Goal: Task Accomplishment & Management: Manage account settings

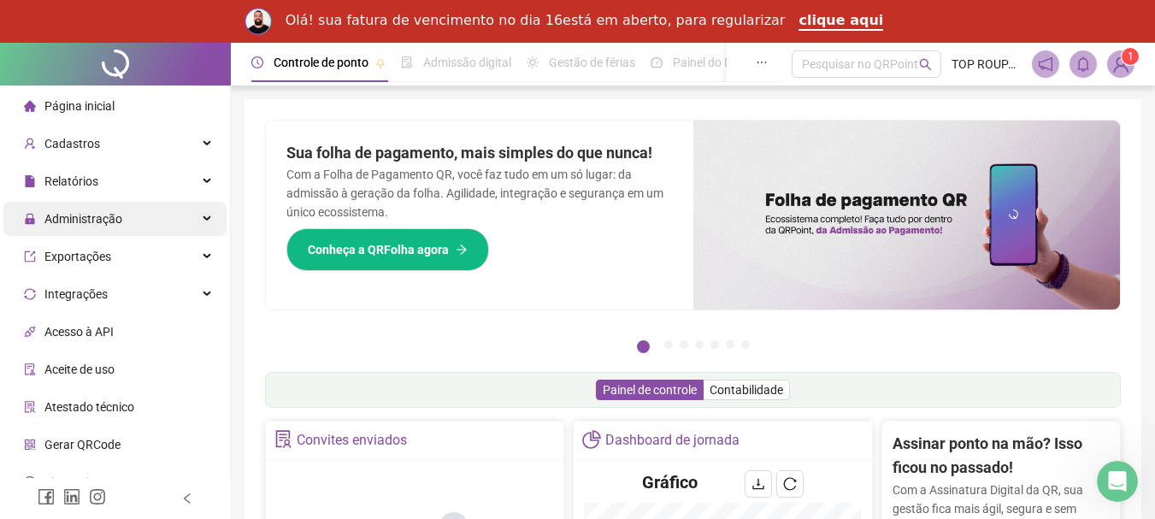
click at [143, 215] on div "Administração" at bounding box center [114, 219] width 223 height 34
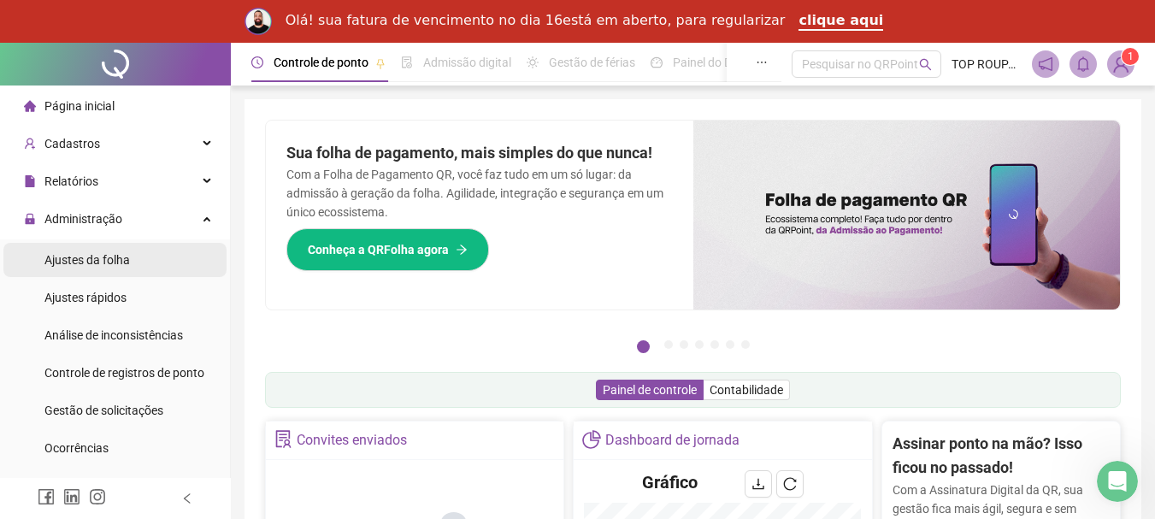
click at [150, 256] on li "Ajustes da folha" at bounding box center [114, 260] width 223 height 34
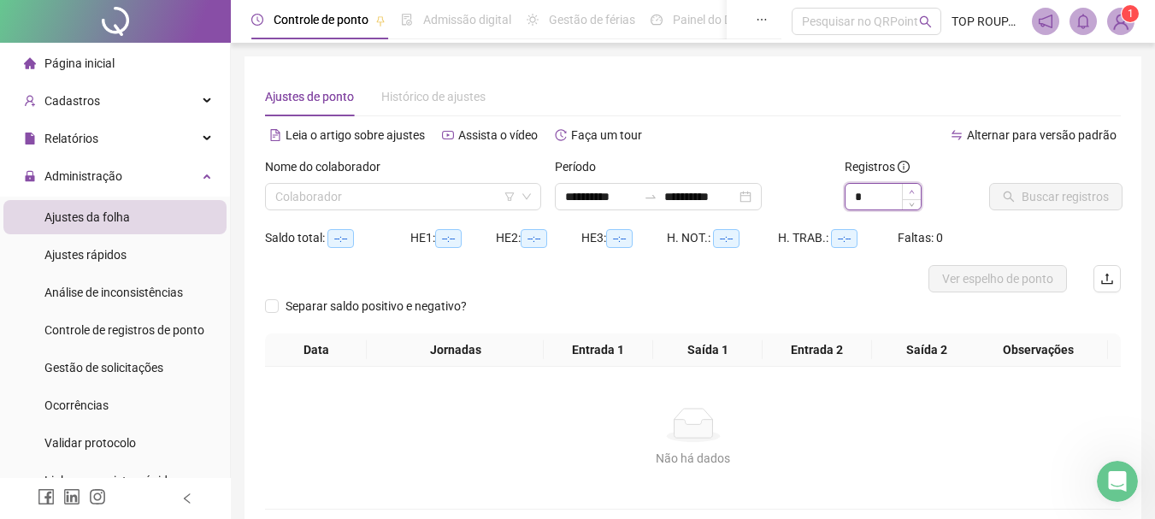
type input "*"
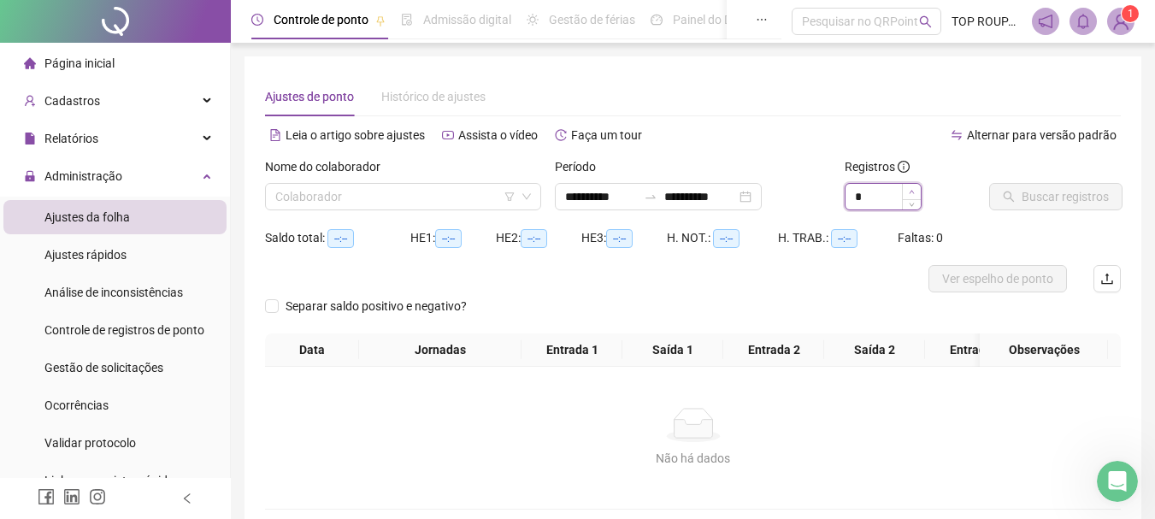
click at [909, 192] on icon "up" at bounding box center [912, 192] width 6 height 6
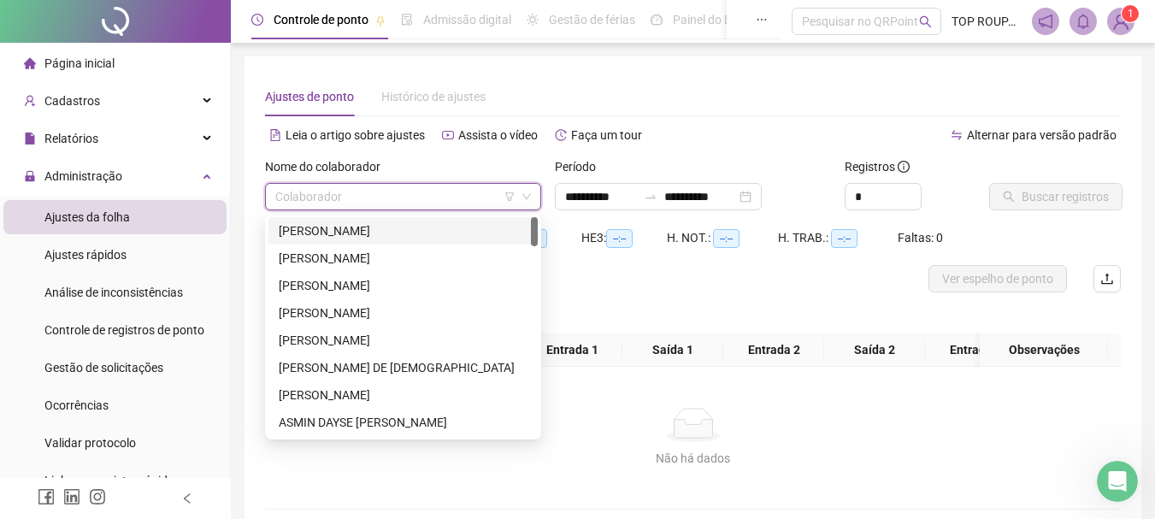
click at [357, 202] on input "search" at bounding box center [395, 197] width 240 height 26
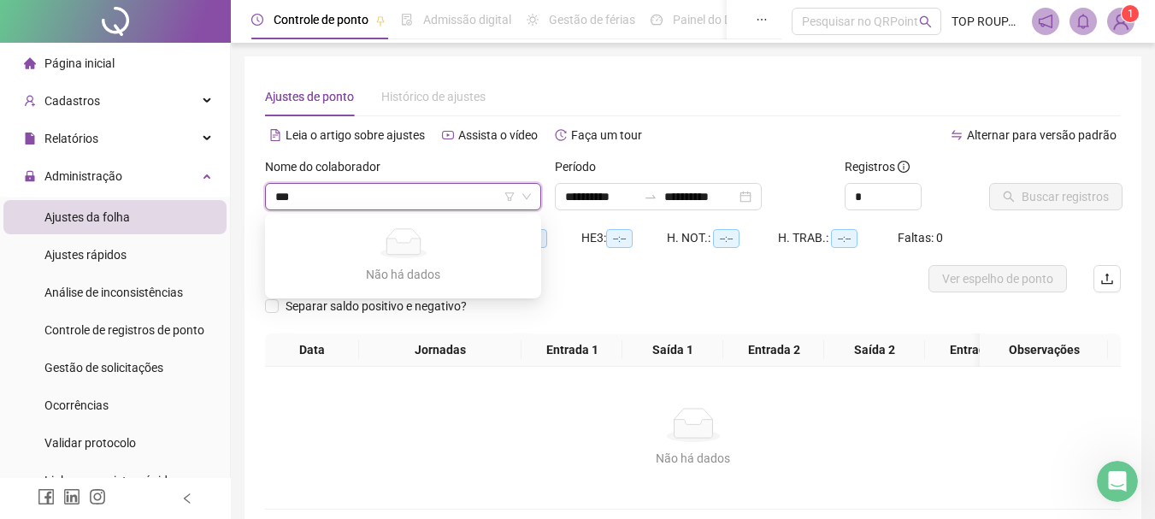
type input "*"
type input "****"
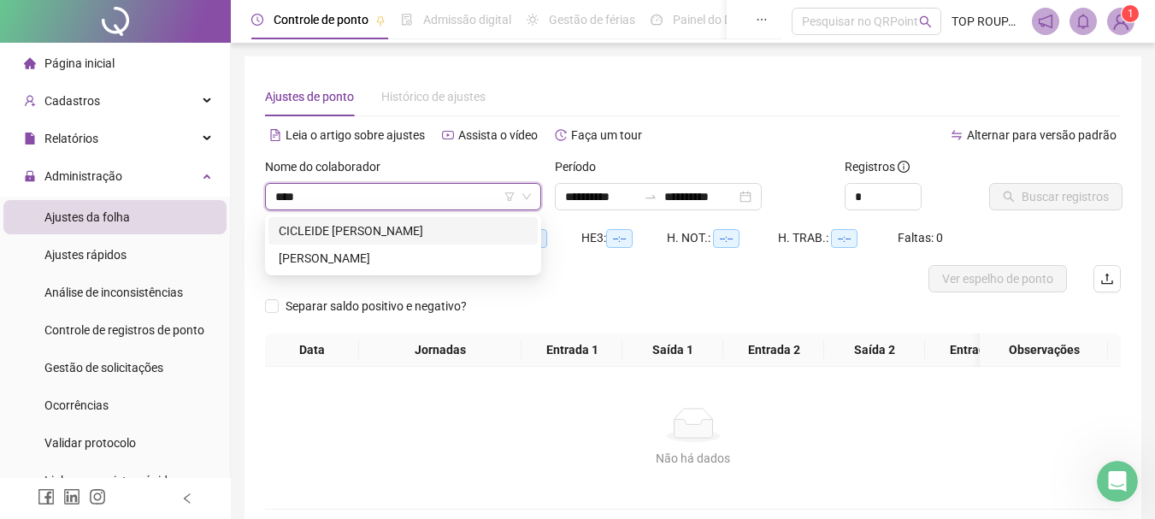
click at [393, 226] on div "CICLEIDE [PERSON_NAME]" at bounding box center [403, 230] width 249 height 19
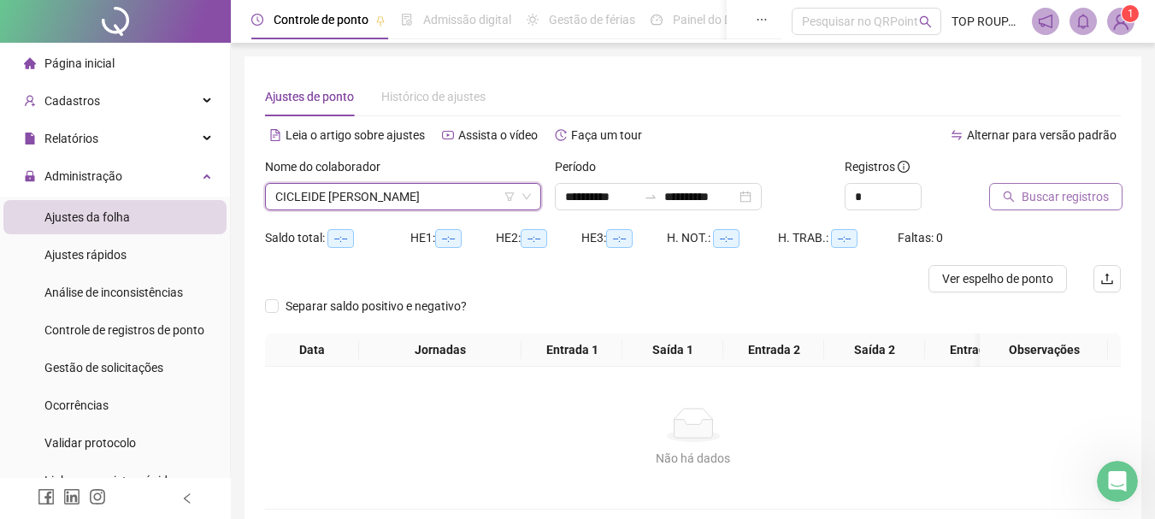
click at [1065, 207] on button "Buscar registros" at bounding box center [1055, 196] width 133 height 27
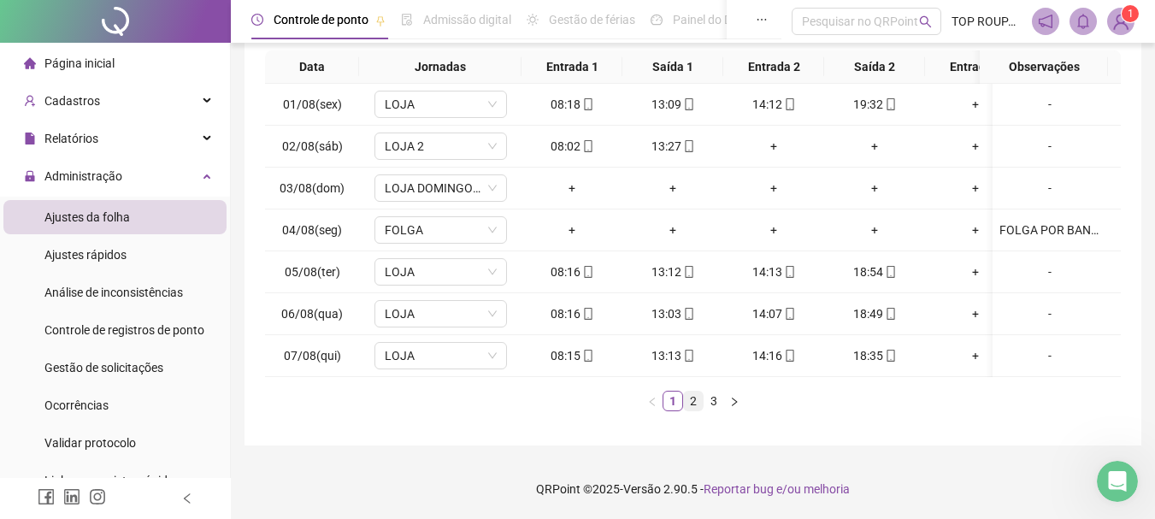
click at [699, 409] on link "2" at bounding box center [693, 400] width 19 height 19
click at [711, 399] on link "3" at bounding box center [713, 400] width 19 height 19
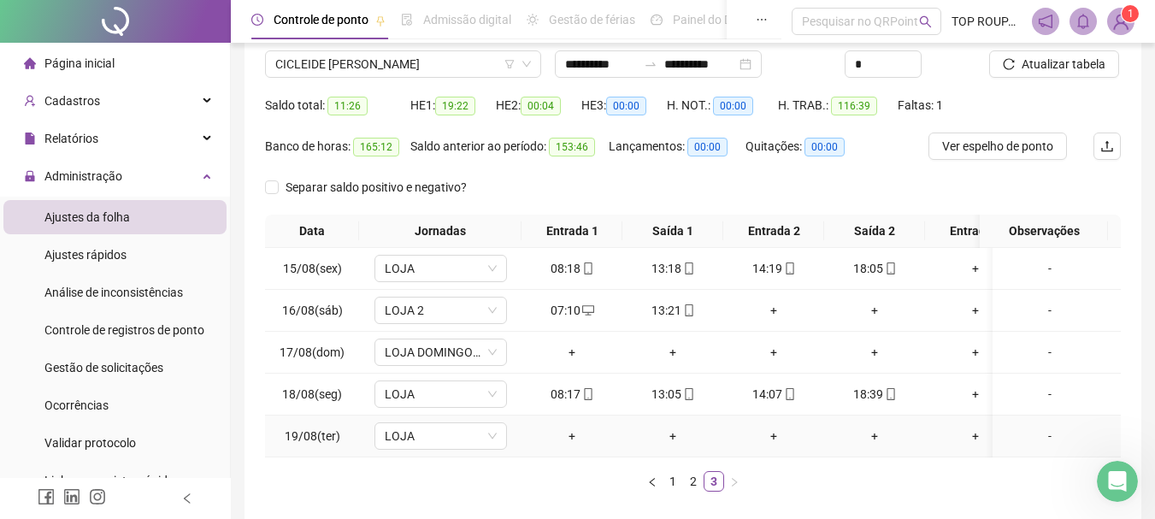
scroll to position [171, 0]
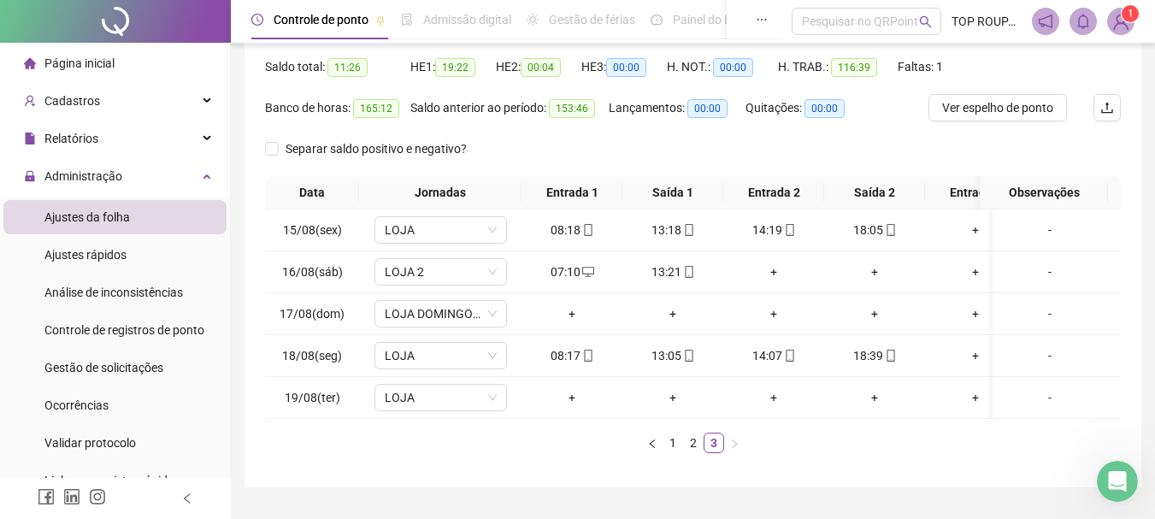
drag, startPoint x: 599, startPoint y: 432, endPoint x: 632, endPoint y: 428, distance: 33.5
click at [632, 428] on div "Data Jornadas Entrada 1 Saída 1 Entrada 2 Saída 2 Entrada 3 Saída 3 Observações…" at bounding box center [693, 314] width 856 height 277
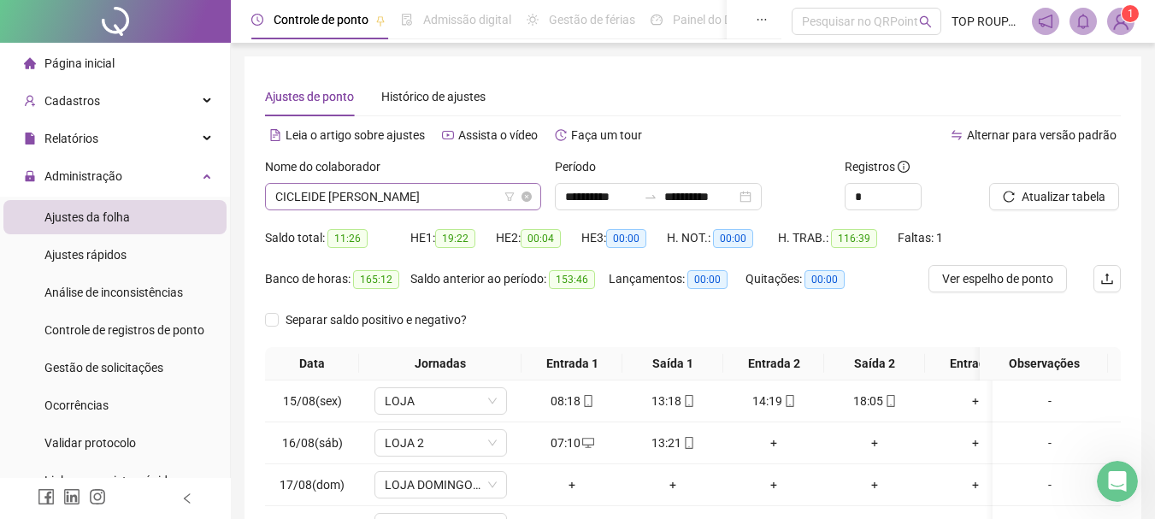
scroll to position [191, 0]
click at [382, 196] on span "CICLEIDE [PERSON_NAME]" at bounding box center [403, 197] width 256 height 26
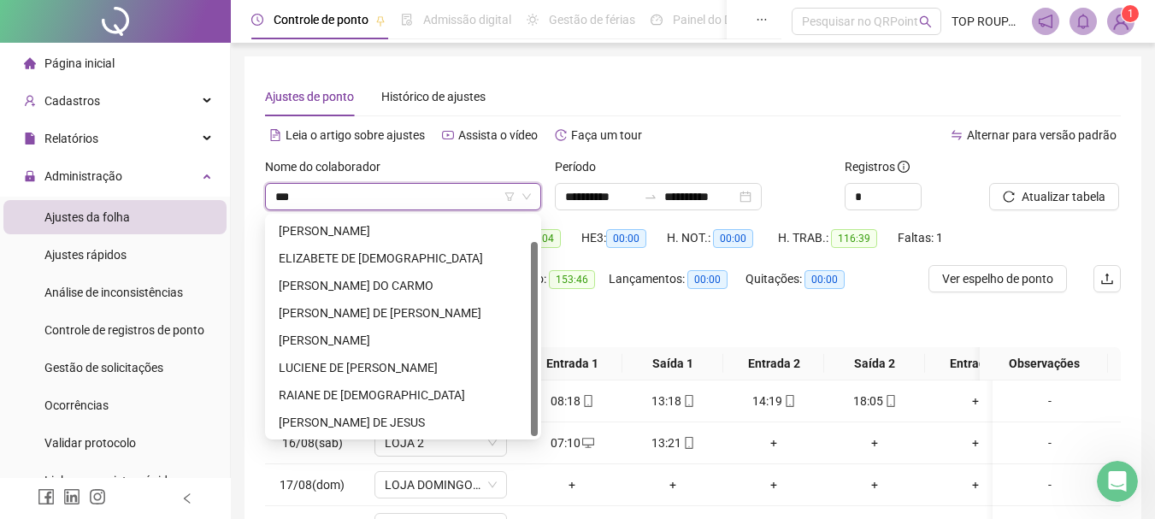
scroll to position [27, 0]
type input "****"
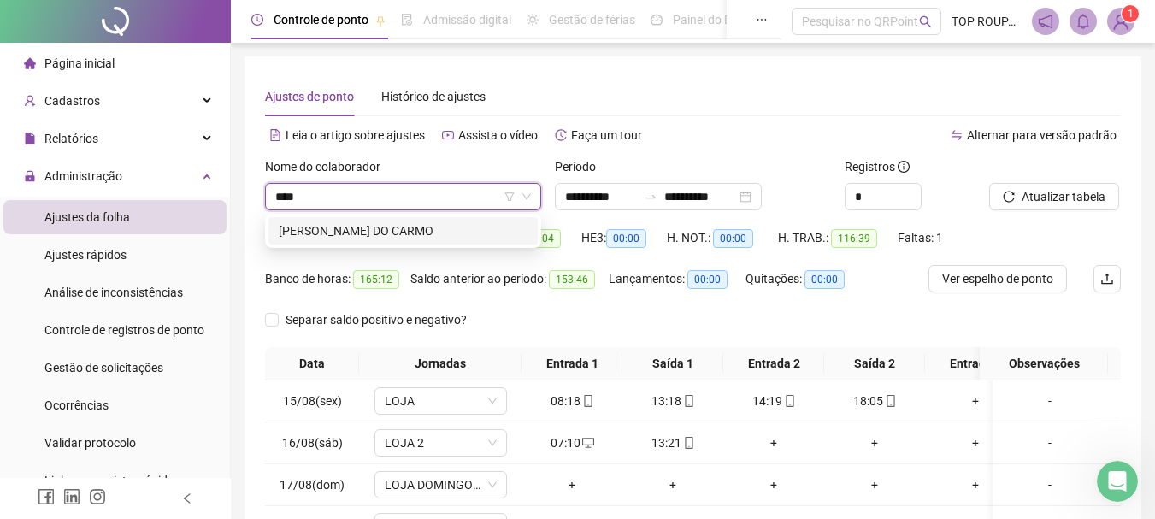
click at [489, 226] on div "[PERSON_NAME] DO CARMO" at bounding box center [403, 230] width 249 height 19
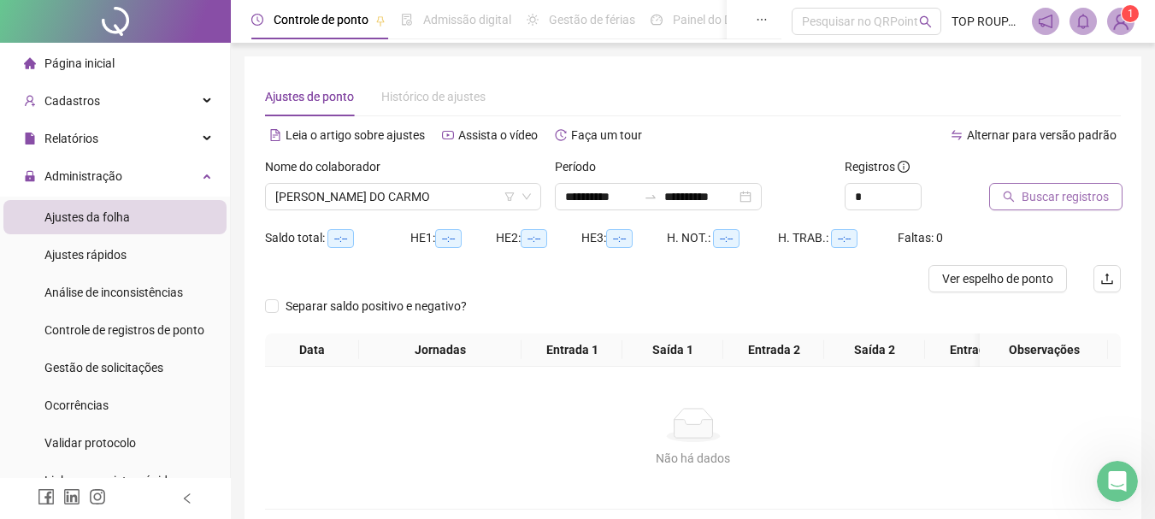
click at [1075, 197] on span "Buscar registros" at bounding box center [1064, 196] width 87 height 19
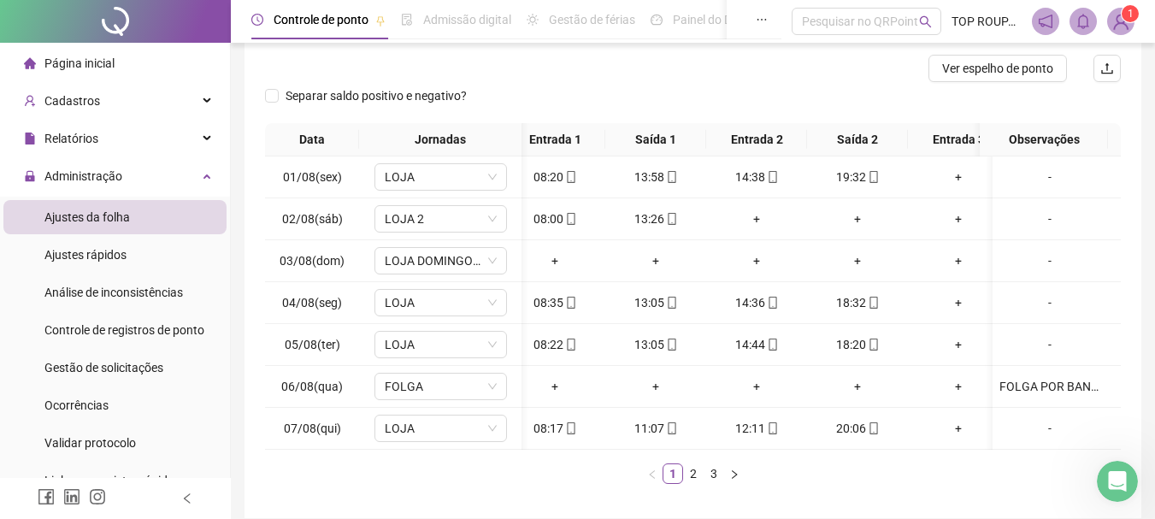
scroll to position [0, 21]
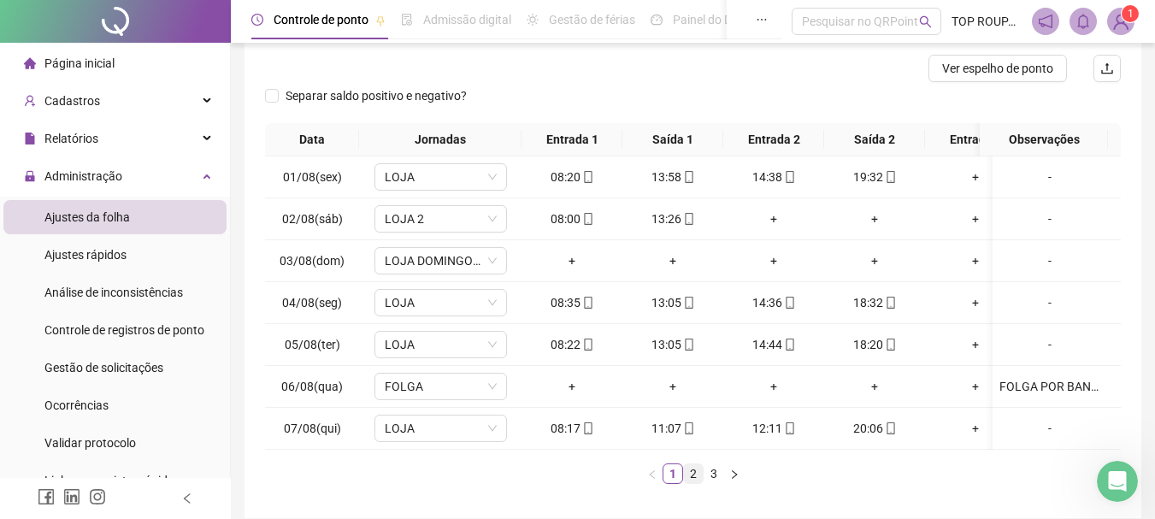
click at [701, 483] on link "2" at bounding box center [693, 473] width 19 height 19
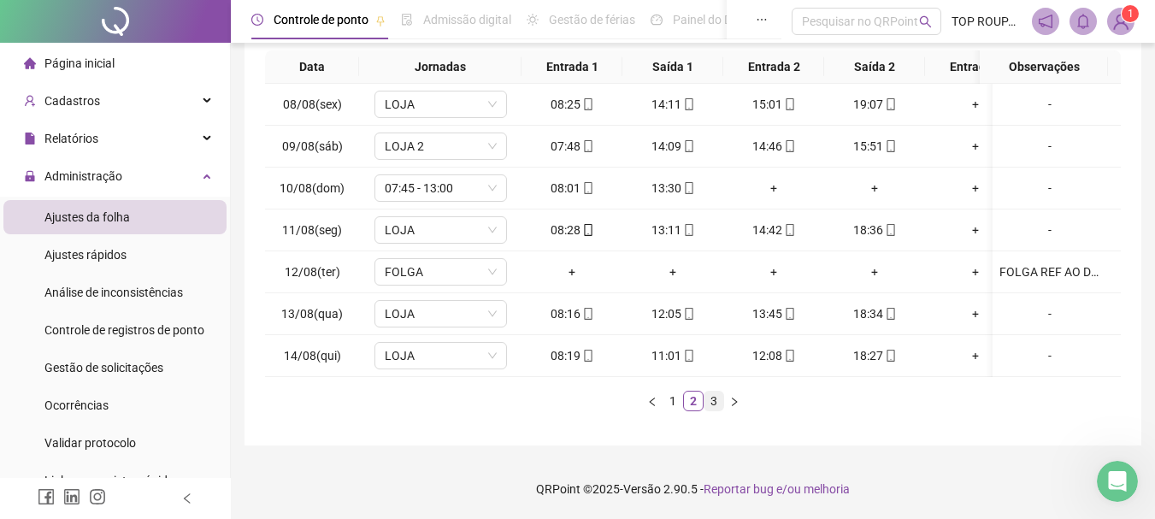
click at [714, 399] on link "3" at bounding box center [713, 400] width 19 height 19
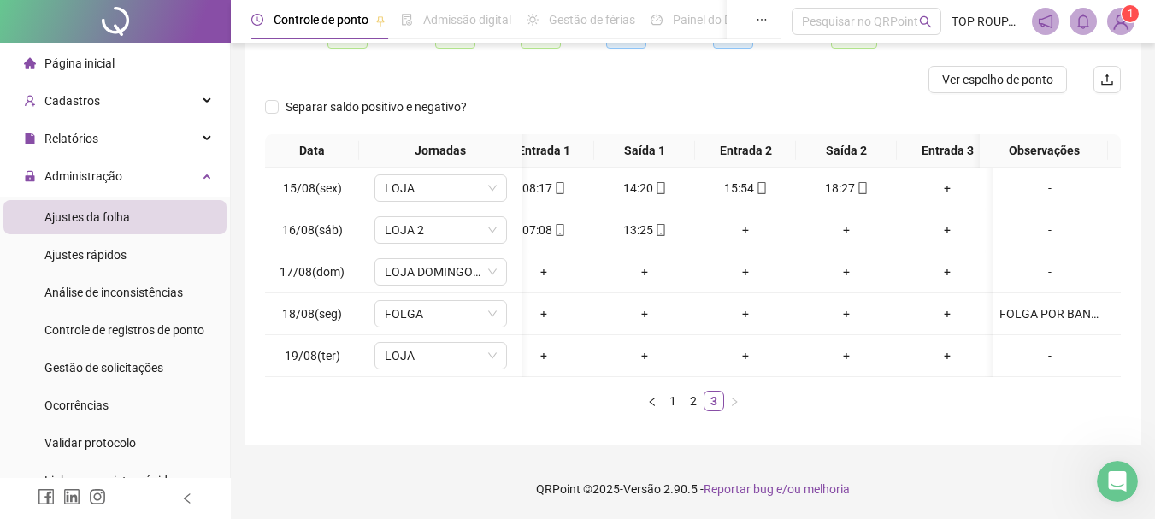
scroll to position [0, 0]
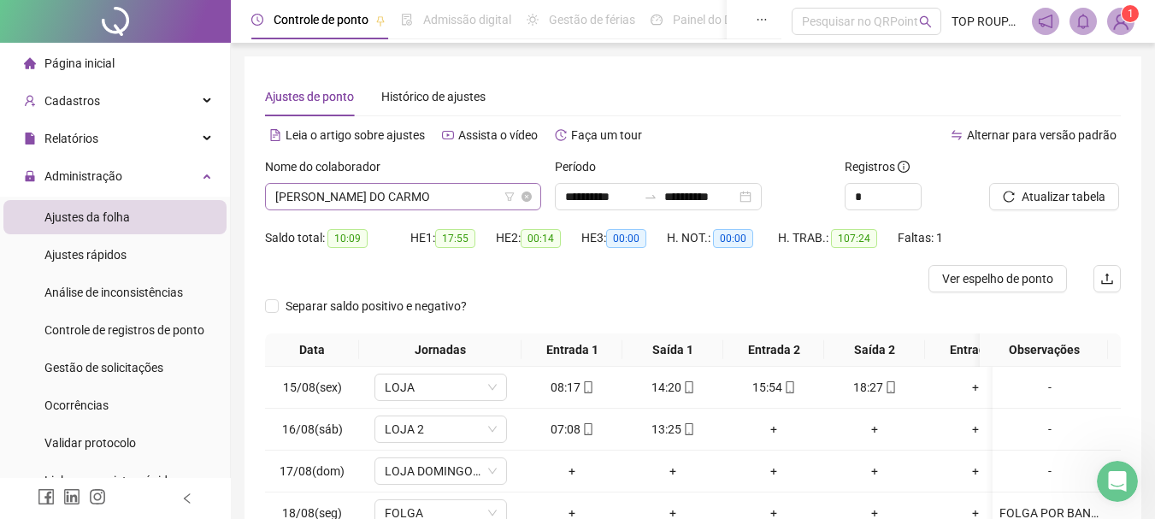
click at [399, 197] on span "[PERSON_NAME] DO CARMO" at bounding box center [403, 197] width 256 height 26
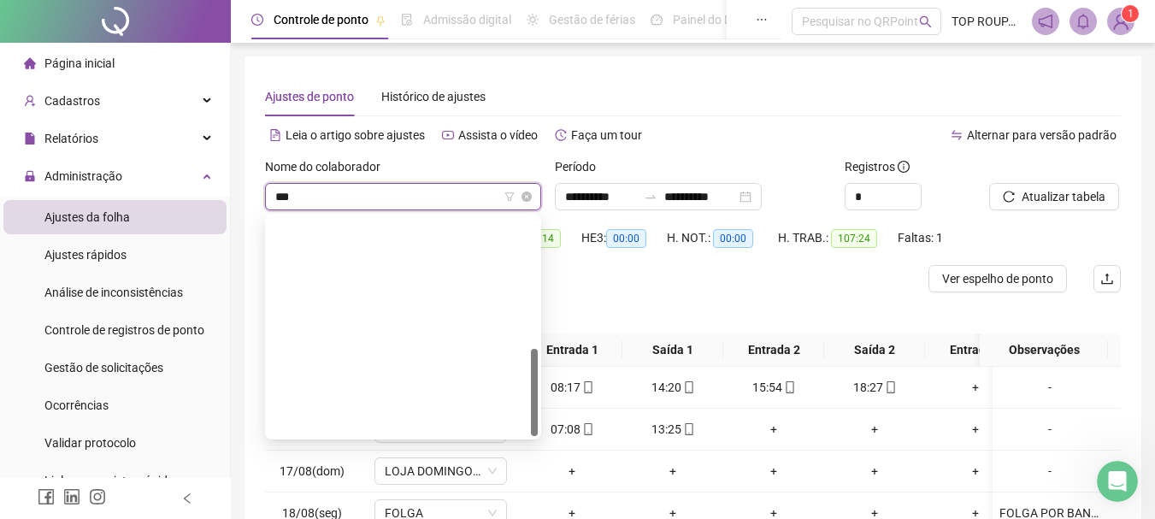
type input "****"
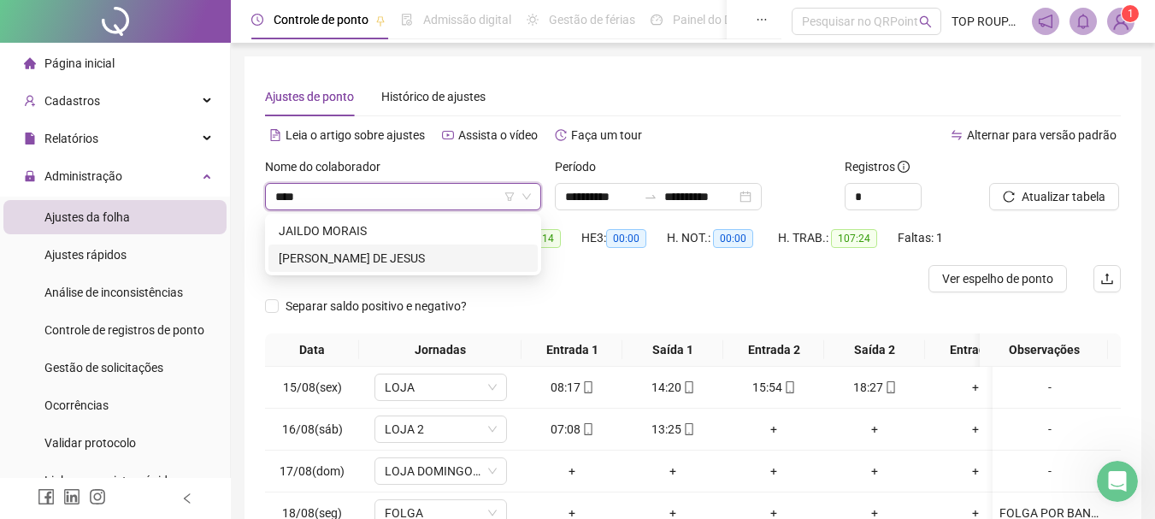
click at [435, 259] on div "[PERSON_NAME] DE JESUS" at bounding box center [403, 258] width 249 height 19
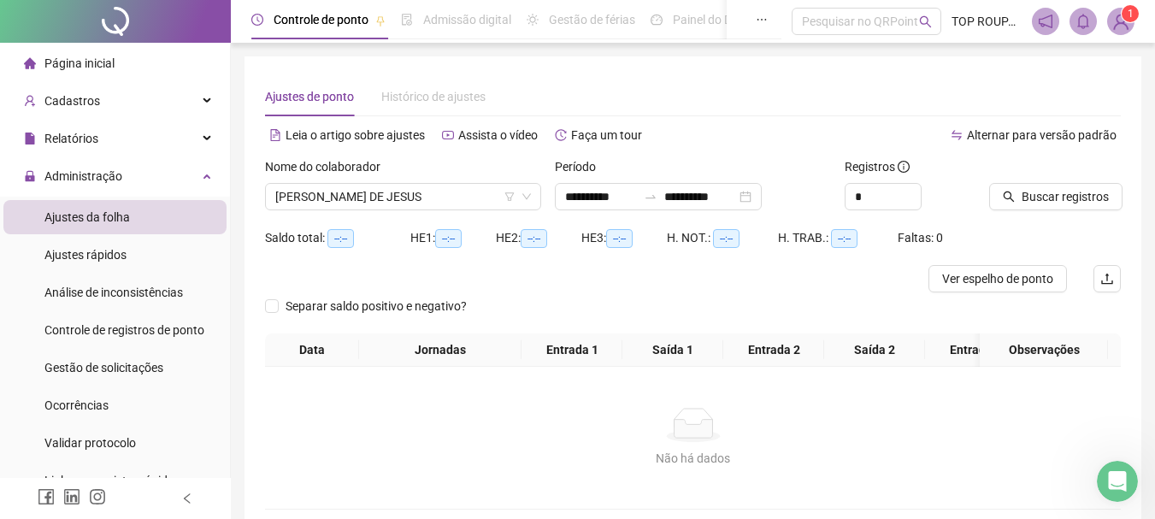
click at [981, 195] on div "Registros *" at bounding box center [910, 190] width 145 height 67
click at [1074, 213] on div "Buscar registros" at bounding box center [1054, 190] width 145 height 67
click at [1084, 209] on button "Buscar registros" at bounding box center [1055, 196] width 133 height 27
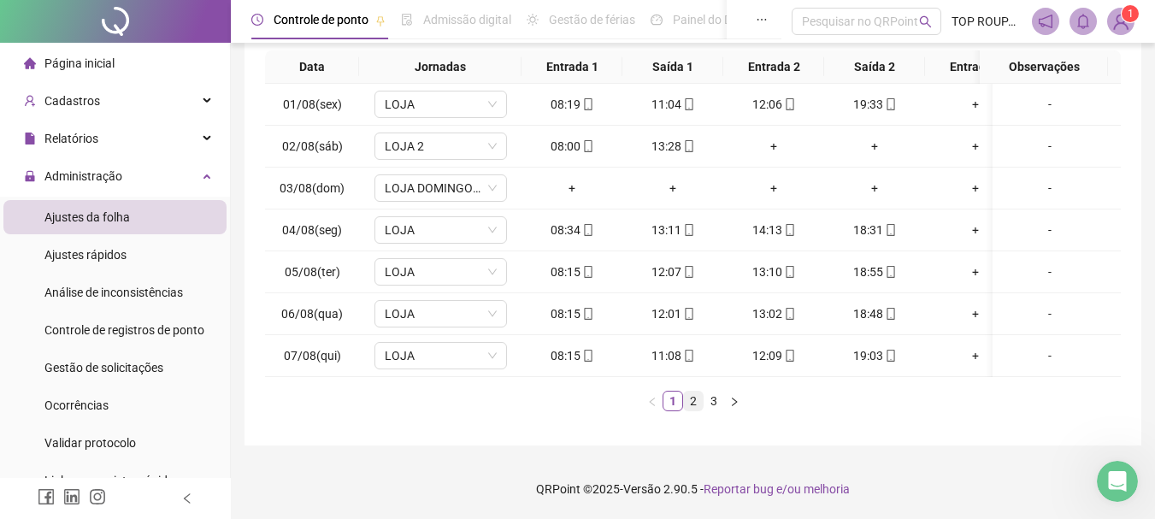
click at [690, 404] on link "2" at bounding box center [693, 400] width 19 height 19
click at [711, 407] on link "3" at bounding box center [713, 400] width 19 height 19
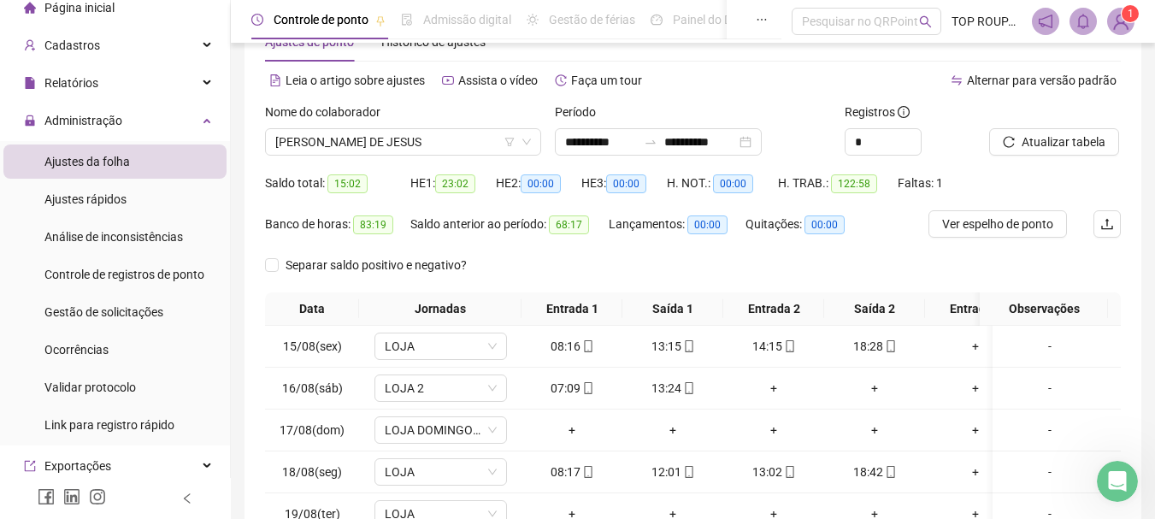
scroll to position [85, 0]
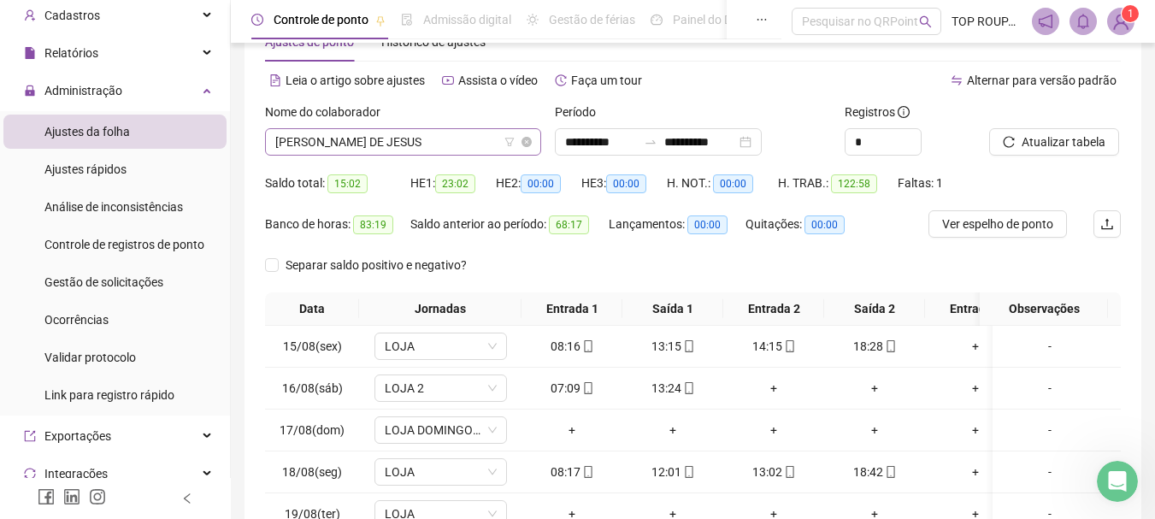
click at [332, 135] on span "[PERSON_NAME] DE JESUS" at bounding box center [403, 142] width 256 height 26
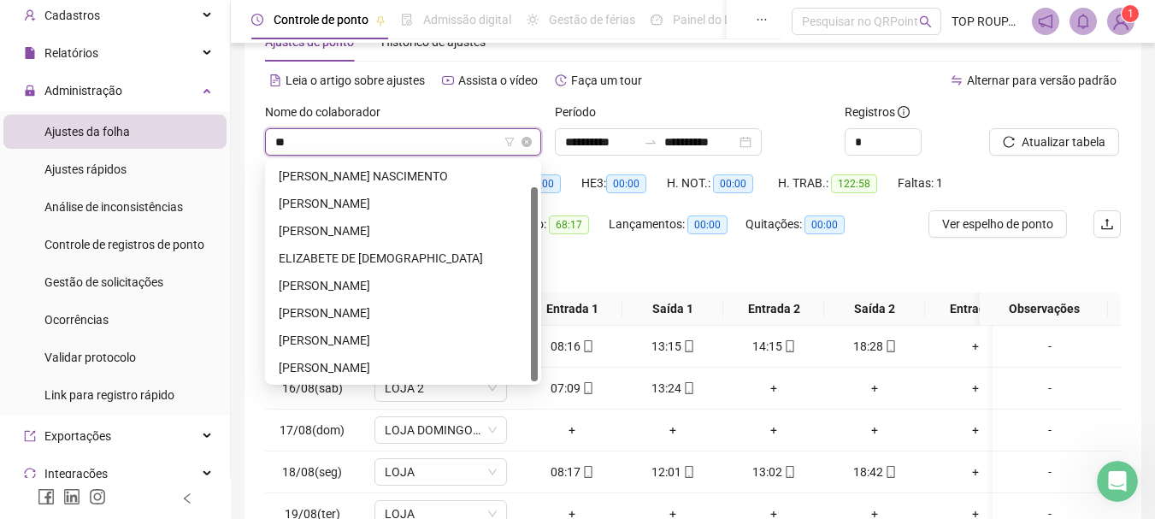
scroll to position [0, 0]
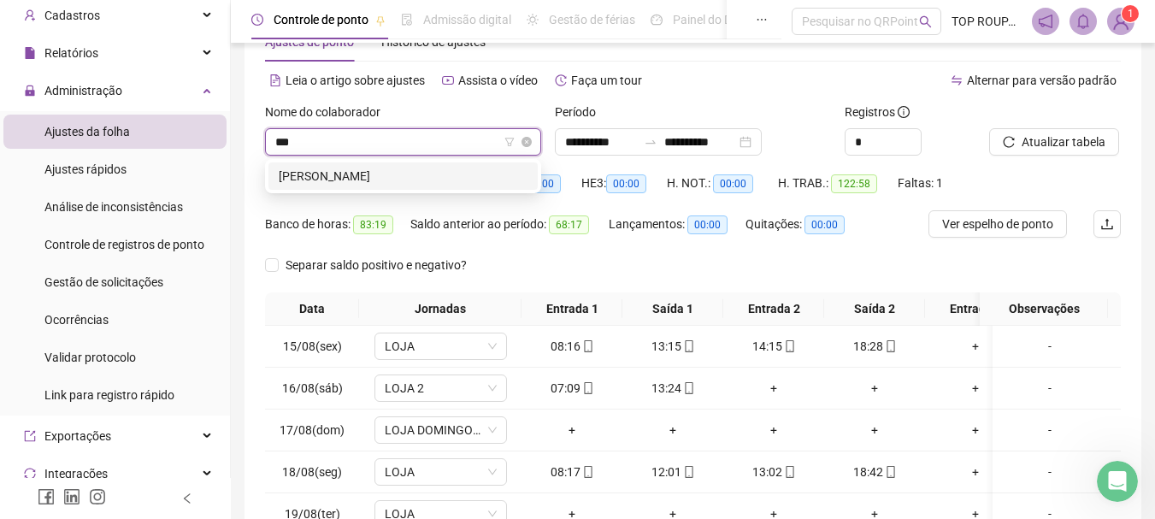
type input "****"
click at [348, 167] on div "[PERSON_NAME]" at bounding box center [402, 175] width 269 height 27
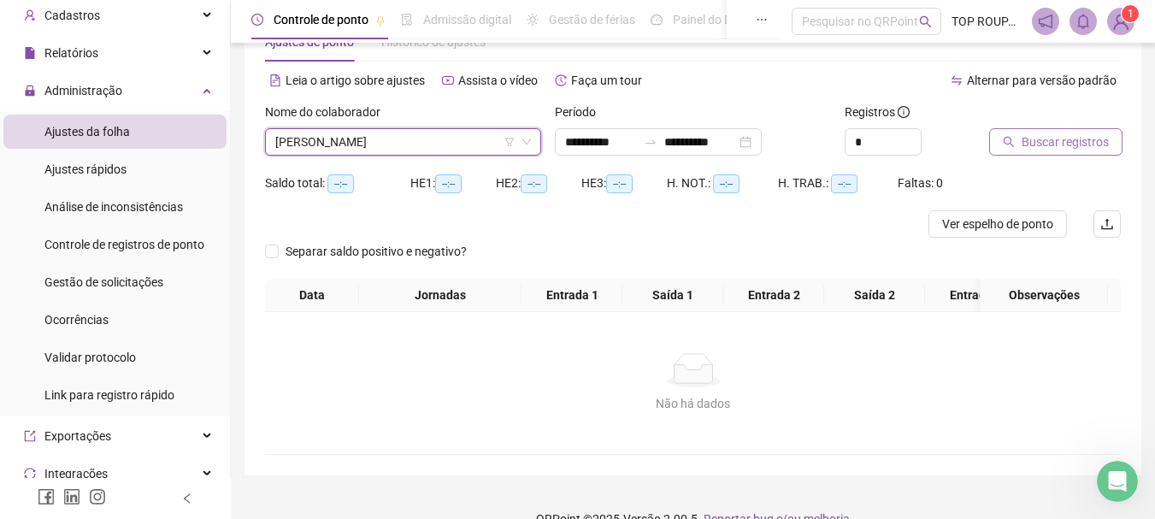
click at [1058, 132] on span "Buscar registros" at bounding box center [1064, 141] width 87 height 19
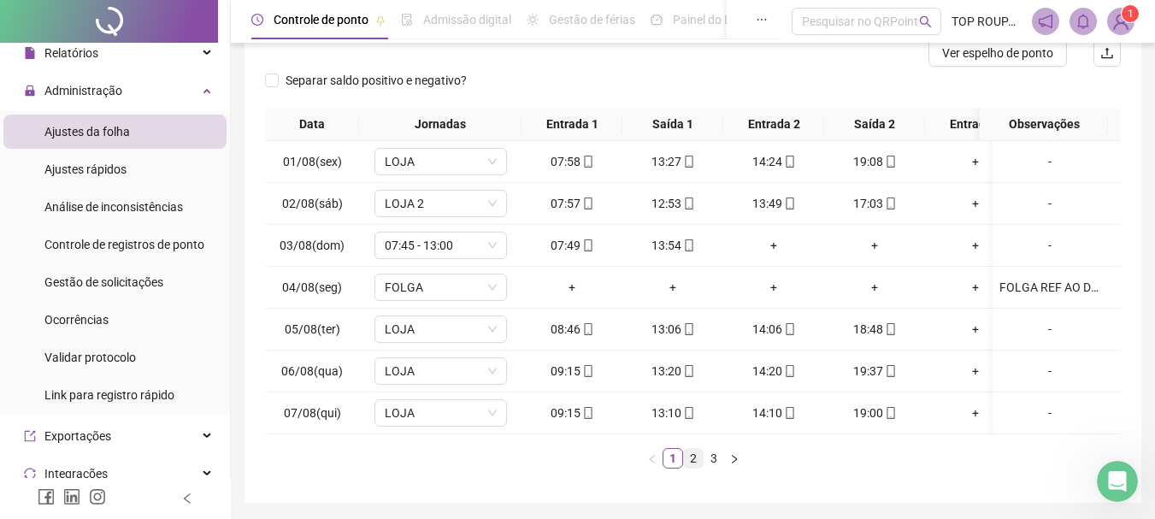
click at [689, 468] on link "2" at bounding box center [693, 458] width 19 height 19
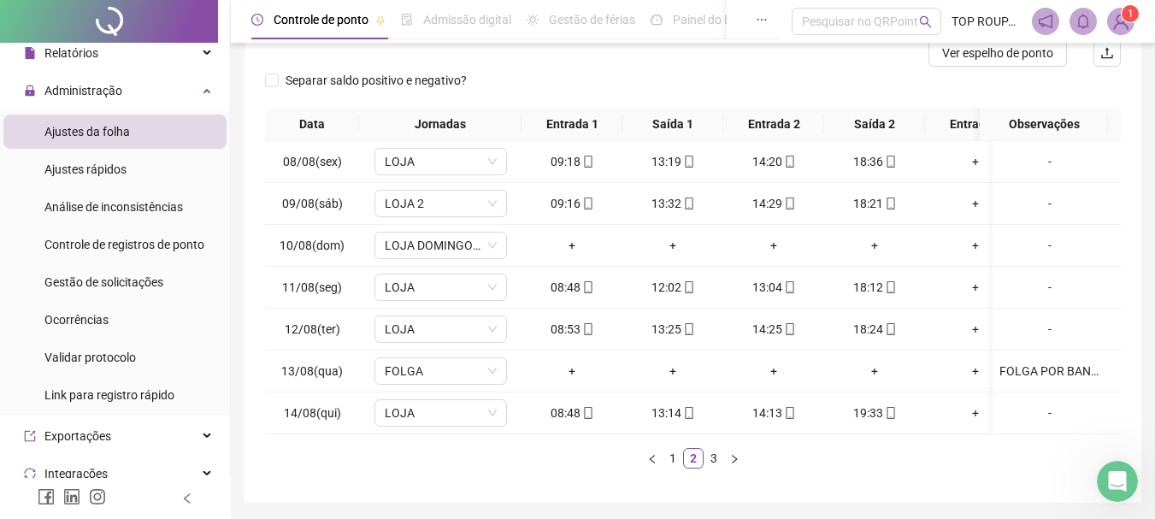
click at [597, 89] on div "Separar saldo positivo e negativo?" at bounding box center [693, 87] width 856 height 41
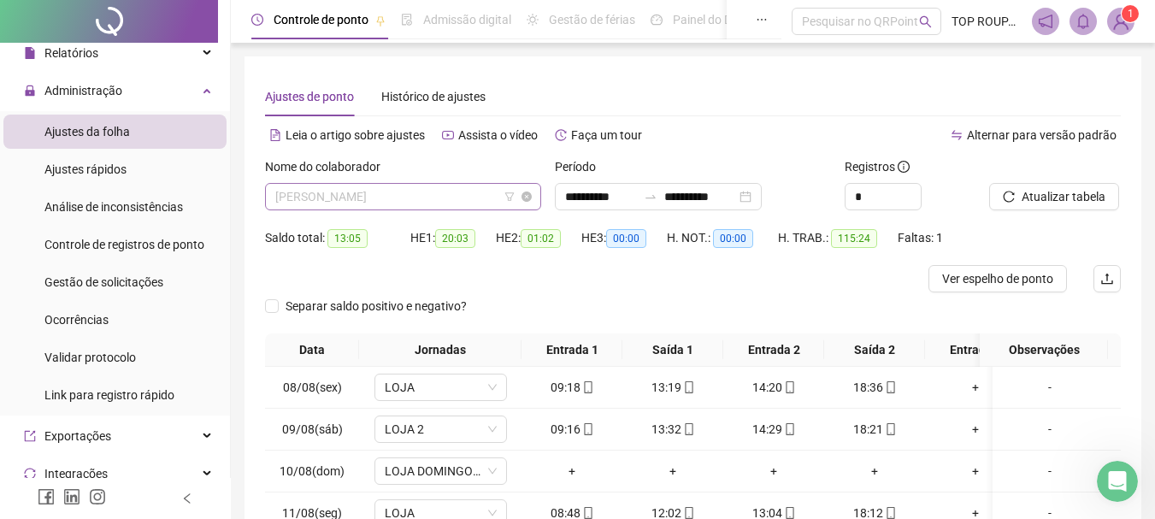
click at [341, 198] on span "[PERSON_NAME]" at bounding box center [403, 197] width 256 height 26
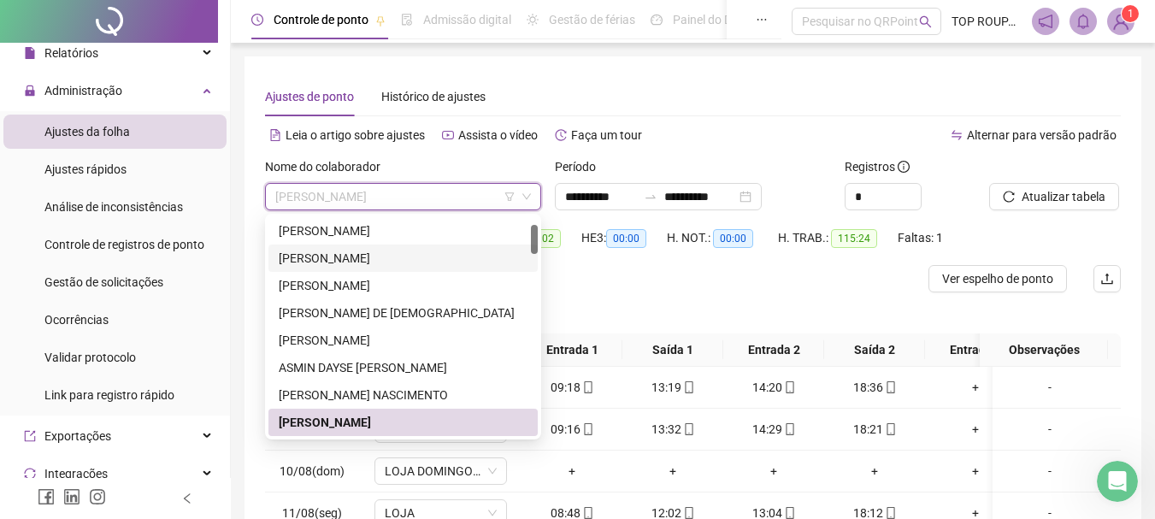
click at [1145, 343] on div "**********" at bounding box center [693, 401] width 924 height 802
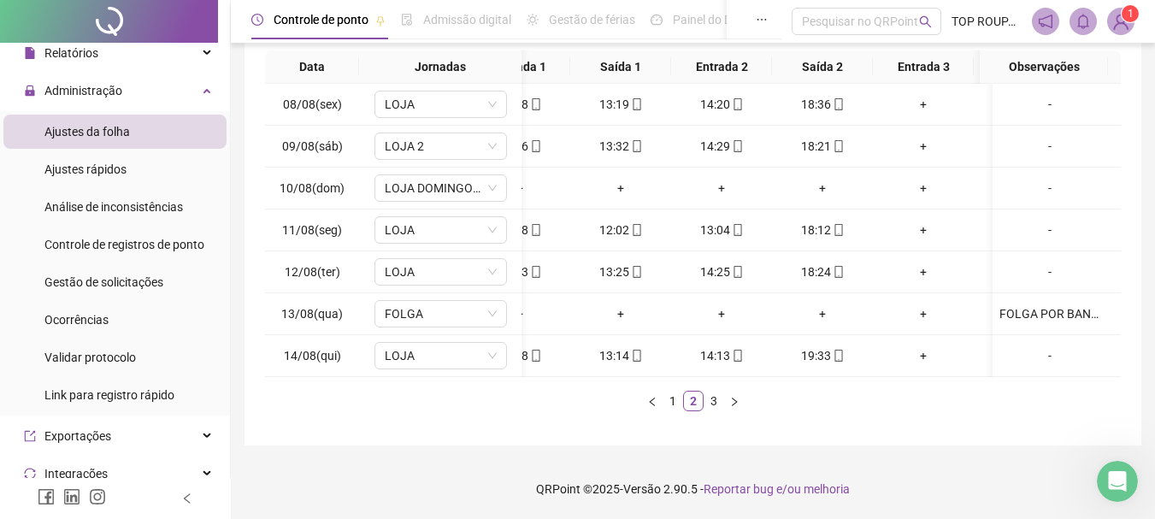
scroll to position [0, 0]
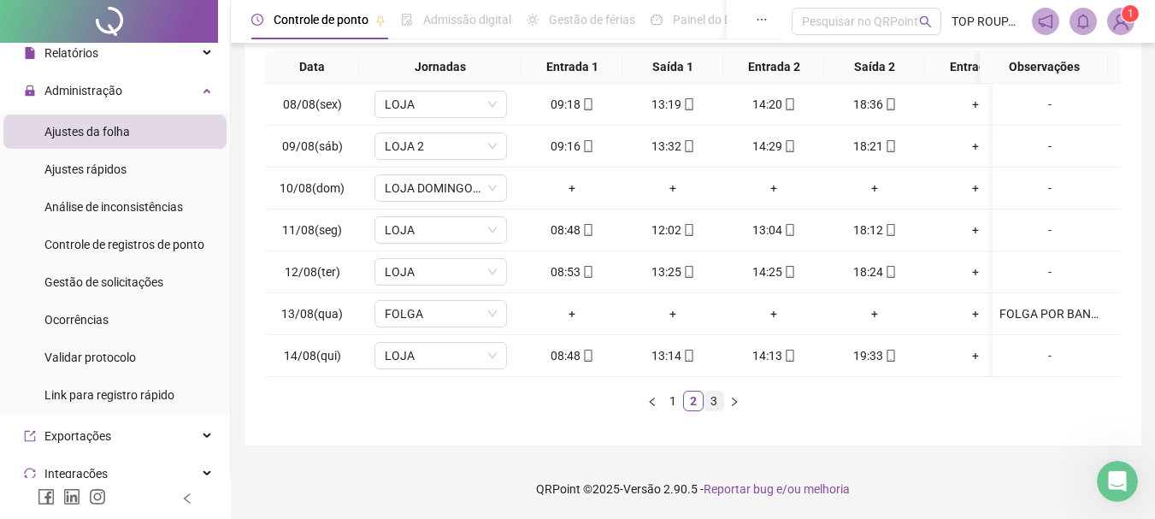
click at [719, 401] on link "3" at bounding box center [713, 400] width 19 height 19
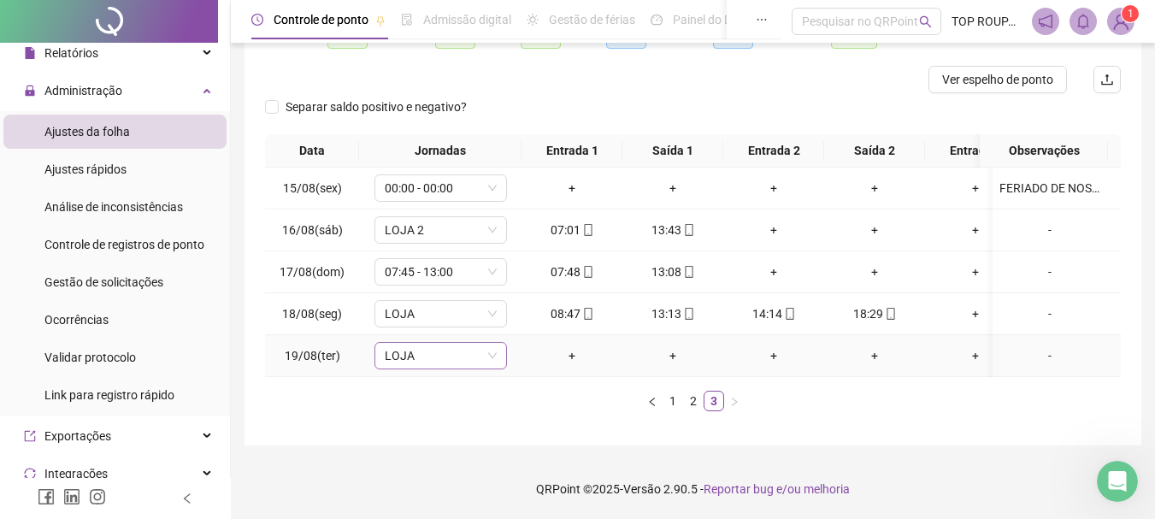
click at [435, 343] on span "LOJA" at bounding box center [441, 356] width 112 height 26
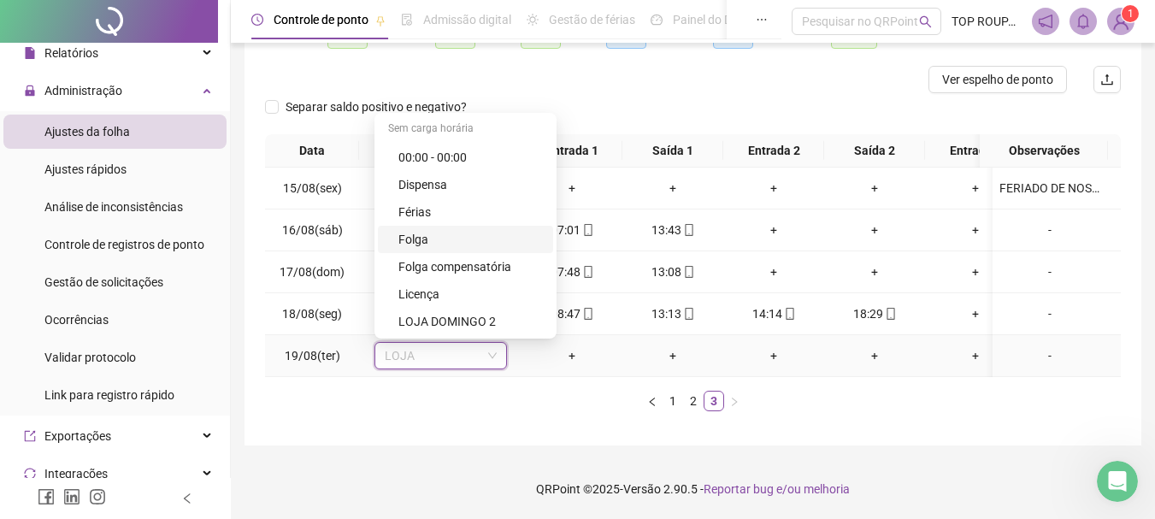
click at [449, 232] on div "Folga" at bounding box center [470, 239] width 144 height 19
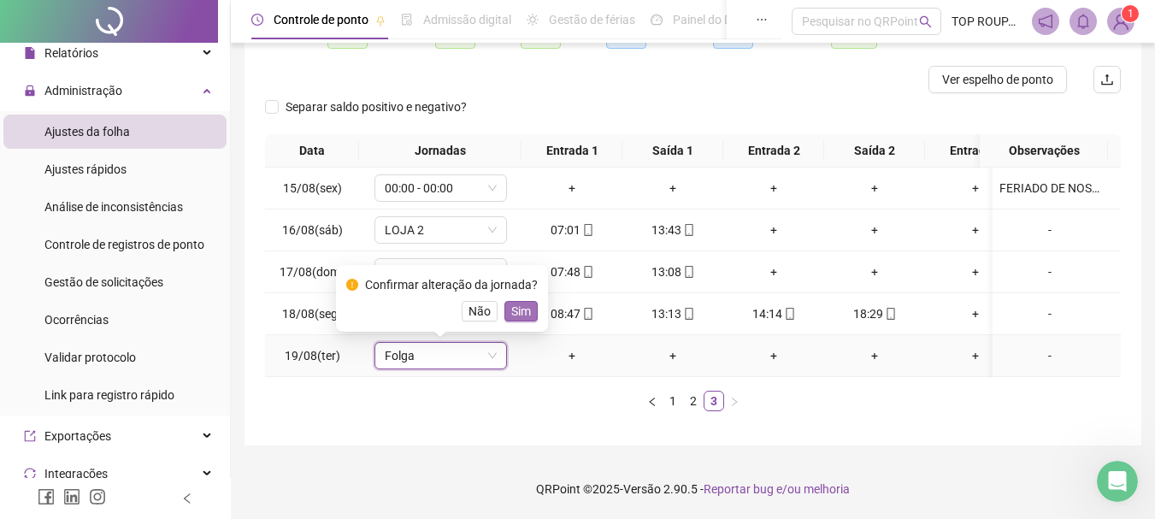
click at [526, 302] on span "Sim" at bounding box center [521, 311] width 20 height 19
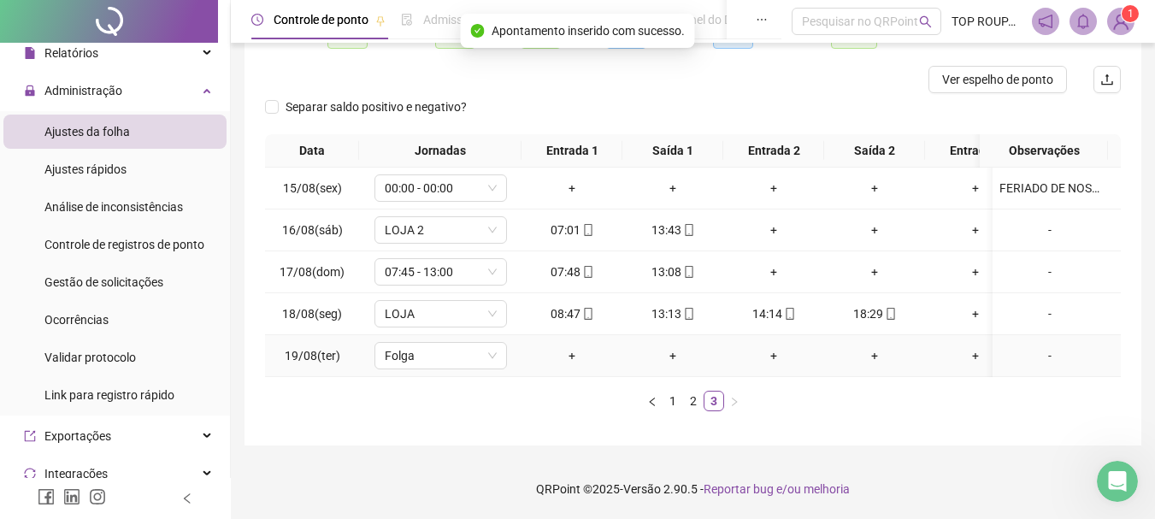
click at [1051, 346] on div "-" at bounding box center [1049, 355] width 101 height 19
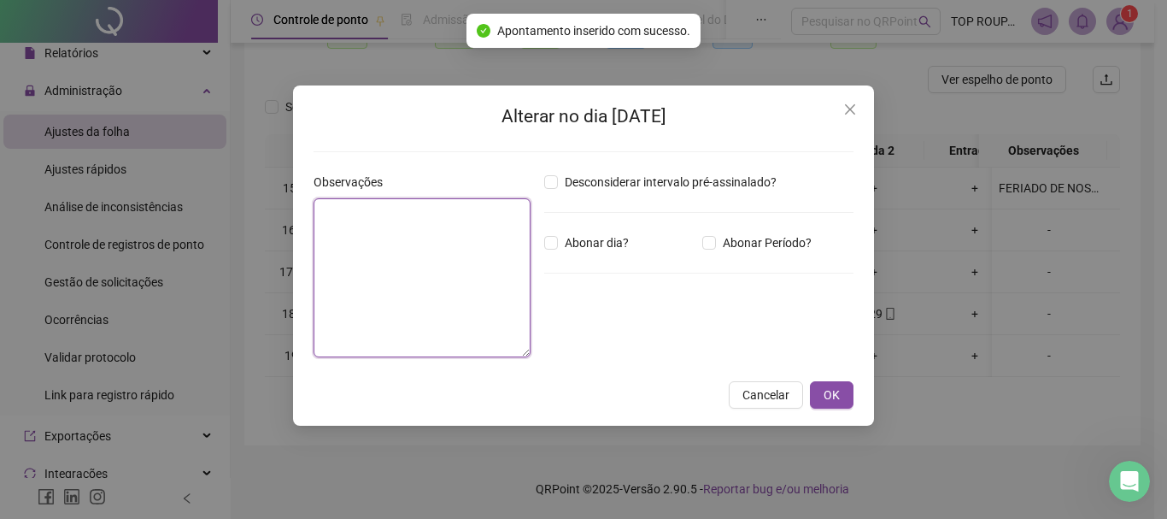
click at [485, 306] on textarea at bounding box center [422, 277] width 217 height 159
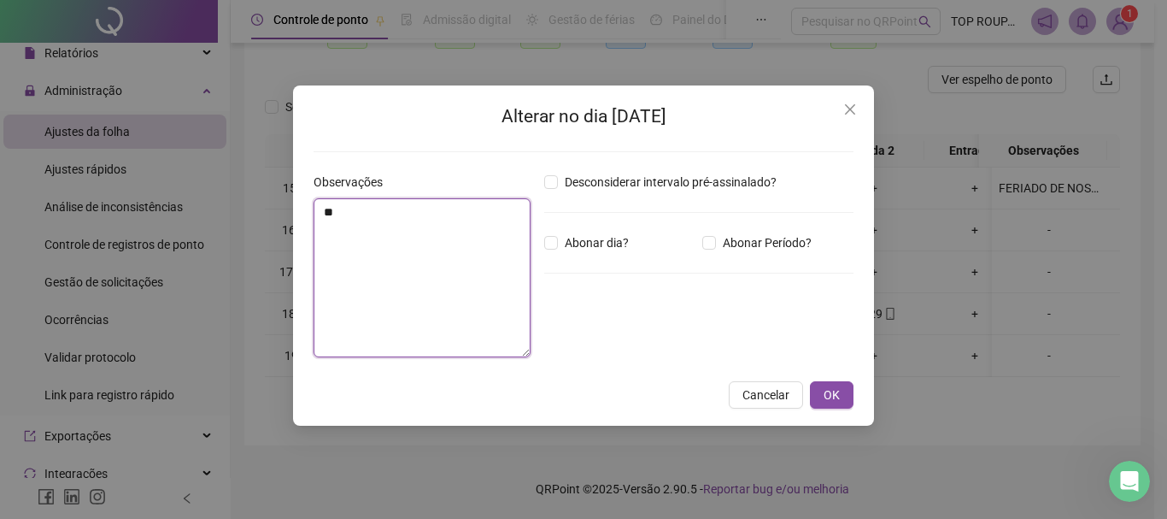
type textarea "*"
type textarea "**********"
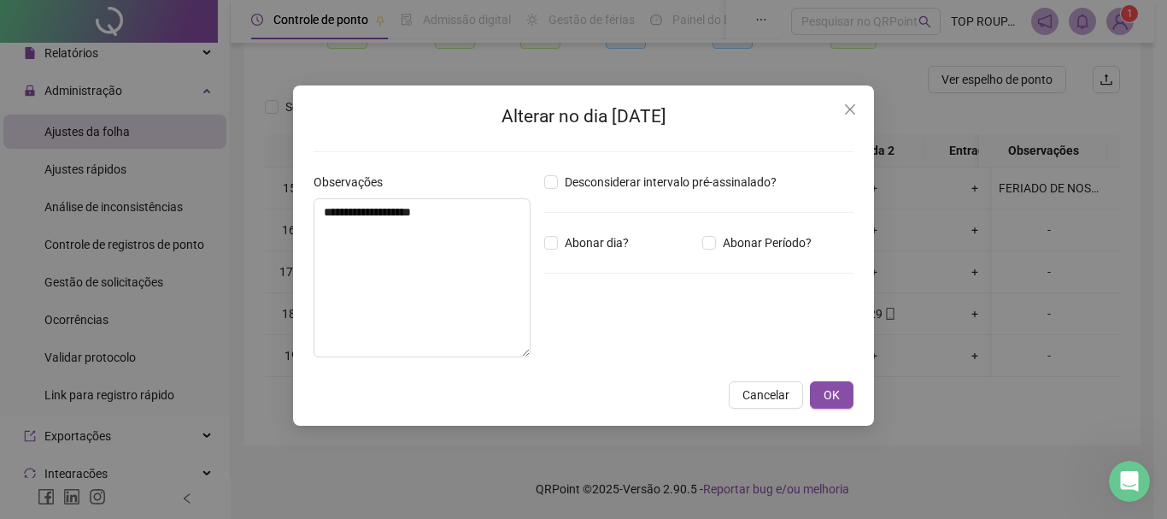
click at [841, 416] on div "**********" at bounding box center [583, 255] width 581 height 340
click at [838, 401] on span "OK" at bounding box center [832, 394] width 16 height 19
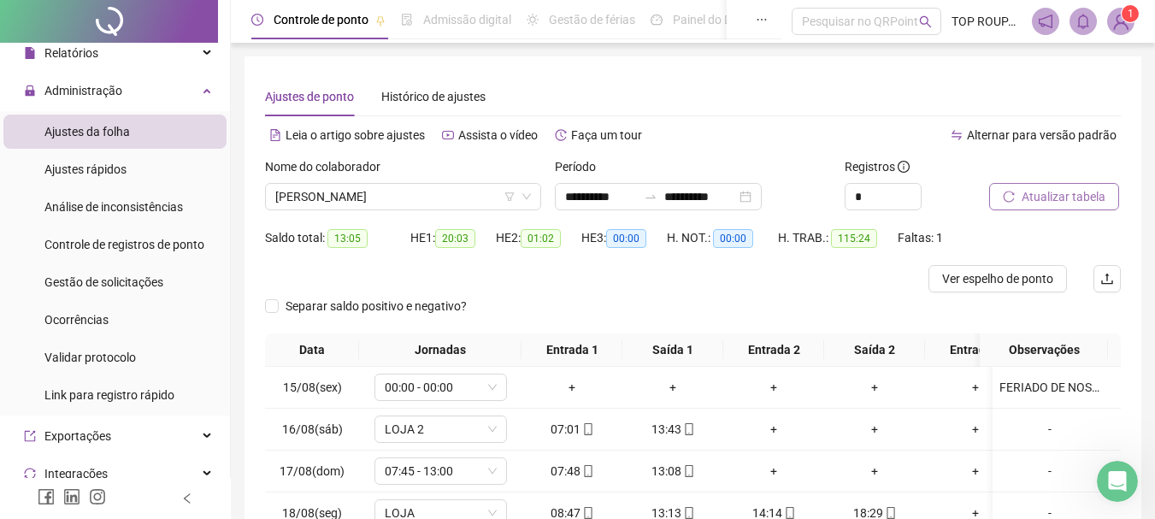
click at [1018, 201] on button "Atualizar tabela" at bounding box center [1054, 196] width 130 height 27
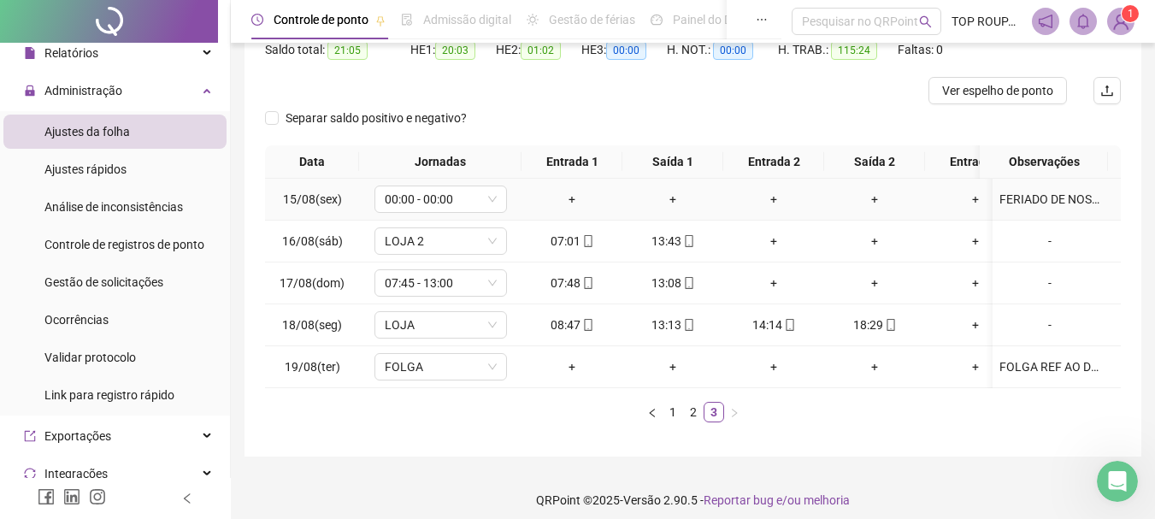
scroll to position [212, 0]
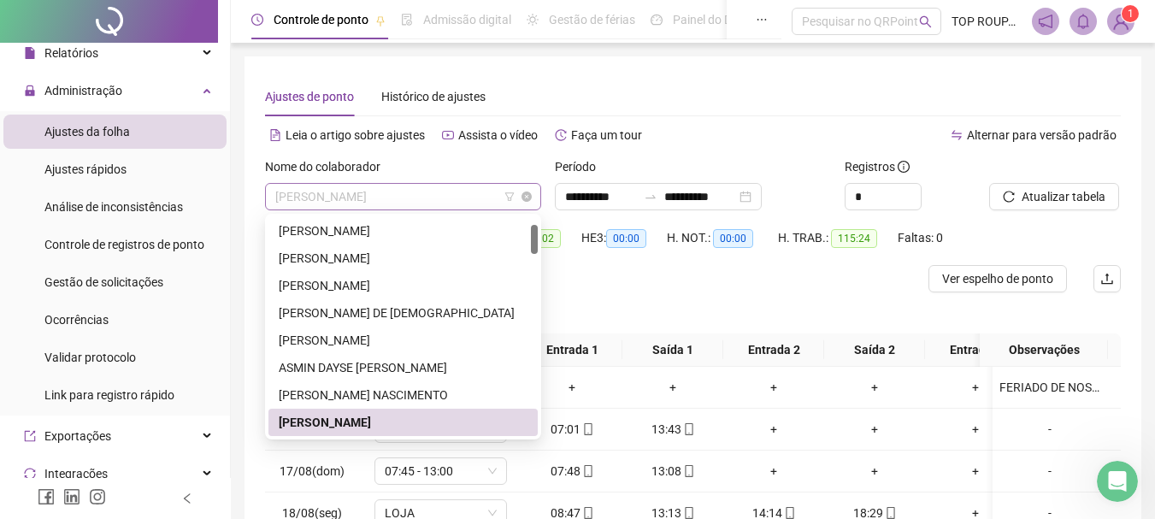
click at [367, 199] on span "[PERSON_NAME]" at bounding box center [403, 197] width 256 height 26
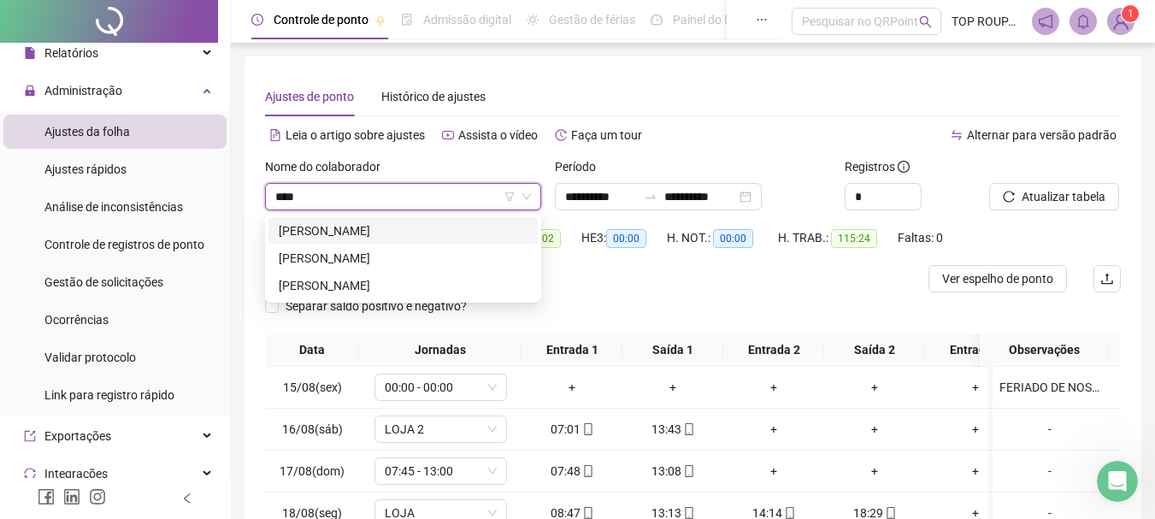
type input "****"
click at [328, 216] on div "234111 272639 [PERSON_NAME]" at bounding box center [403, 258] width 276 height 89
click at [343, 229] on div "[PERSON_NAME]" at bounding box center [403, 230] width 249 height 19
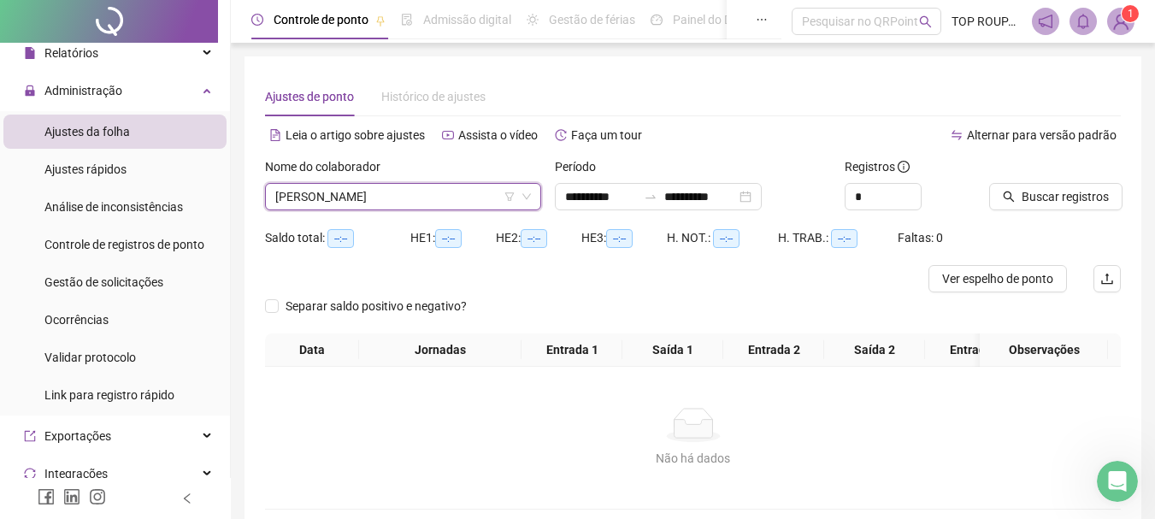
click at [372, 182] on div "Nome do colaborador" at bounding box center [403, 170] width 276 height 26
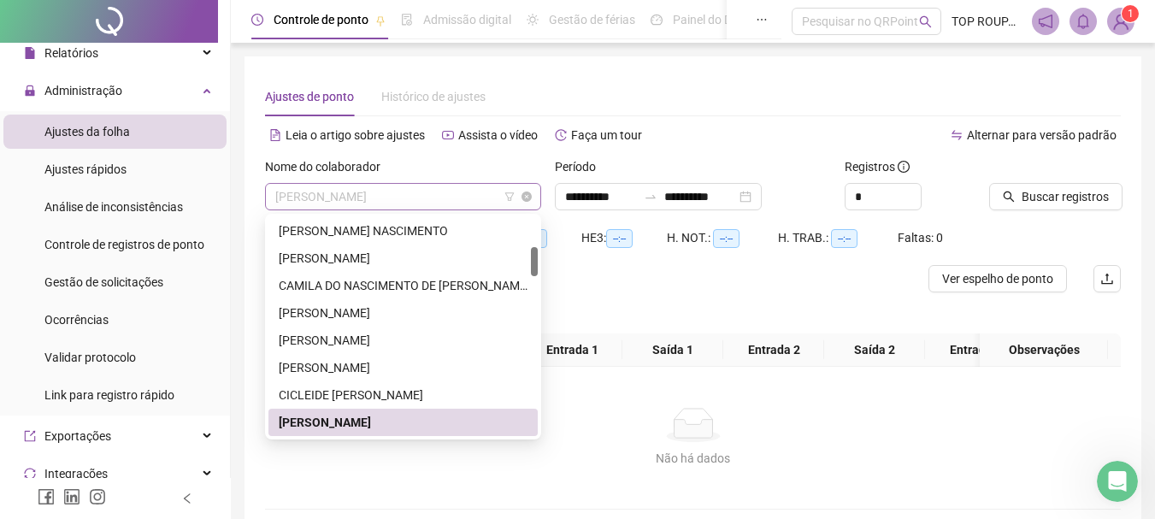
click at [378, 198] on span "[PERSON_NAME]" at bounding box center [403, 197] width 256 height 26
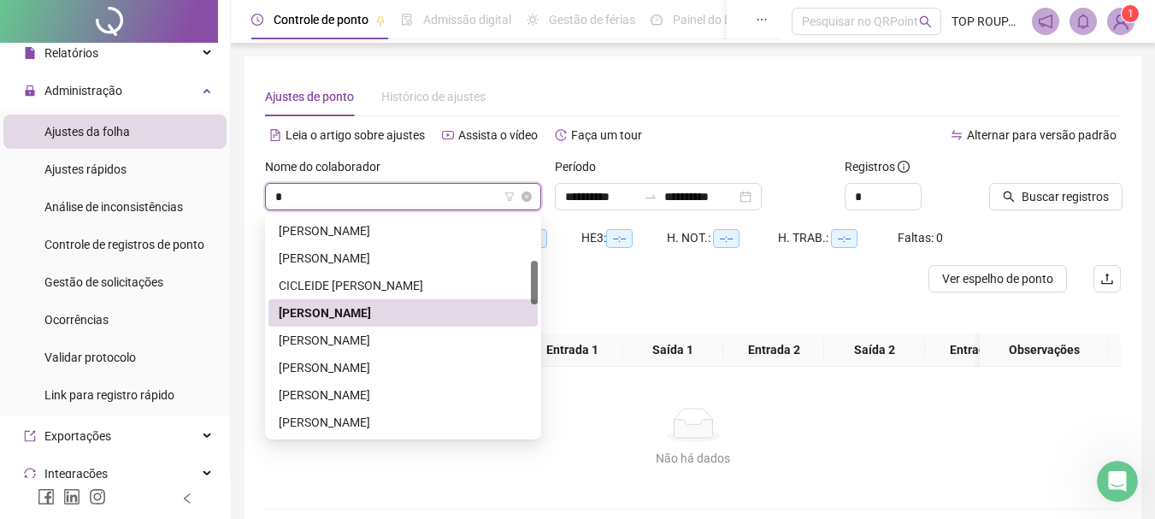
type input "**"
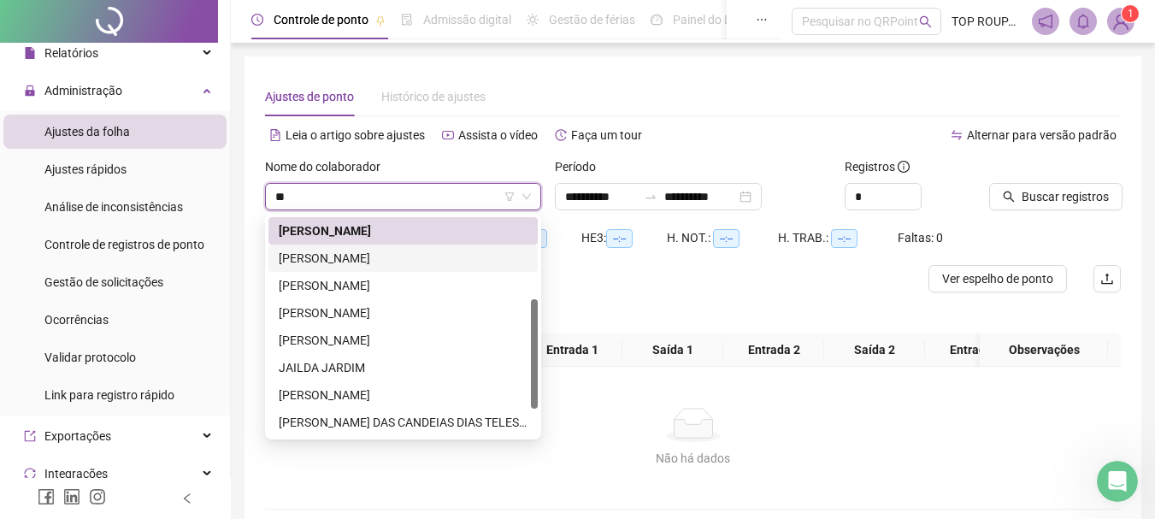
click at [368, 250] on div "[PERSON_NAME]" at bounding box center [403, 258] width 249 height 19
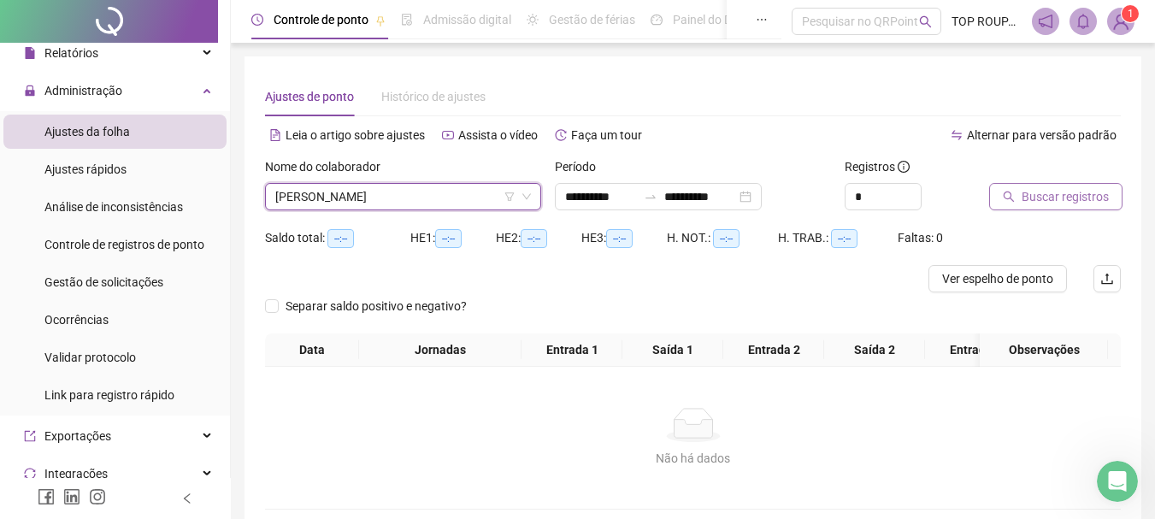
click at [1002, 209] on button "Buscar registros" at bounding box center [1055, 196] width 133 height 27
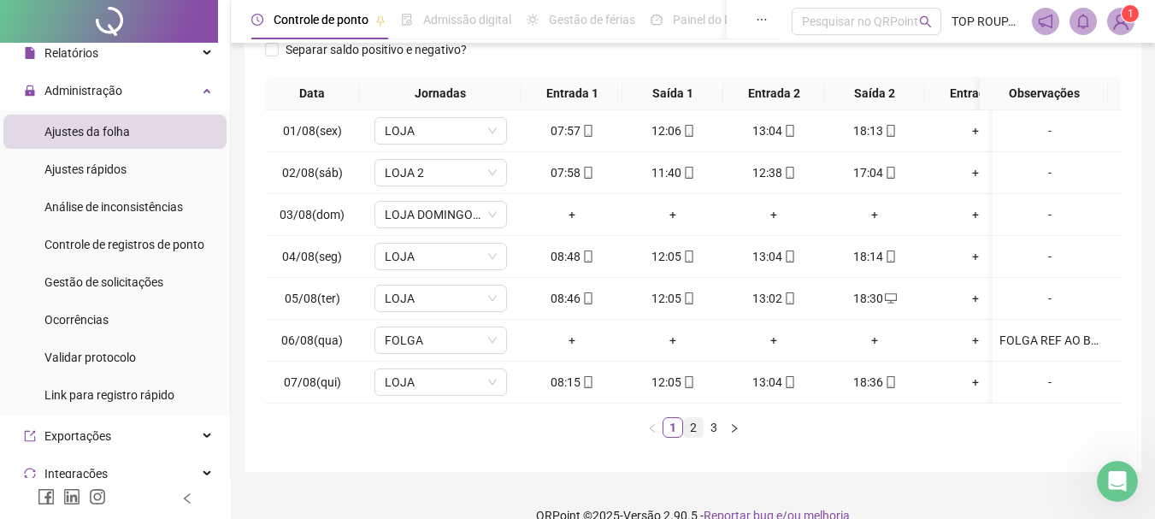
click at [686, 437] on link "2" at bounding box center [693, 427] width 19 height 19
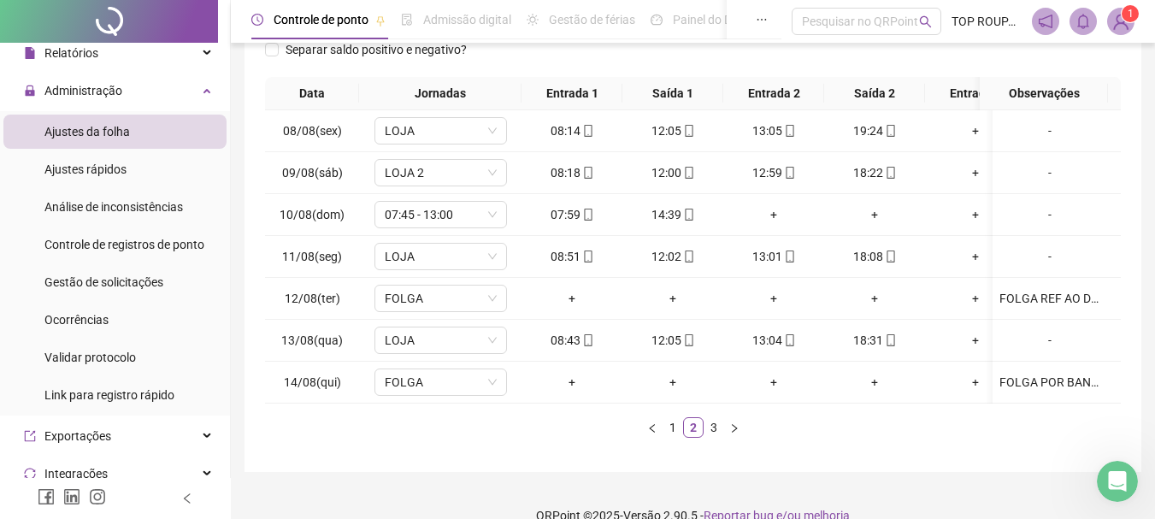
click at [669, 420] on div "Data Jornadas Entrada 1 Saída 1 Entrada 2 Saída 2 Entrada 3 Saída 3 Observações…" at bounding box center [693, 257] width 856 height 361
click at [678, 419] on div "Data Jornadas Entrada 1 Saída 1 Entrada 2 Saída 2 Entrada 3 Saída 3 Observações…" at bounding box center [693, 257] width 856 height 361
click at [715, 437] on link "3" at bounding box center [713, 427] width 19 height 19
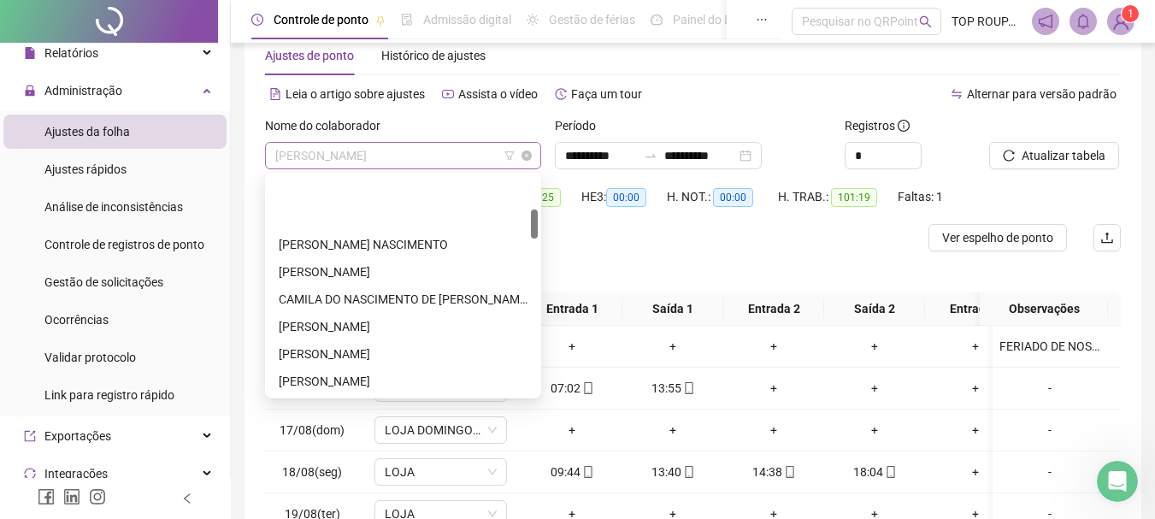
click at [364, 149] on span "[PERSON_NAME]" at bounding box center [403, 156] width 256 height 26
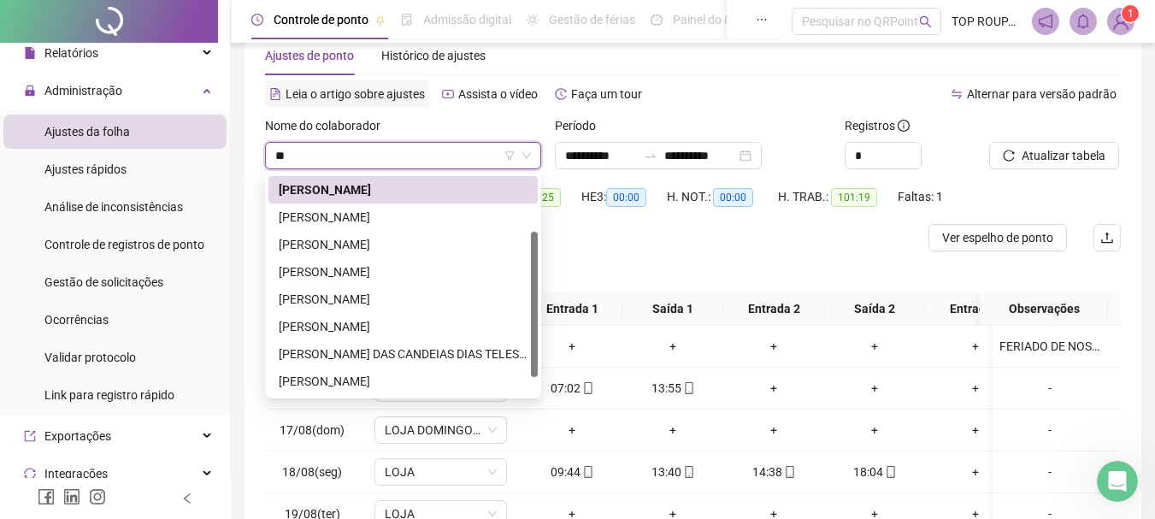
type input "***"
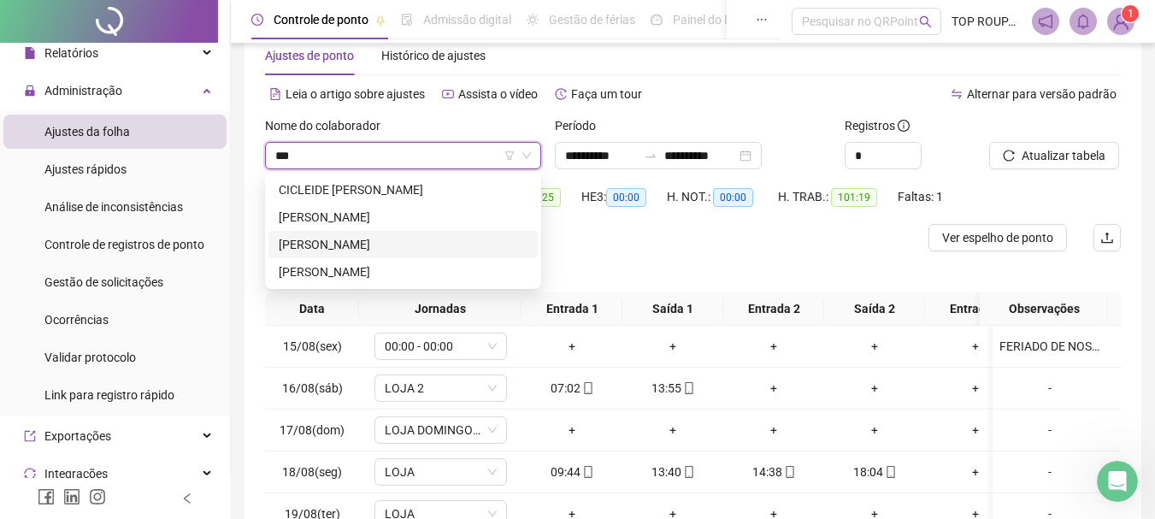
click at [310, 251] on div "[PERSON_NAME]" at bounding box center [403, 244] width 249 height 19
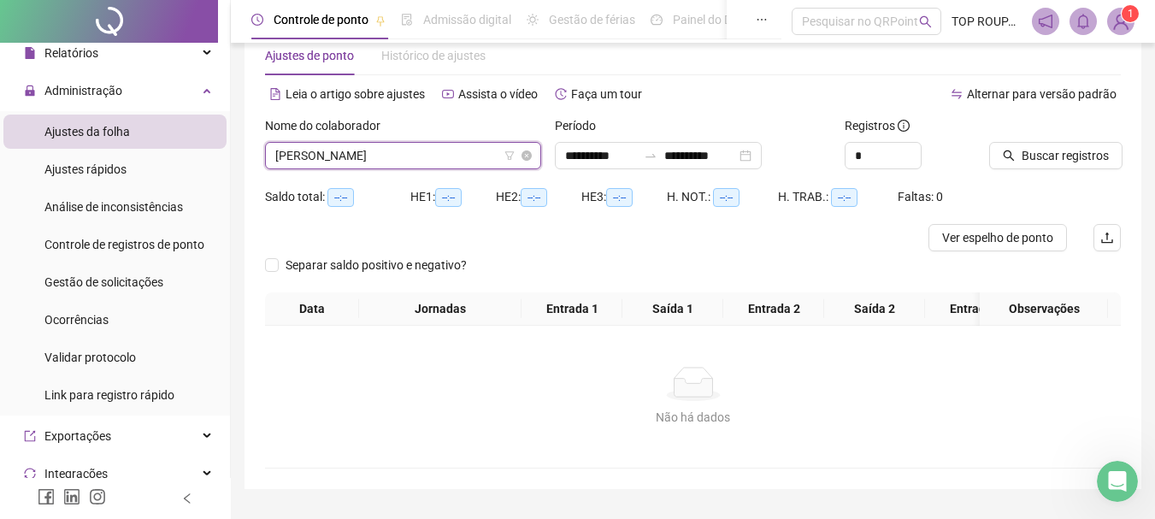
click at [393, 161] on span "[PERSON_NAME]" at bounding box center [403, 156] width 256 height 26
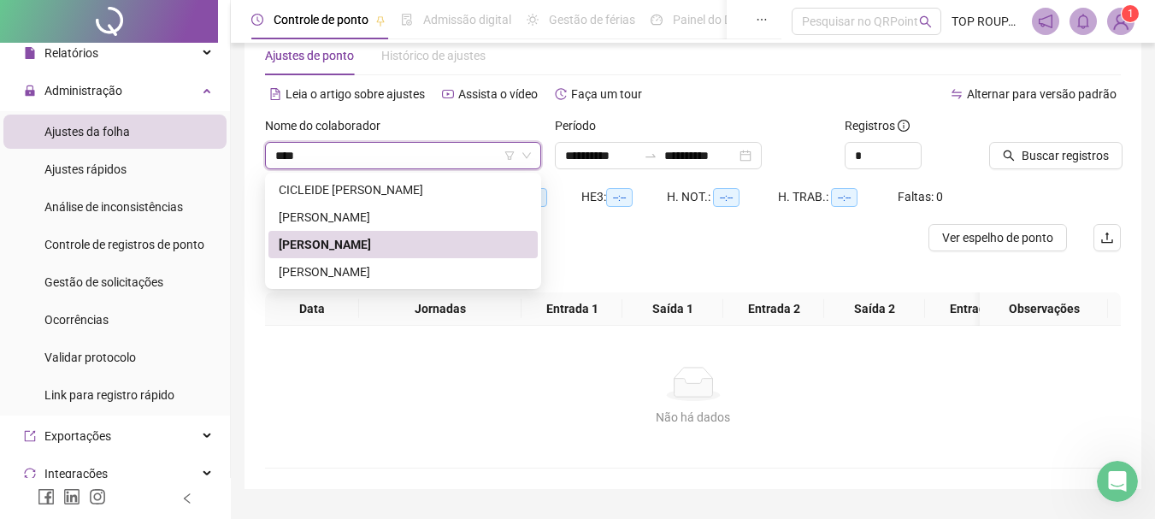
type input "*****"
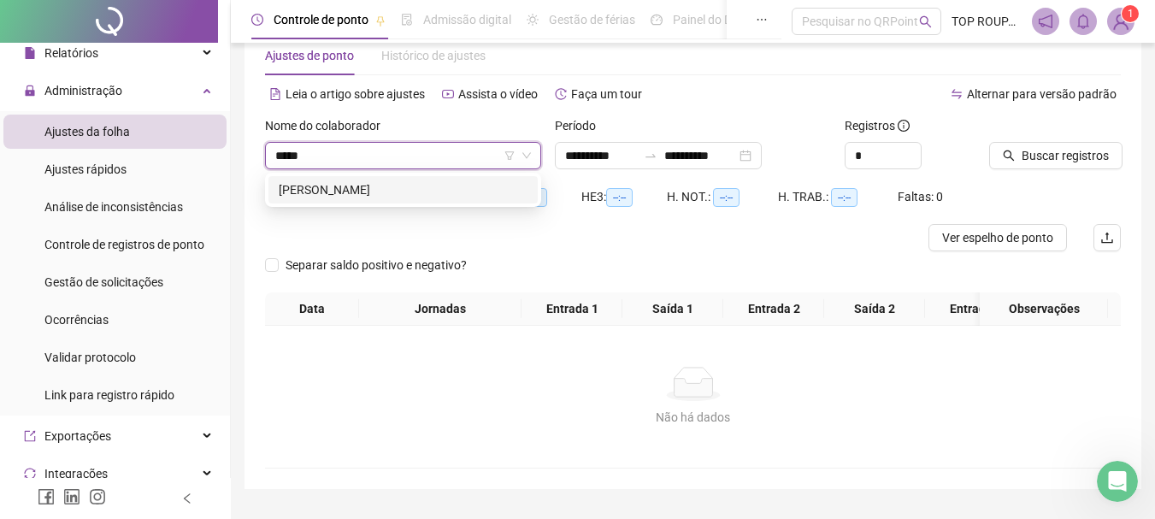
click at [332, 186] on div "[PERSON_NAME]" at bounding box center [403, 189] width 249 height 19
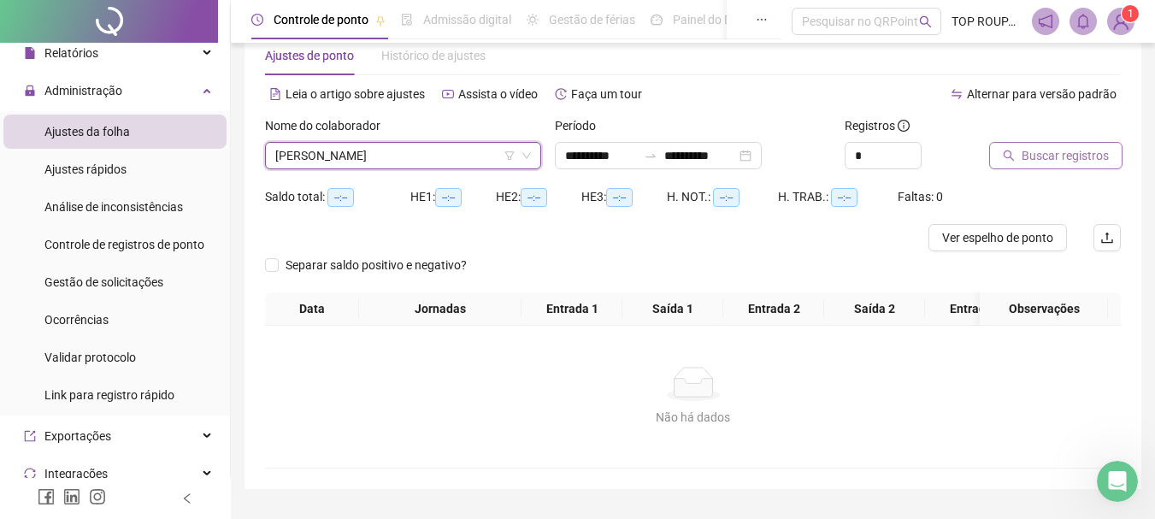
click at [1061, 152] on span "Buscar registros" at bounding box center [1064, 155] width 87 height 19
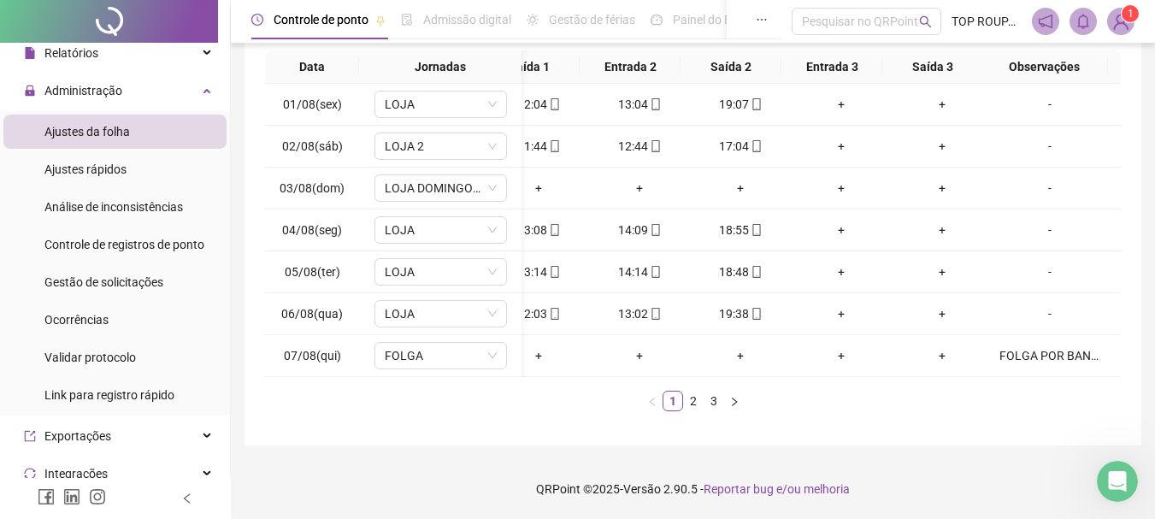
scroll to position [0, 147]
click at [694, 402] on link "2" at bounding box center [693, 400] width 19 height 19
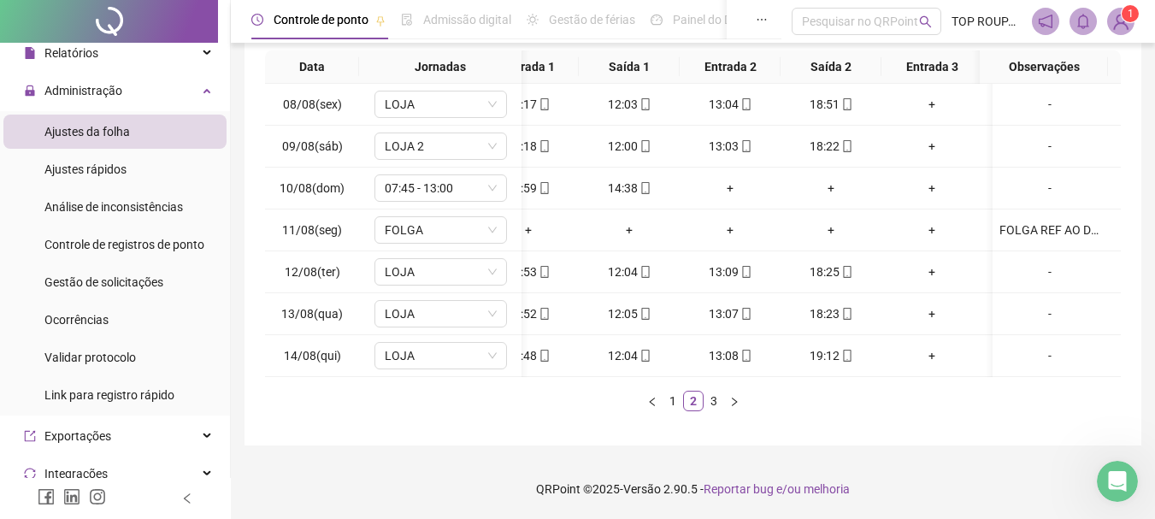
scroll to position [0, 0]
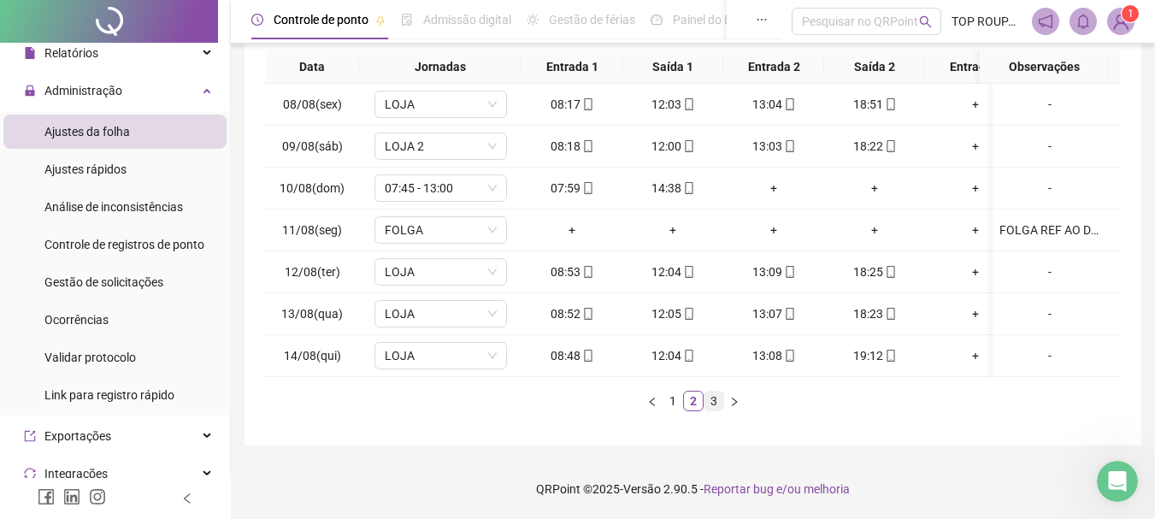
click at [722, 401] on link "3" at bounding box center [713, 400] width 19 height 19
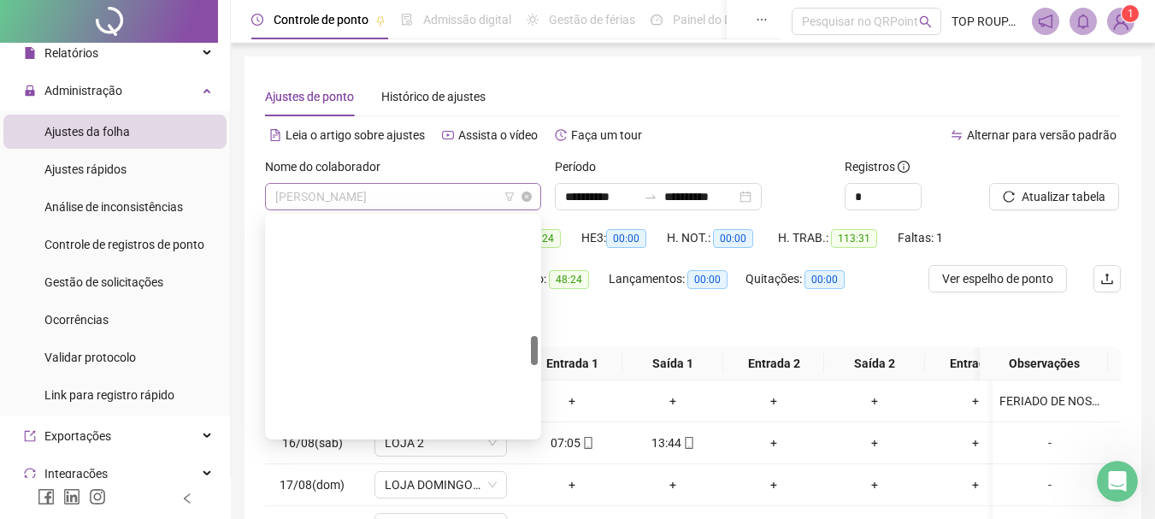
click at [404, 205] on span "[PERSON_NAME]" at bounding box center [403, 197] width 256 height 26
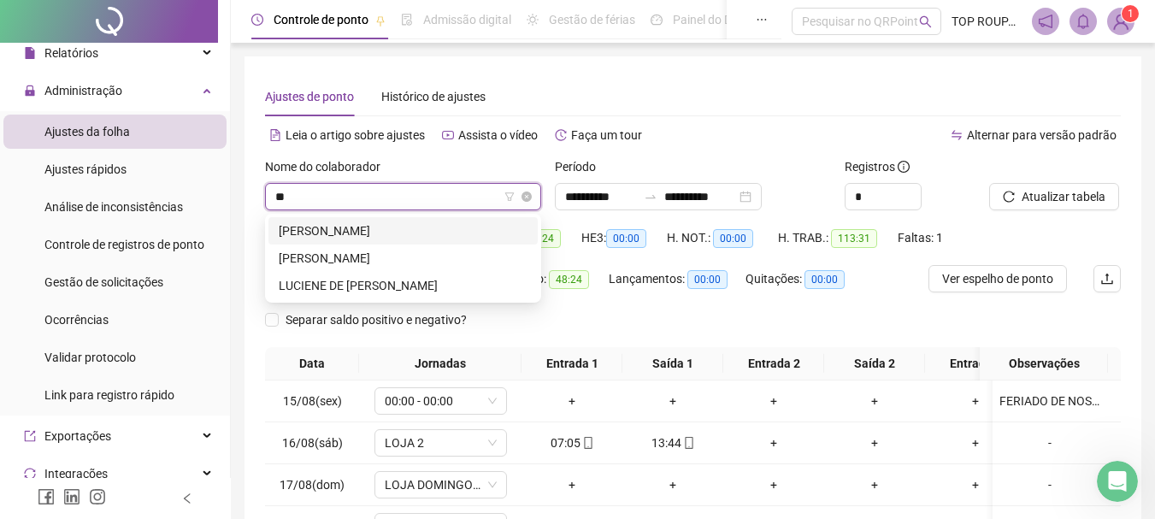
type input "***"
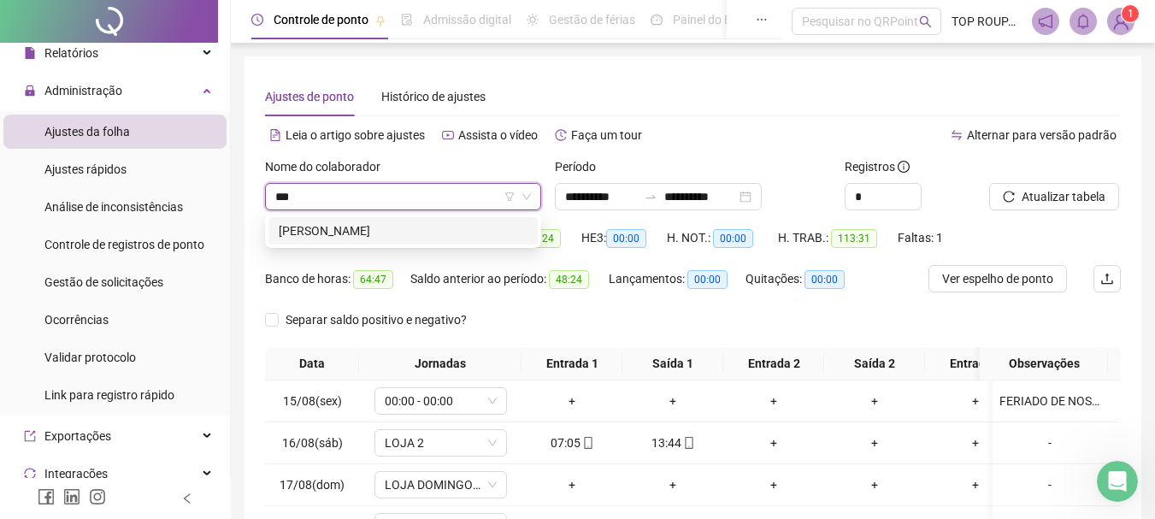
click at [381, 227] on div "[PERSON_NAME]" at bounding box center [403, 230] width 249 height 19
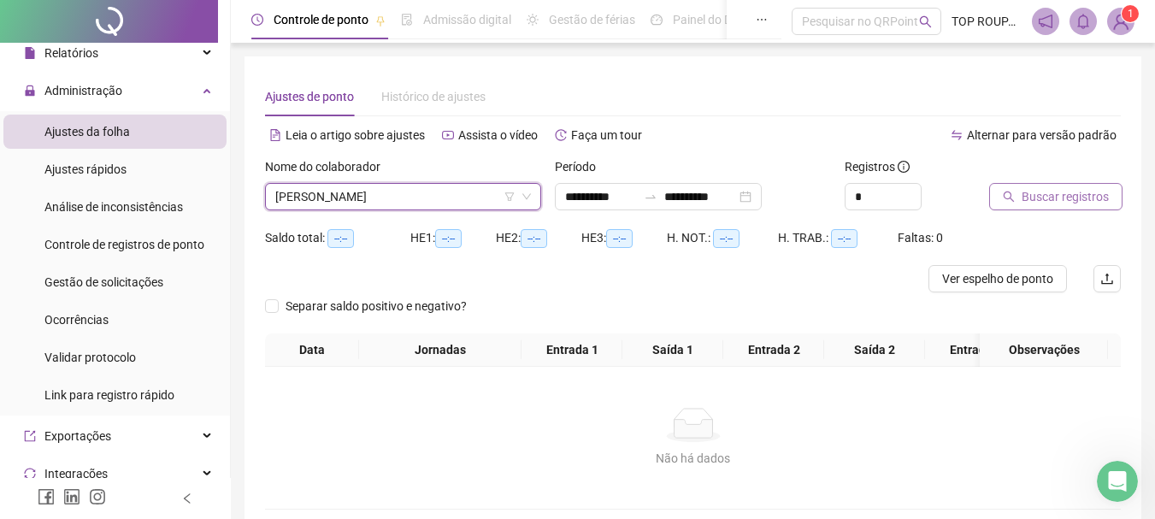
click at [1037, 202] on span "Buscar registros" at bounding box center [1064, 196] width 87 height 19
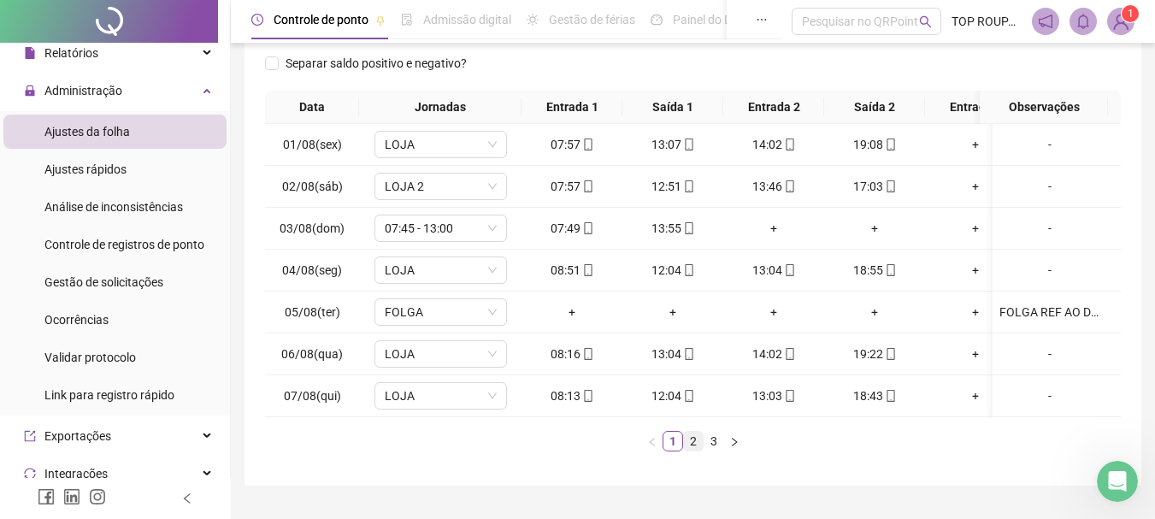
click at [696, 450] on link "2" at bounding box center [693, 441] width 19 height 19
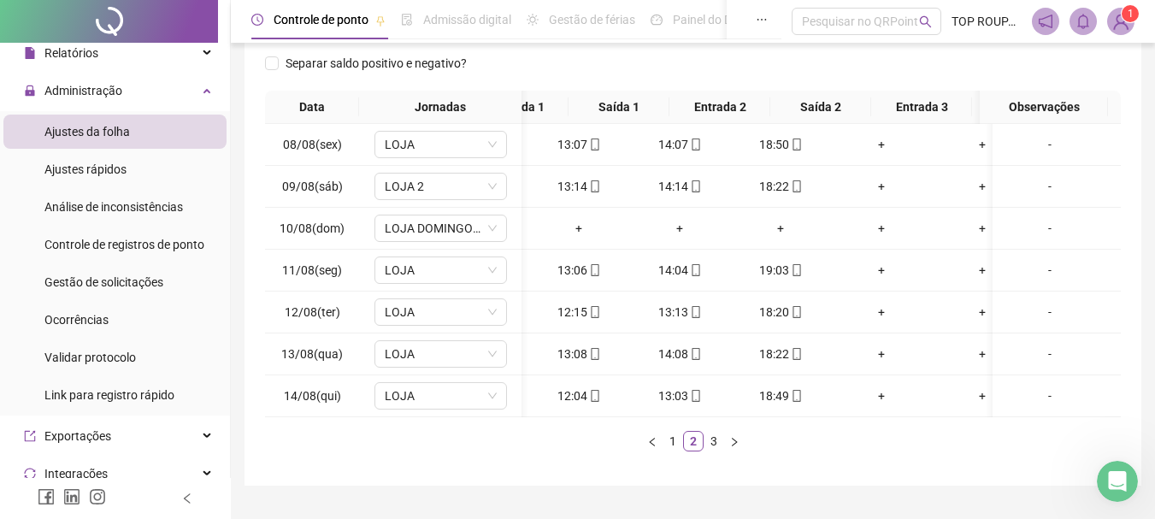
scroll to position [0, 94]
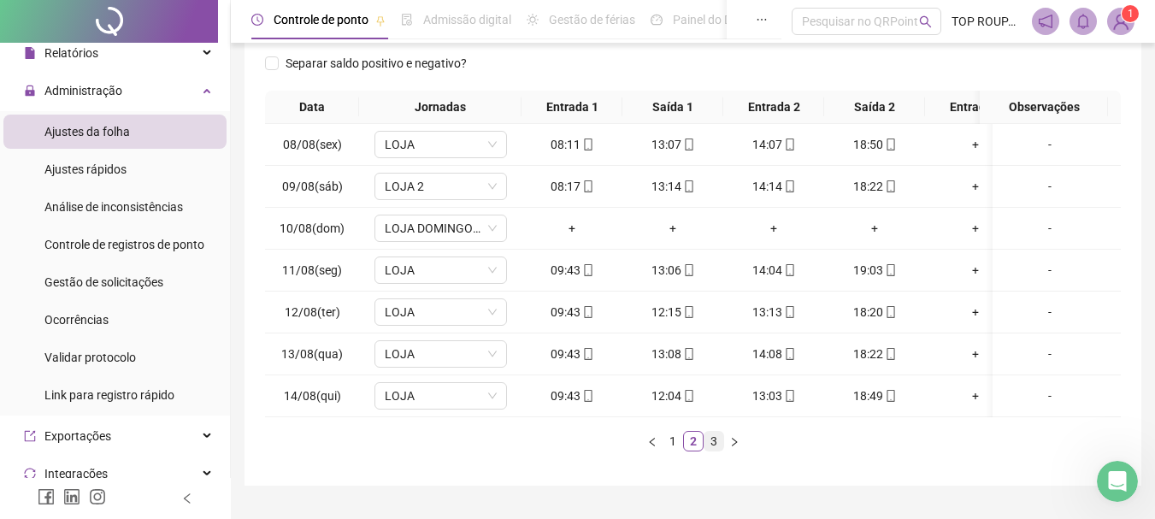
click at [713, 445] on link "3" at bounding box center [713, 441] width 19 height 19
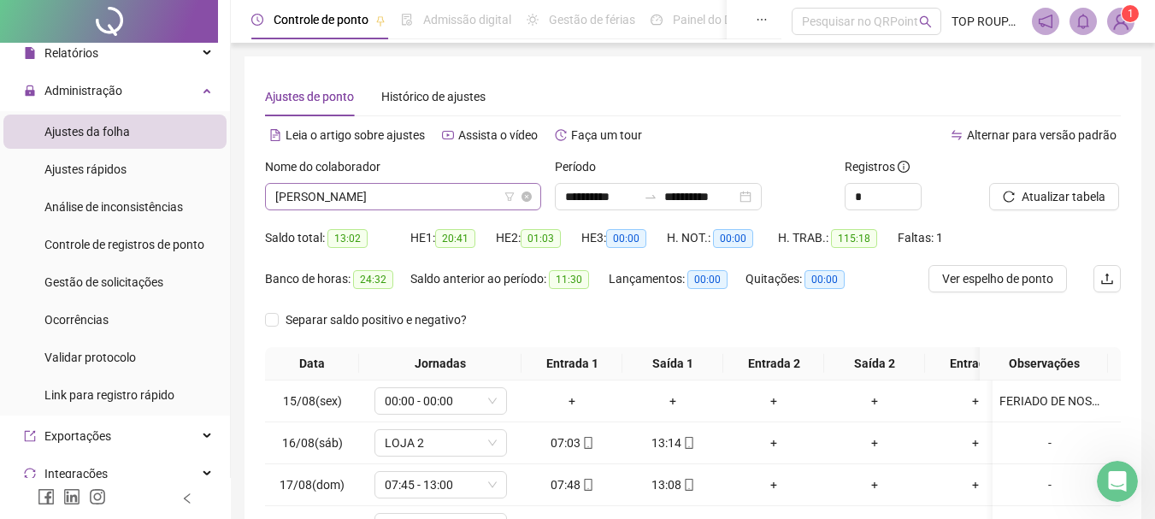
click at [339, 204] on span "[PERSON_NAME]" at bounding box center [403, 197] width 256 height 26
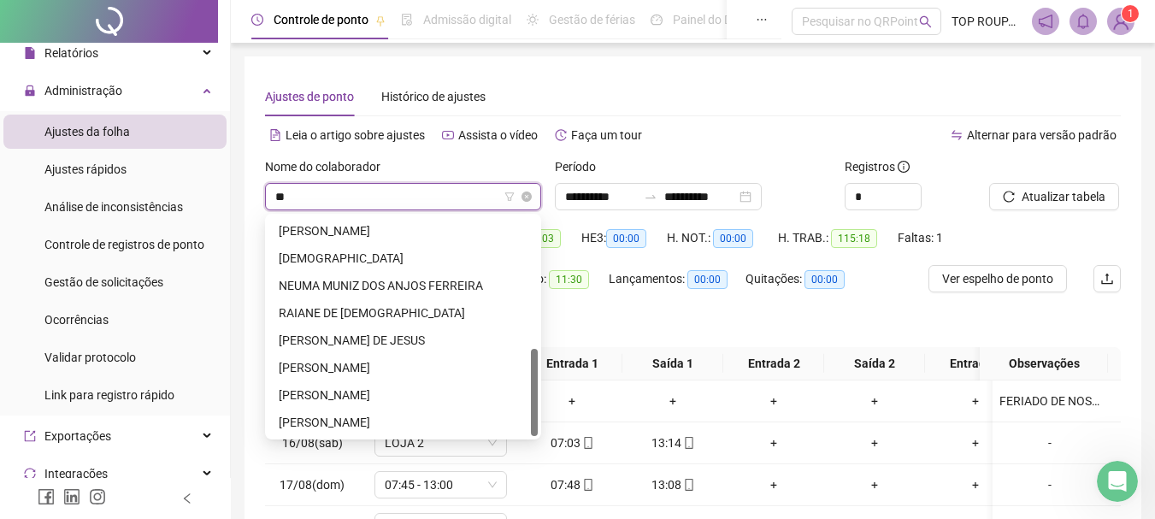
type input "***"
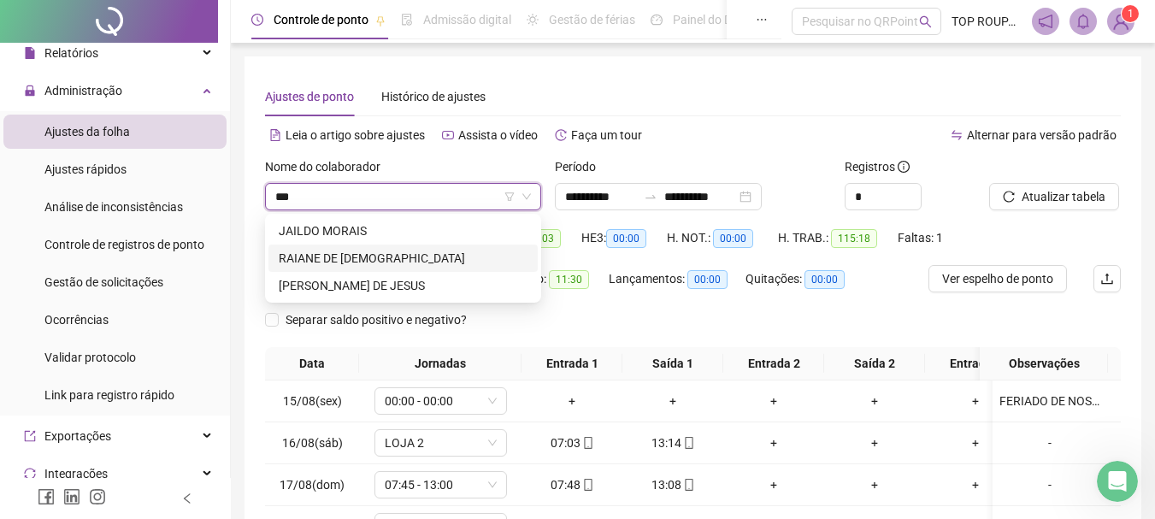
click at [362, 256] on div "RAIANE DE [DEMOGRAPHIC_DATA]" at bounding box center [403, 258] width 249 height 19
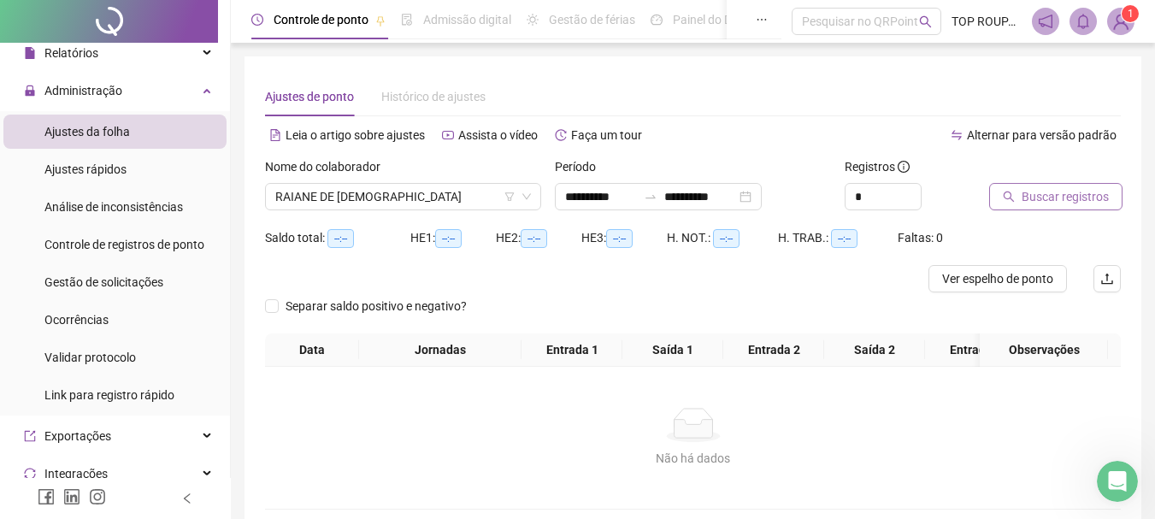
click at [1059, 194] on span "Buscar registros" at bounding box center [1064, 196] width 87 height 19
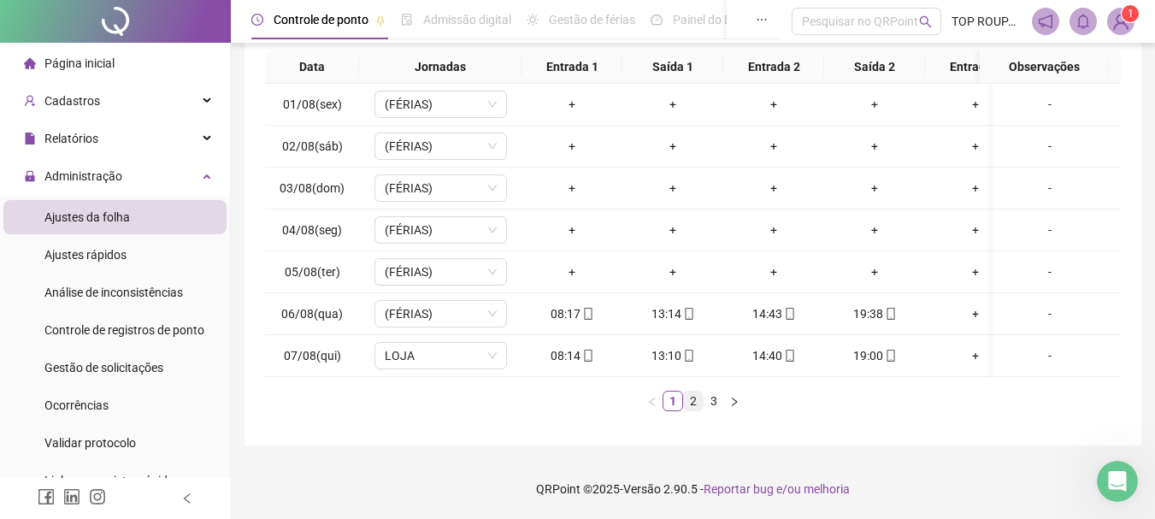
click at [686, 403] on link "2" at bounding box center [693, 400] width 19 height 19
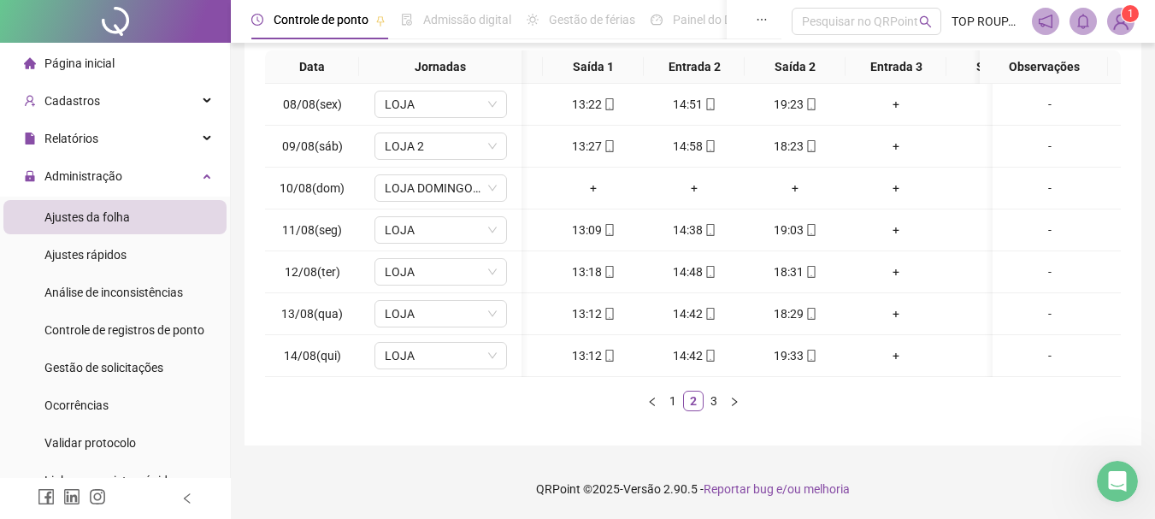
scroll to position [0, 80]
click at [712, 394] on link "3" at bounding box center [713, 400] width 19 height 19
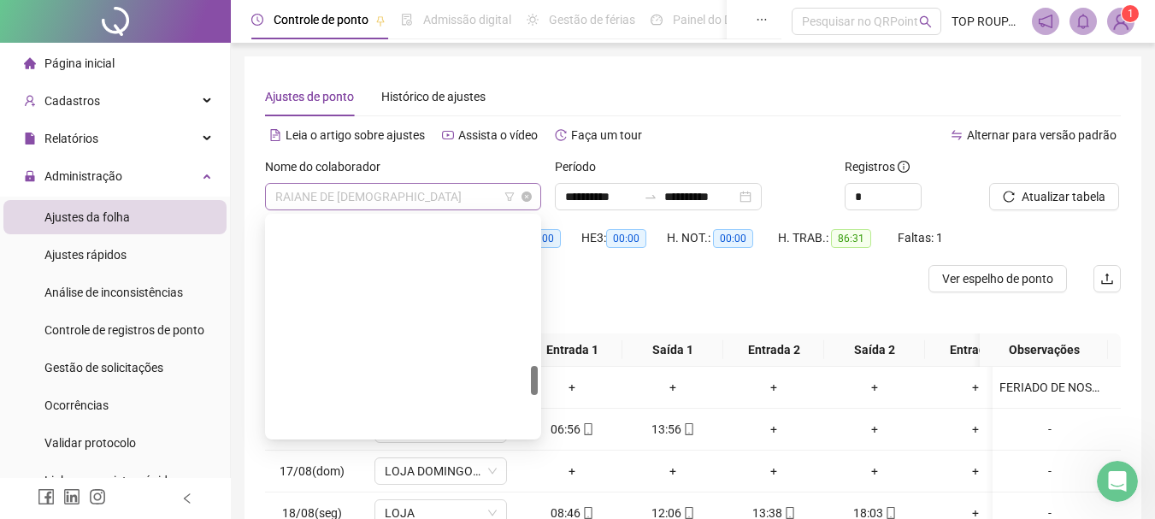
scroll to position [1094, 0]
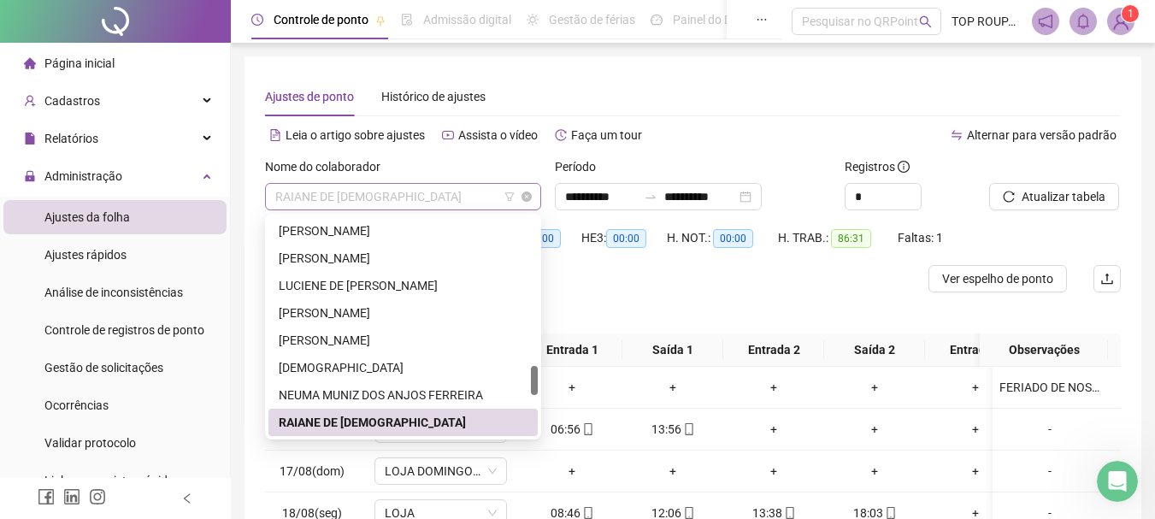
click at [408, 202] on span "RAIANE DE [DEMOGRAPHIC_DATA]" at bounding box center [403, 197] width 256 height 26
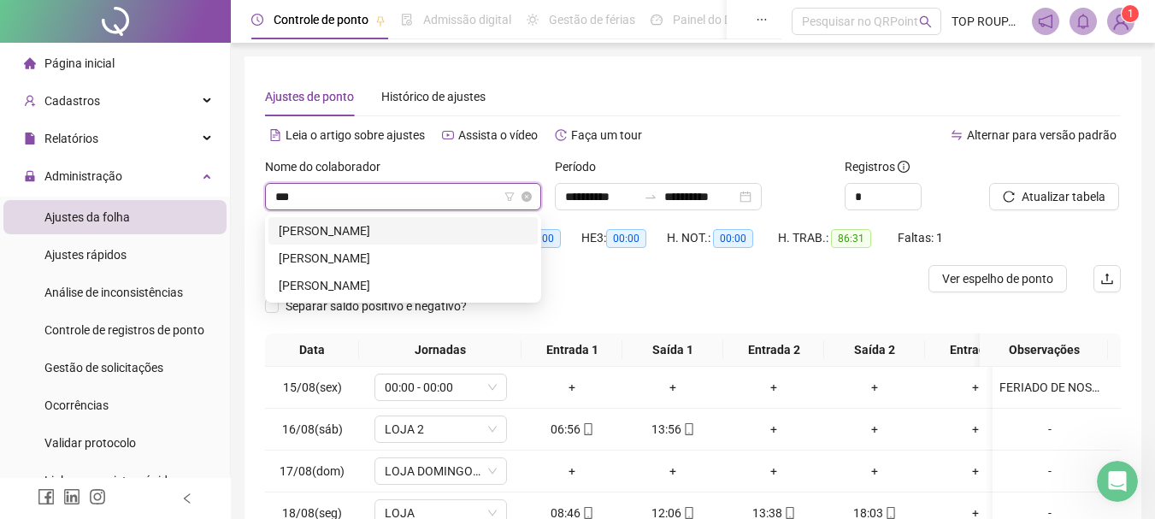
type input "****"
click at [382, 243] on div "[PERSON_NAME]" at bounding box center [402, 230] width 269 height 27
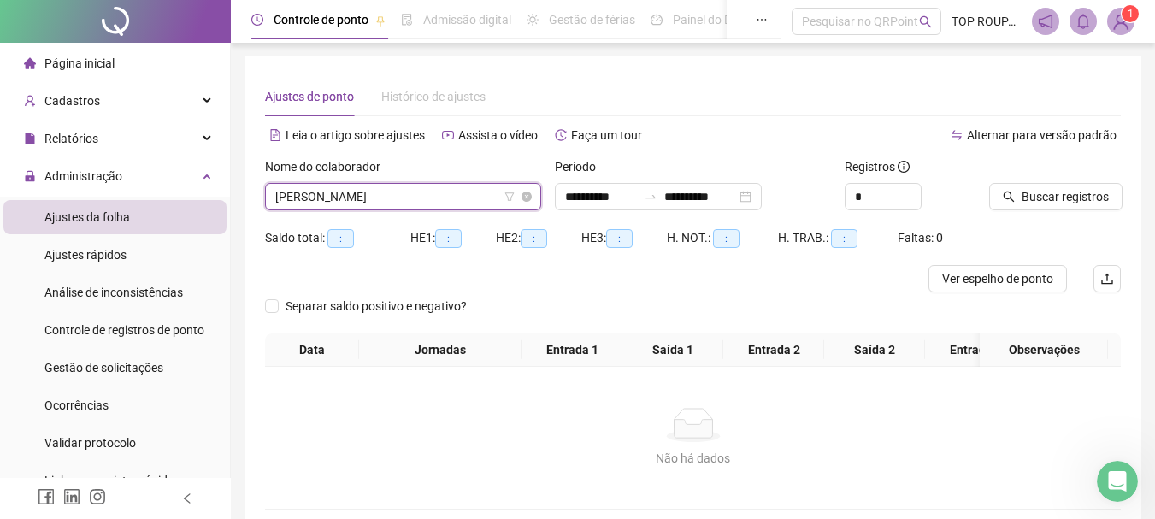
click at [428, 193] on span "[PERSON_NAME]" at bounding box center [403, 197] width 256 height 26
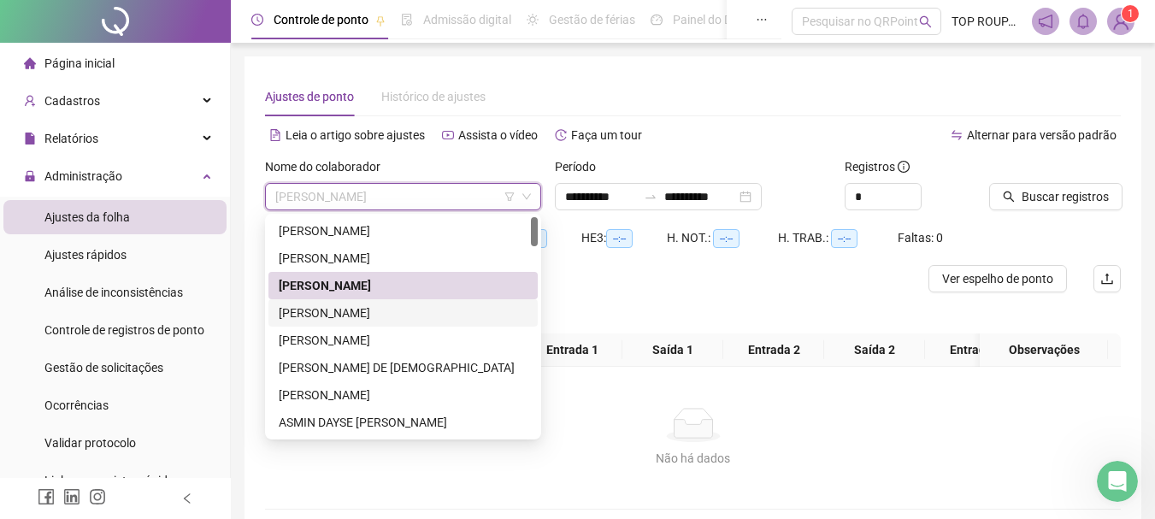
click at [397, 309] on div "[PERSON_NAME]" at bounding box center [403, 312] width 249 height 19
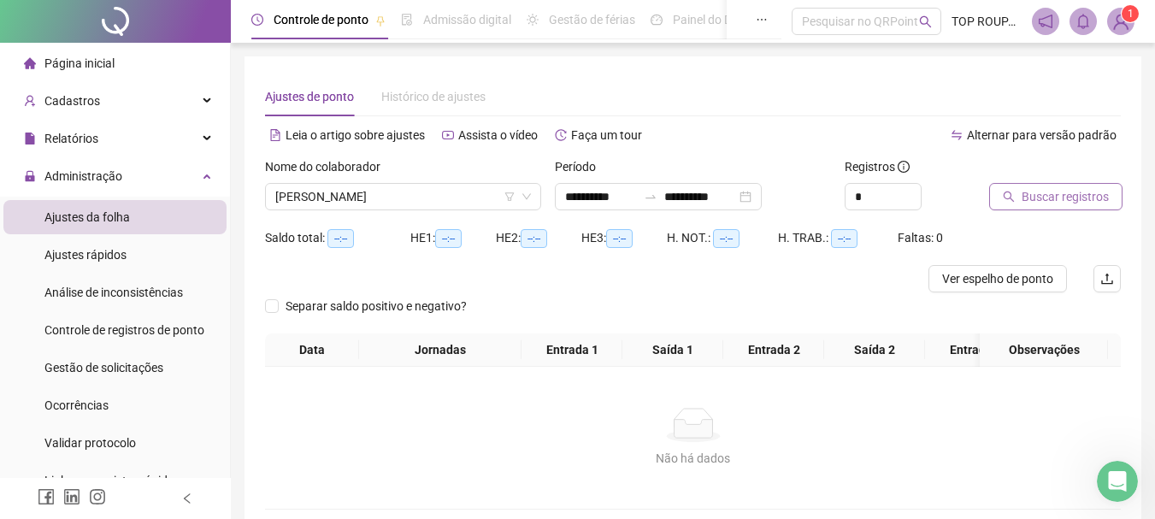
click at [1069, 203] on span "Buscar registros" at bounding box center [1064, 196] width 87 height 19
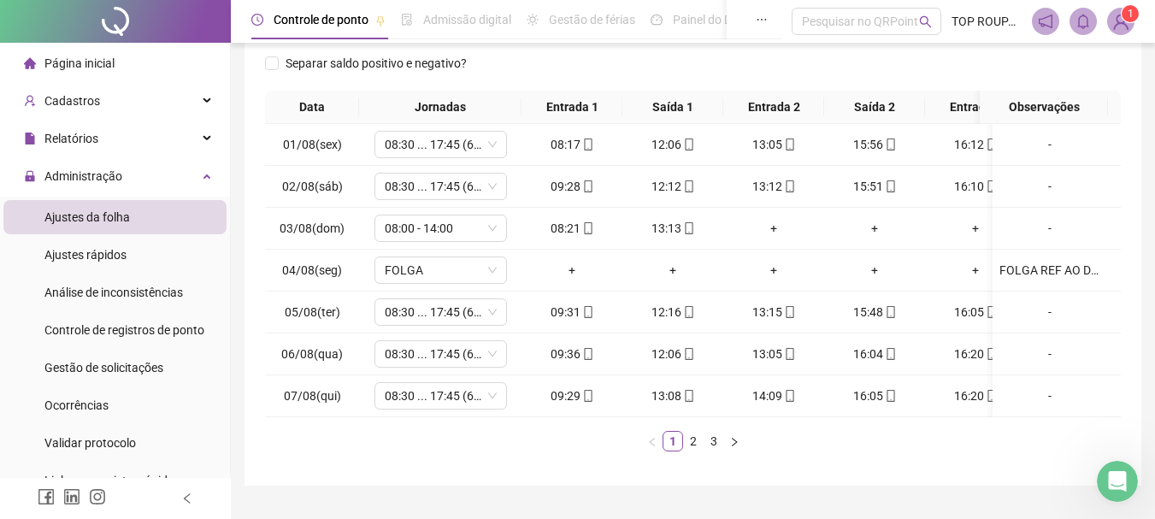
scroll to position [0, 11]
click at [692, 450] on link "2" at bounding box center [693, 441] width 19 height 19
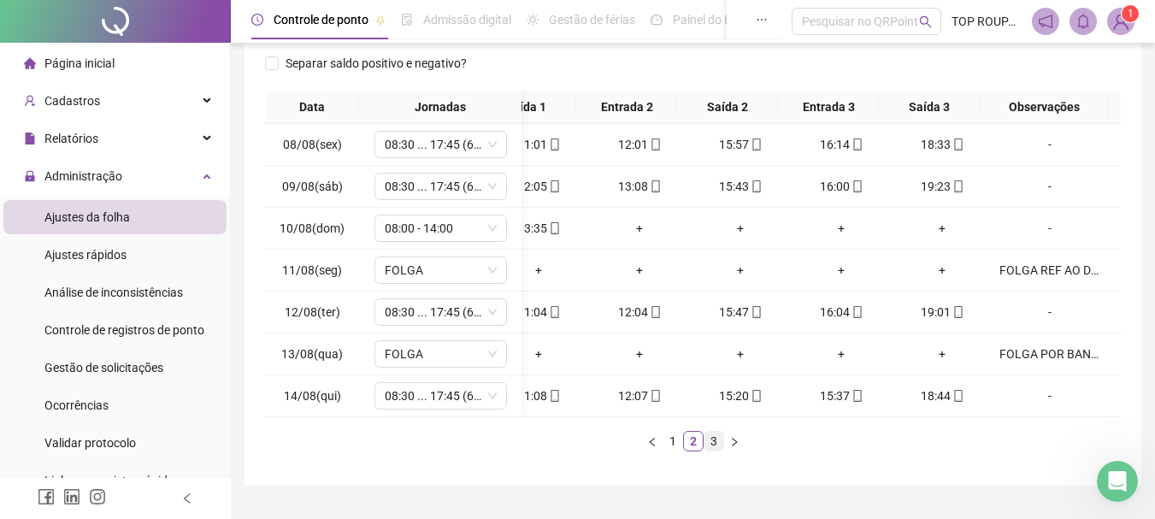
click at [717, 450] on link "3" at bounding box center [713, 441] width 19 height 19
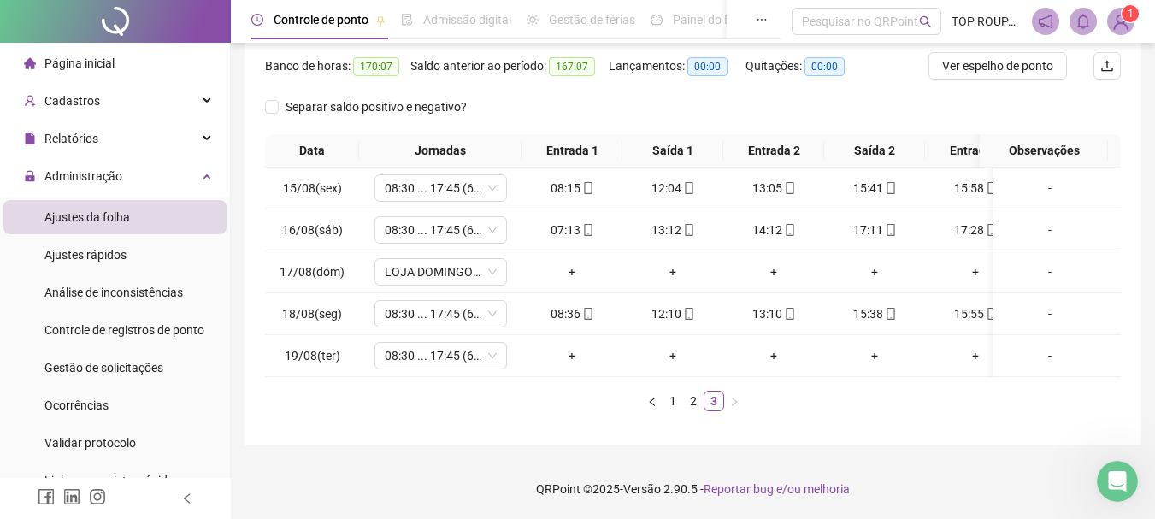
scroll to position [0, 84]
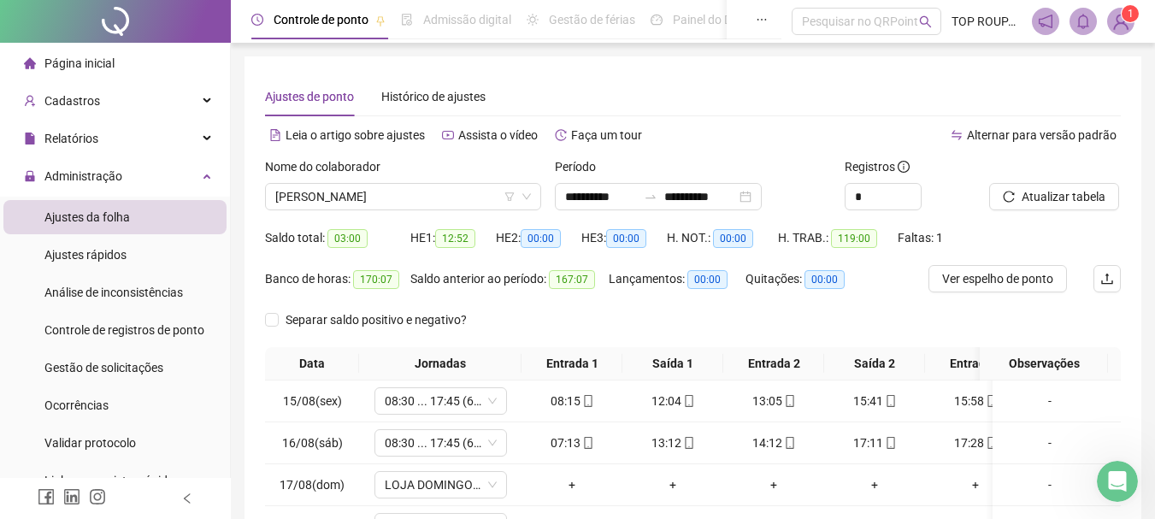
click at [357, 181] on div "Nome do colaborador" at bounding box center [403, 170] width 276 height 26
click at [394, 202] on span "[PERSON_NAME]" at bounding box center [403, 197] width 256 height 26
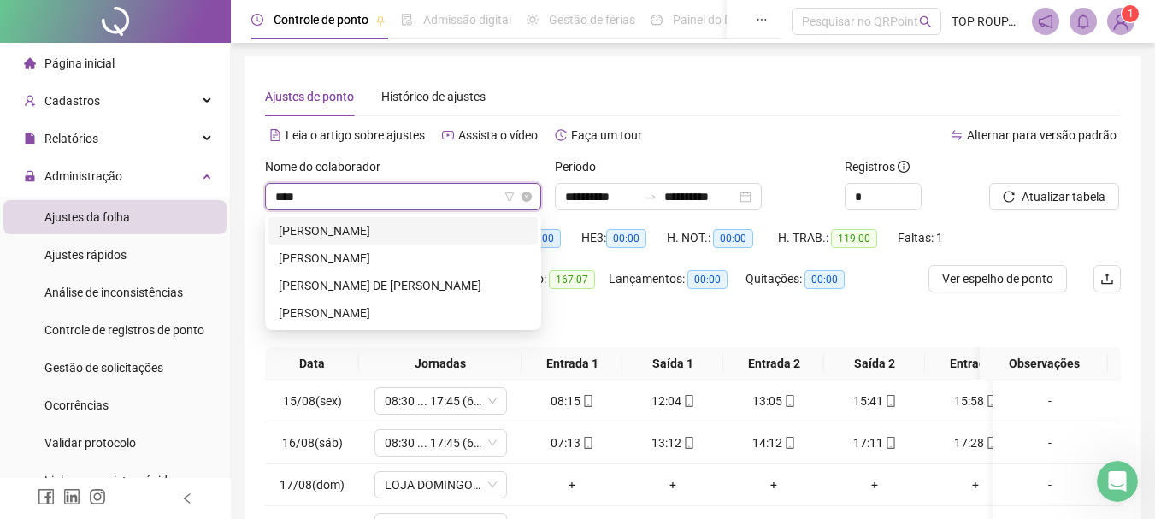
type input "*****"
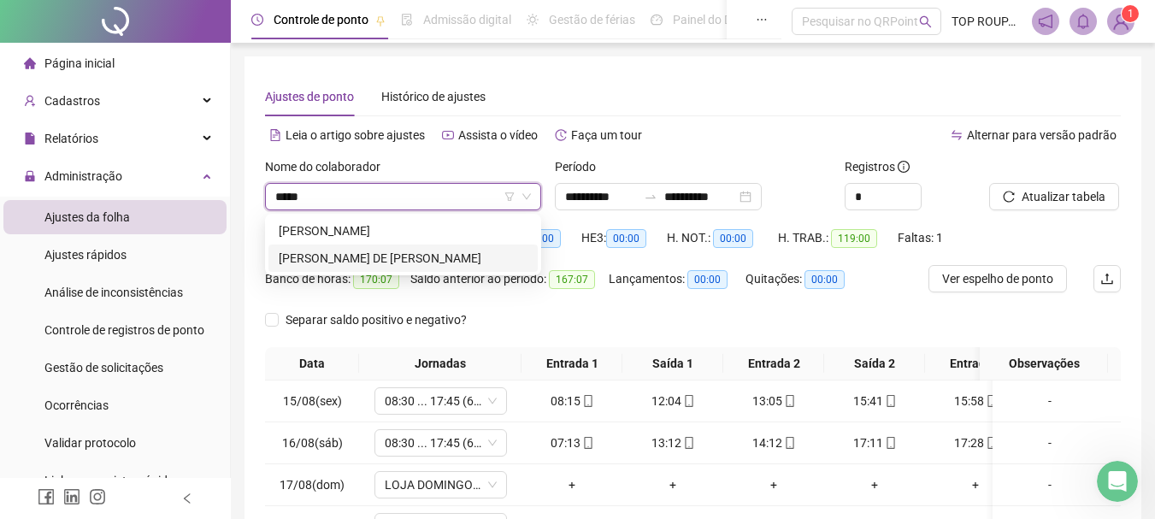
click at [353, 250] on div "[PERSON_NAME] DE [PERSON_NAME]" at bounding box center [403, 258] width 249 height 19
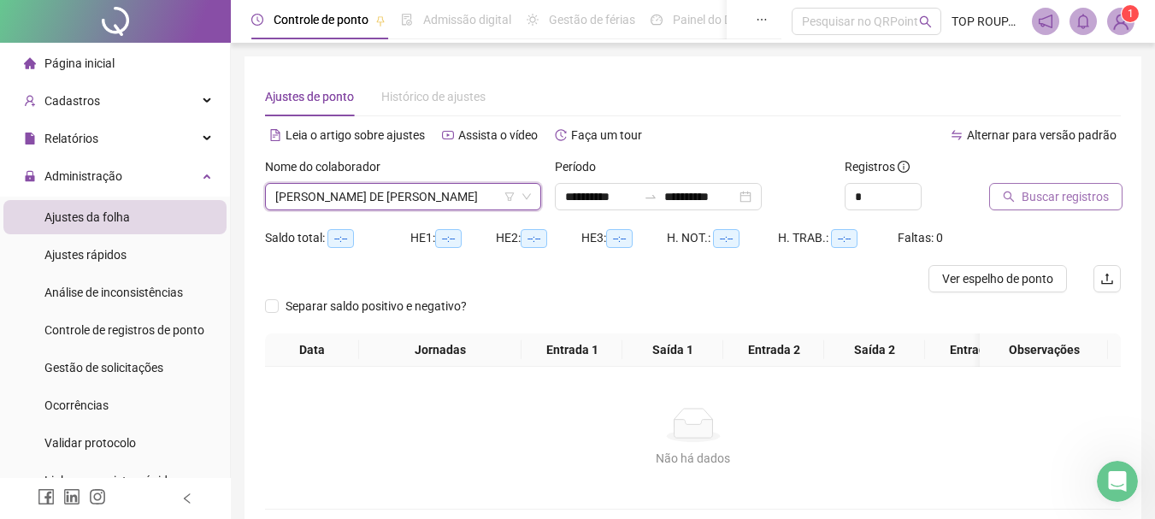
click at [1021, 203] on span "Buscar registros" at bounding box center [1064, 196] width 87 height 19
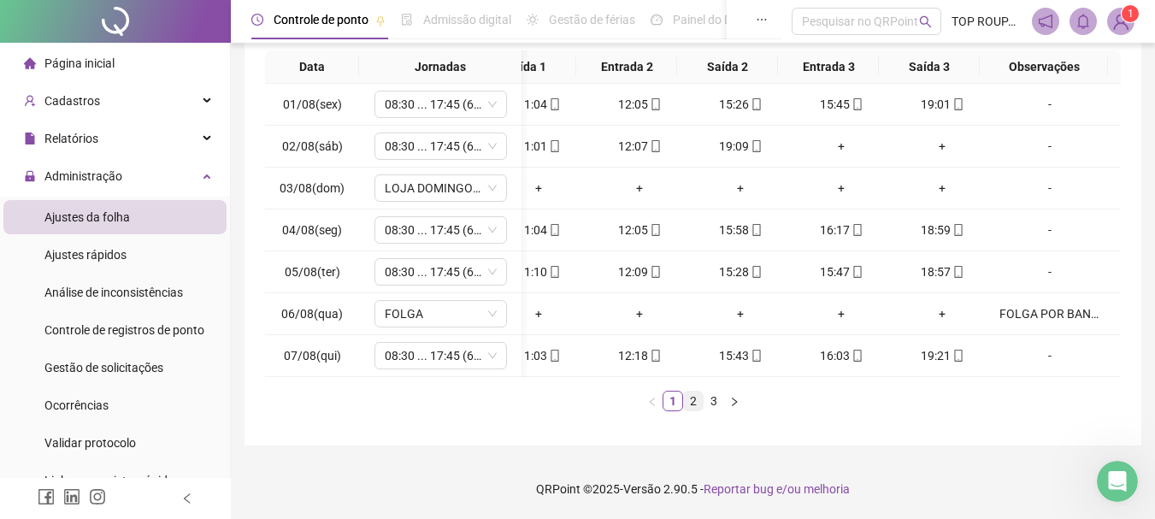
click at [693, 397] on link "2" at bounding box center [693, 400] width 19 height 19
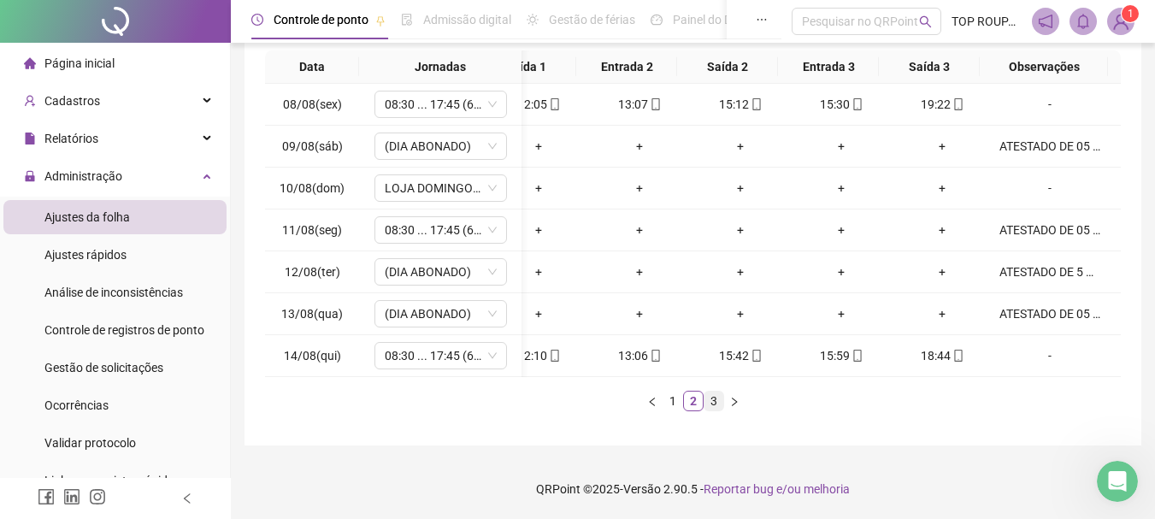
click at [714, 407] on link "3" at bounding box center [713, 400] width 19 height 19
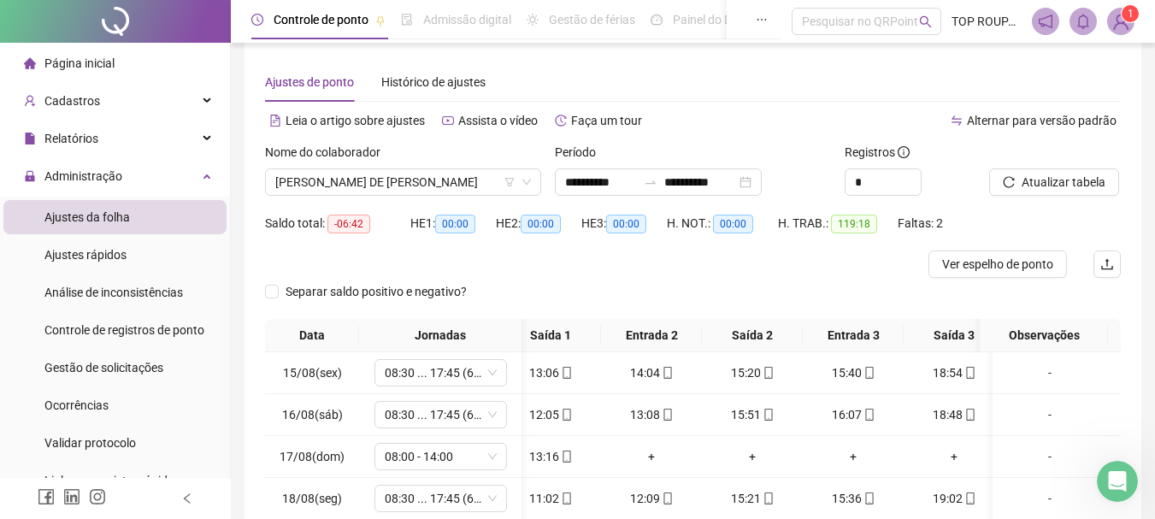
scroll to position [0, 0]
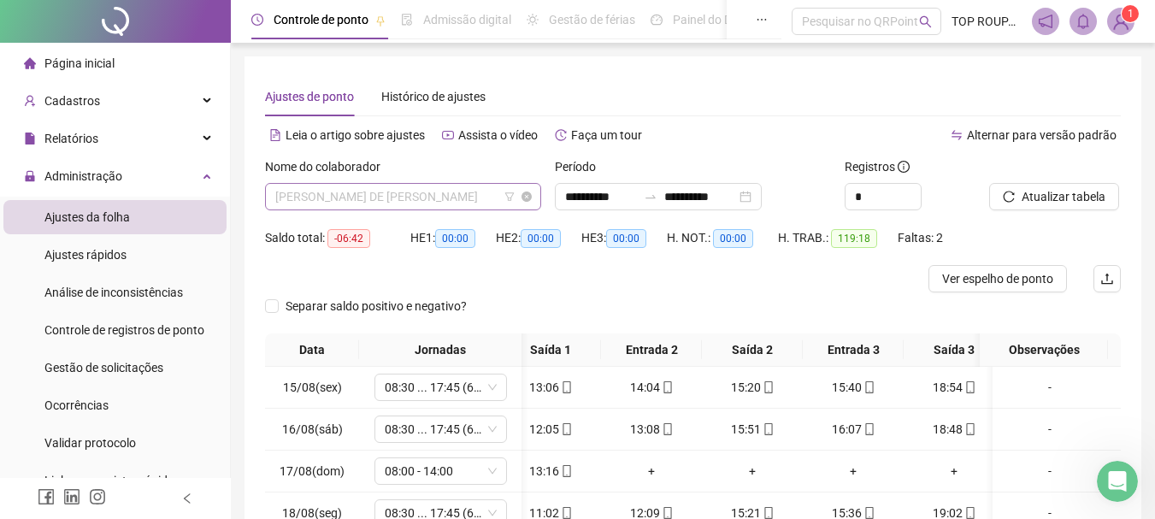
click at [388, 186] on span "[PERSON_NAME] DE [PERSON_NAME]" at bounding box center [403, 197] width 256 height 26
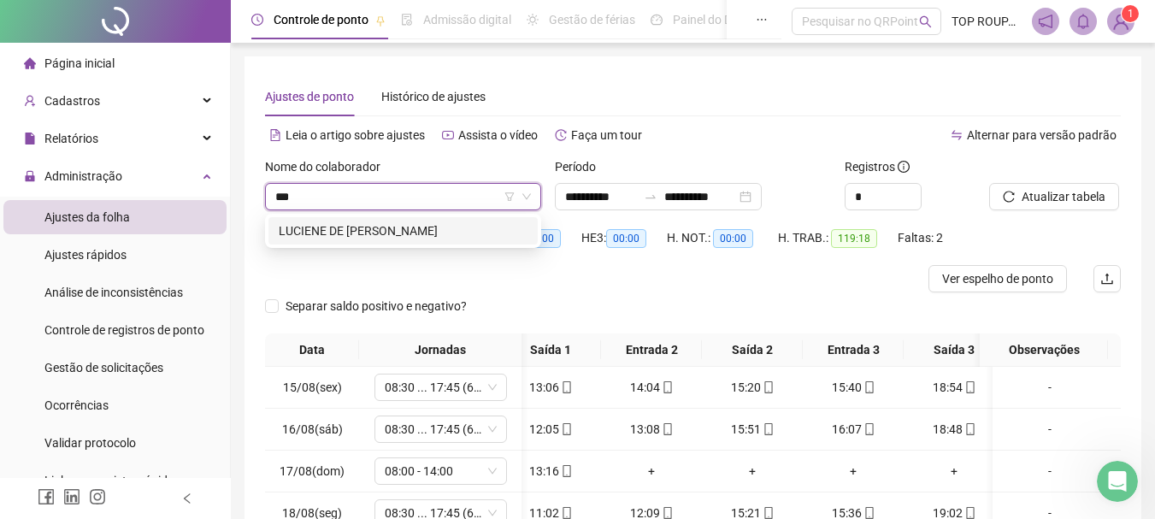
type input "****"
click at [326, 232] on div "LUCIENE DE [PERSON_NAME]" at bounding box center [403, 230] width 249 height 19
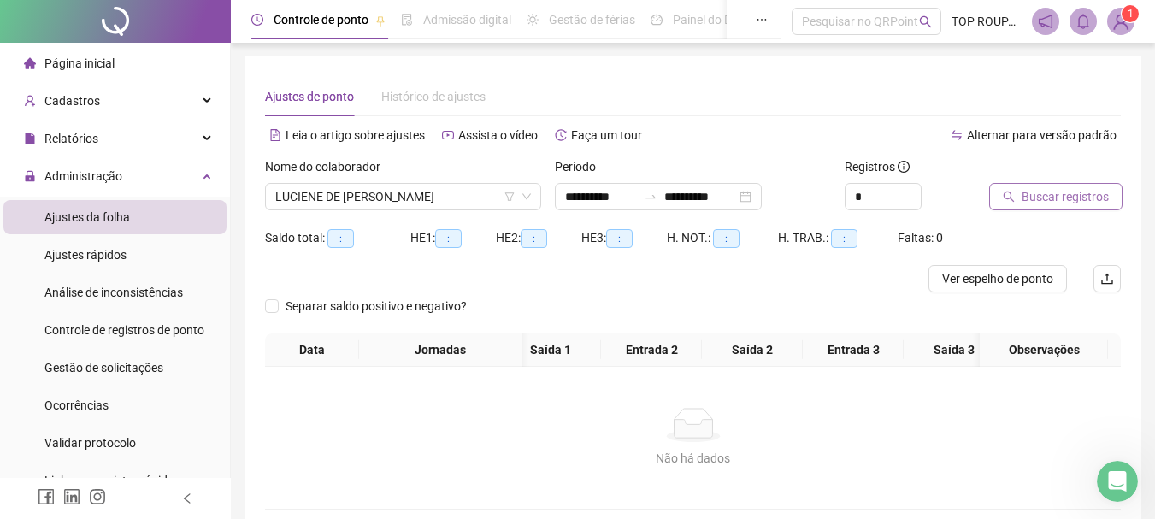
click at [1027, 203] on span "Buscar registros" at bounding box center [1064, 196] width 87 height 19
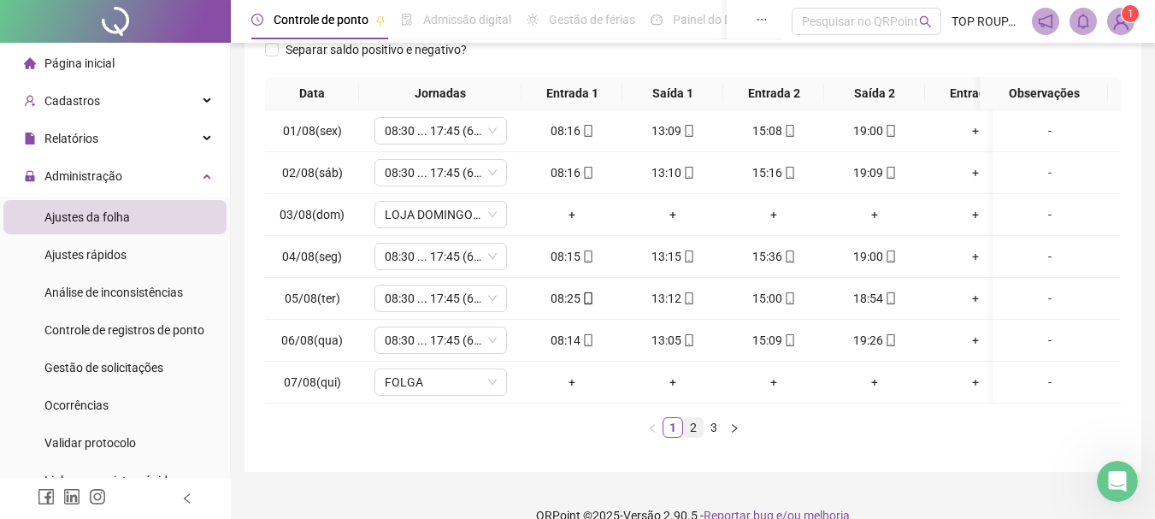
click at [702, 437] on link "2" at bounding box center [693, 427] width 19 height 19
click at [721, 438] on ul "1 2 3" at bounding box center [693, 427] width 856 height 21
click at [720, 441] on div "Data Jornadas Entrada 1 Saída 1 Entrada 2 Saída 2 Entrada 3 Saída 3 Observações…" at bounding box center [693, 264] width 856 height 374
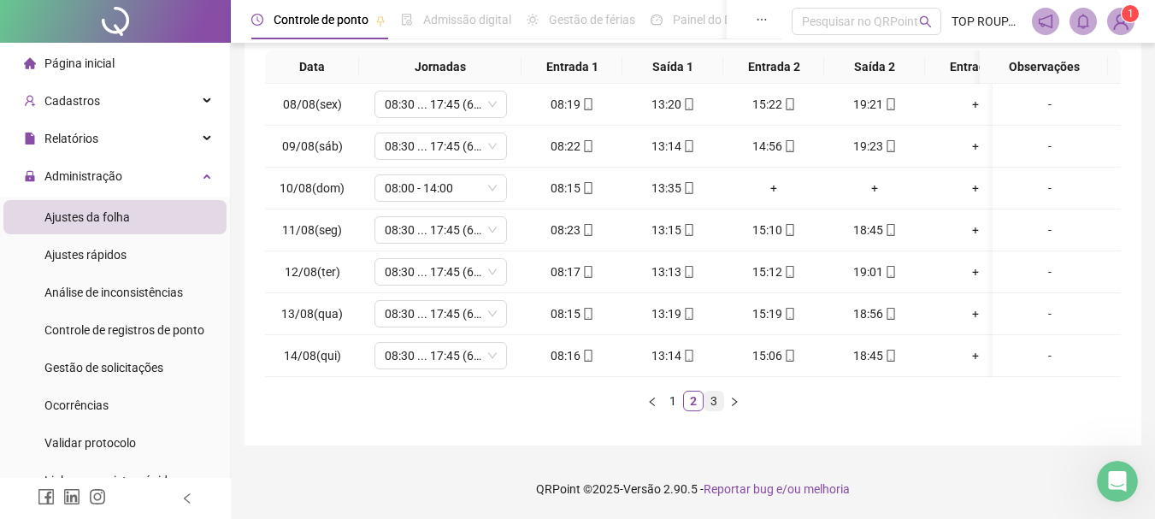
click at [720, 402] on link "3" at bounding box center [713, 400] width 19 height 19
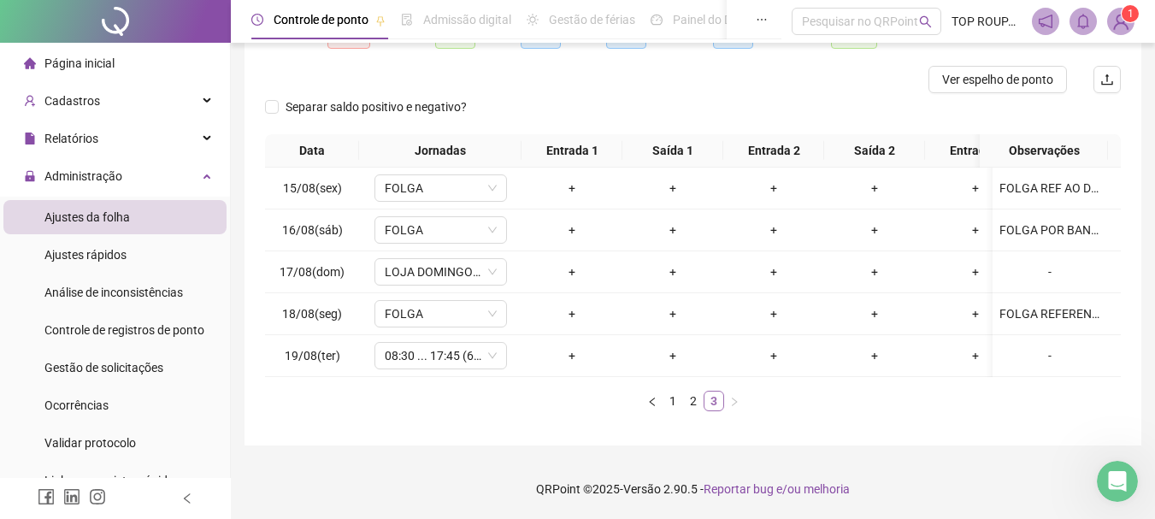
scroll to position [212, 0]
drag, startPoint x: 626, startPoint y: 377, endPoint x: 738, endPoint y: 369, distance: 112.2
click at [738, 369] on div "Data Jornadas Entrada 1 Saída 1 Entrada 2 Saída 2 Entrada 3 Saída 3 Observações…" at bounding box center [693, 272] width 856 height 277
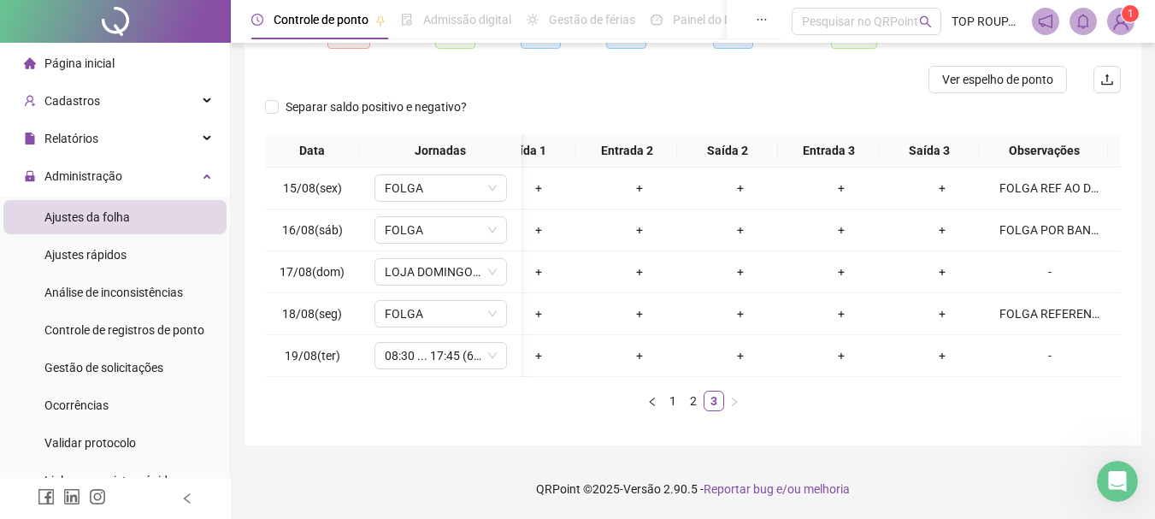
scroll to position [0, 0]
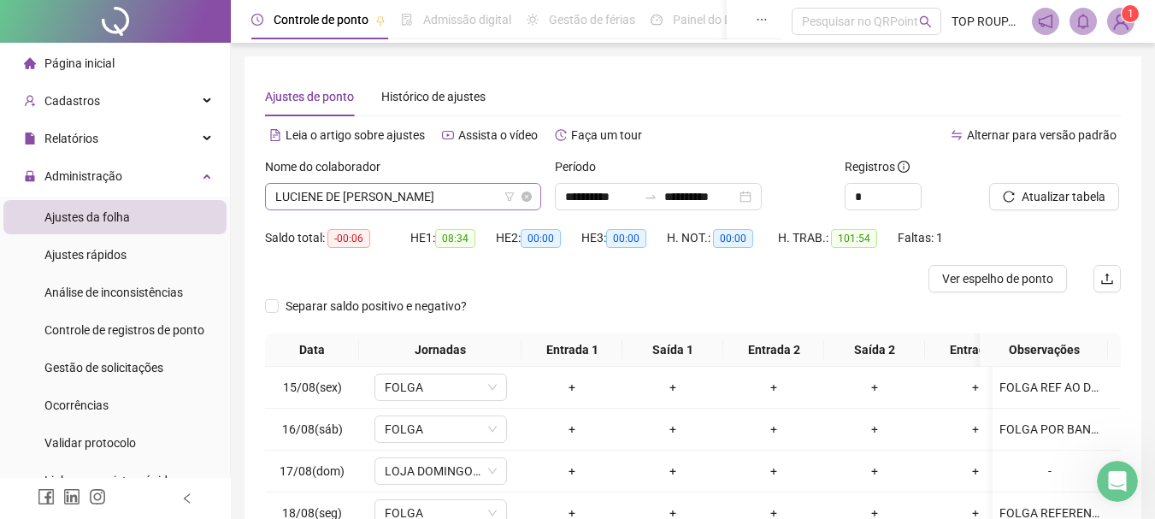
click at [382, 204] on span "LUCIENE DE [PERSON_NAME]" at bounding box center [403, 197] width 256 height 26
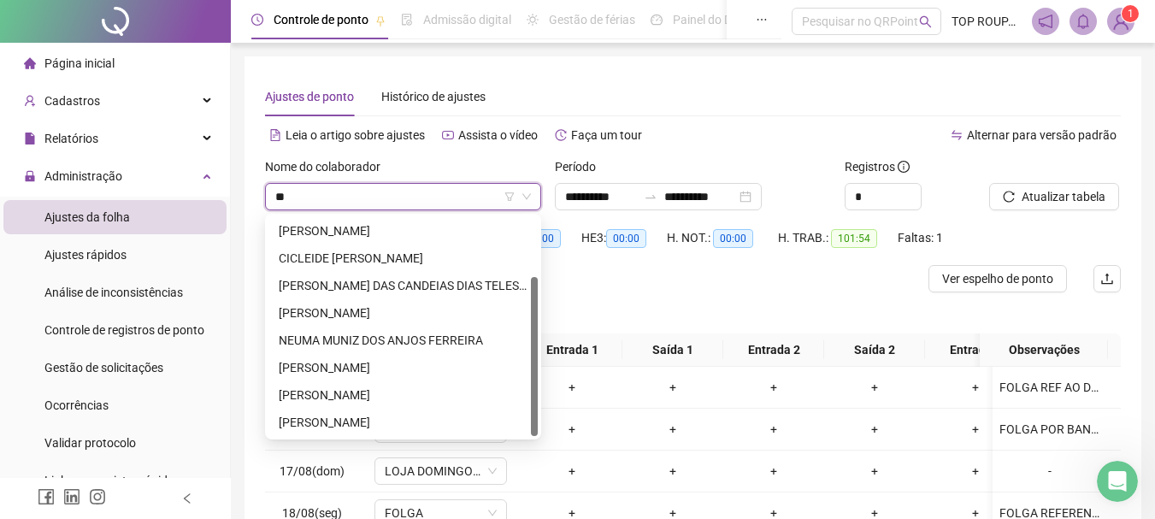
type input "***"
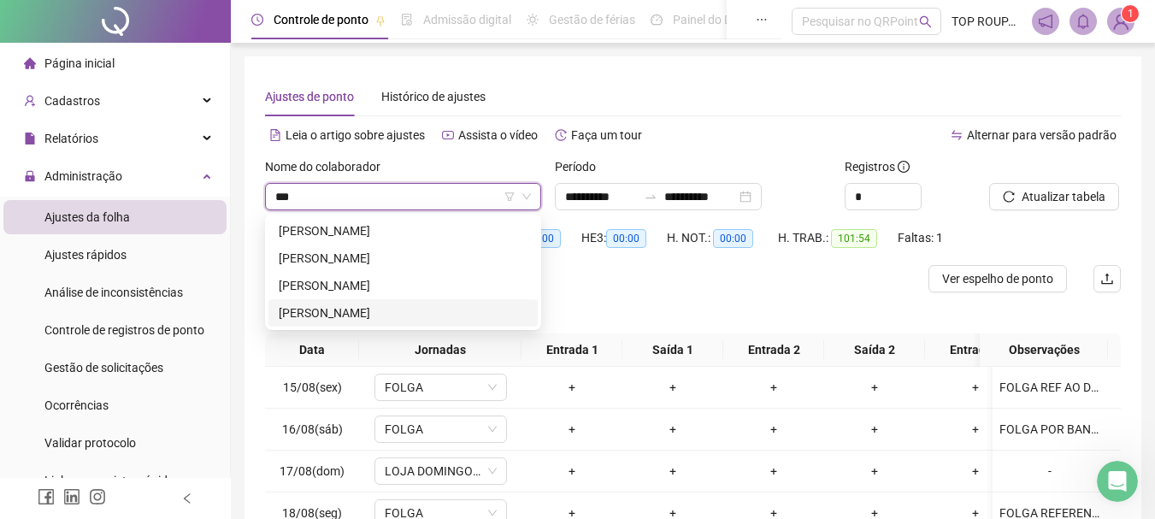
click at [469, 305] on div "[PERSON_NAME]" at bounding box center [403, 312] width 249 height 19
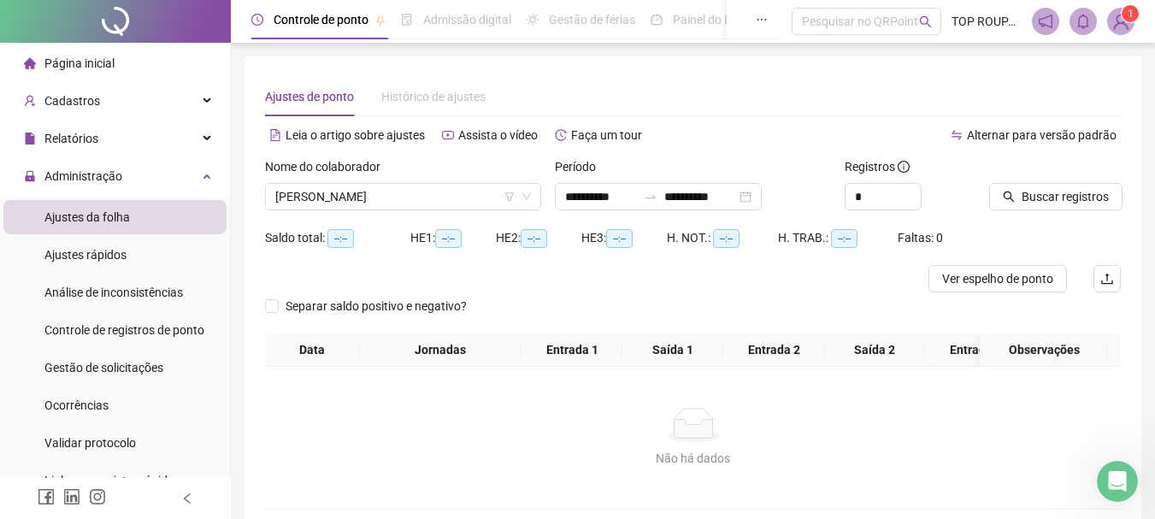
click at [1061, 214] on div "Buscar registros" at bounding box center [1054, 190] width 145 height 67
click at [1060, 204] on span "Buscar registros" at bounding box center [1064, 196] width 87 height 19
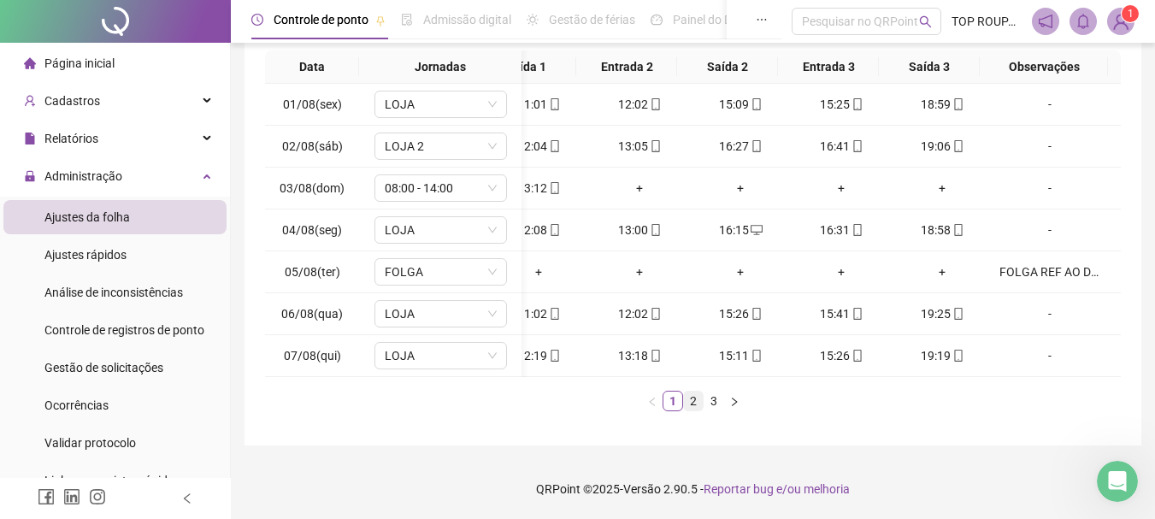
click at [699, 405] on link "2" at bounding box center [693, 400] width 19 height 19
click at [709, 402] on link "3" at bounding box center [713, 400] width 19 height 19
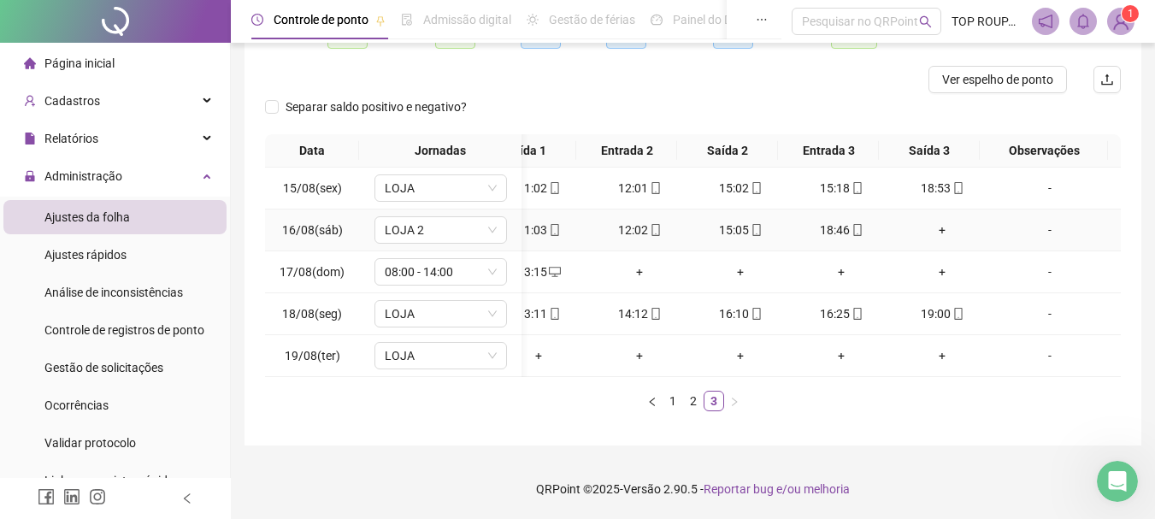
click at [932, 221] on div "+" at bounding box center [941, 230] width 87 height 19
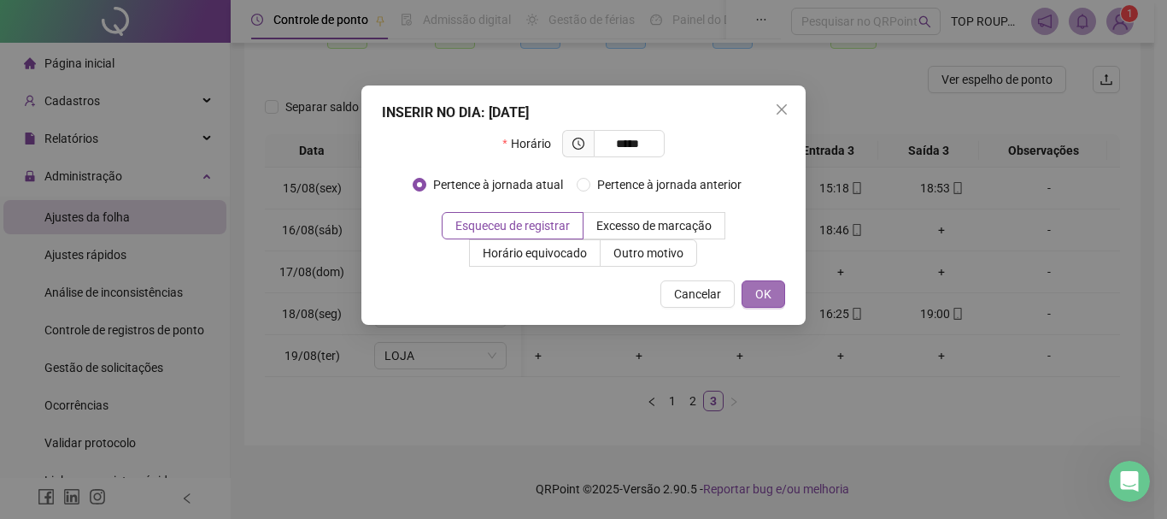
type input "*****"
click at [749, 294] on button "OK" at bounding box center [764, 293] width 44 height 27
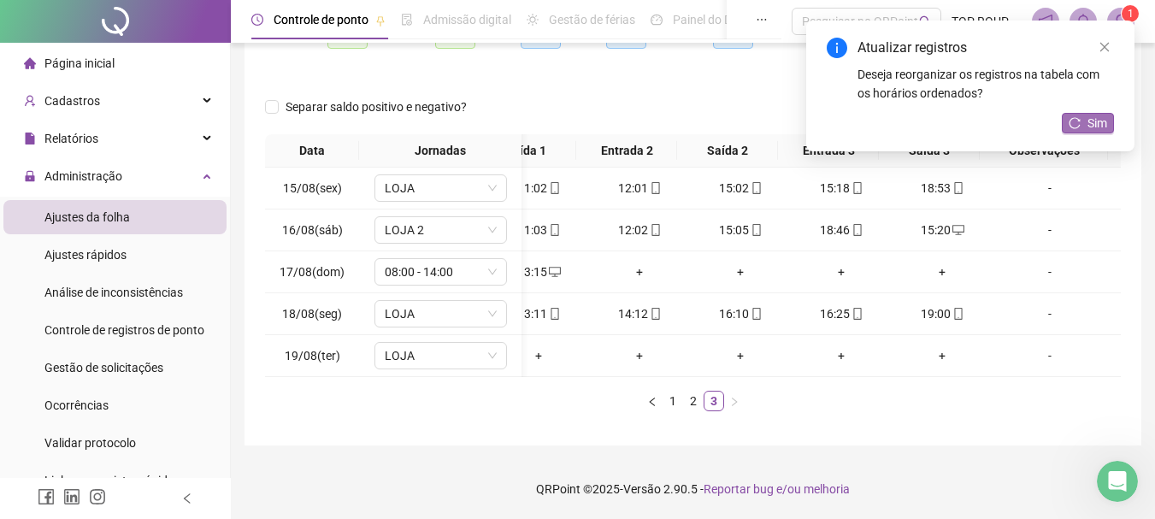
click at [1091, 122] on span "Sim" at bounding box center [1097, 123] width 20 height 19
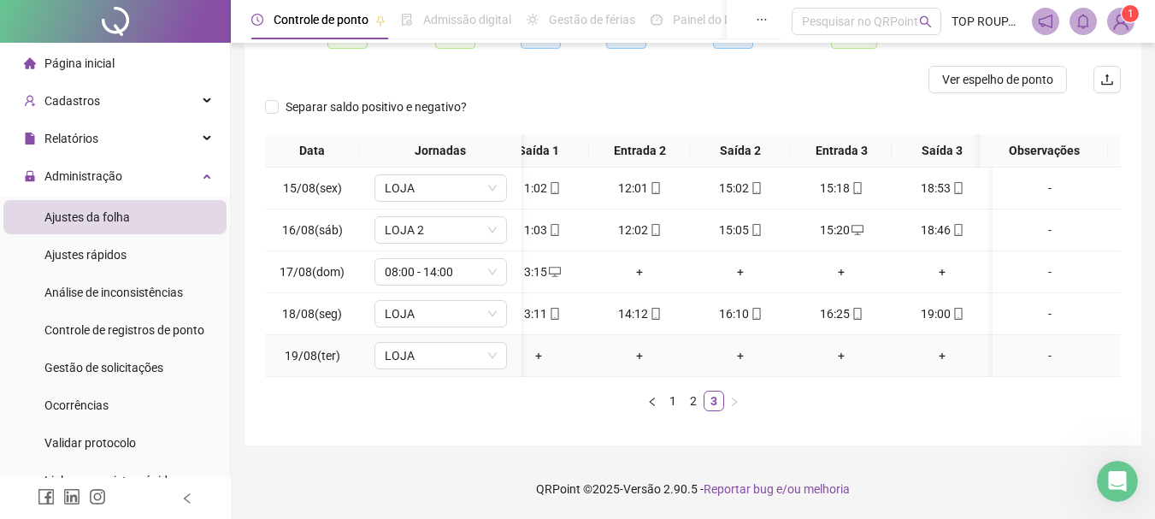
click at [466, 335] on td "LOJA" at bounding box center [440, 356] width 162 height 42
click at [465, 343] on span "LOJA" at bounding box center [441, 356] width 112 height 26
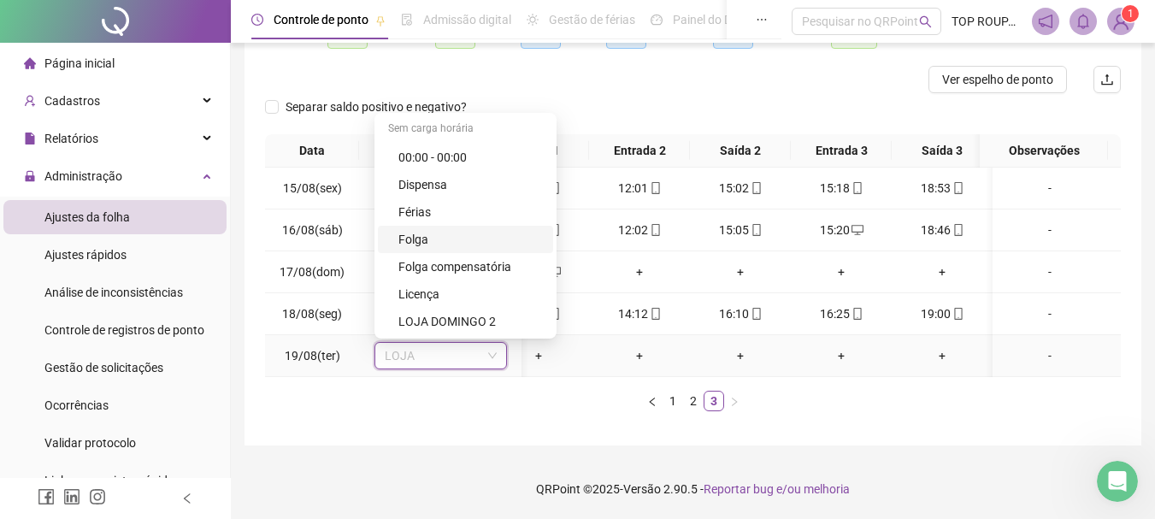
click at [480, 230] on div "Folga" at bounding box center [470, 239] width 144 height 19
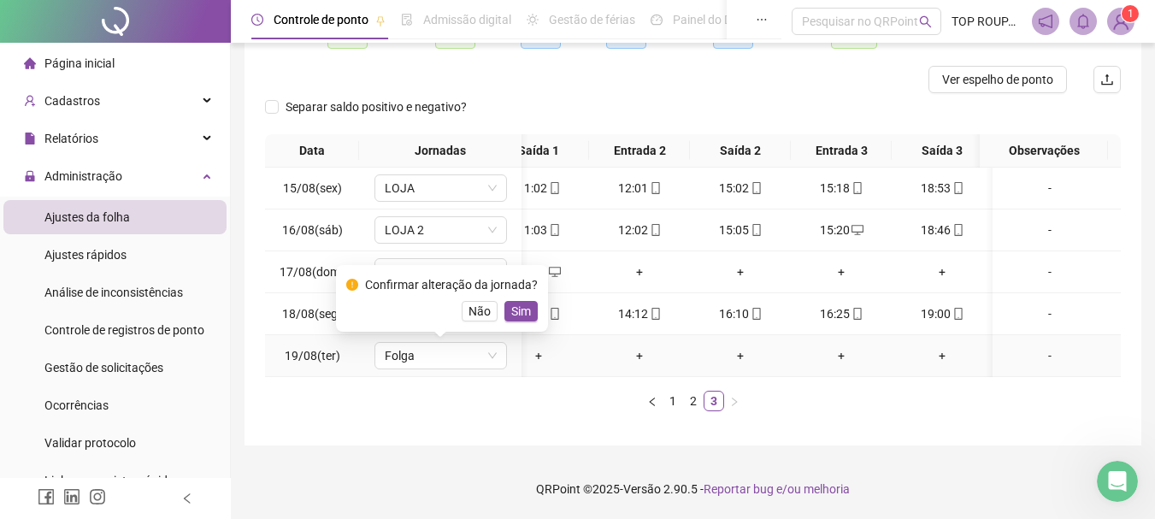
click at [511, 302] on span "Sim" at bounding box center [521, 311] width 20 height 19
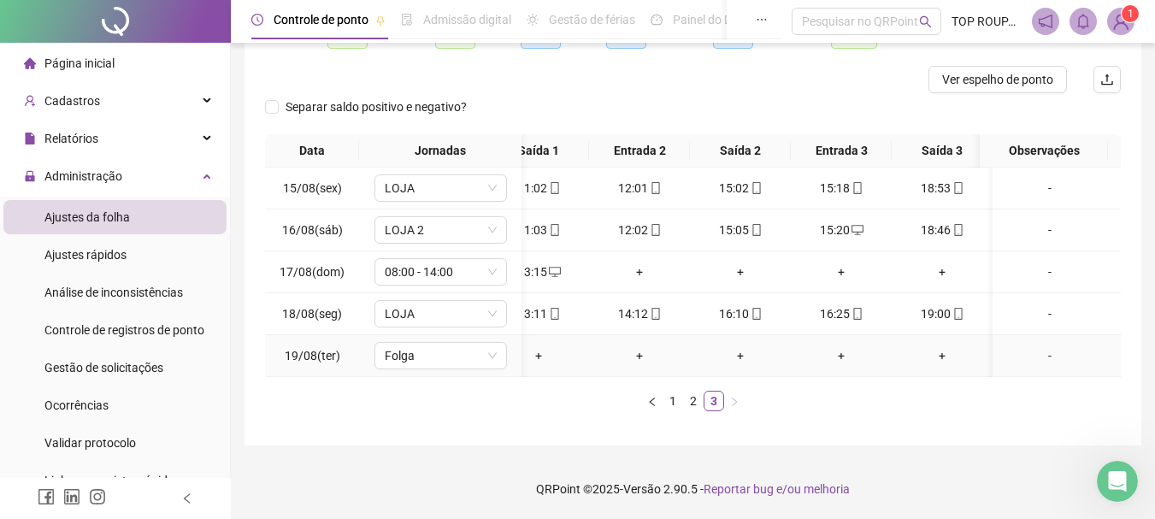
click at [1042, 346] on div "-" at bounding box center [1049, 355] width 101 height 19
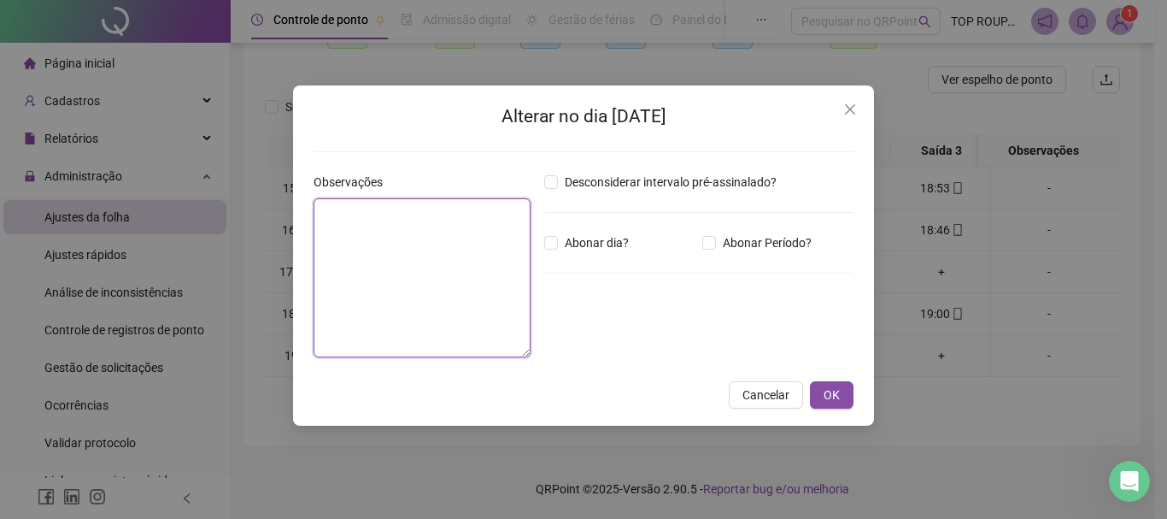
click at [493, 255] on textarea at bounding box center [422, 277] width 217 height 159
type textarea "*"
type textarea "**********"
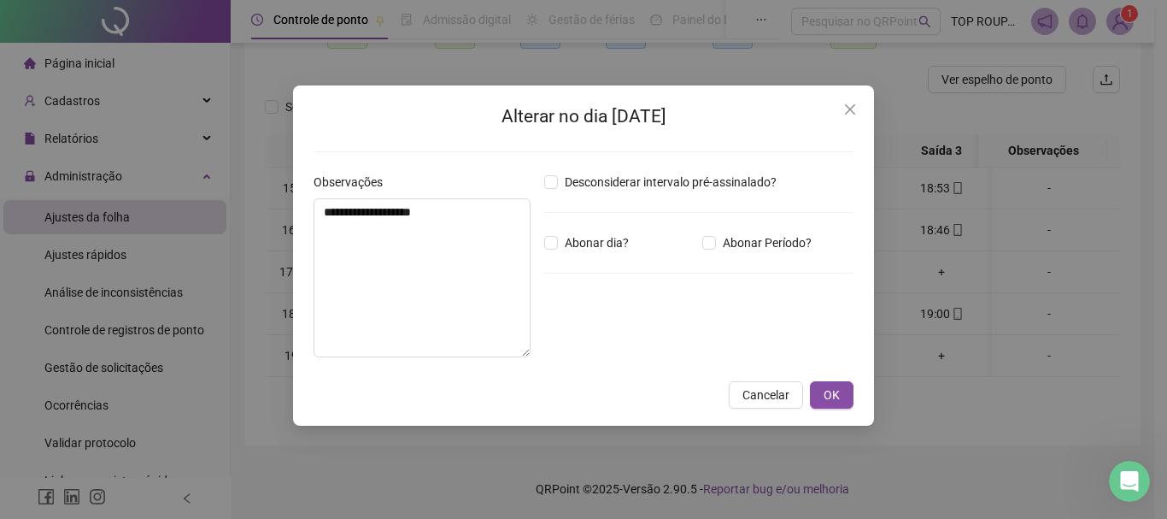
click at [841, 379] on div "**********" at bounding box center [583, 255] width 581 height 340
click at [846, 396] on button "OK" at bounding box center [832, 394] width 44 height 27
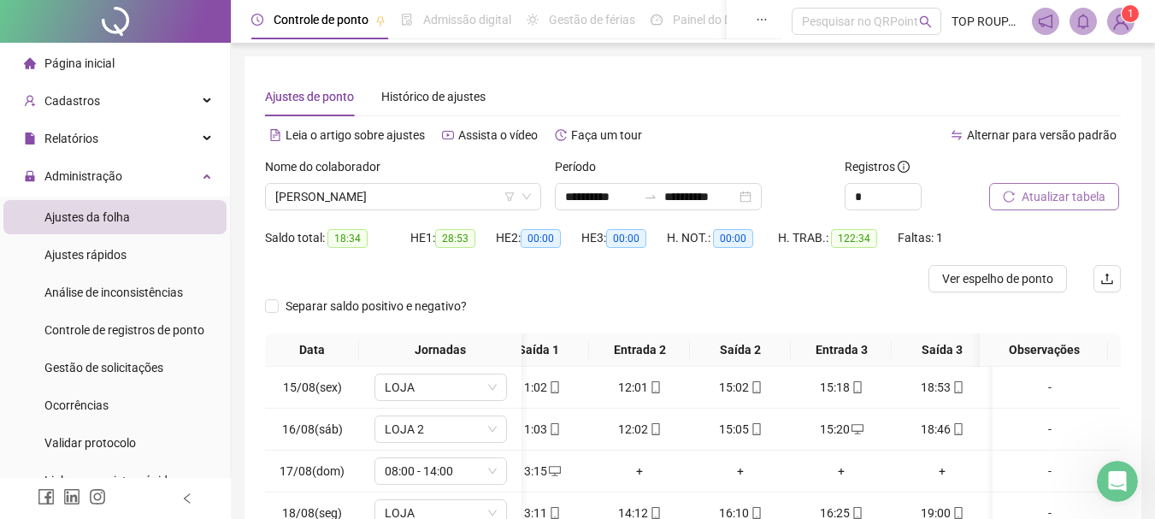
click at [1032, 201] on span "Atualizar tabela" at bounding box center [1063, 196] width 84 height 19
click at [352, 197] on span "[PERSON_NAME]" at bounding box center [403, 197] width 256 height 26
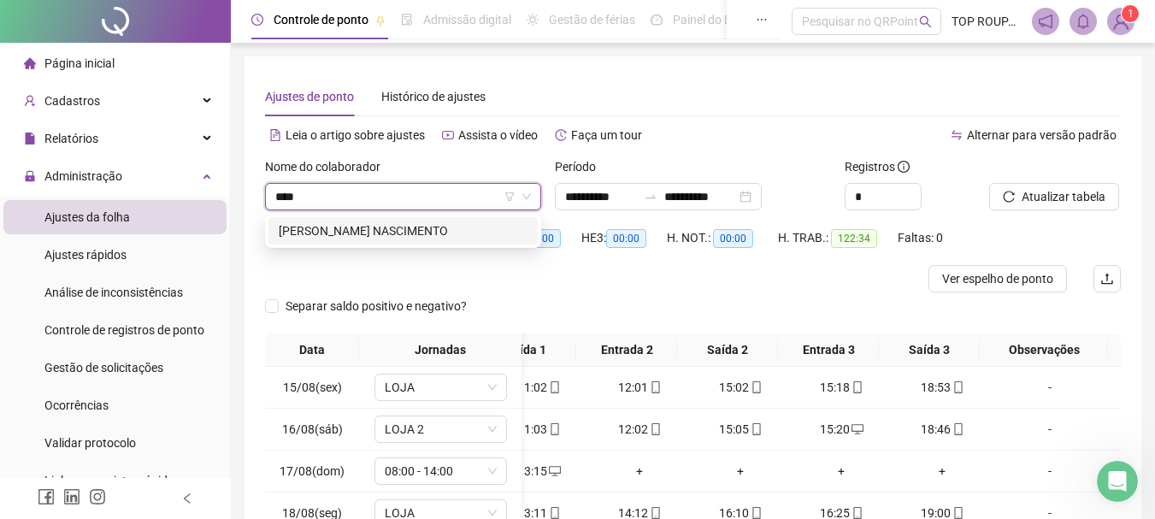
type input "*****"
click at [377, 226] on div "[PERSON_NAME] NASCIMENTO" at bounding box center [403, 230] width 249 height 19
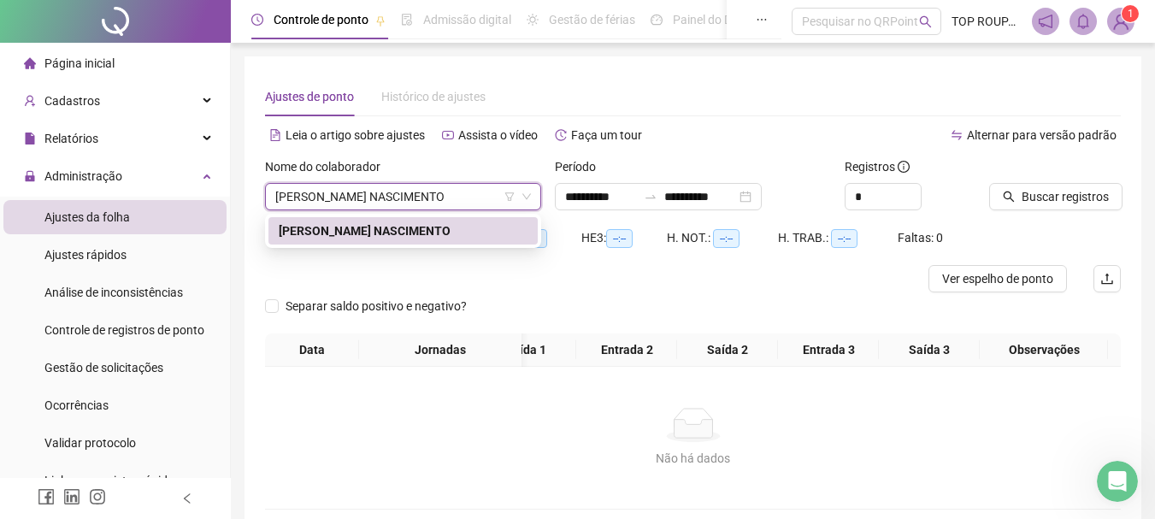
scroll to position [0, 134]
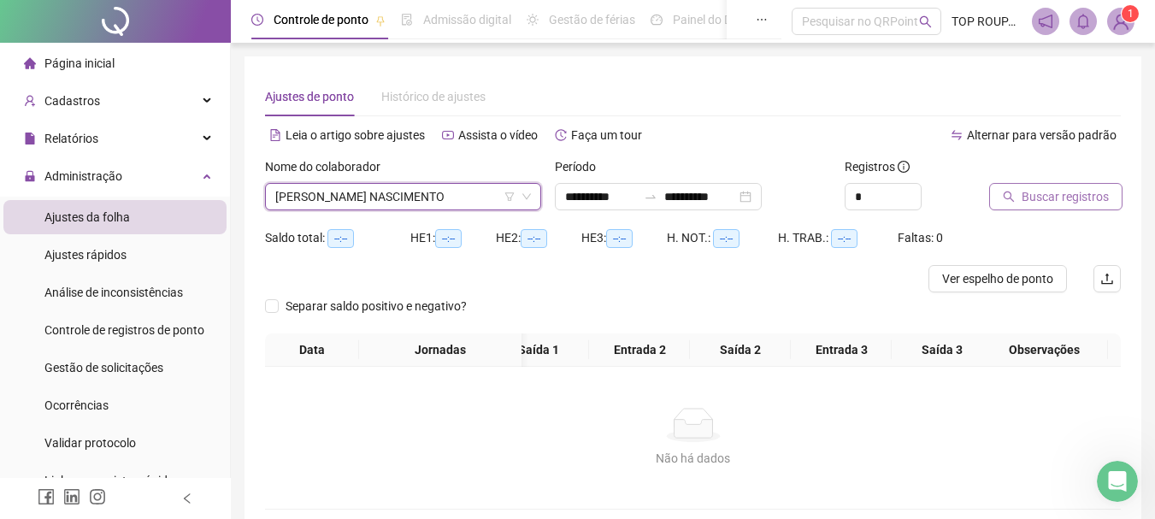
click at [1015, 188] on button "Buscar registros" at bounding box center [1055, 196] width 133 height 27
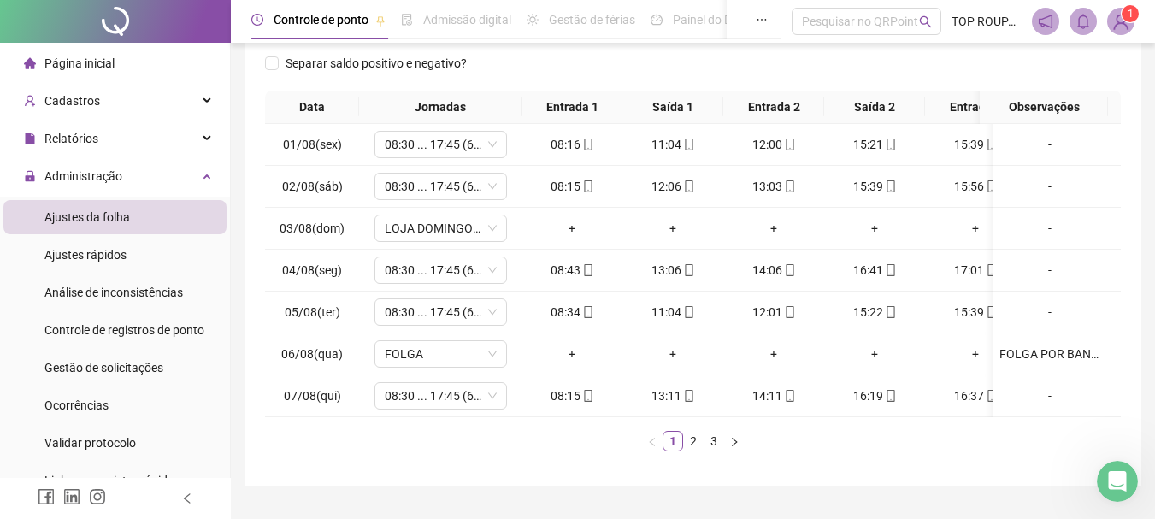
scroll to position [0, 147]
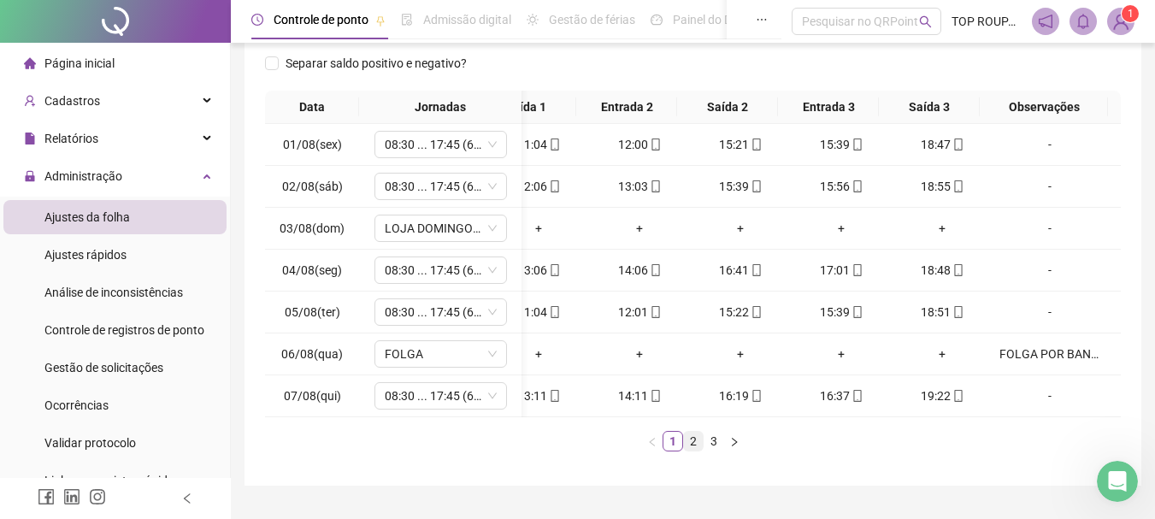
click at [700, 450] on link "2" at bounding box center [693, 441] width 19 height 19
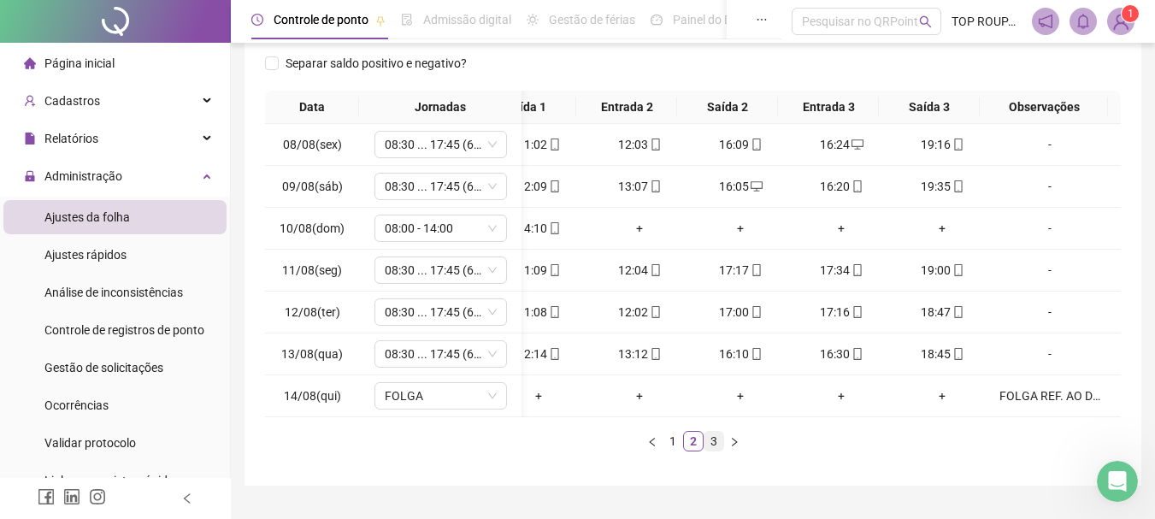
click at [712, 450] on link "3" at bounding box center [713, 441] width 19 height 19
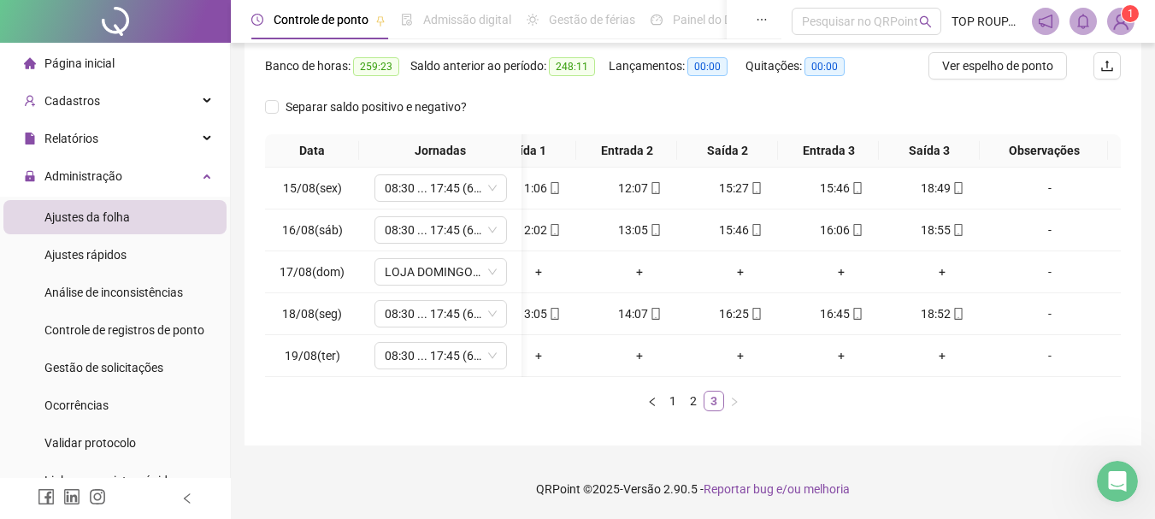
scroll to position [226, 0]
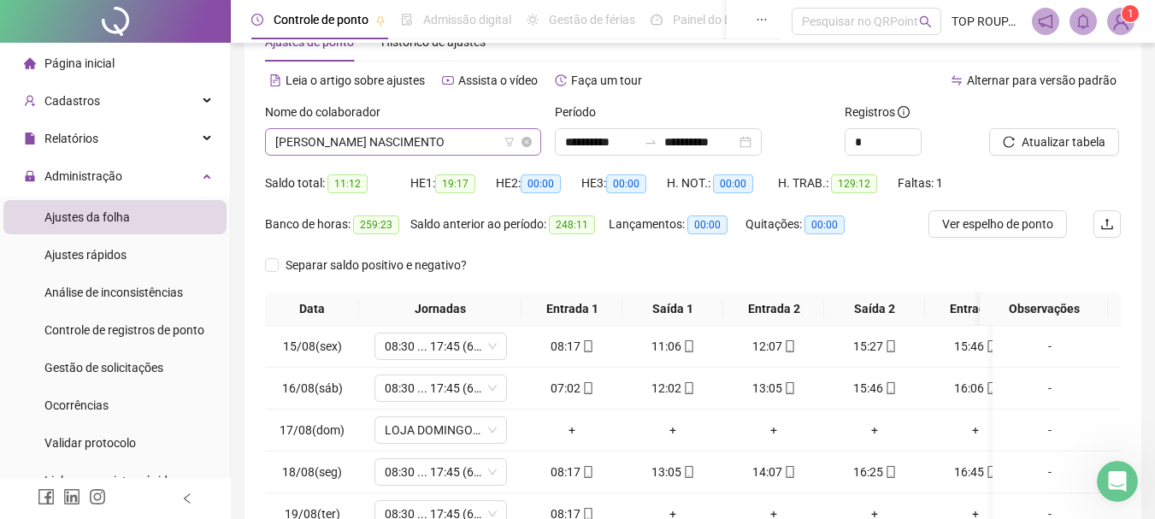
click at [301, 147] on span "[PERSON_NAME] NASCIMENTO" at bounding box center [403, 142] width 256 height 26
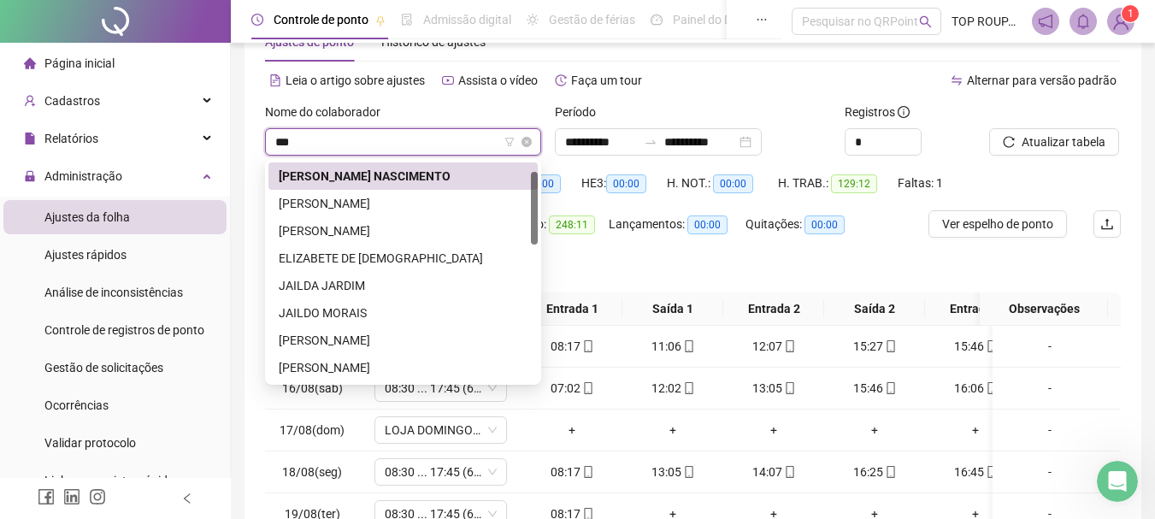
scroll to position [0, 0]
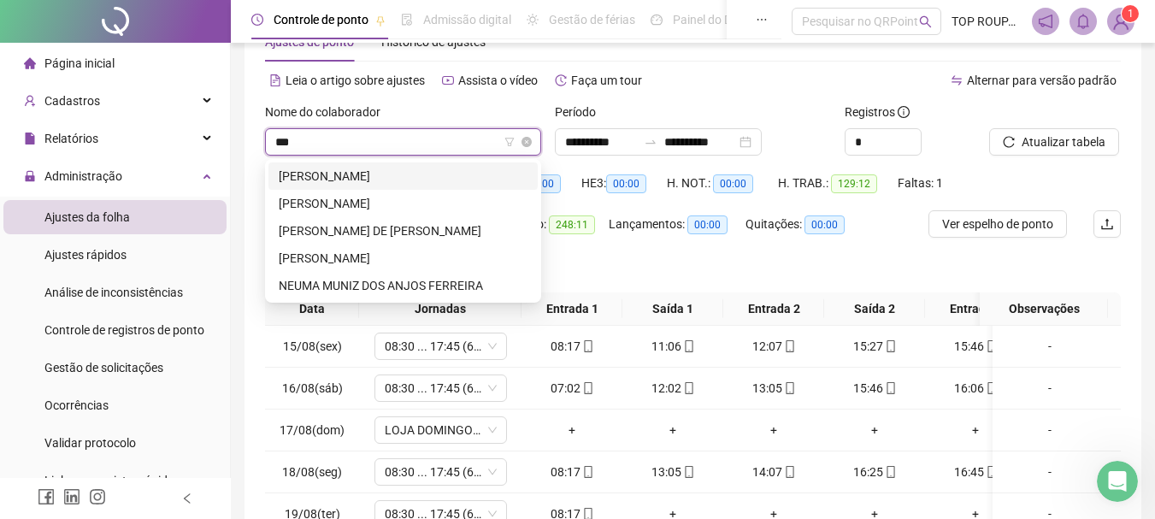
type input "****"
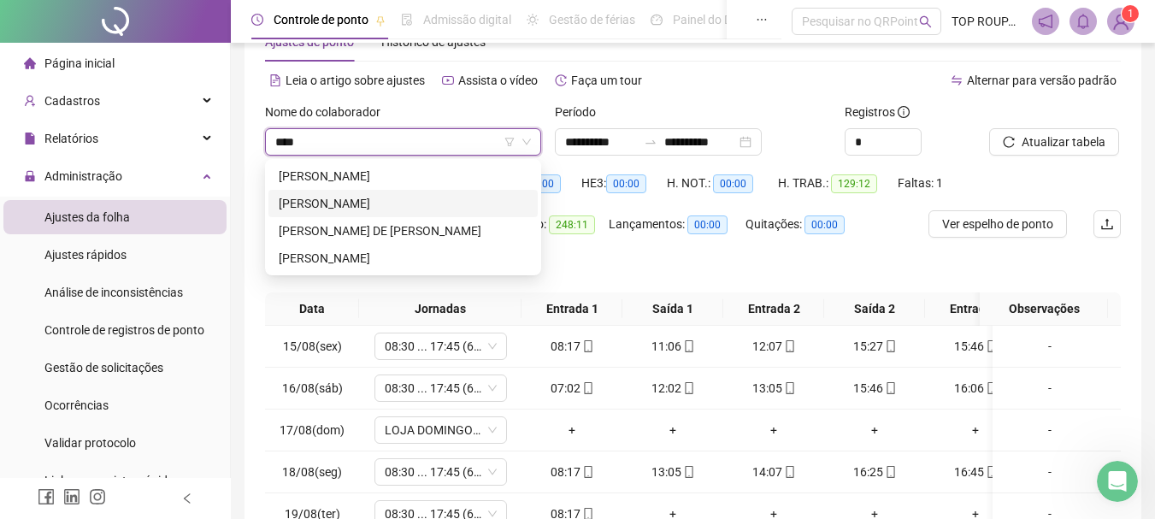
click at [339, 195] on div "[PERSON_NAME]" at bounding box center [403, 203] width 249 height 19
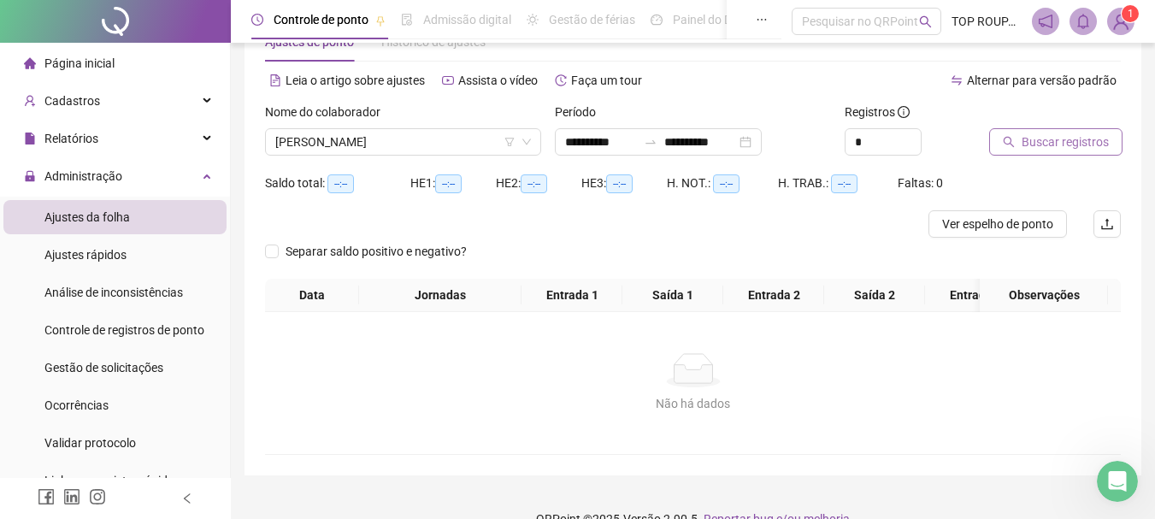
click at [998, 151] on button "Buscar registros" at bounding box center [1055, 141] width 133 height 27
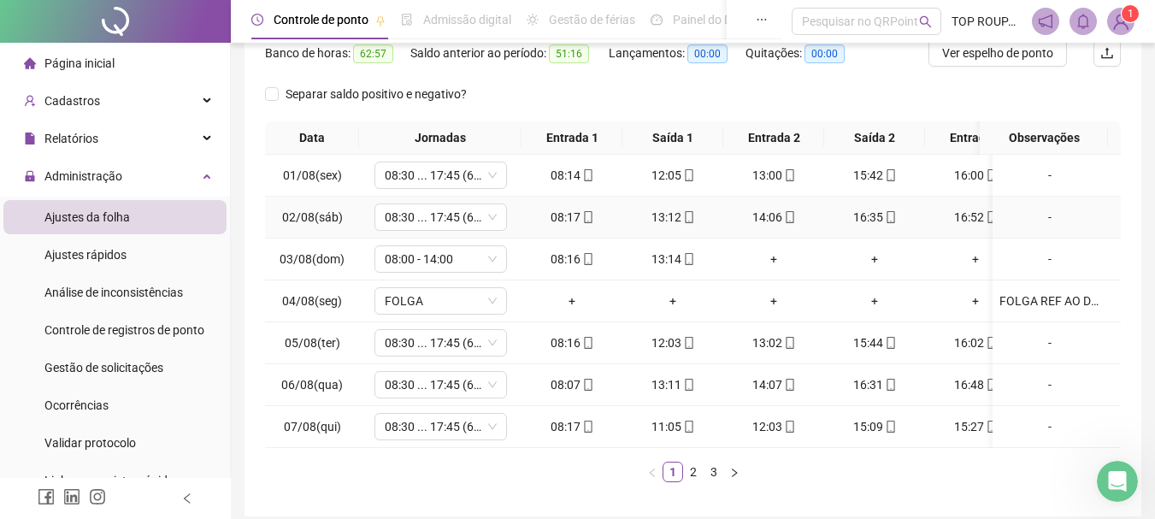
scroll to position [309, 0]
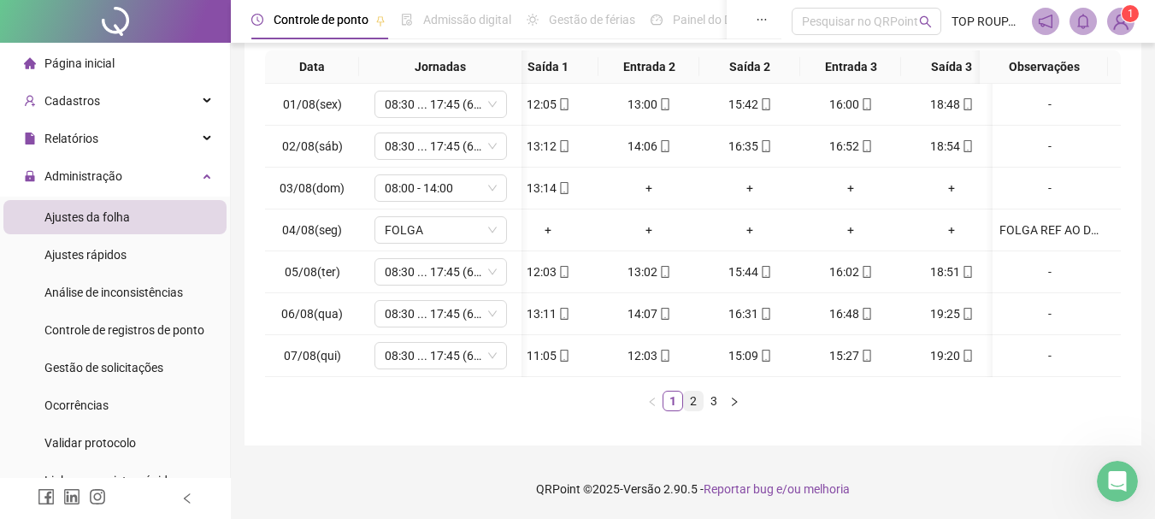
click at [694, 403] on link "2" at bounding box center [693, 400] width 19 height 19
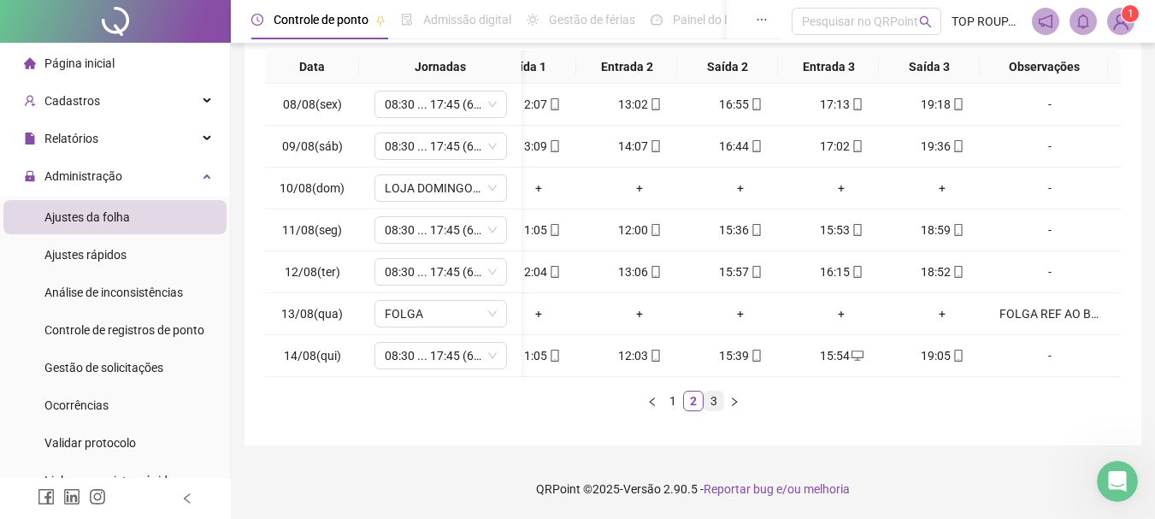
click at [712, 402] on link "3" at bounding box center [713, 400] width 19 height 19
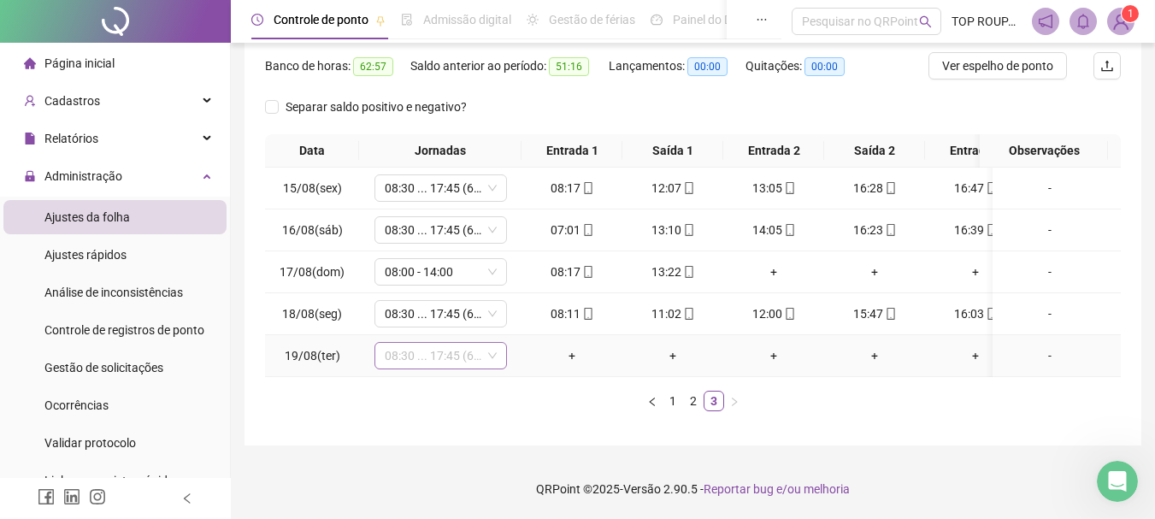
click at [473, 343] on span "08:30 ... 17:45 (6 HORAS)" at bounding box center [441, 356] width 112 height 26
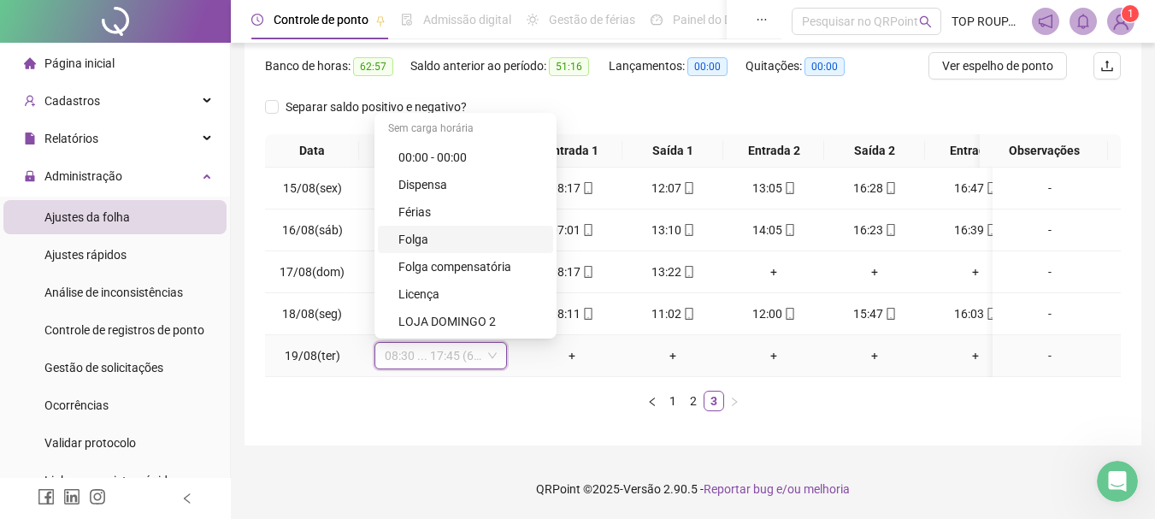
click at [464, 230] on div "Folga" at bounding box center [470, 239] width 144 height 19
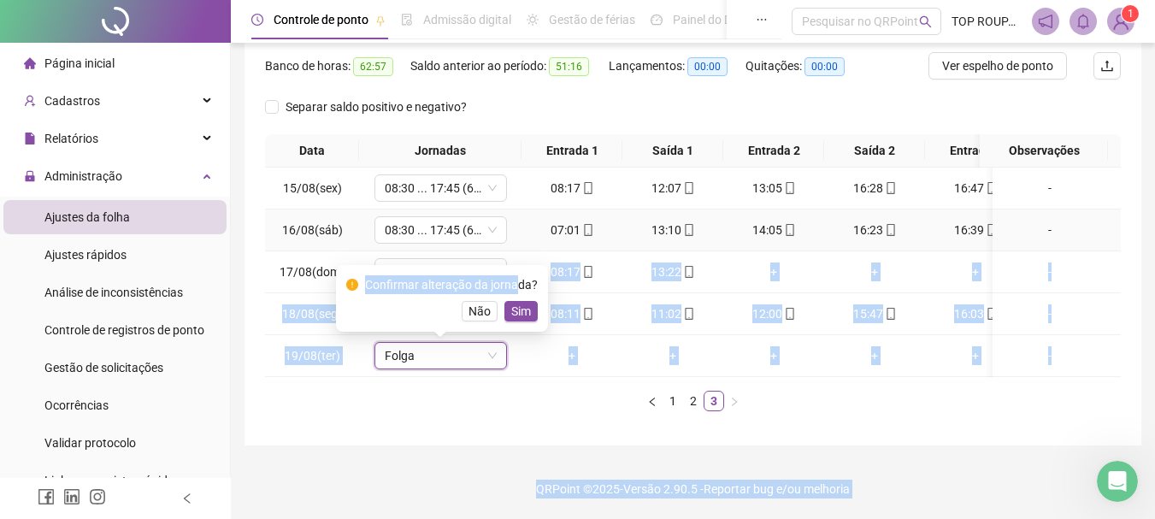
drag, startPoint x: 519, startPoint y: 250, endPoint x: 518, endPoint y: 277, distance: 27.4
click at [518, 276] on body "**********" at bounding box center [577, 46] width 1155 height 519
click at [518, 302] on span "Sim" at bounding box center [521, 311] width 20 height 19
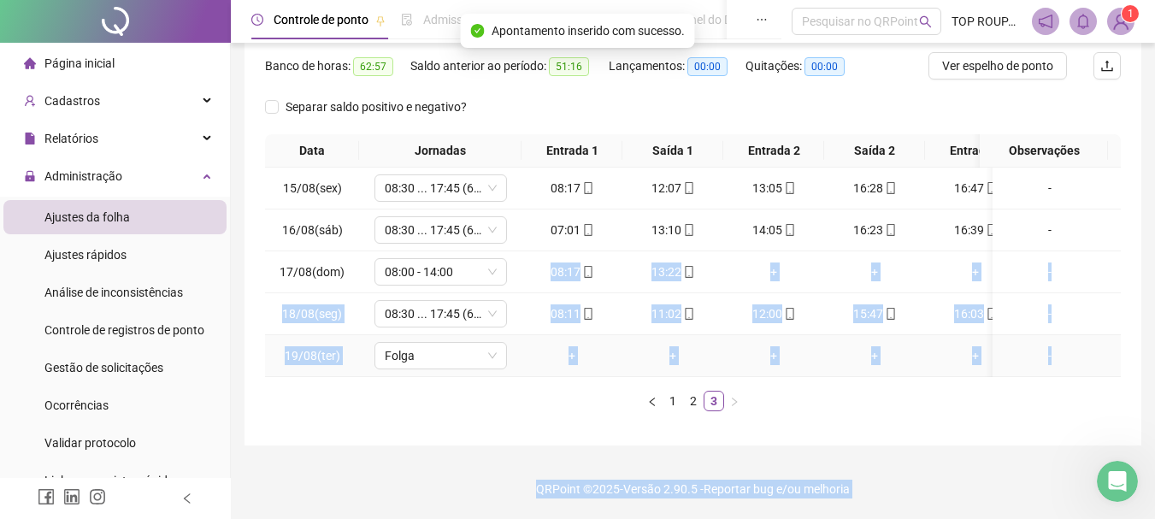
click at [1039, 346] on div "-" at bounding box center [1049, 355] width 101 height 19
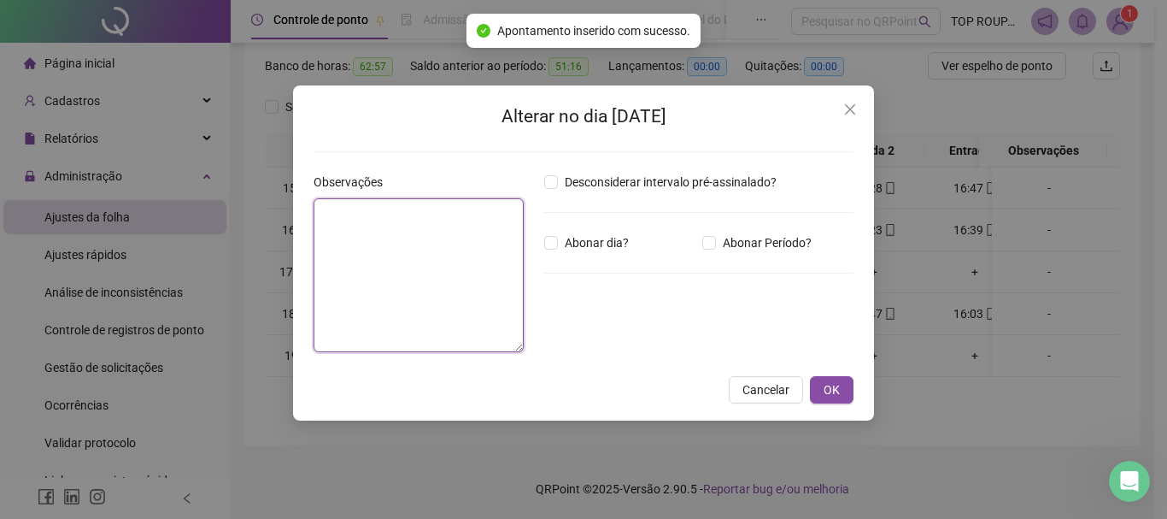
click at [436, 283] on textarea at bounding box center [419, 275] width 210 height 154
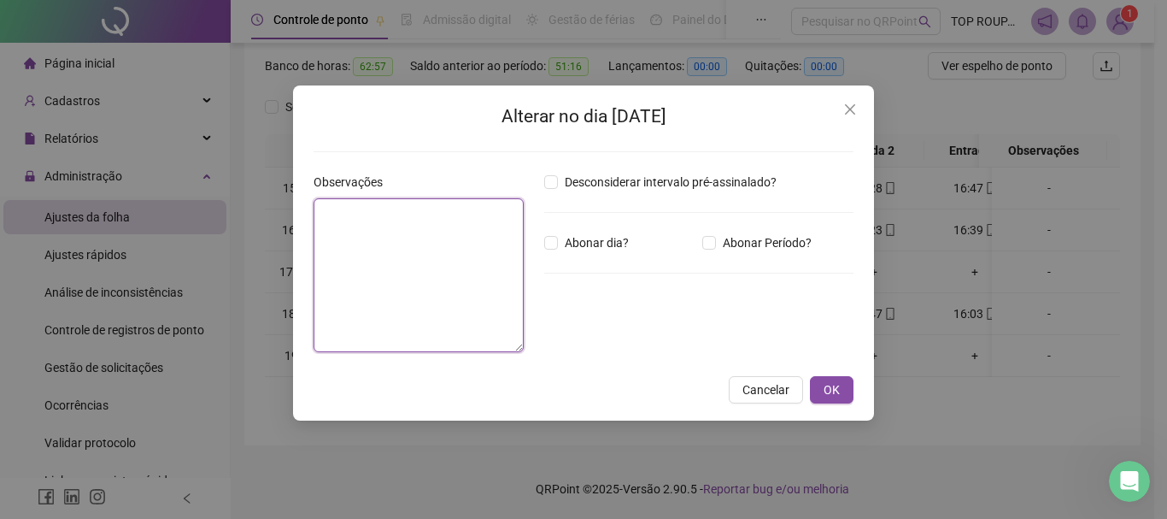
type textarea "*"
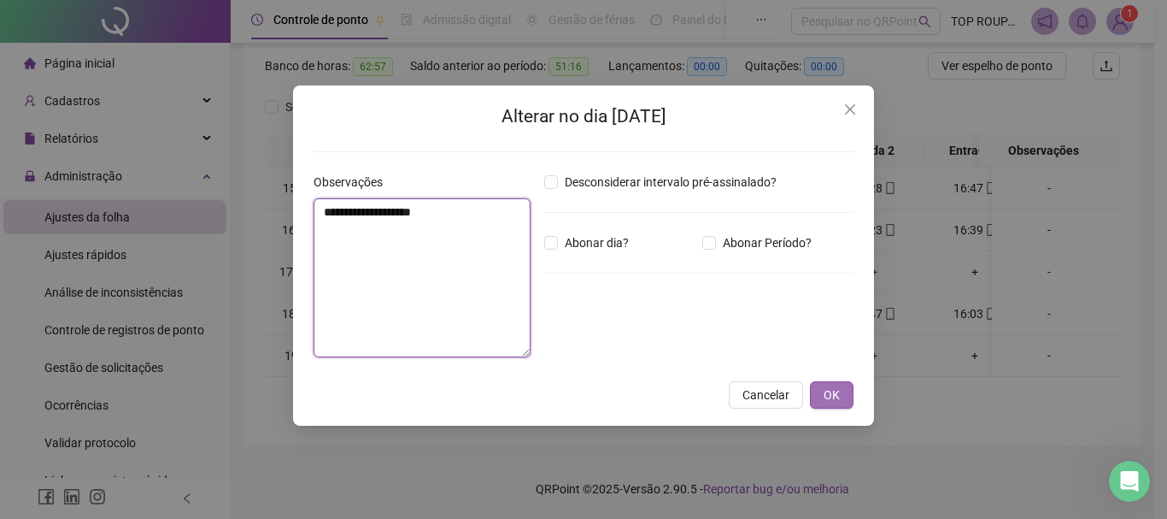
type textarea "**********"
click at [819, 395] on button "OK" at bounding box center [832, 394] width 44 height 27
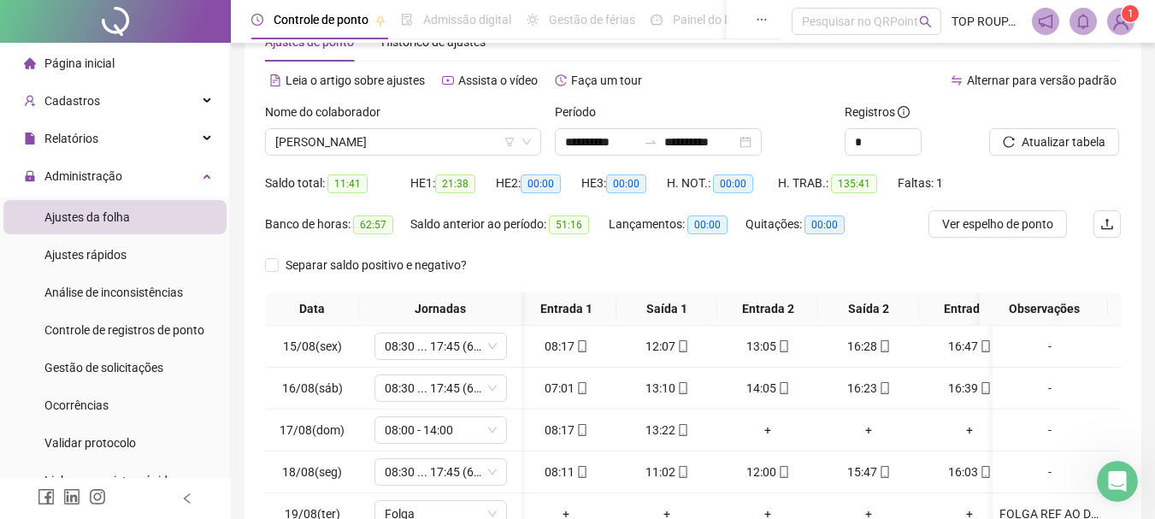
click at [1041, 125] on div at bounding box center [1033, 116] width 89 height 26
click at [1041, 146] on span "Atualizar tabela" at bounding box center [1063, 141] width 84 height 19
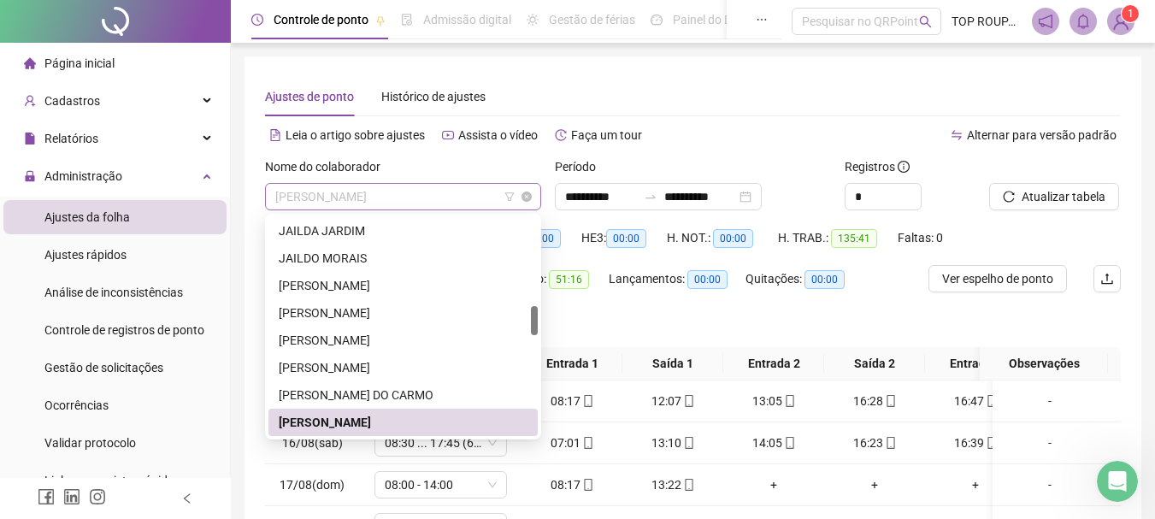
click at [343, 196] on span "[PERSON_NAME]" at bounding box center [403, 197] width 256 height 26
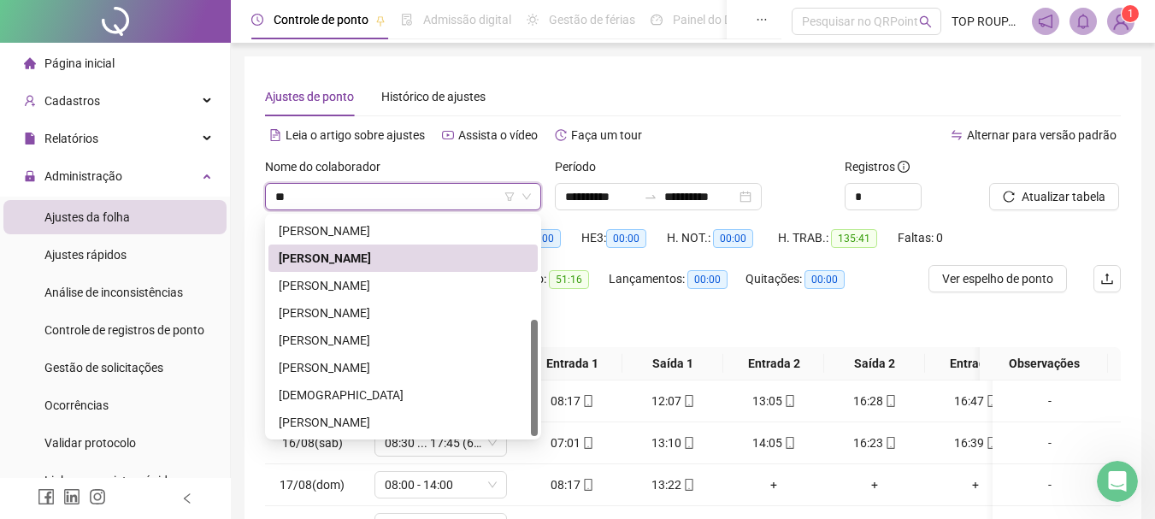
type input "***"
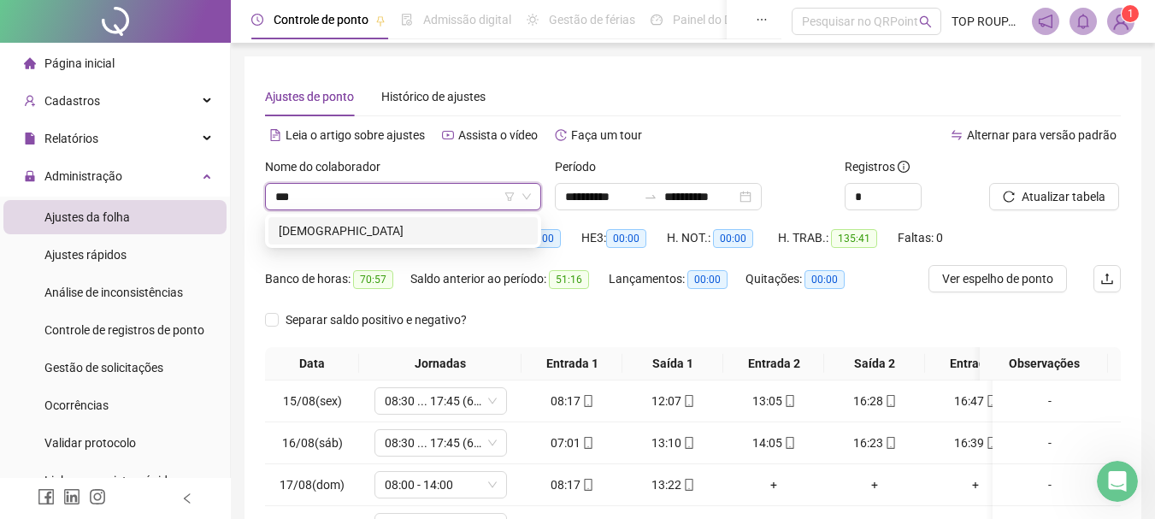
click at [391, 232] on div "[DEMOGRAPHIC_DATA]" at bounding box center [403, 230] width 249 height 19
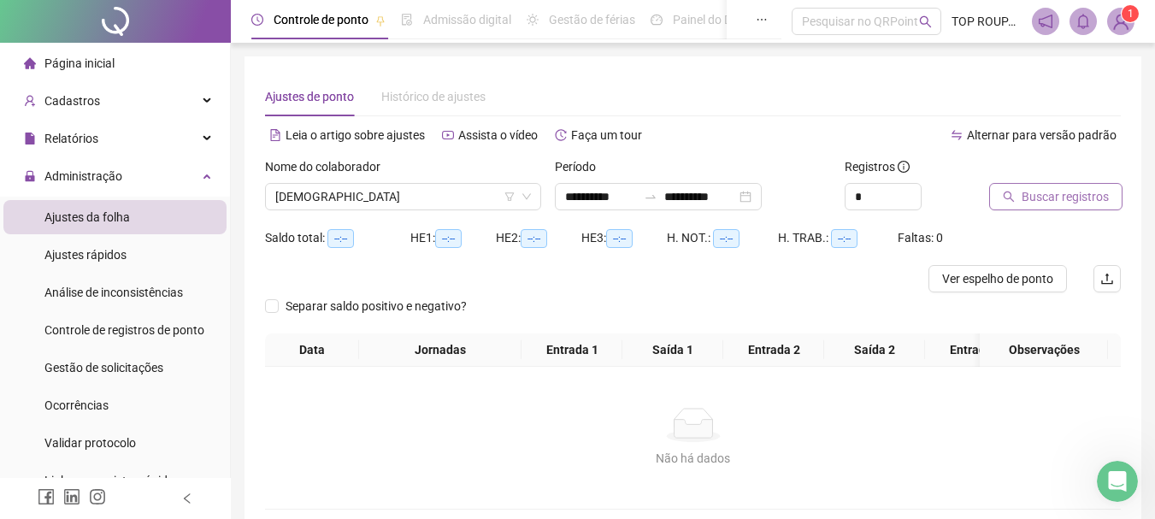
click at [1086, 195] on span "Buscar registros" at bounding box center [1064, 196] width 87 height 19
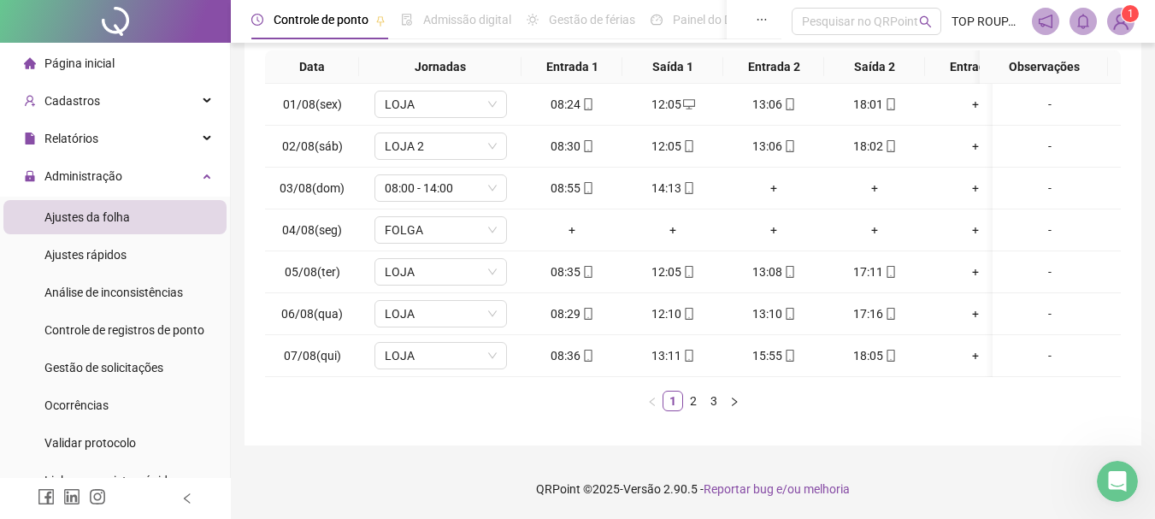
click at [520, 448] on div "**********" at bounding box center [693, 118] width 924 height 802
click at [685, 407] on link "2" at bounding box center [693, 400] width 19 height 19
click at [713, 403] on link "3" at bounding box center [713, 400] width 19 height 19
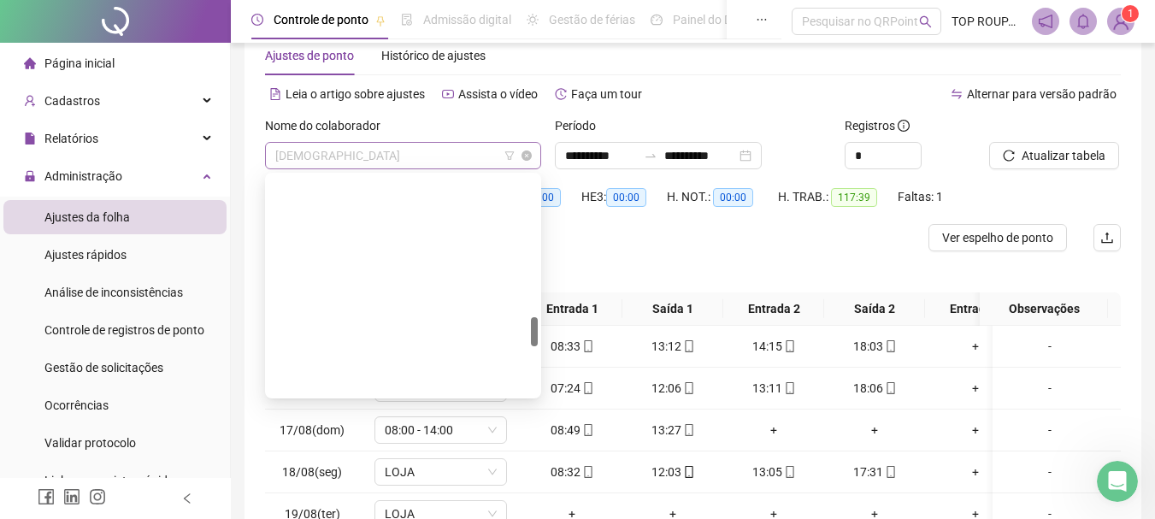
click at [338, 148] on span "[DEMOGRAPHIC_DATA]" at bounding box center [403, 156] width 256 height 26
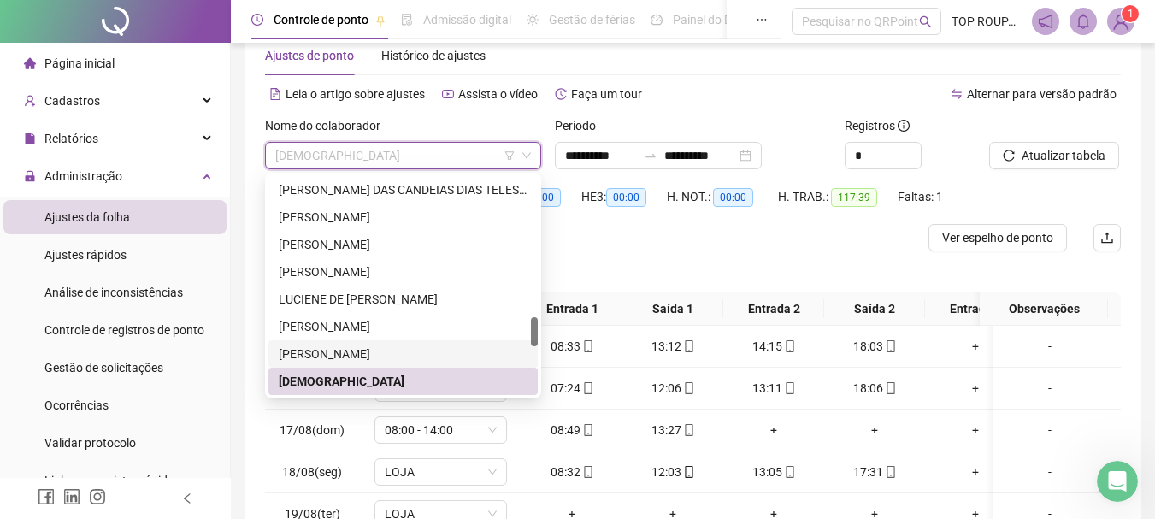
click at [375, 355] on div "[PERSON_NAME]" at bounding box center [403, 353] width 249 height 19
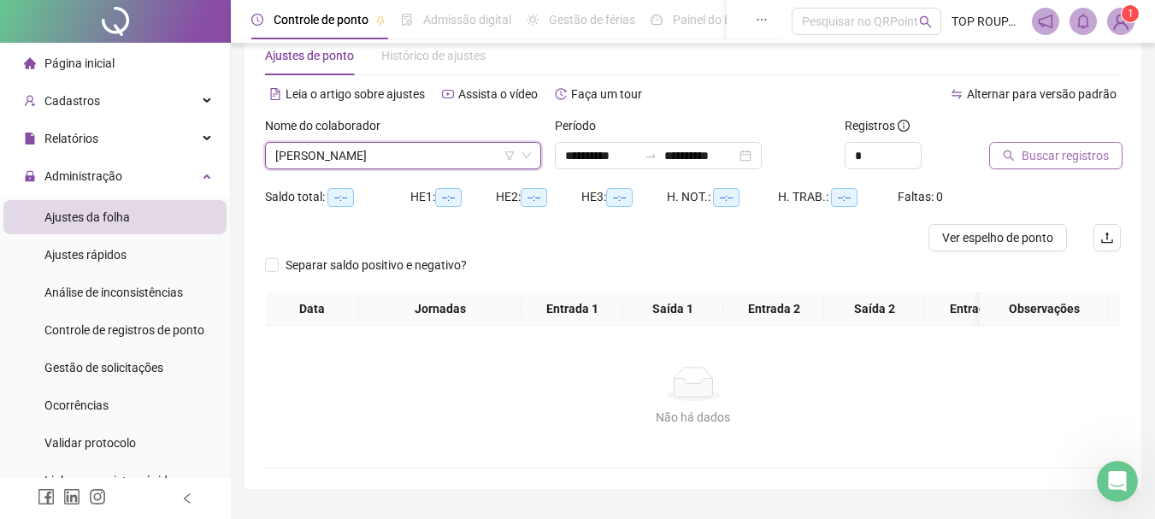
click at [1030, 164] on span "Buscar registros" at bounding box center [1064, 155] width 87 height 19
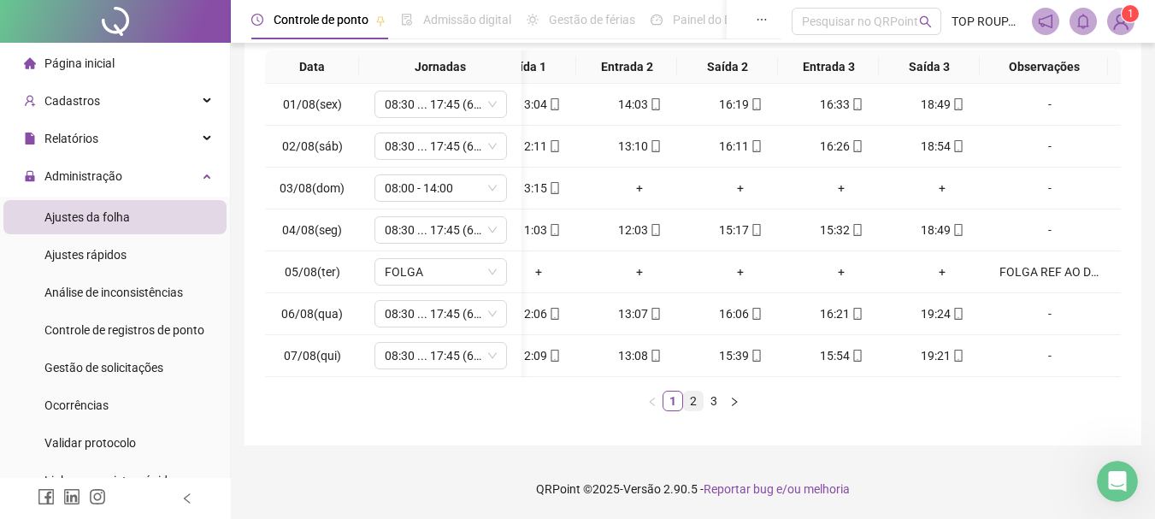
click at [695, 403] on link "2" at bounding box center [693, 400] width 19 height 19
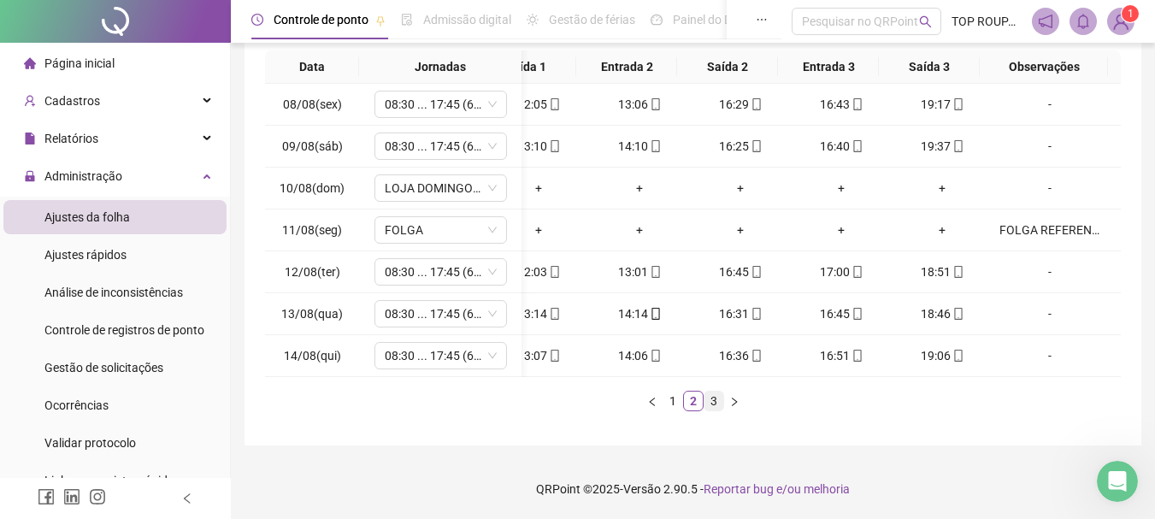
click at [720, 403] on link "3" at bounding box center [713, 400] width 19 height 19
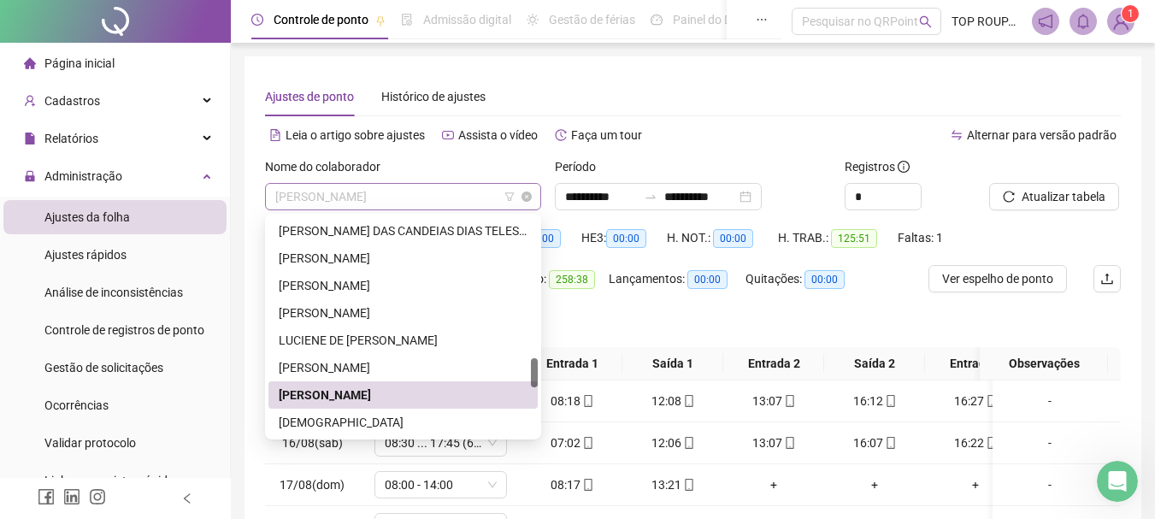
click at [393, 195] on span "[PERSON_NAME]" at bounding box center [403, 197] width 256 height 26
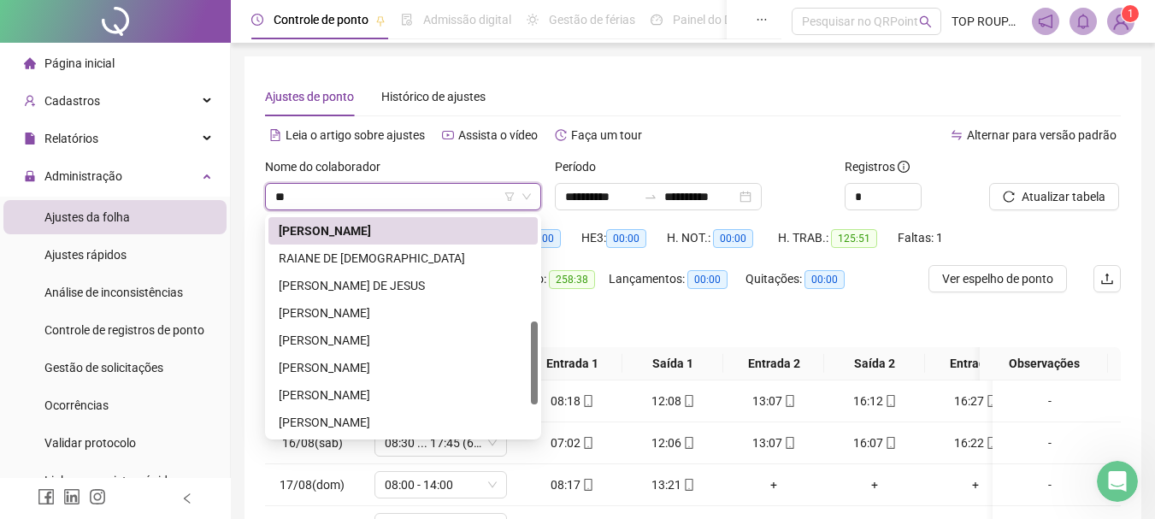
type input "***"
click at [337, 306] on div "[PERSON_NAME]" at bounding box center [403, 312] width 249 height 19
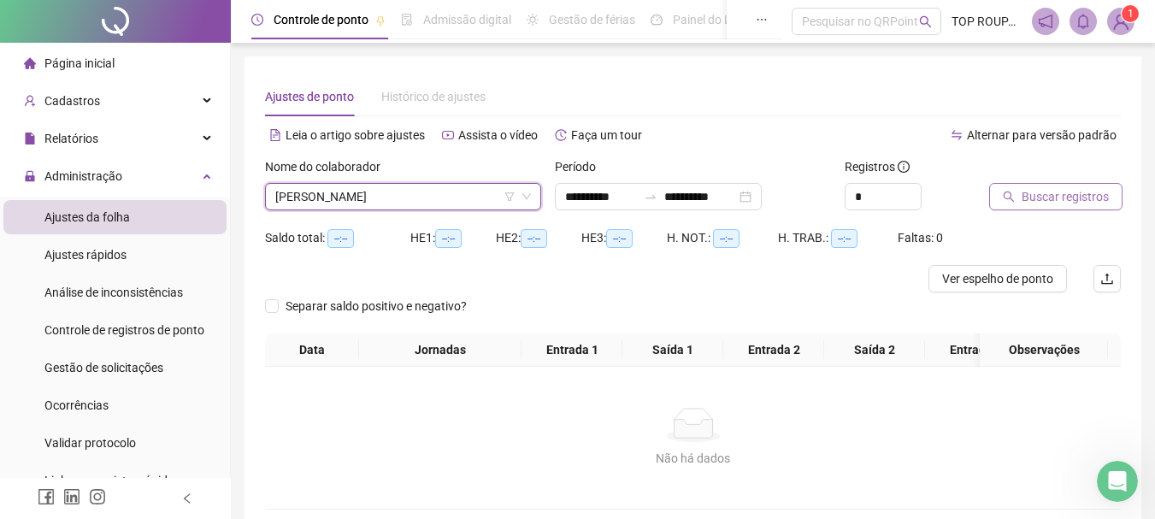
click at [1056, 192] on span "Buscar registros" at bounding box center [1064, 196] width 87 height 19
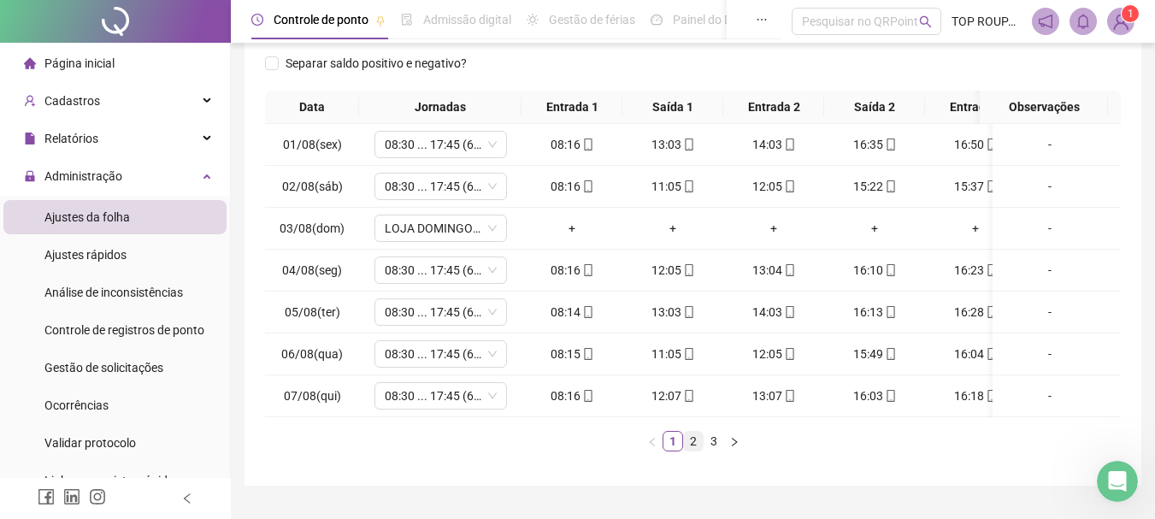
click at [699, 450] on link "2" at bounding box center [693, 441] width 19 height 19
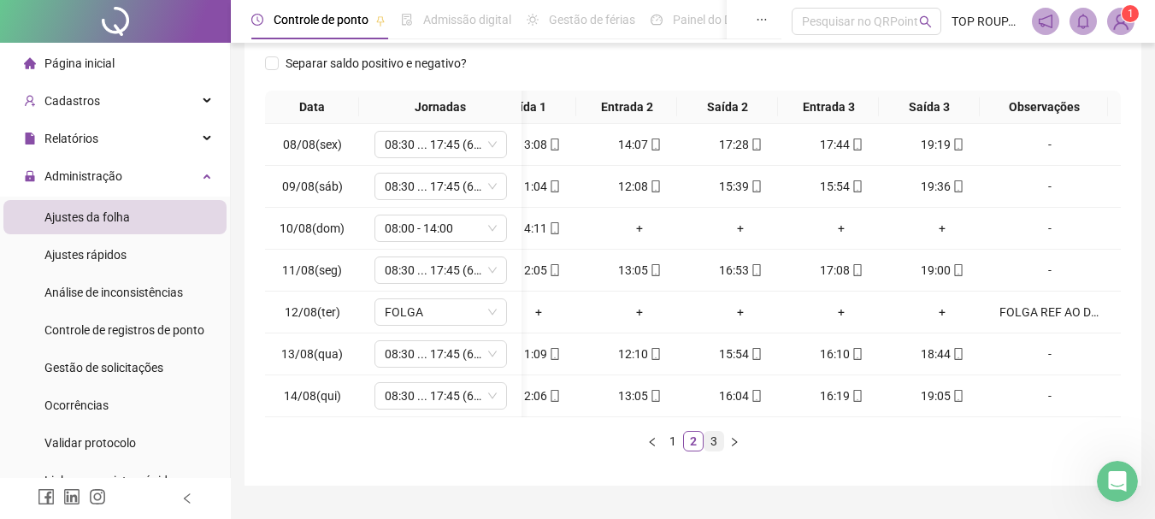
click at [707, 450] on link "3" at bounding box center [713, 441] width 19 height 19
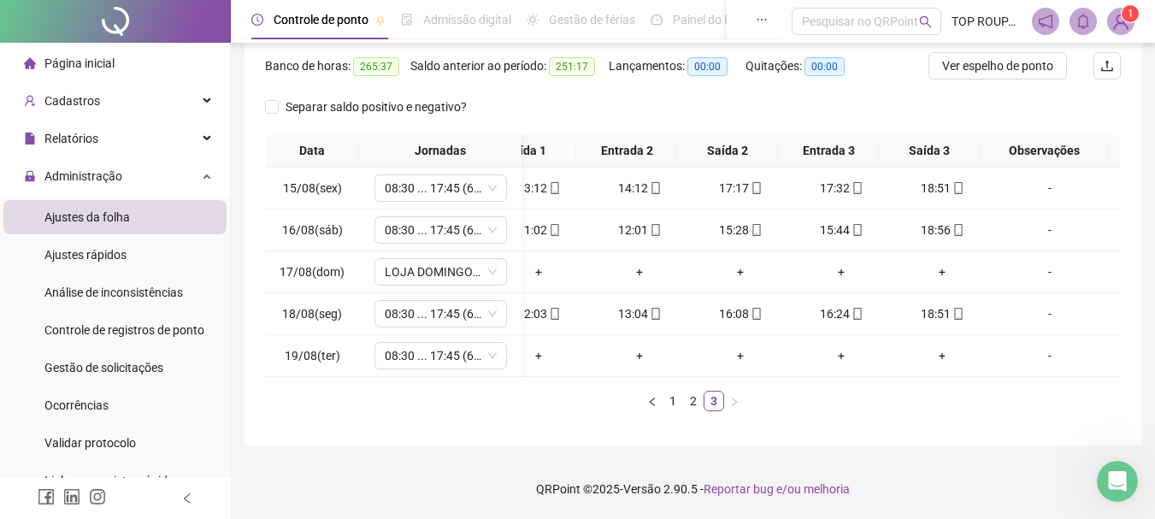
drag, startPoint x: 675, startPoint y: 379, endPoint x: 553, endPoint y: 388, distance: 122.6
click at [553, 388] on div "Data Jornadas Entrada 1 Saída 1 Entrada 2 Saída 2 Entrada 3 Saída 3 Observações…" at bounding box center [693, 272] width 856 height 277
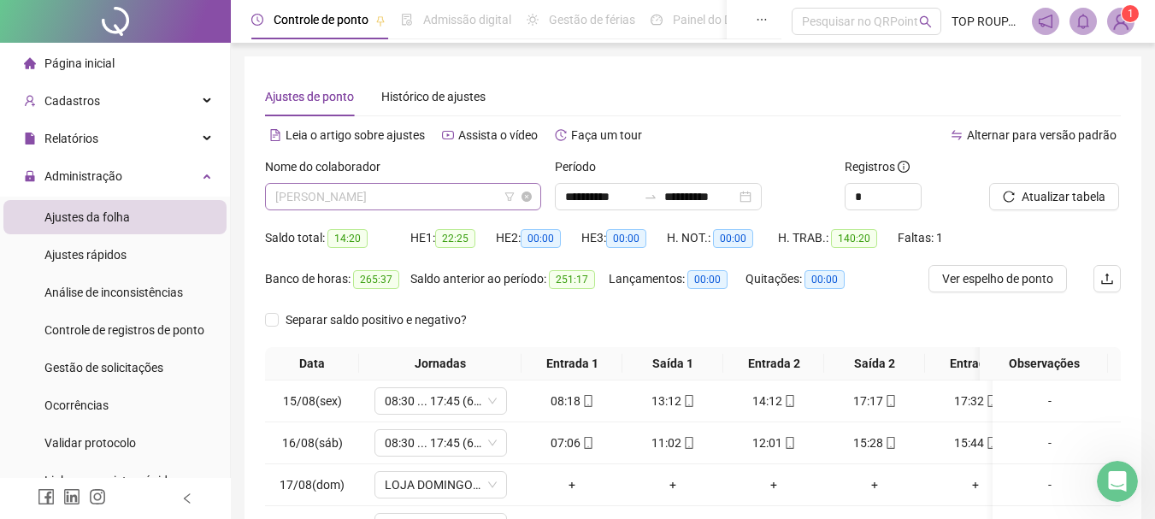
click at [369, 197] on span "[PERSON_NAME]" at bounding box center [403, 197] width 256 height 26
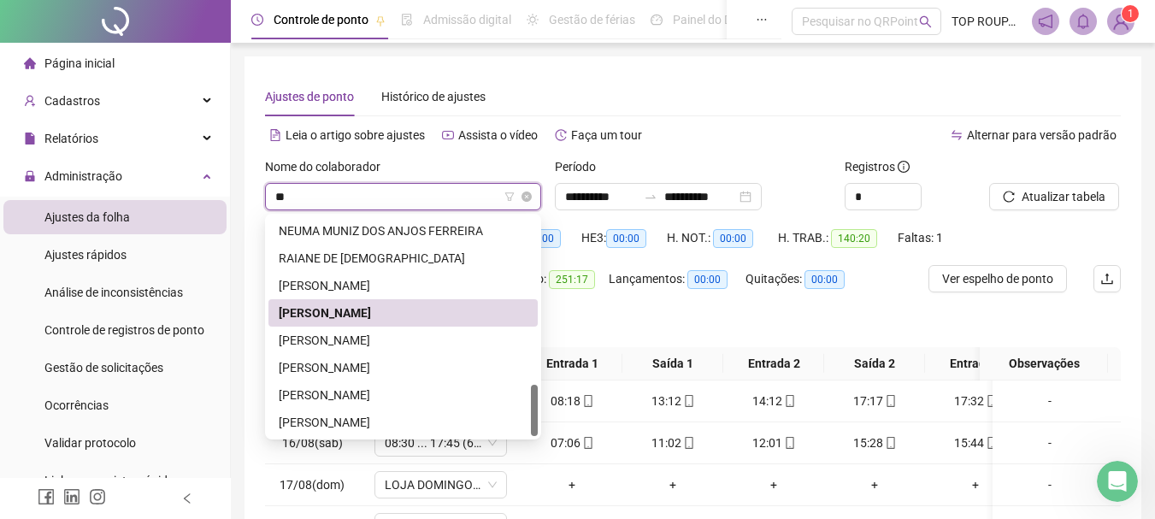
type input "***"
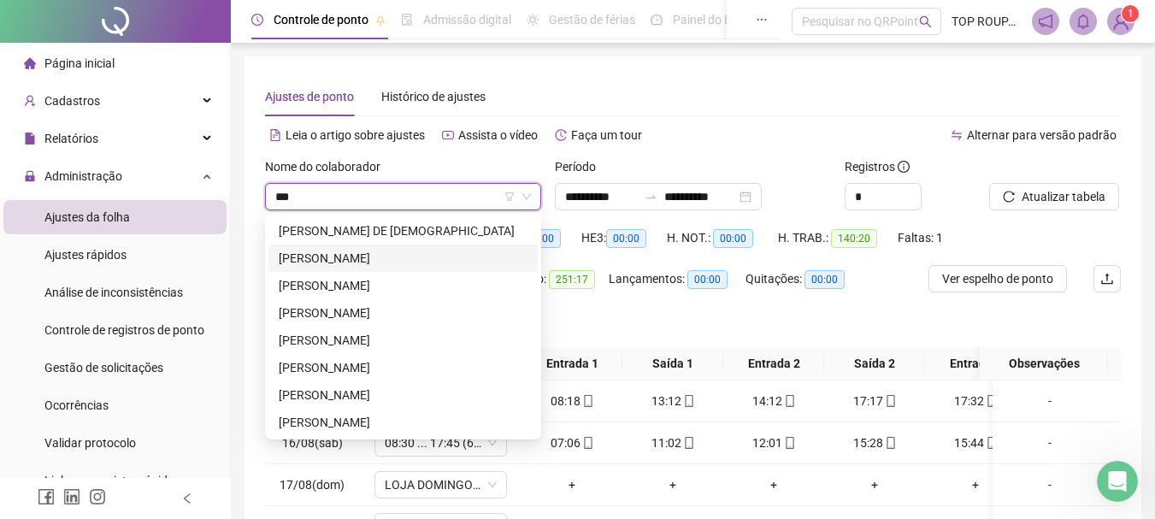
click at [373, 262] on div "[PERSON_NAME]" at bounding box center [403, 258] width 249 height 19
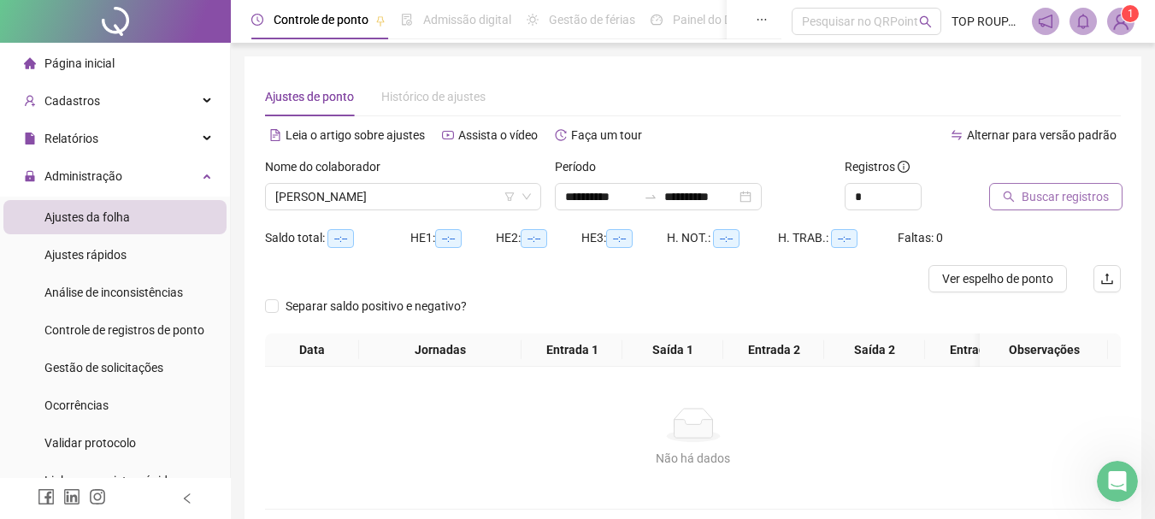
click at [1066, 204] on span "Buscar registros" at bounding box center [1064, 196] width 87 height 19
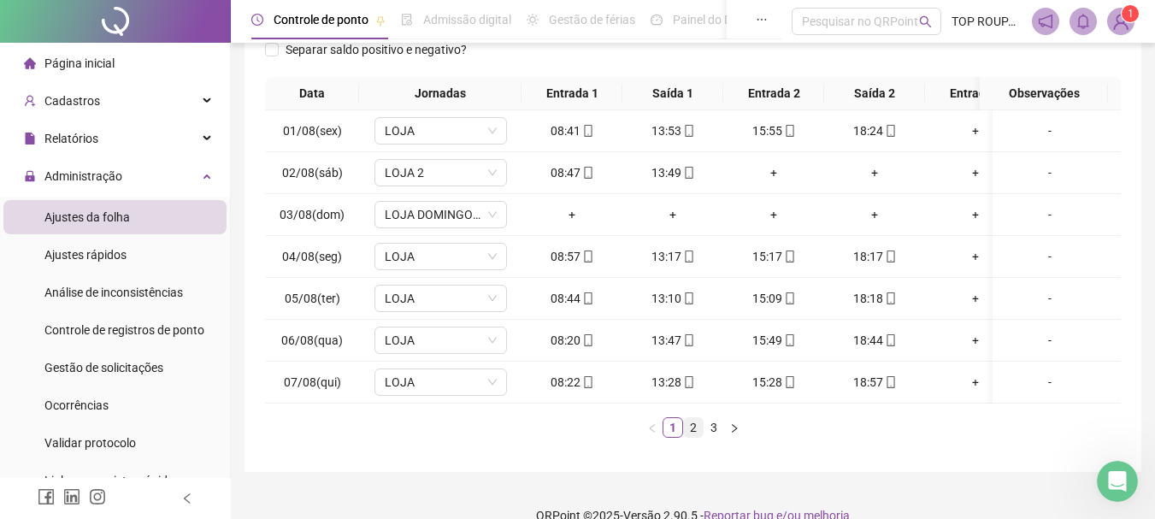
click at [695, 437] on link "2" at bounding box center [693, 427] width 19 height 19
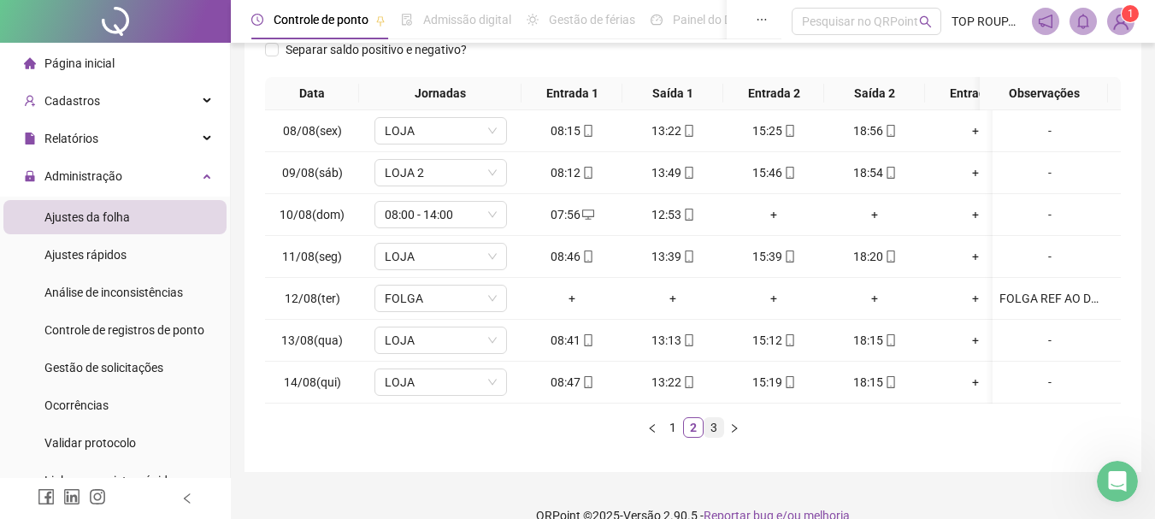
click at [720, 433] on link "3" at bounding box center [713, 427] width 19 height 19
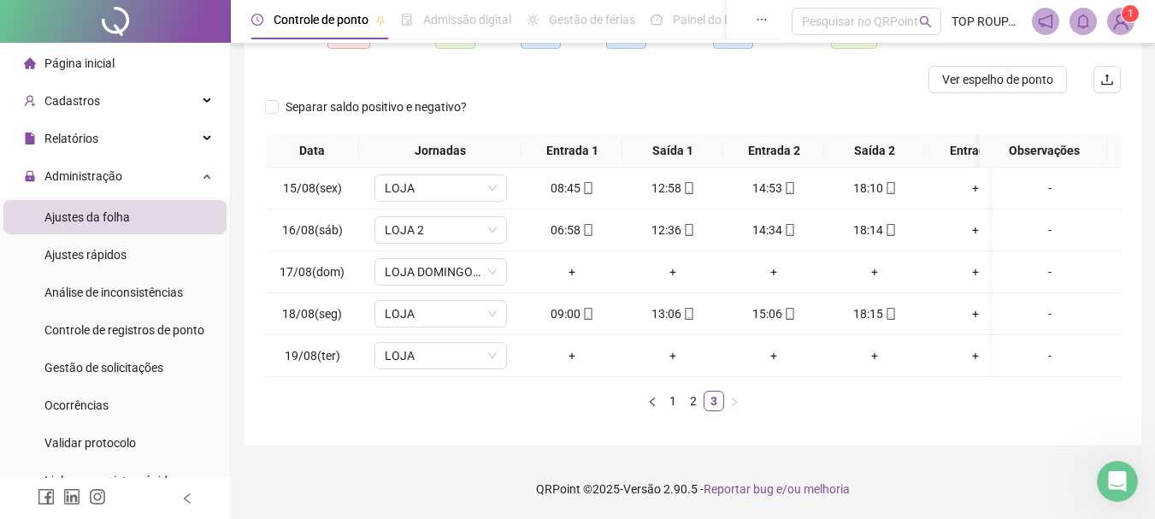
drag, startPoint x: 786, startPoint y: 377, endPoint x: 844, endPoint y: 376, distance: 58.1
click at [841, 376] on div "Data Jornadas Entrada 1 Saída 1 Entrada 2 Saída 2 Entrada 3 Saída 3 Observações…" at bounding box center [693, 272] width 856 height 277
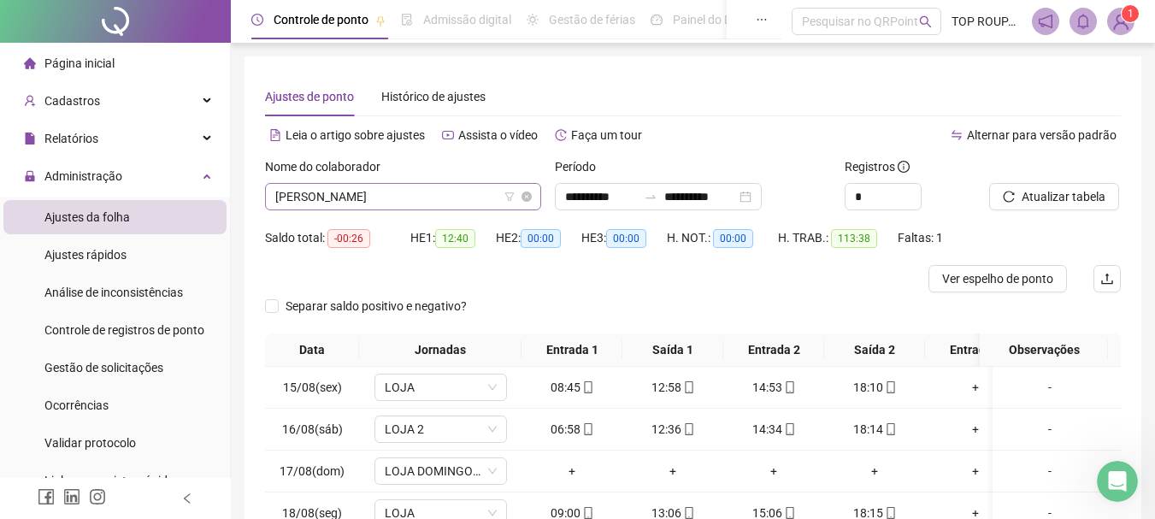
click at [344, 191] on span "[PERSON_NAME]" at bounding box center [403, 197] width 256 height 26
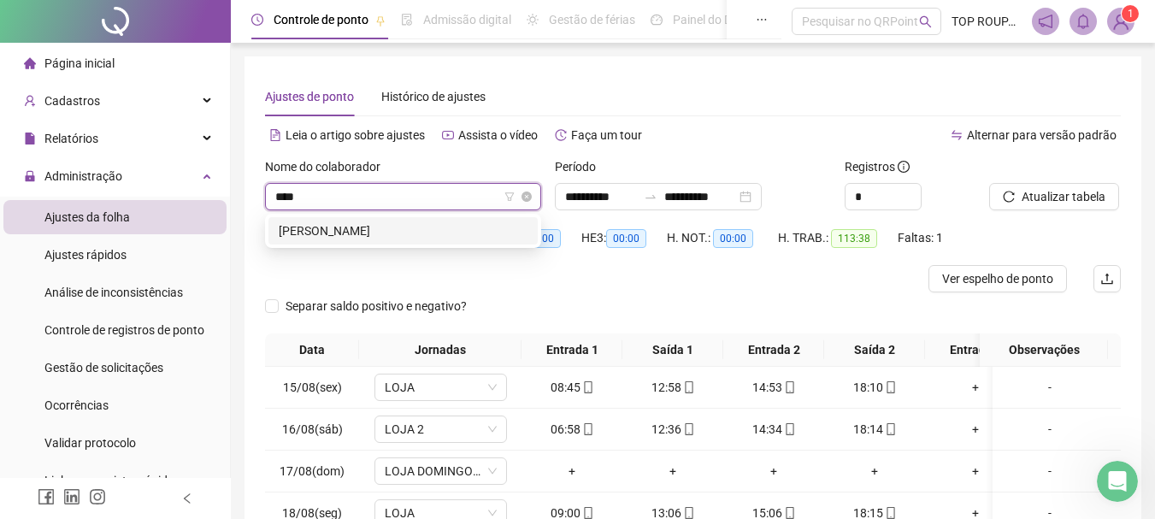
type input "*****"
click at [395, 234] on div "[PERSON_NAME]" at bounding box center [403, 230] width 249 height 19
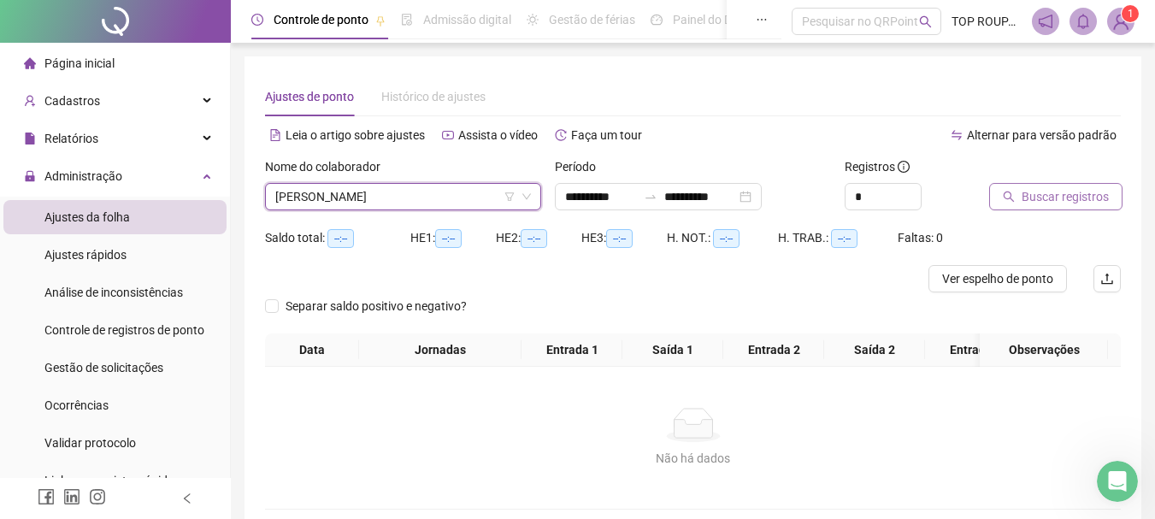
click at [1056, 183] on button "Buscar registros" at bounding box center [1055, 196] width 133 height 27
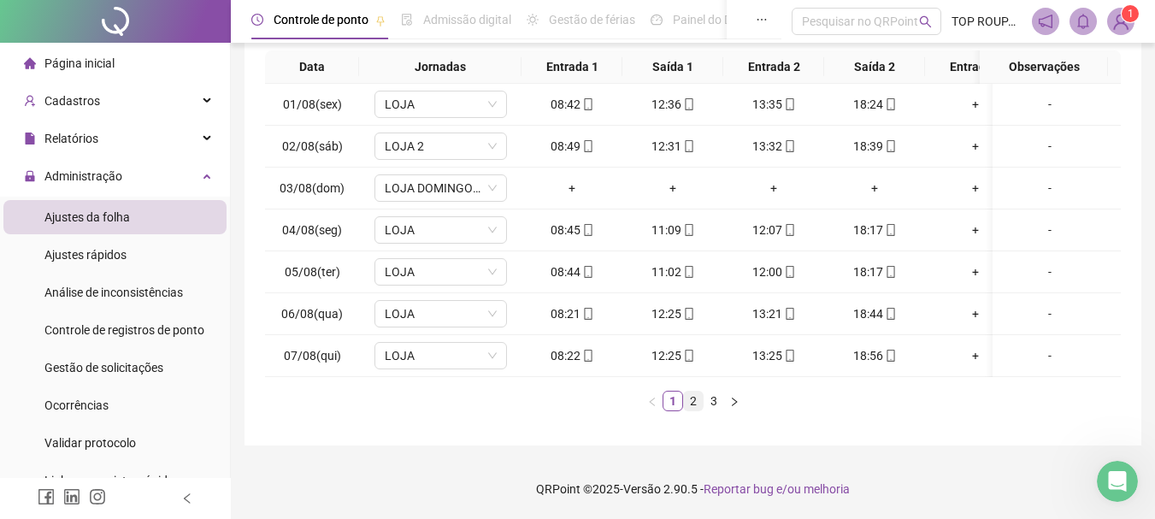
click at [692, 403] on link "2" at bounding box center [693, 400] width 19 height 19
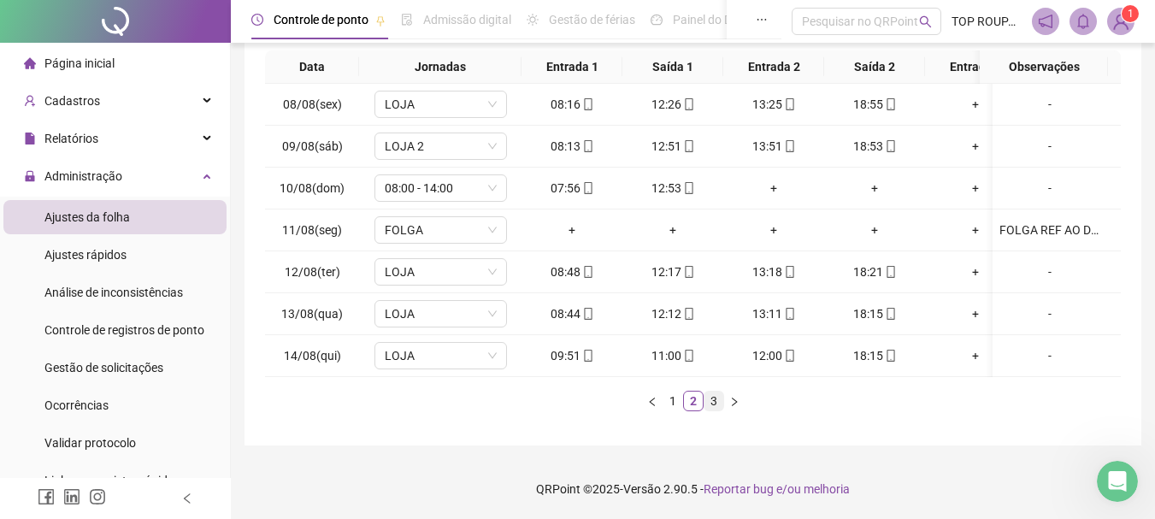
click at [715, 409] on link "3" at bounding box center [713, 400] width 19 height 19
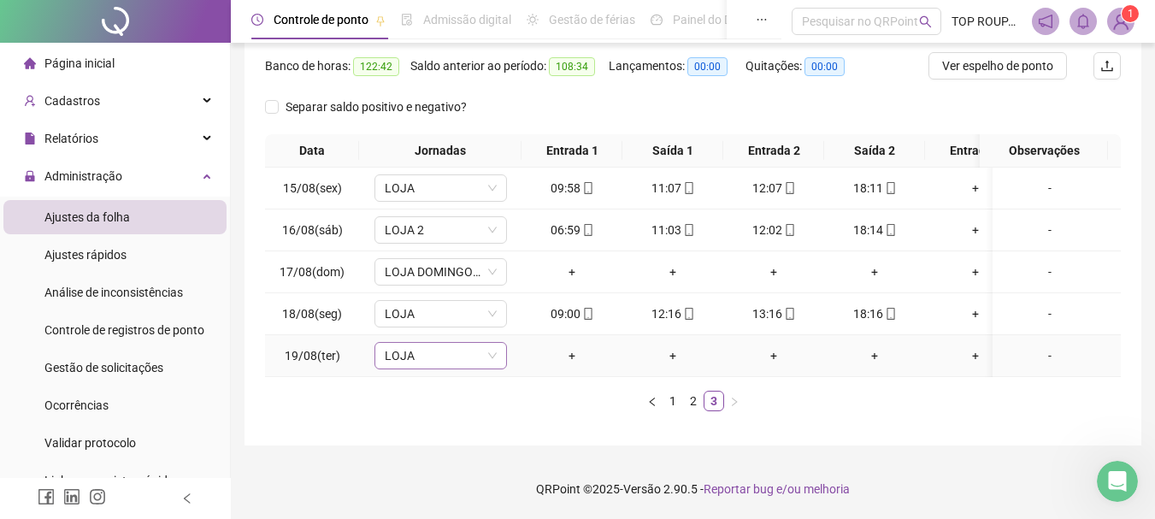
click at [386, 349] on span "LOJA" at bounding box center [441, 356] width 112 height 26
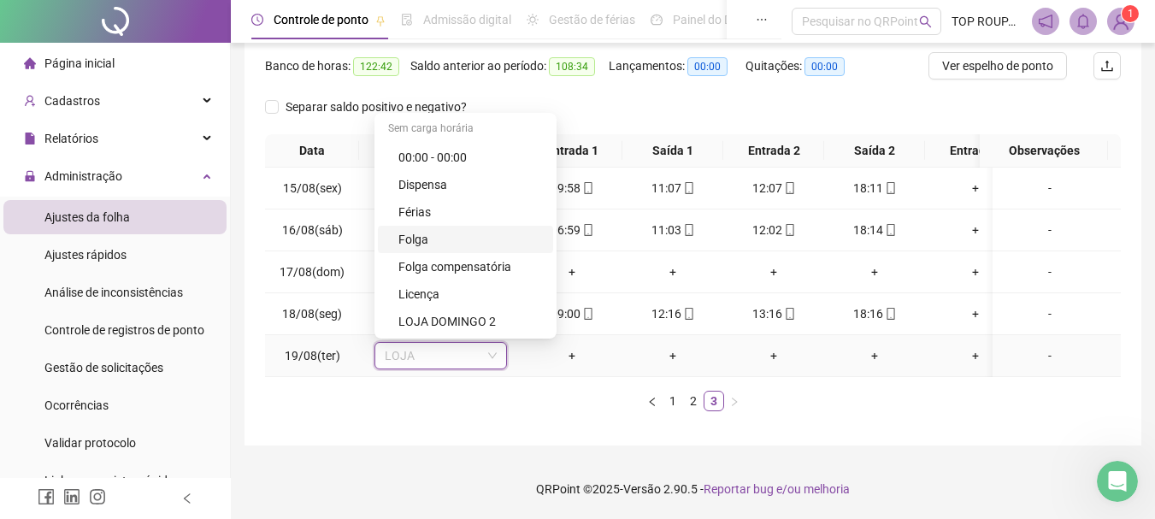
click at [442, 230] on div "Folga" at bounding box center [470, 239] width 144 height 19
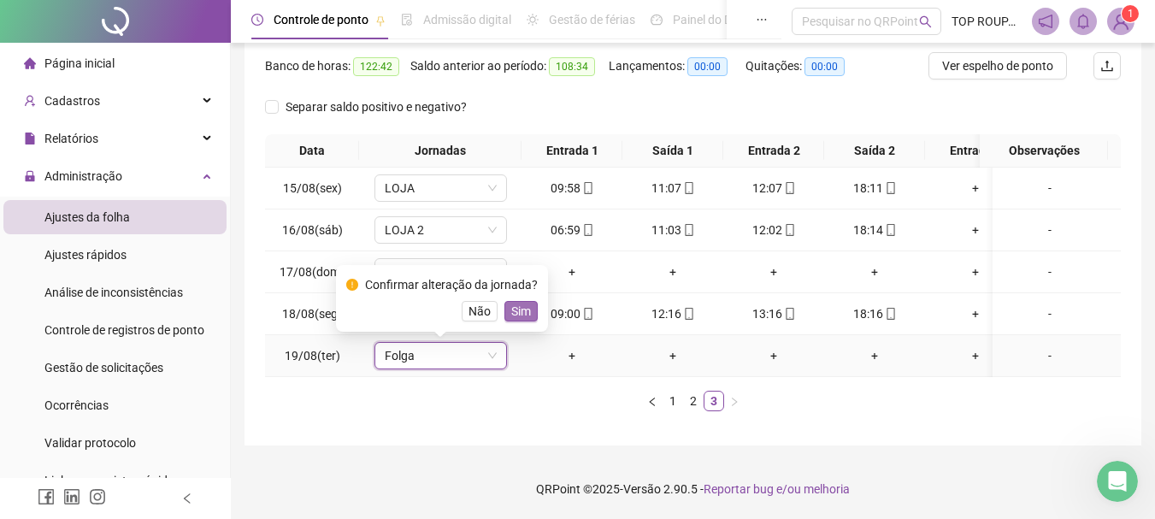
click at [511, 302] on span "Sim" at bounding box center [521, 311] width 20 height 19
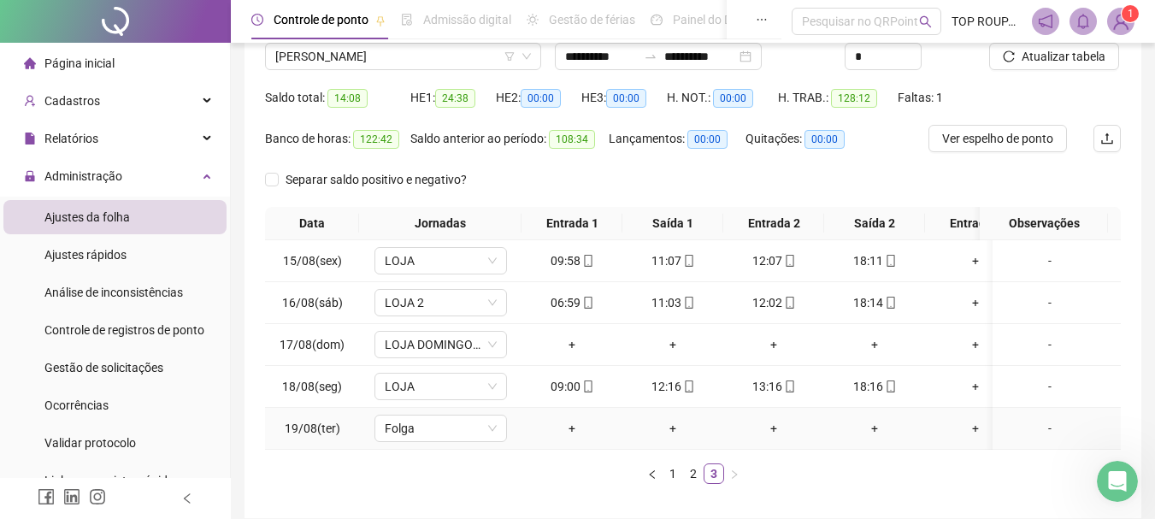
click at [1038, 428] on div "-" at bounding box center [1049, 428] width 101 height 19
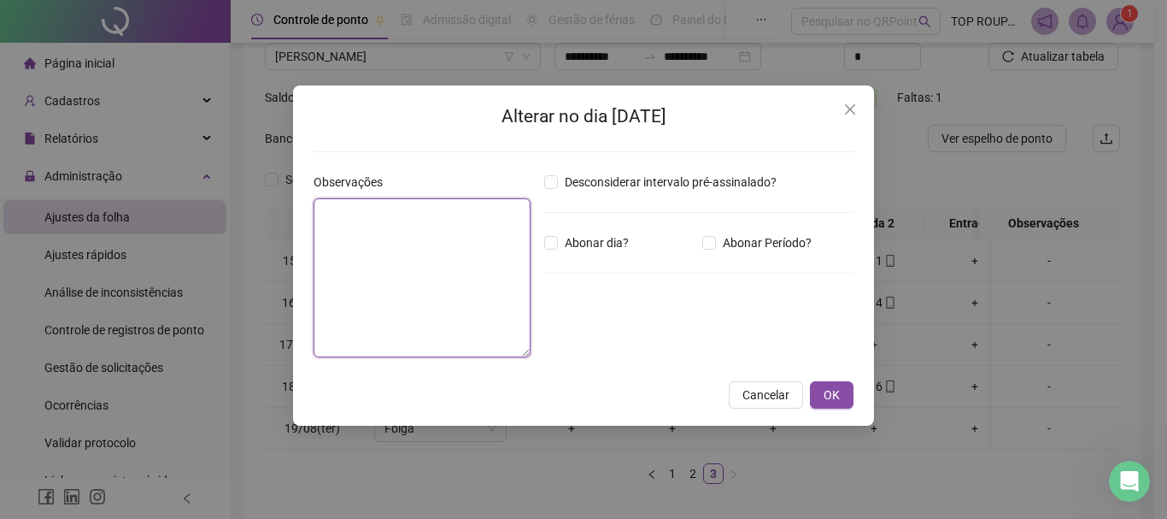
click at [446, 293] on textarea at bounding box center [422, 277] width 217 height 159
type textarea "**********"
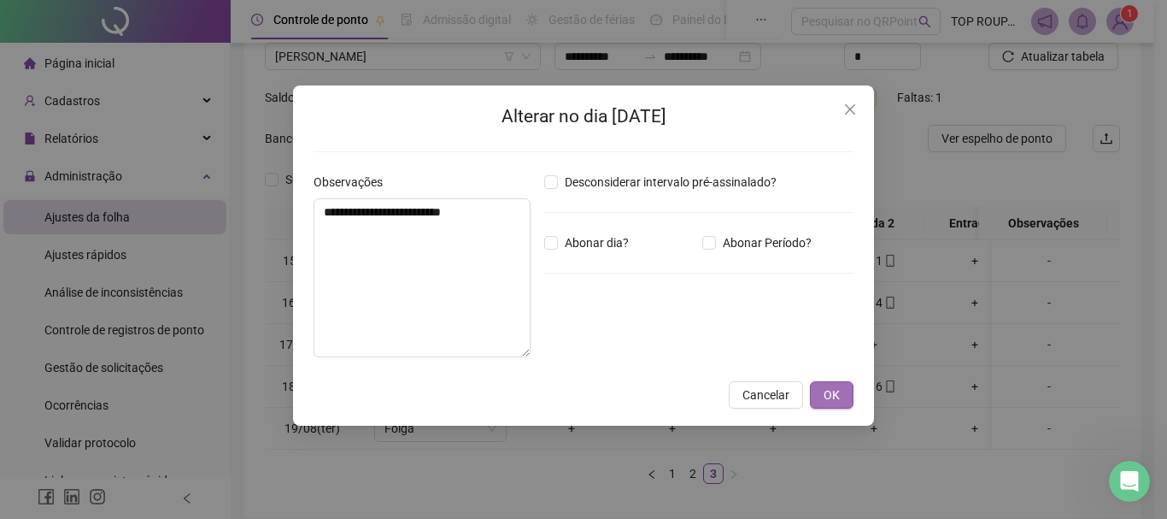
click at [845, 400] on button "OK" at bounding box center [832, 394] width 44 height 27
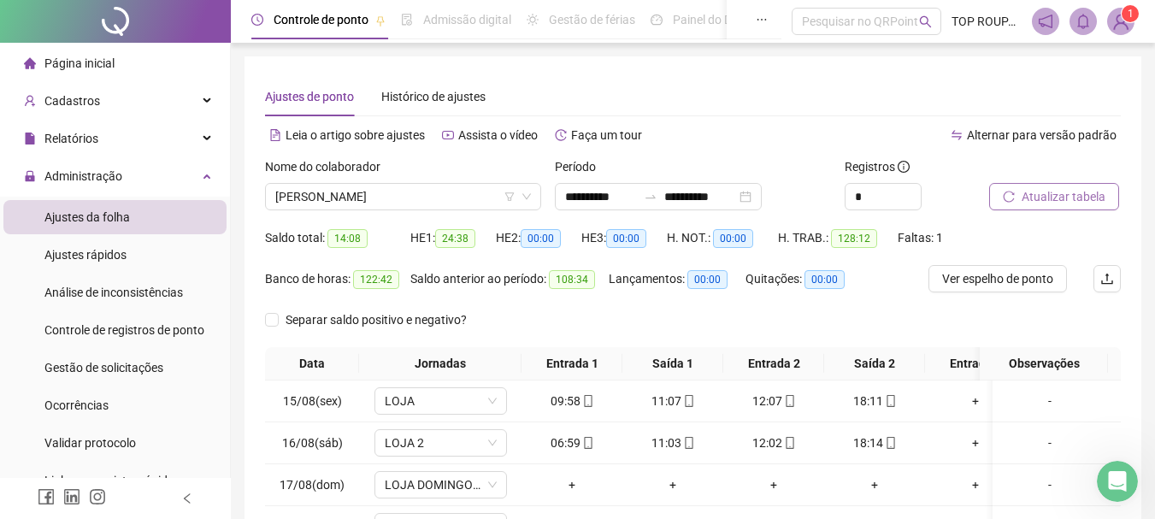
click at [1022, 187] on span "Atualizar tabela" at bounding box center [1063, 196] width 84 height 19
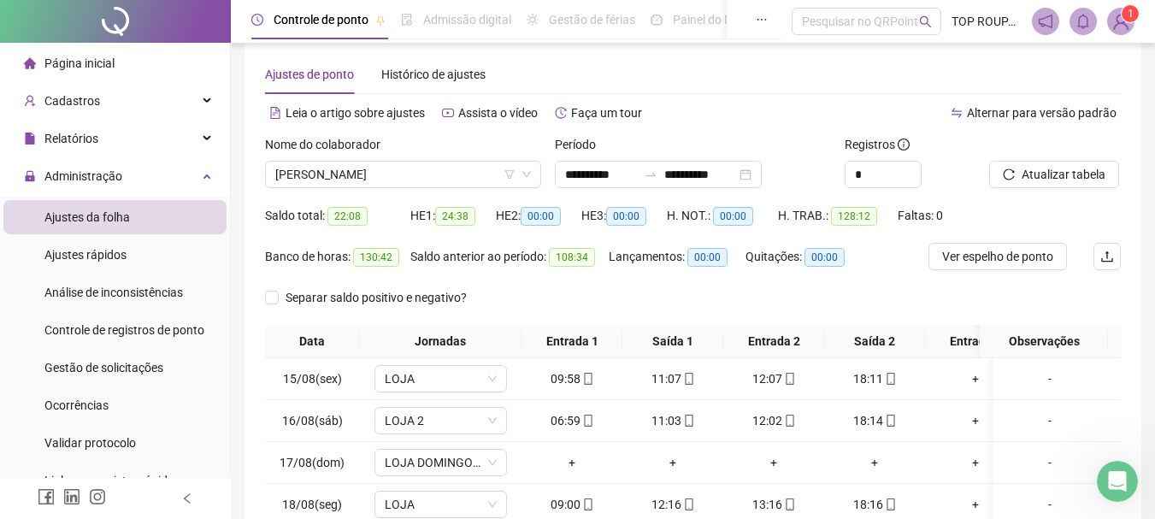
scroll to position [0, 0]
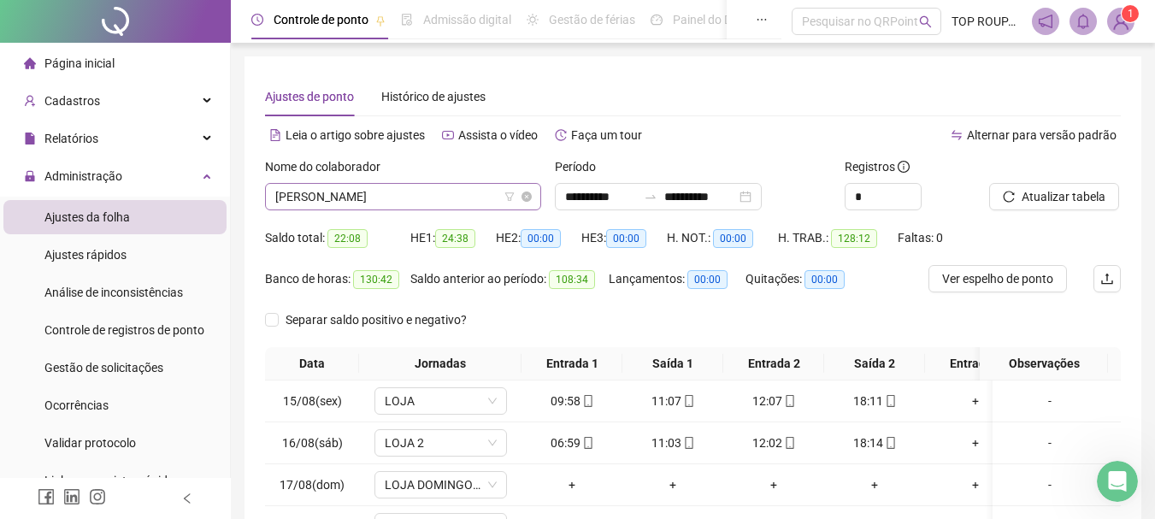
click at [348, 193] on span "[PERSON_NAME]" at bounding box center [403, 197] width 256 height 26
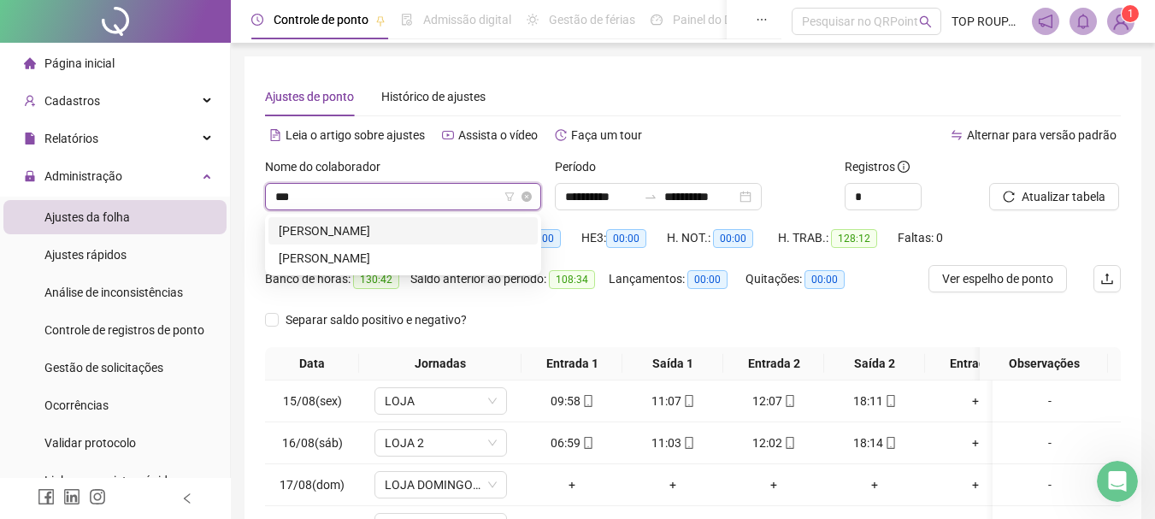
type input "****"
click at [348, 250] on div "[PERSON_NAME]" at bounding box center [403, 258] width 249 height 19
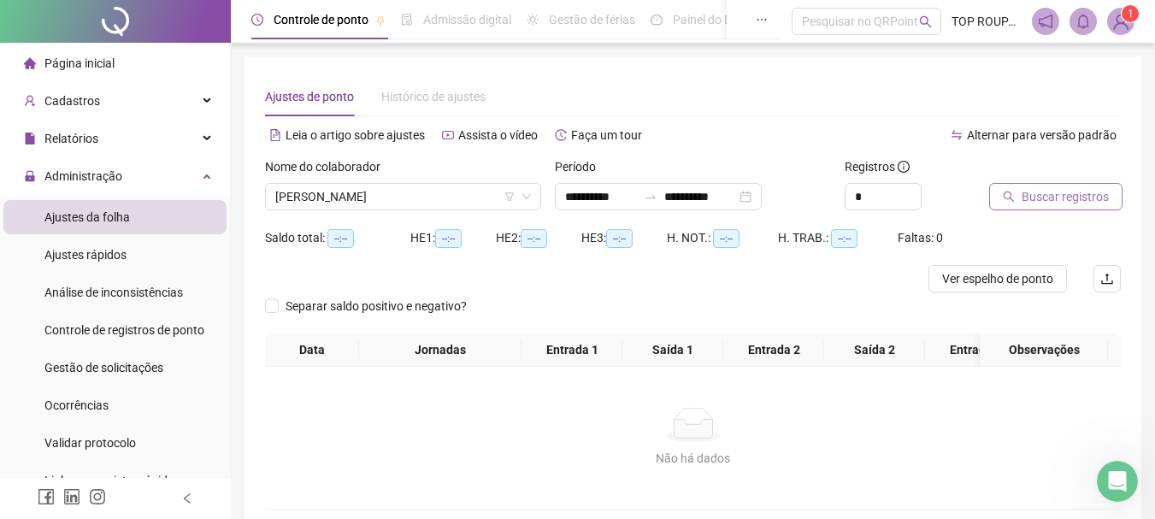
click at [1059, 199] on span "Buscar registros" at bounding box center [1064, 196] width 87 height 19
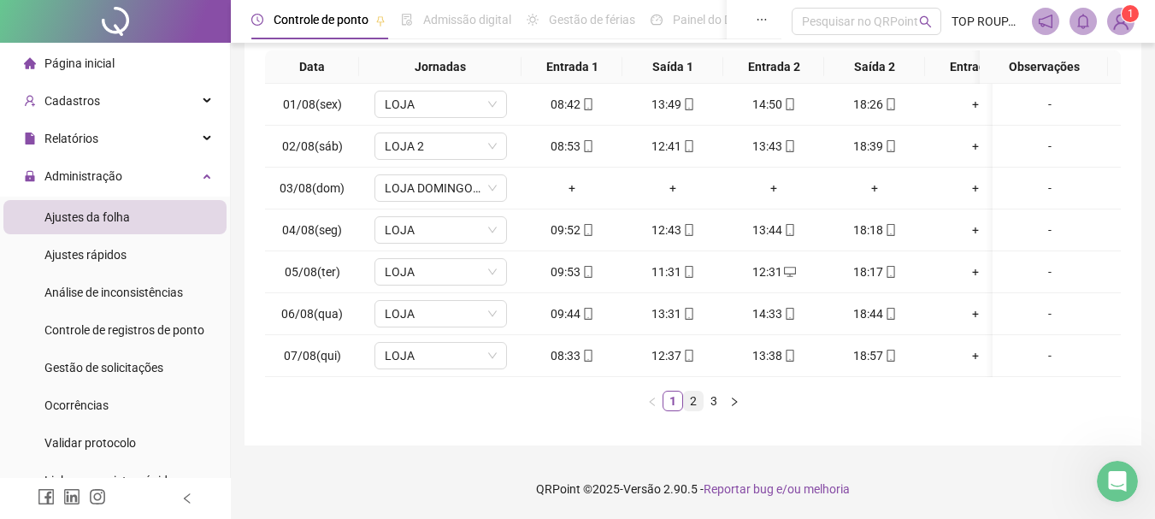
click at [693, 405] on link "2" at bounding box center [693, 400] width 19 height 19
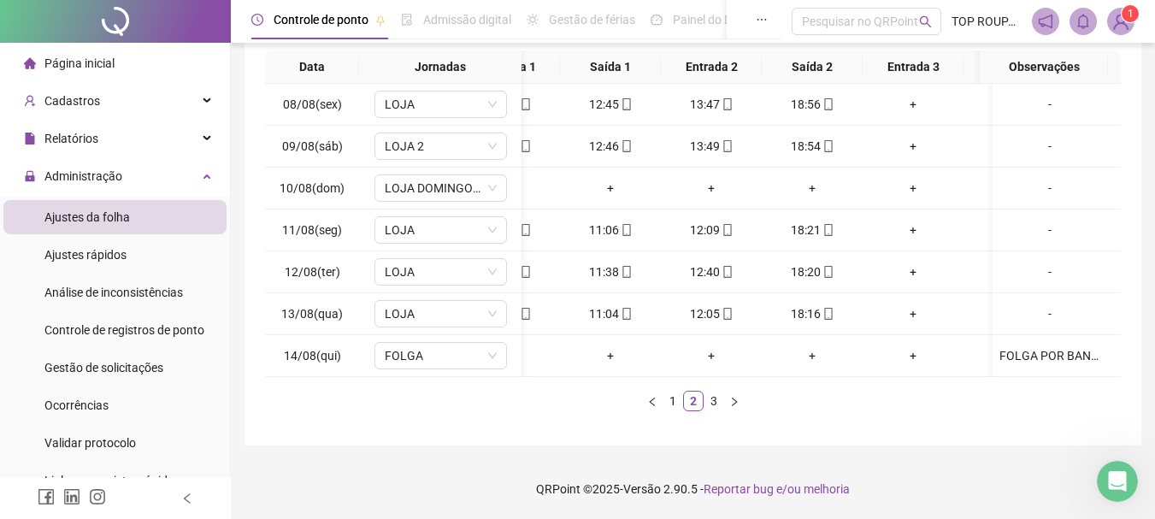
scroll to position [0, 65]
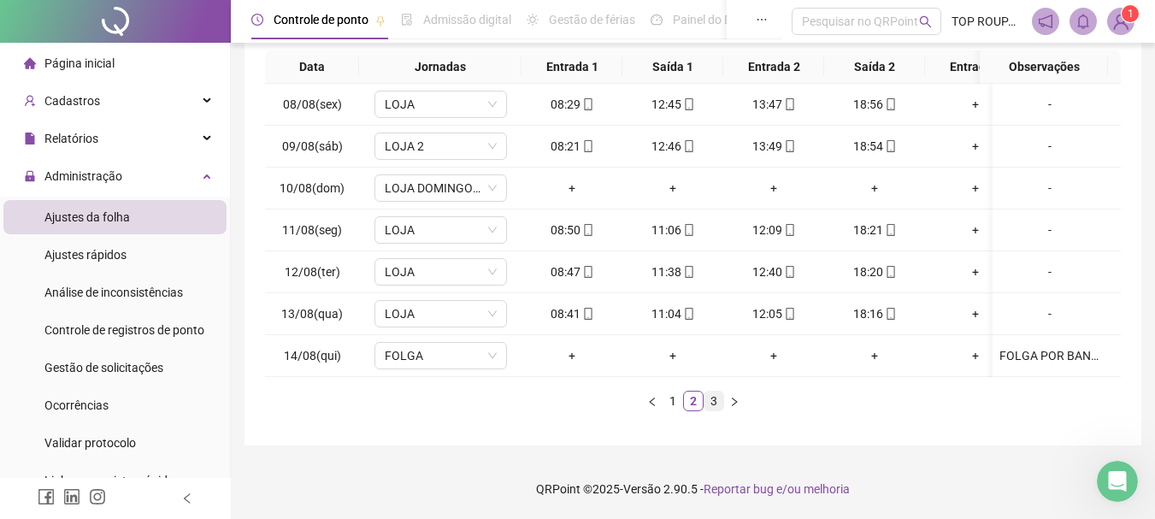
click at [714, 405] on link "3" at bounding box center [713, 400] width 19 height 19
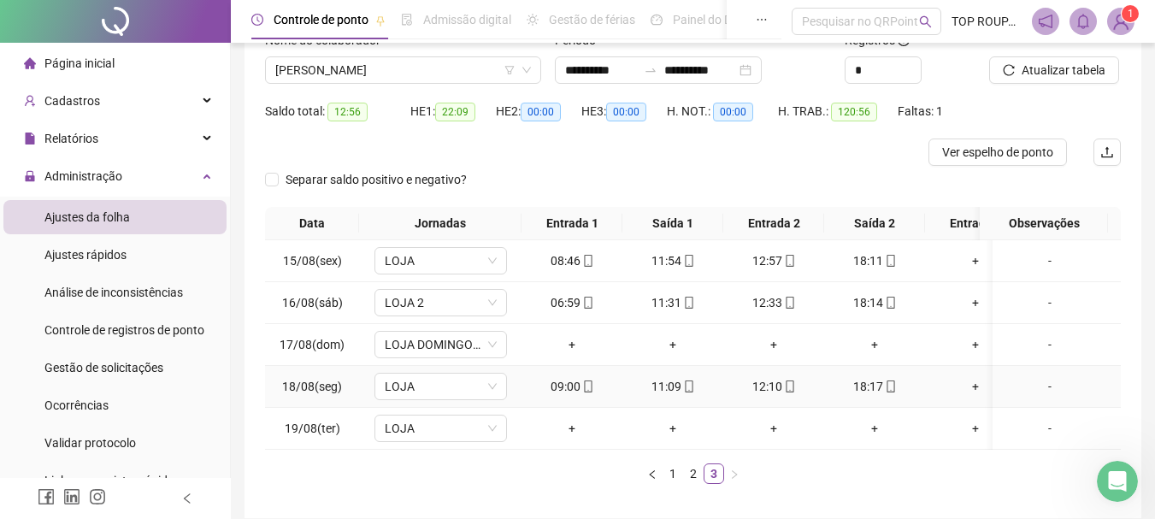
click at [662, 369] on td "11:09" at bounding box center [672, 387] width 101 height 42
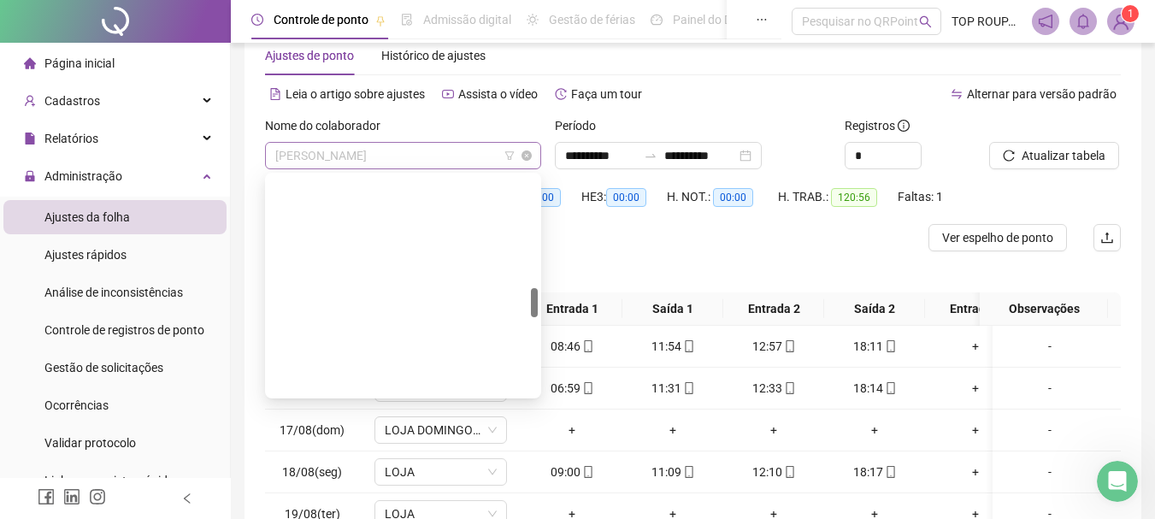
click at [385, 164] on span "[PERSON_NAME]" at bounding box center [403, 156] width 256 height 26
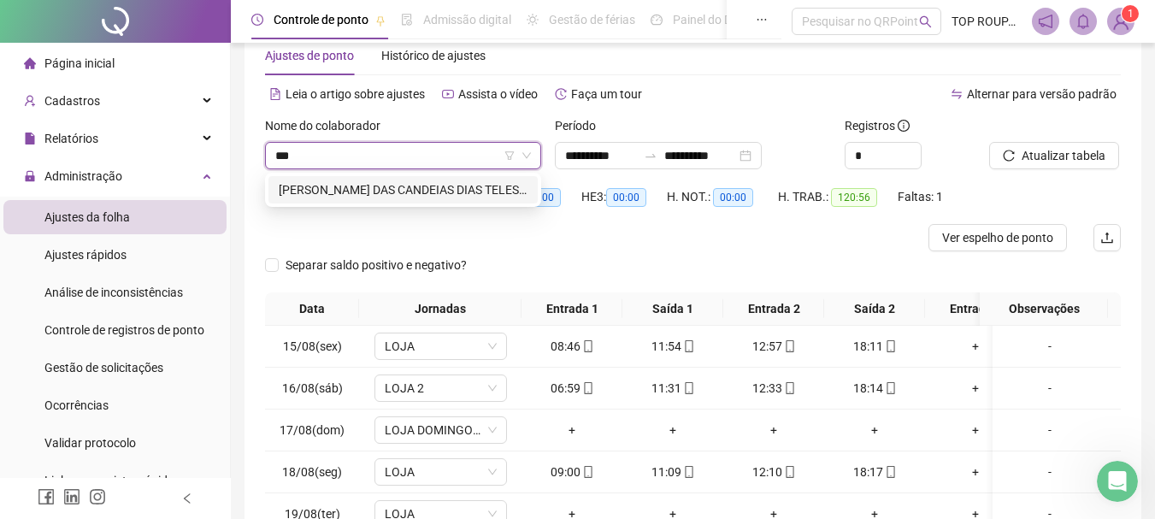
type input "****"
click at [449, 190] on div "[PERSON_NAME] DAS CANDEIAS DIAS TELES DOS SANTOS" at bounding box center [403, 189] width 249 height 19
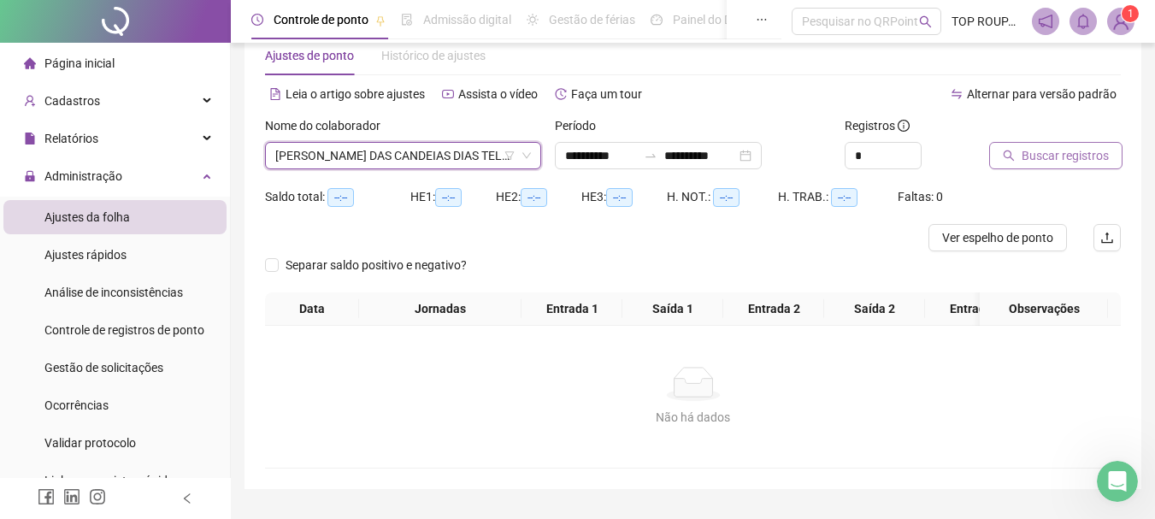
click at [1065, 145] on div "Buscar registros" at bounding box center [1033, 142] width 89 height 53
click at [1056, 156] on span "Buscar registros" at bounding box center [1064, 155] width 87 height 19
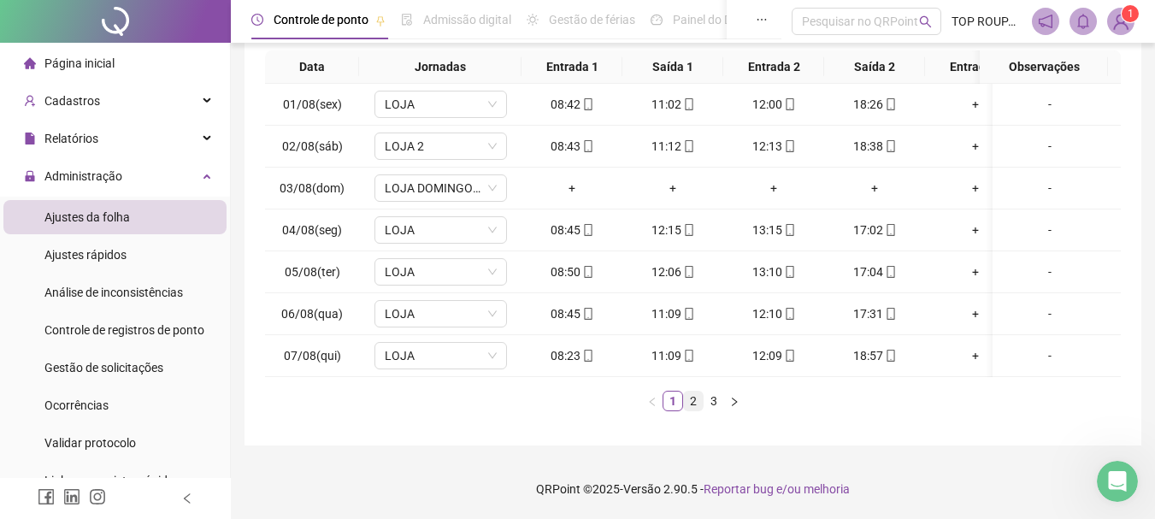
click at [696, 409] on link "2" at bounding box center [693, 400] width 19 height 19
click at [698, 379] on div "Data Jornadas Entrada 1 Saída 1 Entrada 2 Saída 2 Entrada 3 Saída 3 Observações…" at bounding box center [693, 230] width 856 height 361
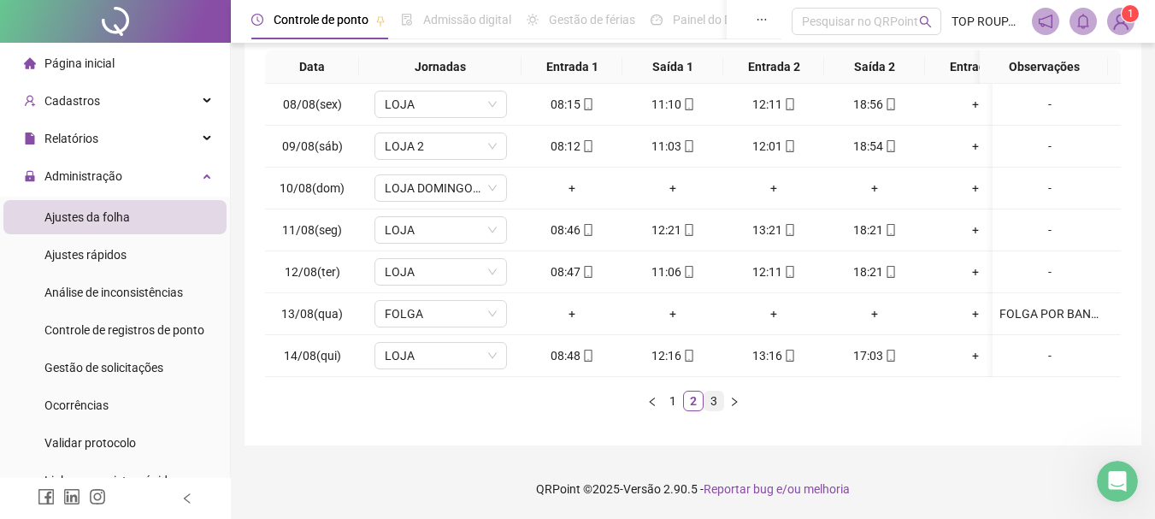
click at [709, 402] on link "3" at bounding box center [713, 400] width 19 height 19
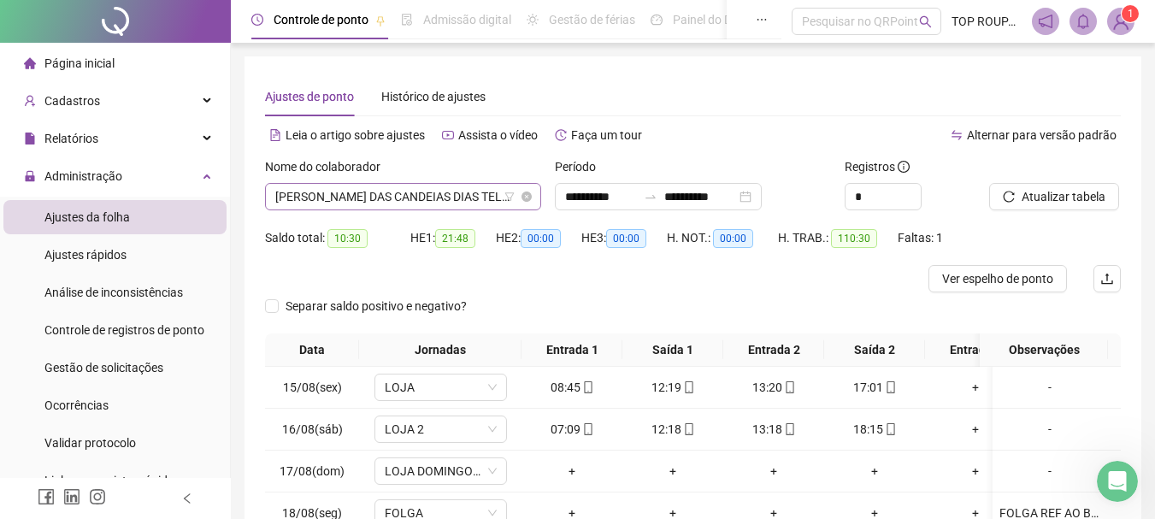
click at [421, 197] on span "[PERSON_NAME] DAS CANDEIAS DIAS TELES DOS SANTOS" at bounding box center [403, 197] width 256 height 26
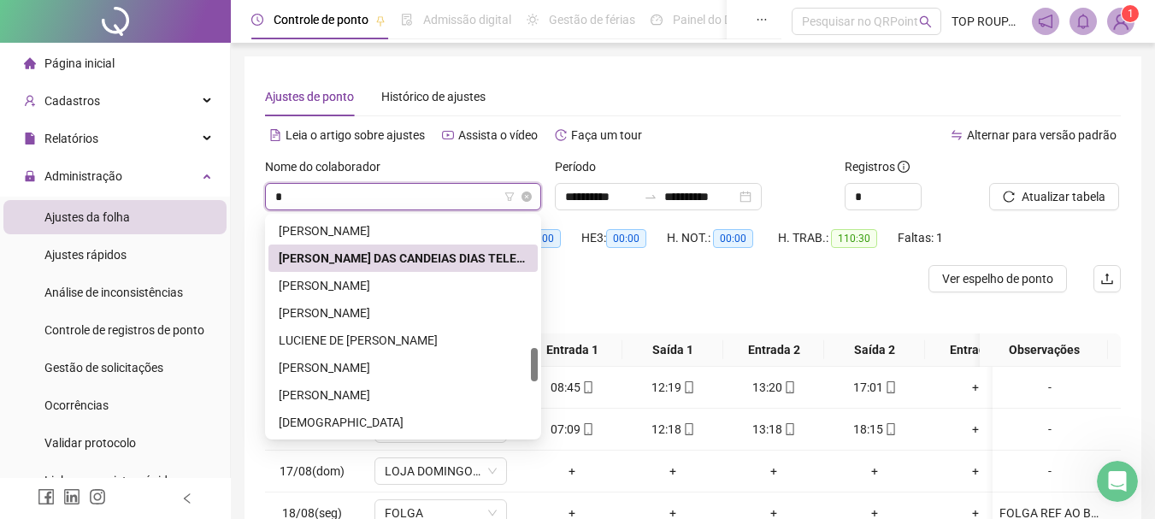
type input "**"
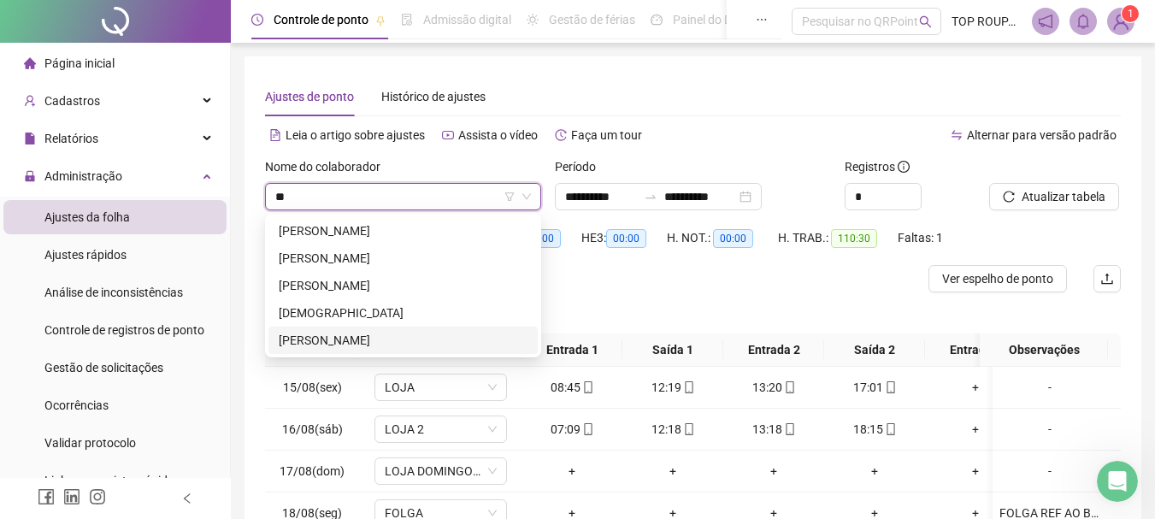
click at [432, 337] on div "[PERSON_NAME]" at bounding box center [403, 340] width 249 height 19
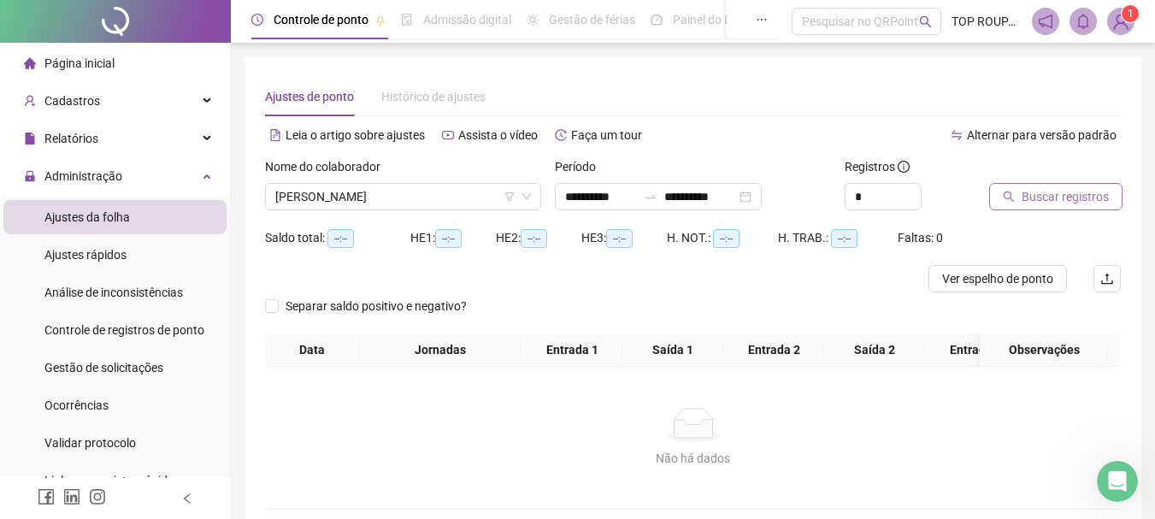
click at [998, 193] on button "Buscar registros" at bounding box center [1055, 196] width 133 height 27
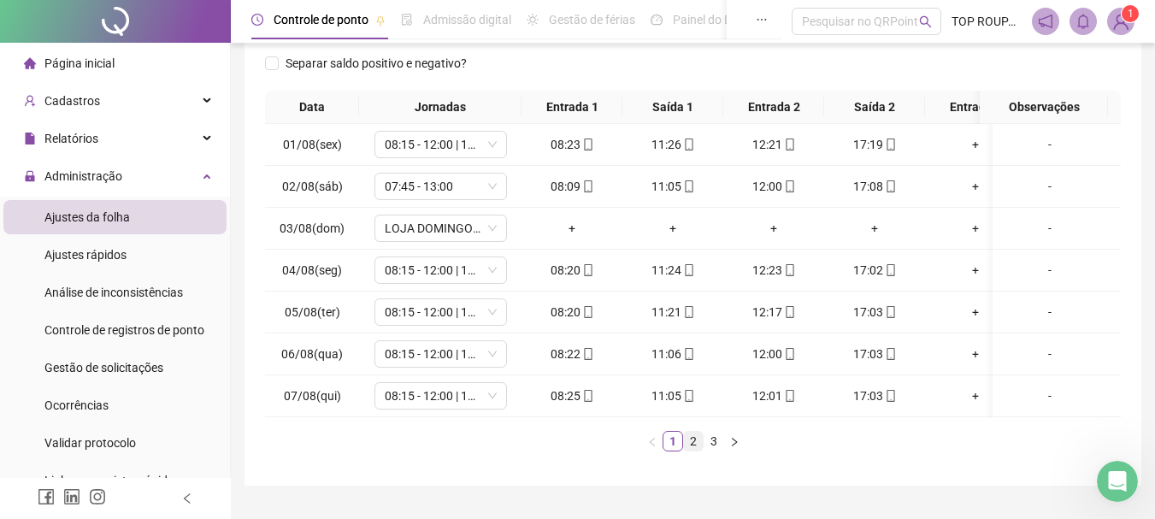
click at [691, 450] on link "2" at bounding box center [693, 441] width 19 height 19
click at [711, 450] on link "3" at bounding box center [713, 441] width 19 height 19
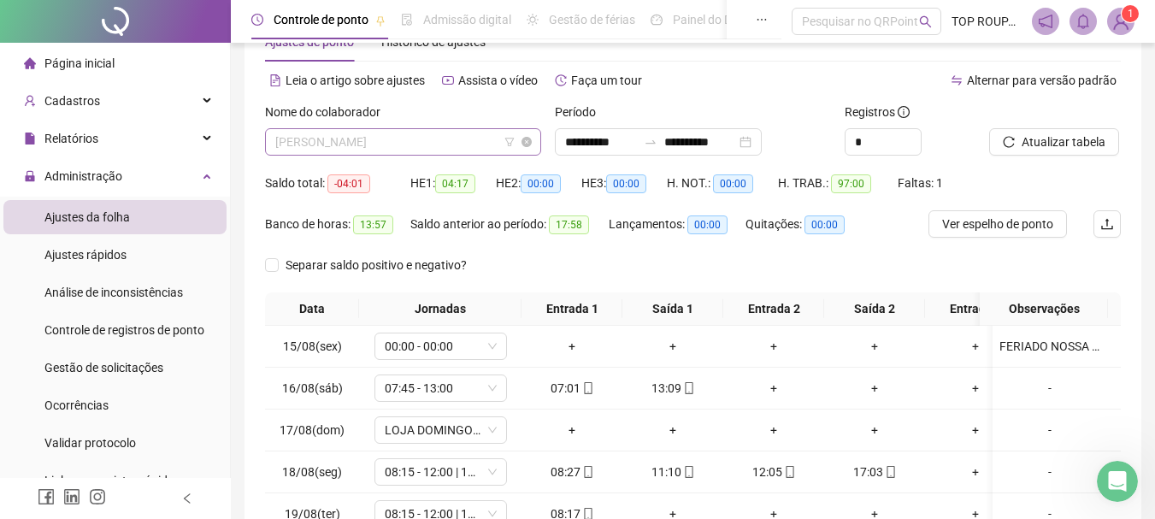
click at [328, 140] on span "[PERSON_NAME]" at bounding box center [403, 142] width 256 height 26
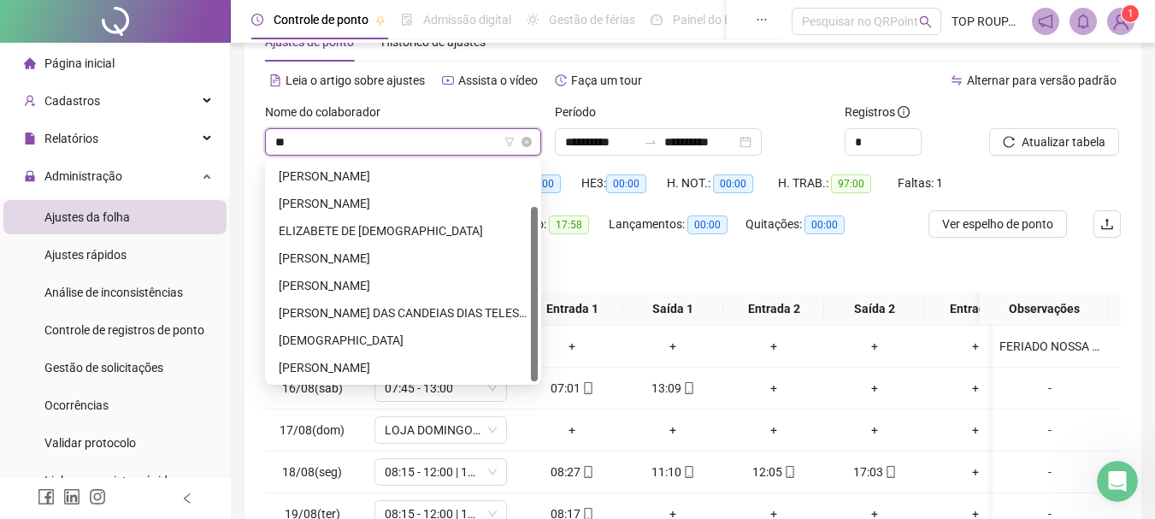
type input "***"
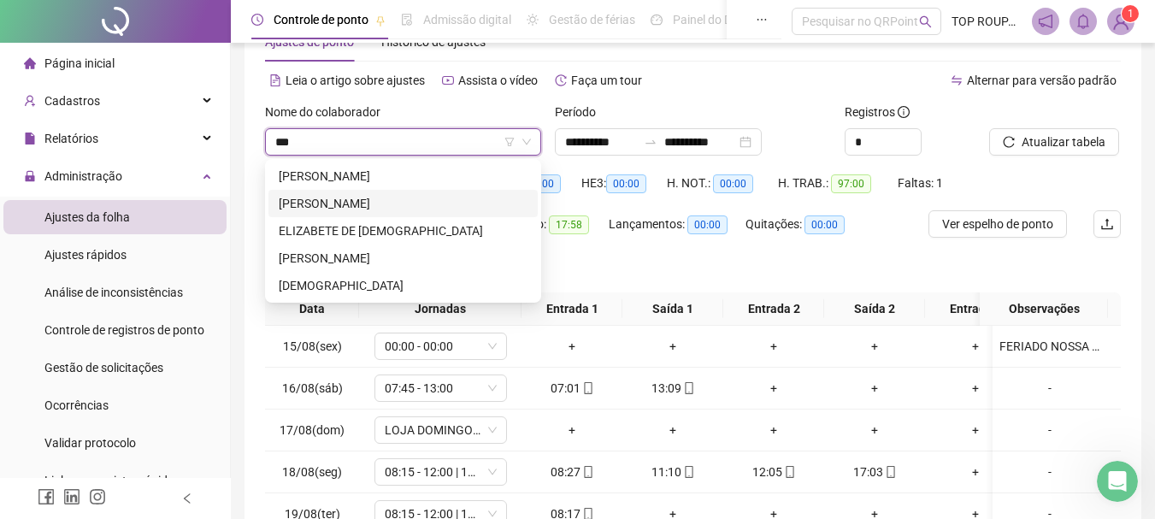
click at [316, 202] on div "[PERSON_NAME]" at bounding box center [403, 203] width 249 height 19
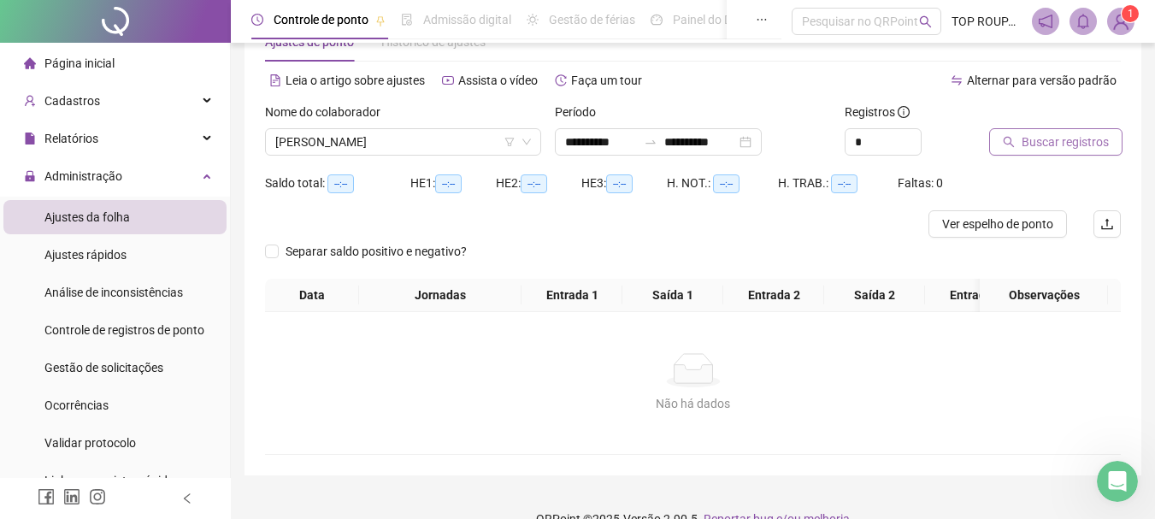
click at [1045, 155] on button "Buscar registros" at bounding box center [1055, 141] width 133 height 27
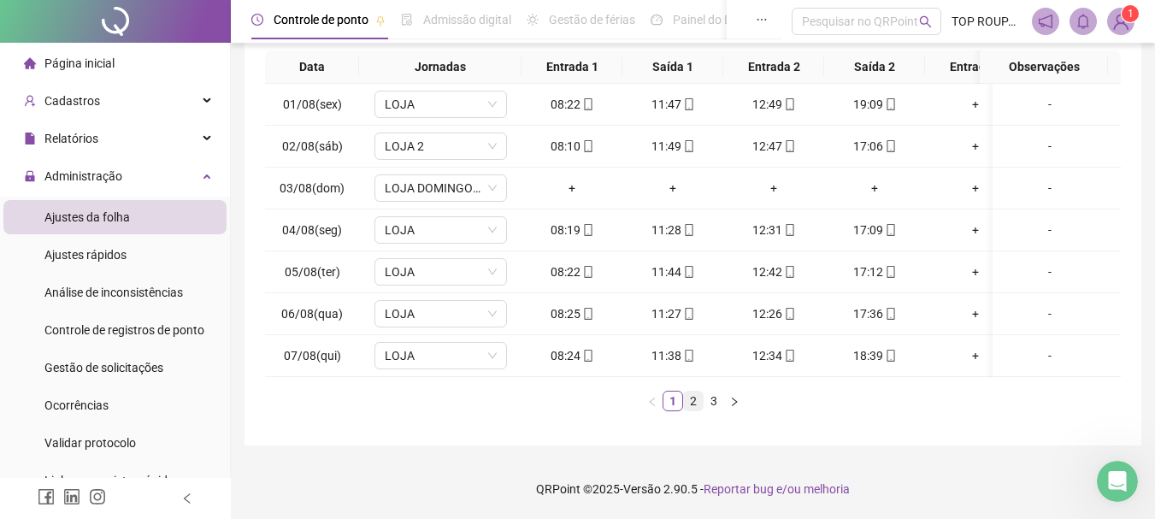
click at [692, 406] on link "2" at bounding box center [693, 400] width 19 height 19
click at [711, 403] on link "3" at bounding box center [713, 400] width 19 height 19
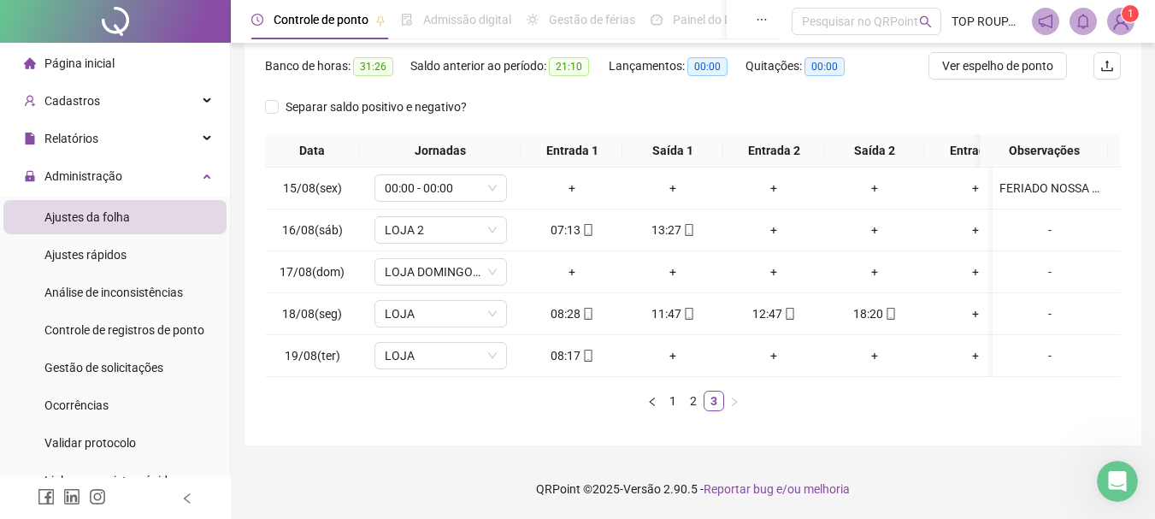
click at [403, 401] on ul "1 2 3" at bounding box center [693, 401] width 856 height 21
click at [697, 358] on td "+" at bounding box center [672, 356] width 101 height 42
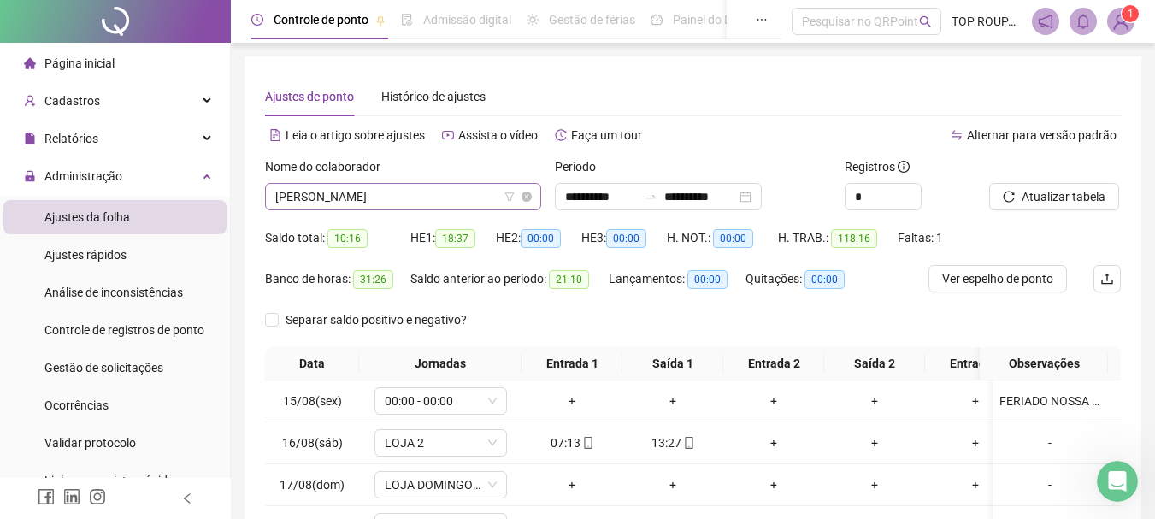
click at [364, 194] on span "[PERSON_NAME]" at bounding box center [403, 197] width 256 height 26
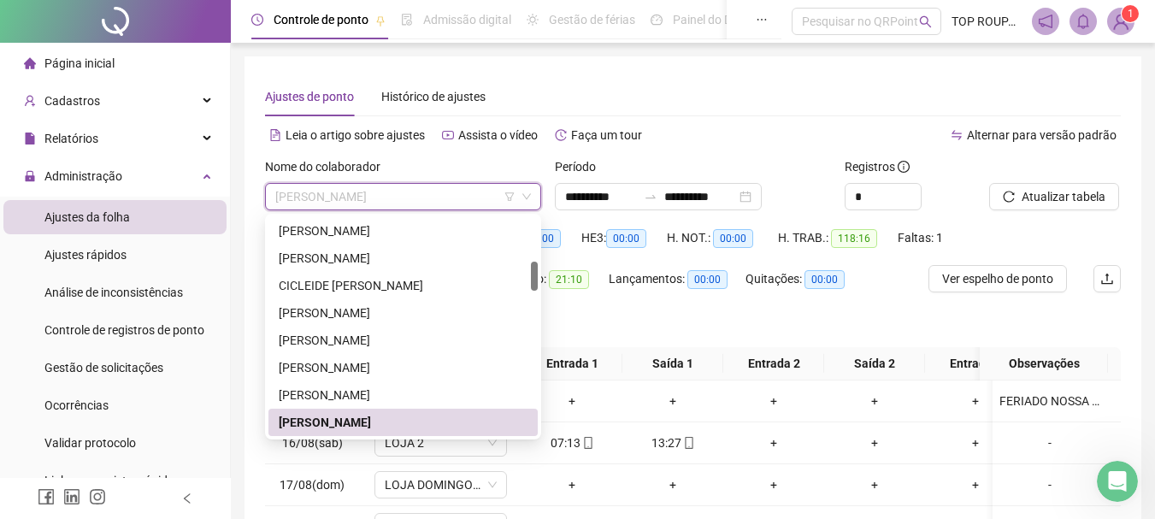
click at [394, 427] on div "[PERSON_NAME]" at bounding box center [403, 422] width 249 height 19
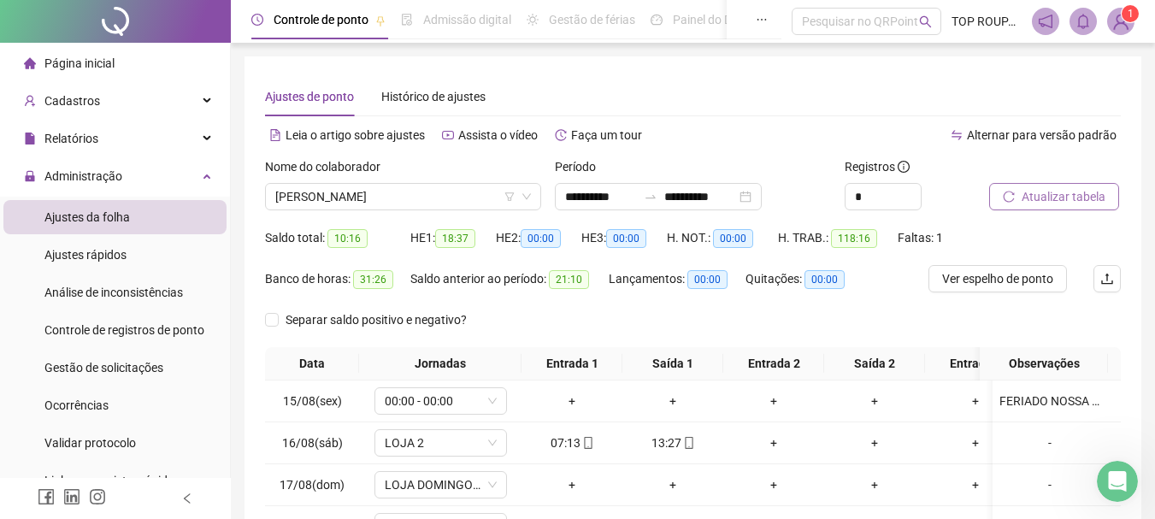
click at [1082, 204] on span "Atualizar tabela" at bounding box center [1063, 196] width 84 height 19
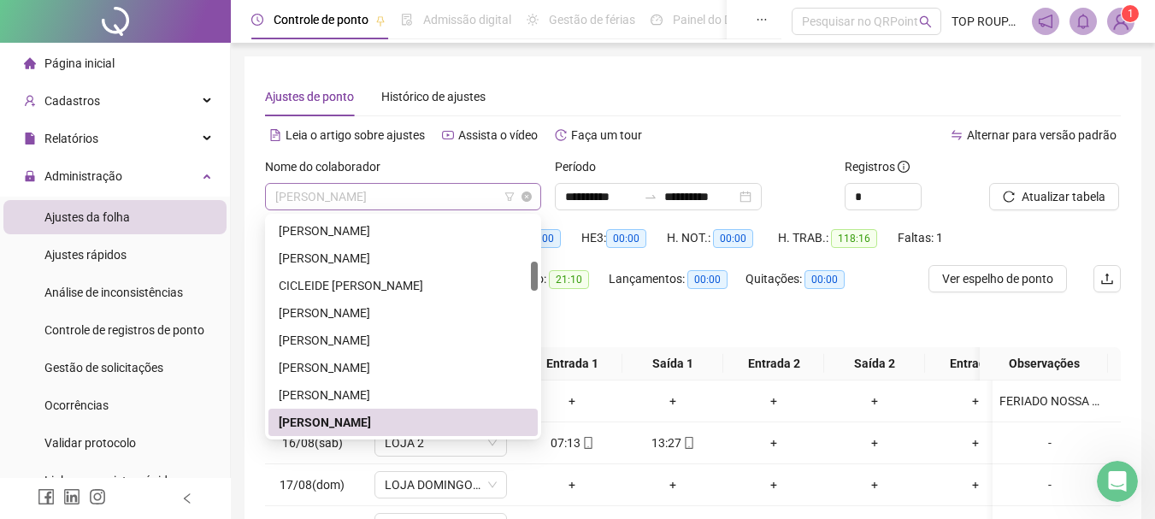
click at [350, 186] on span "[PERSON_NAME]" at bounding box center [403, 197] width 256 height 26
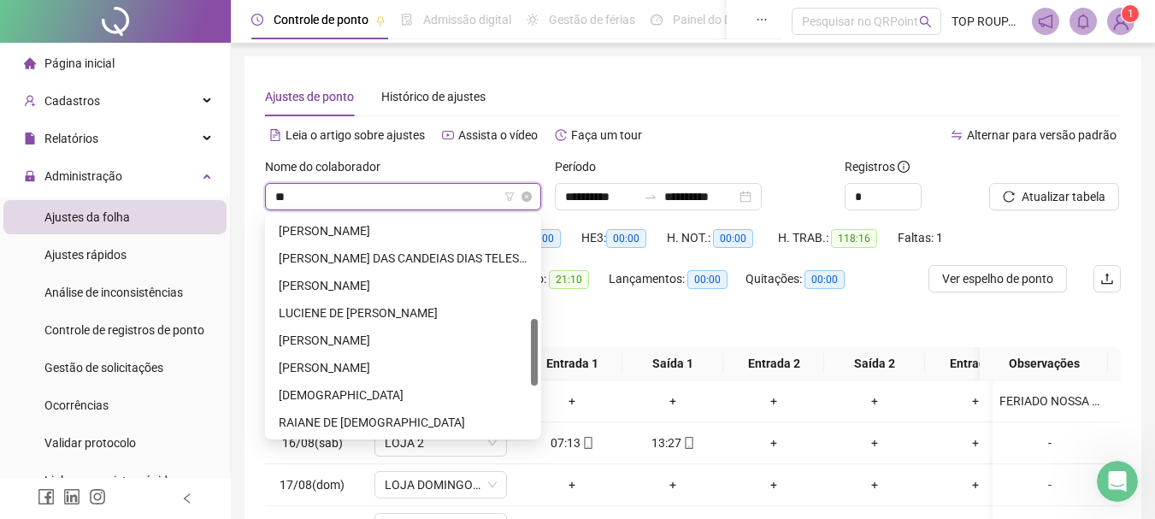
scroll to position [0, 0]
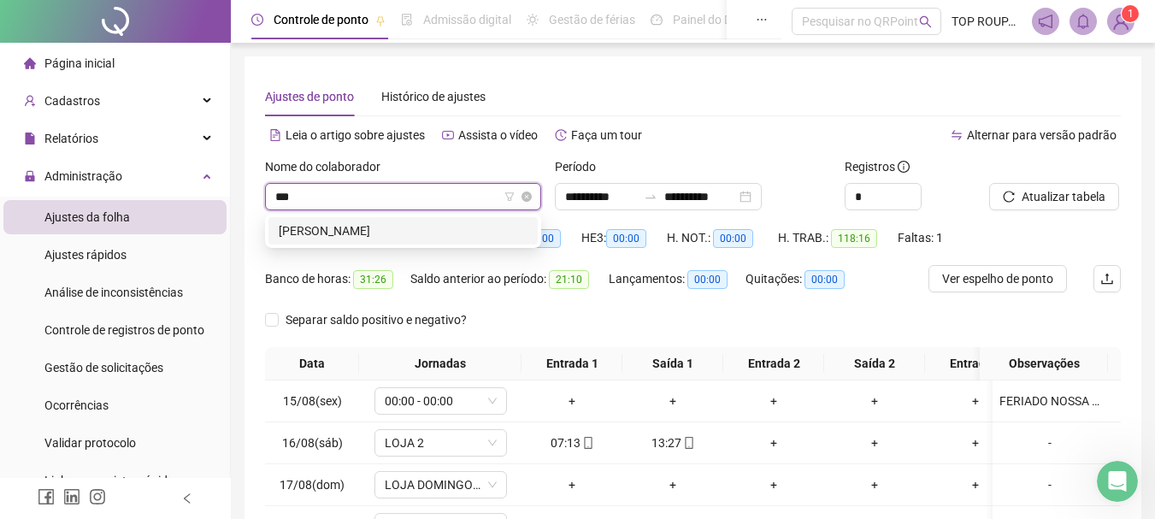
type input "****"
click at [383, 222] on div "[PERSON_NAME]" at bounding box center [403, 230] width 249 height 19
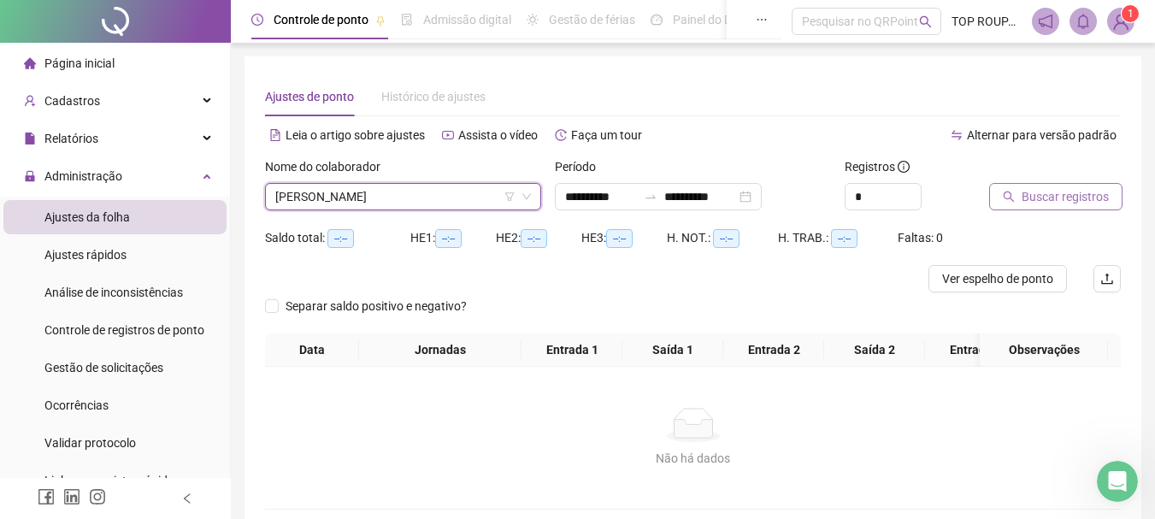
click at [1009, 195] on icon "search" at bounding box center [1009, 197] width 12 height 12
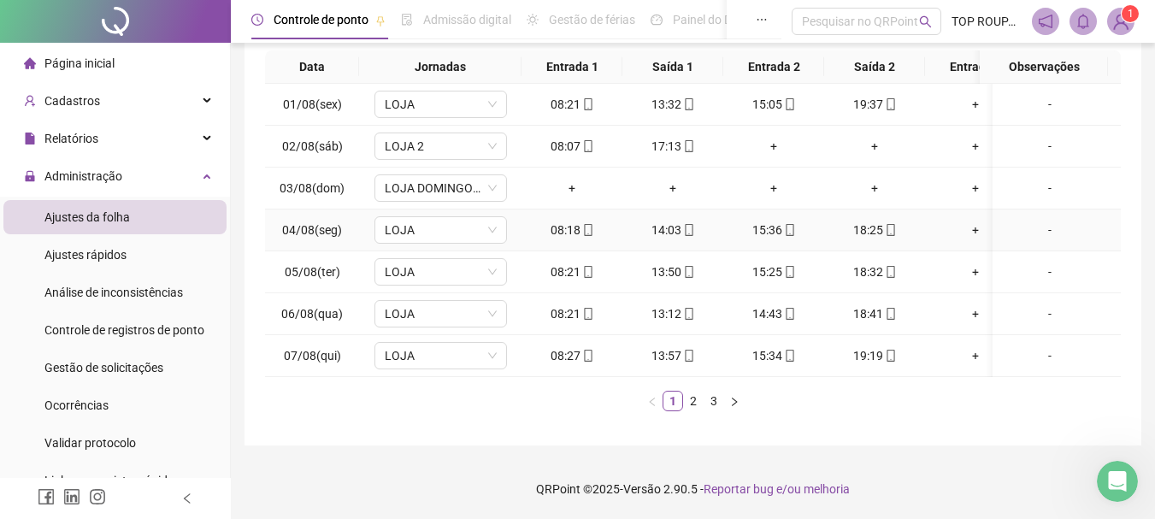
scroll to position [309, 0]
click at [698, 406] on link "2" at bounding box center [693, 400] width 19 height 19
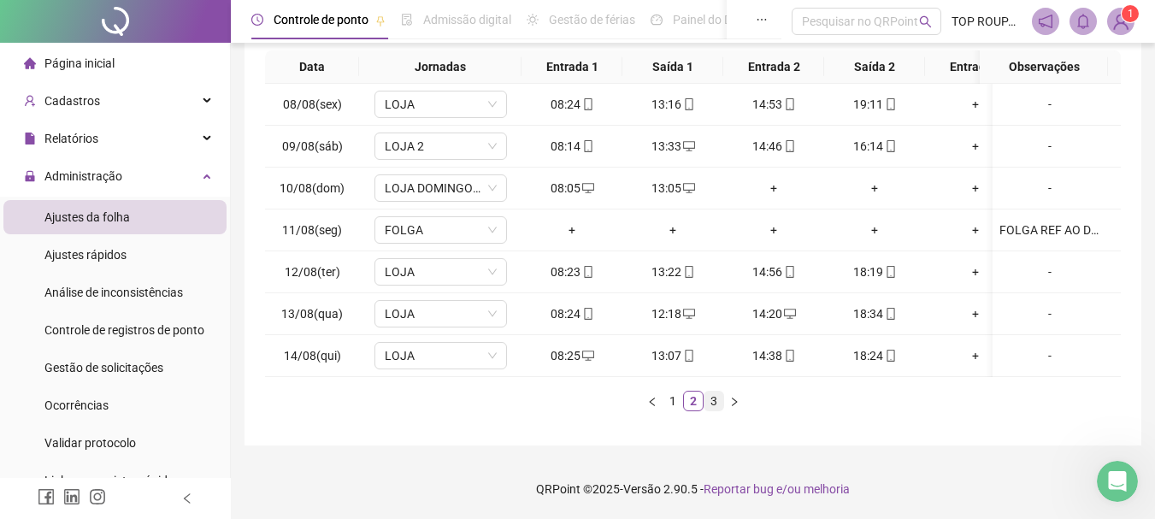
click at [716, 401] on link "3" at bounding box center [713, 400] width 19 height 19
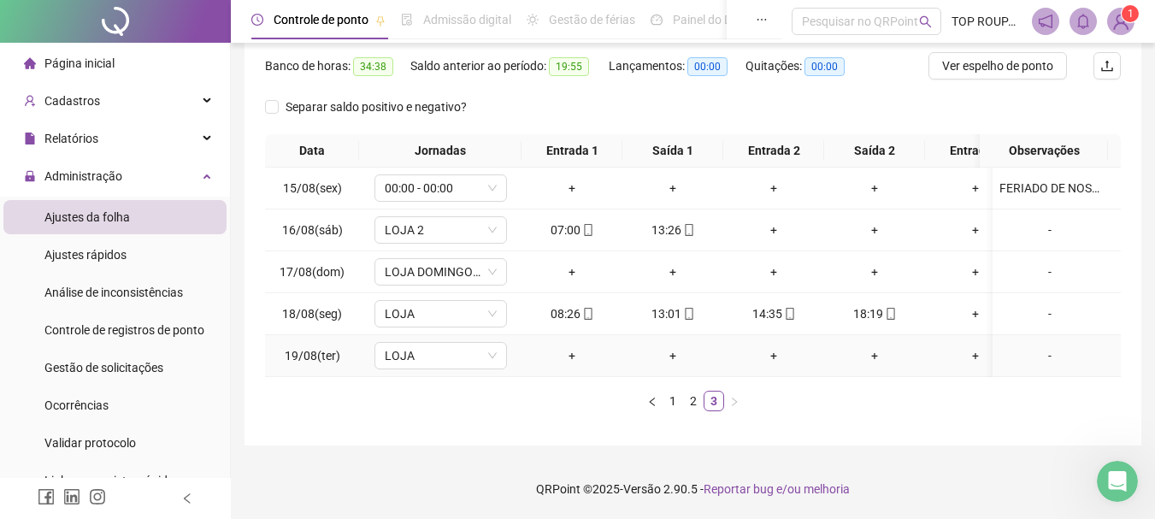
scroll to position [226, 0]
click at [402, 344] on span "LOJA" at bounding box center [441, 356] width 112 height 26
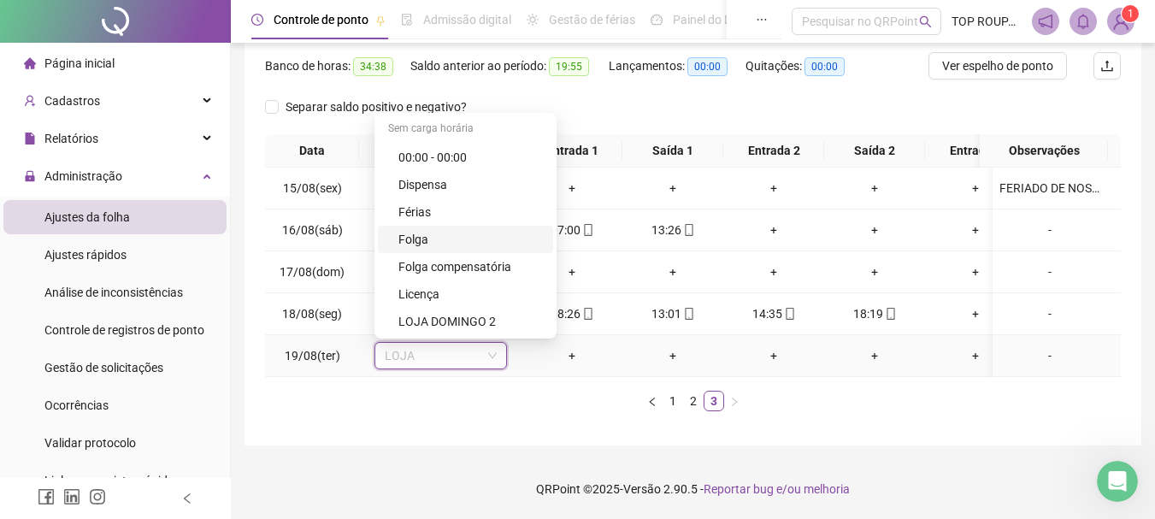
click at [413, 230] on div "Folga" at bounding box center [470, 239] width 144 height 19
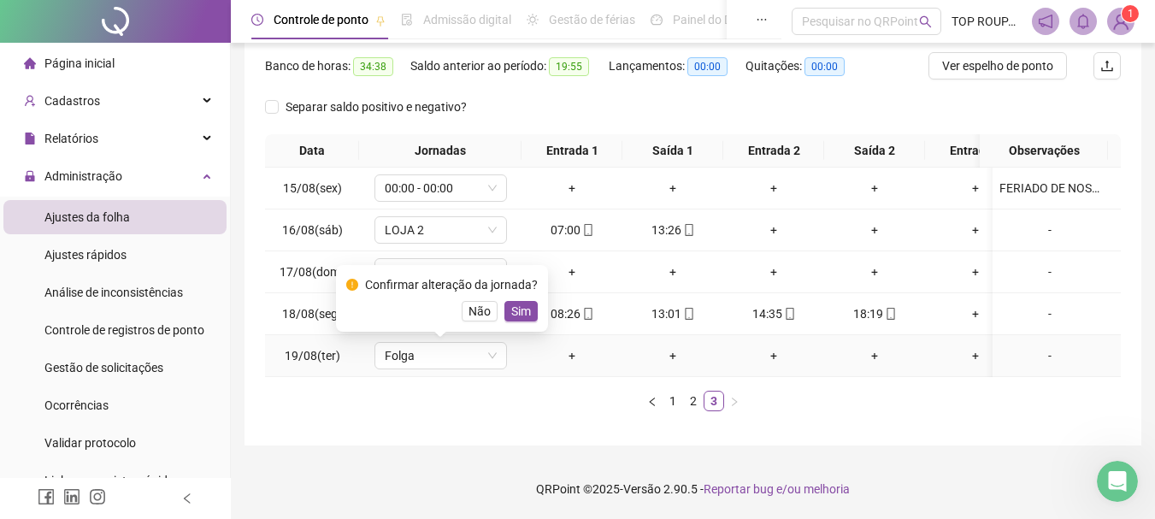
click at [525, 302] on span "Sim" at bounding box center [521, 311] width 20 height 19
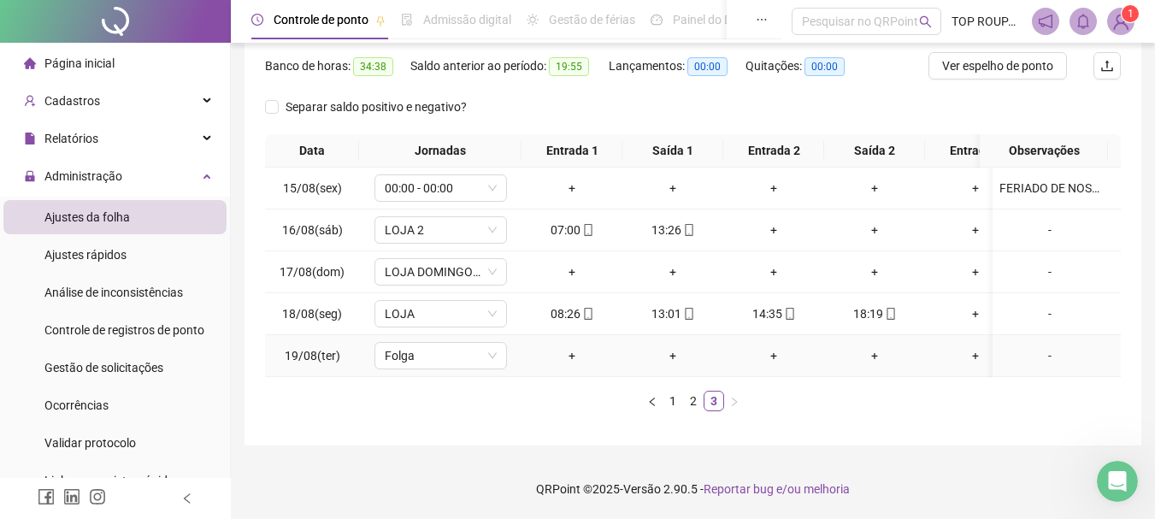
click at [1036, 346] on div "-" at bounding box center [1049, 355] width 101 height 19
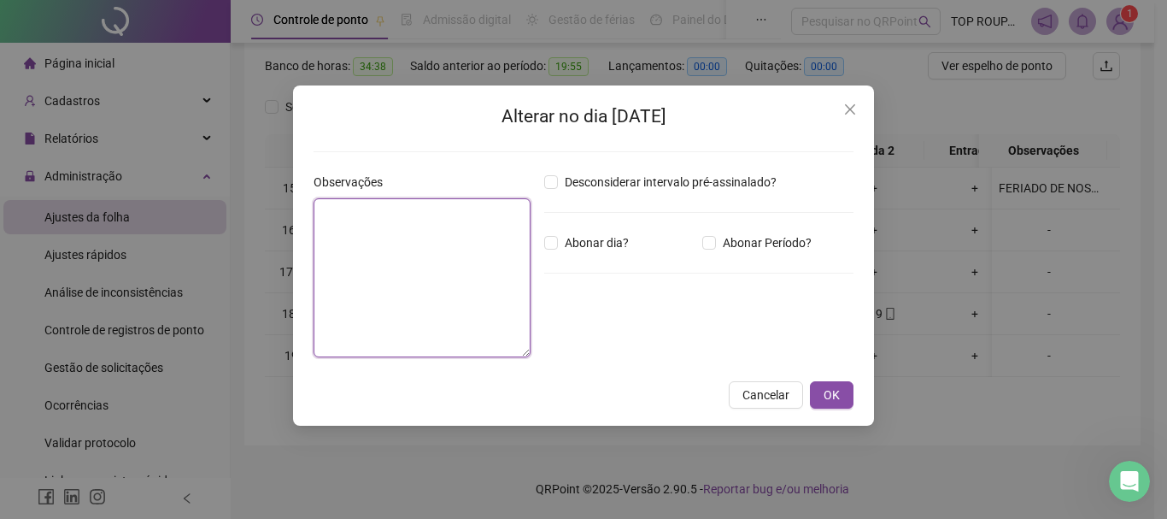
click at [507, 256] on textarea at bounding box center [422, 277] width 217 height 159
type textarea "**********"
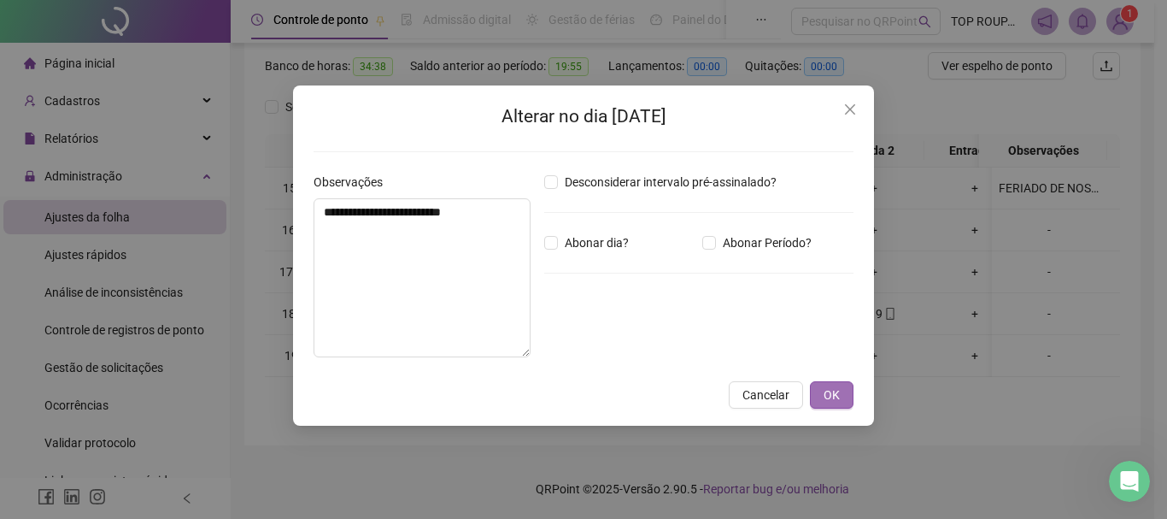
click at [820, 400] on button "OK" at bounding box center [832, 394] width 44 height 27
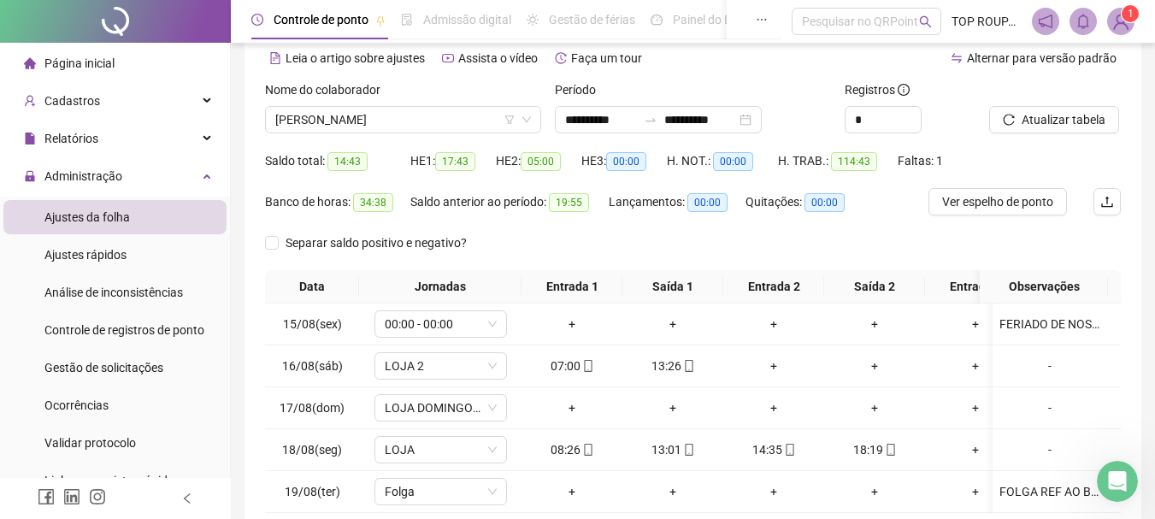
scroll to position [55, 0]
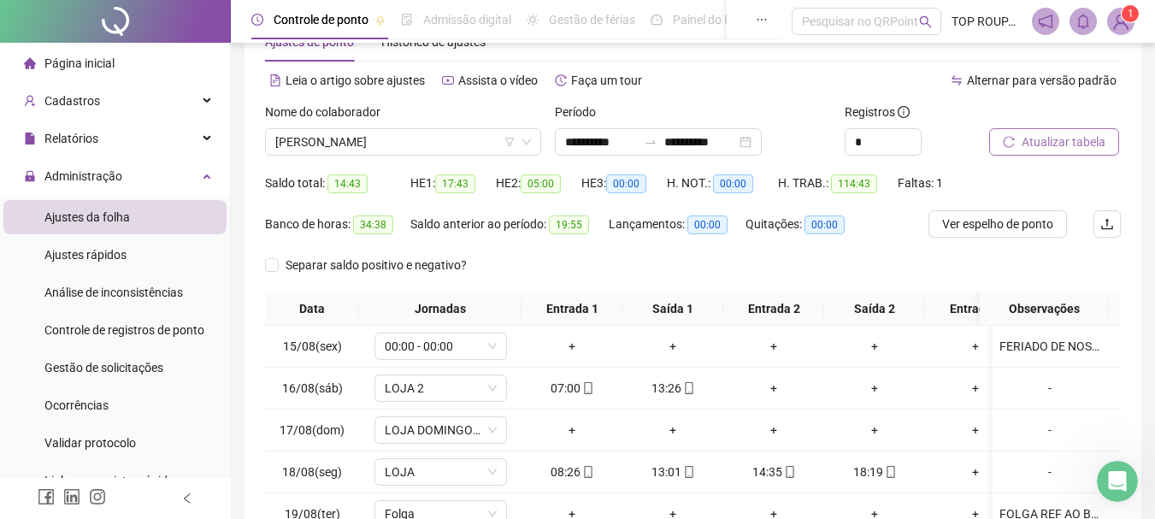
click at [1031, 154] on button "Atualizar tabela" at bounding box center [1054, 141] width 130 height 27
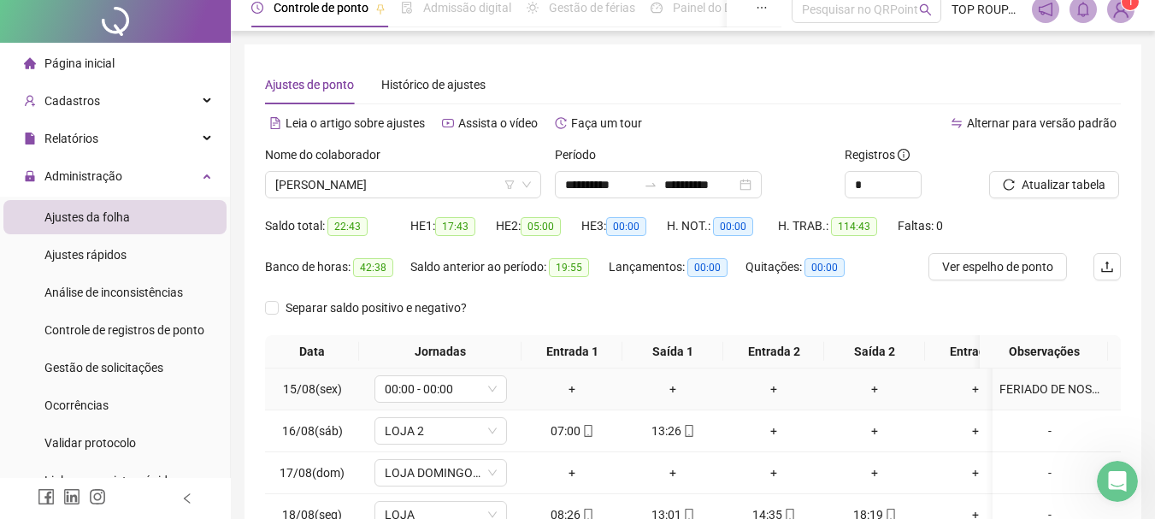
scroll to position [0, 0]
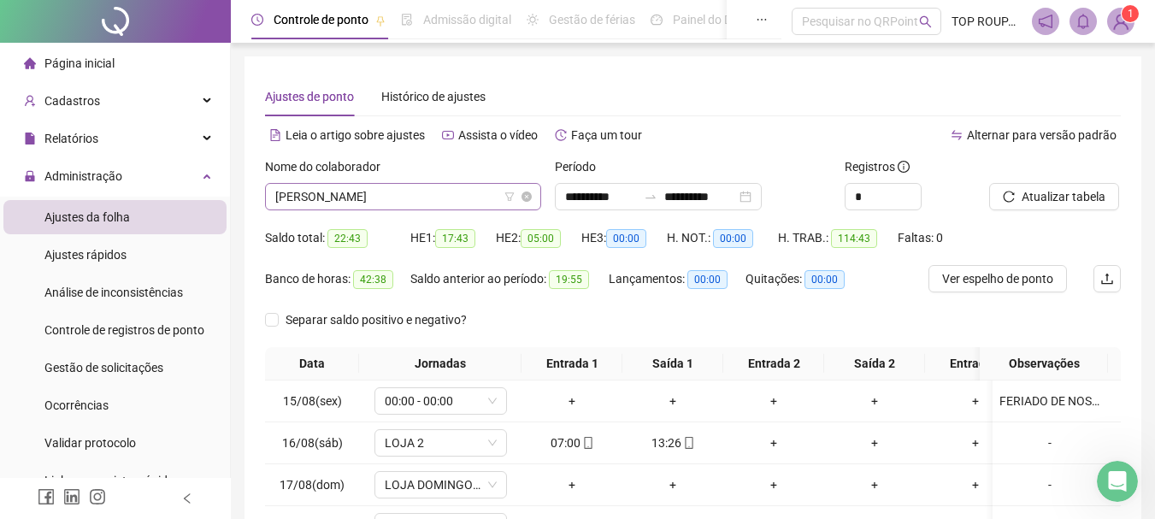
click at [423, 186] on span "[PERSON_NAME]" at bounding box center [403, 197] width 256 height 26
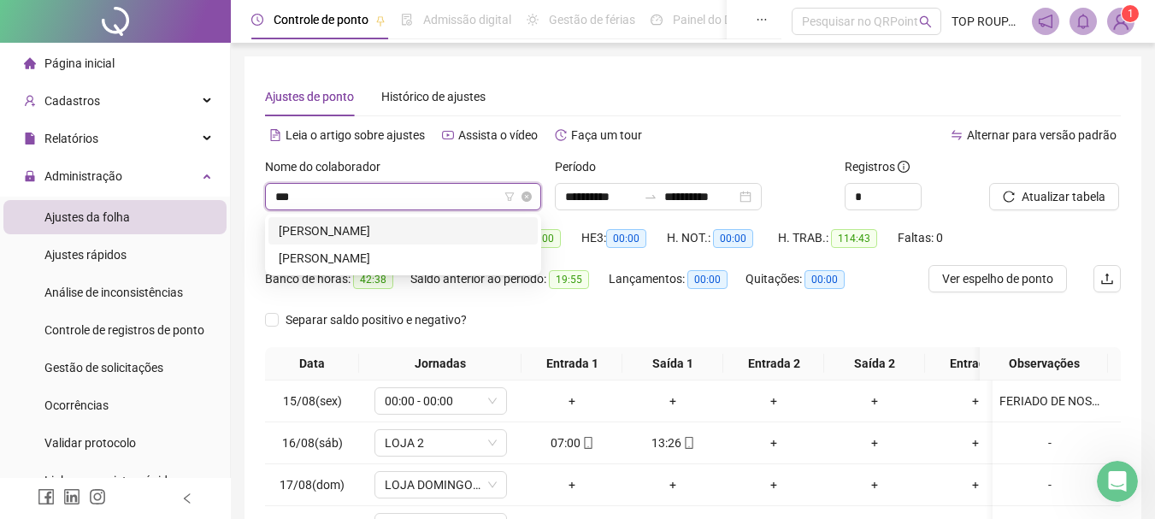
type input "****"
click at [385, 261] on div "[PERSON_NAME]" at bounding box center [403, 258] width 249 height 19
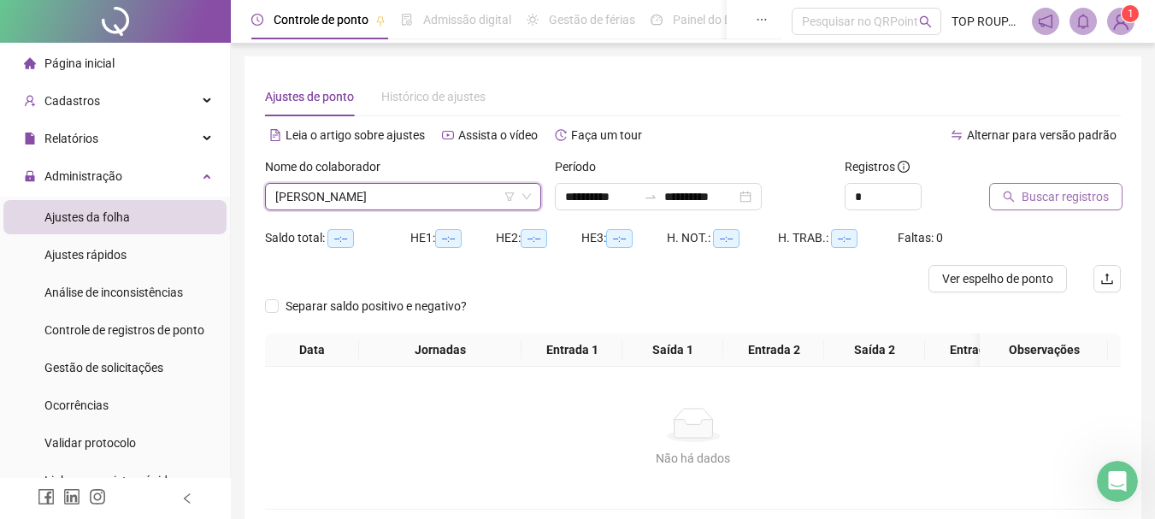
click at [1014, 196] on icon "search" at bounding box center [1009, 197] width 12 height 12
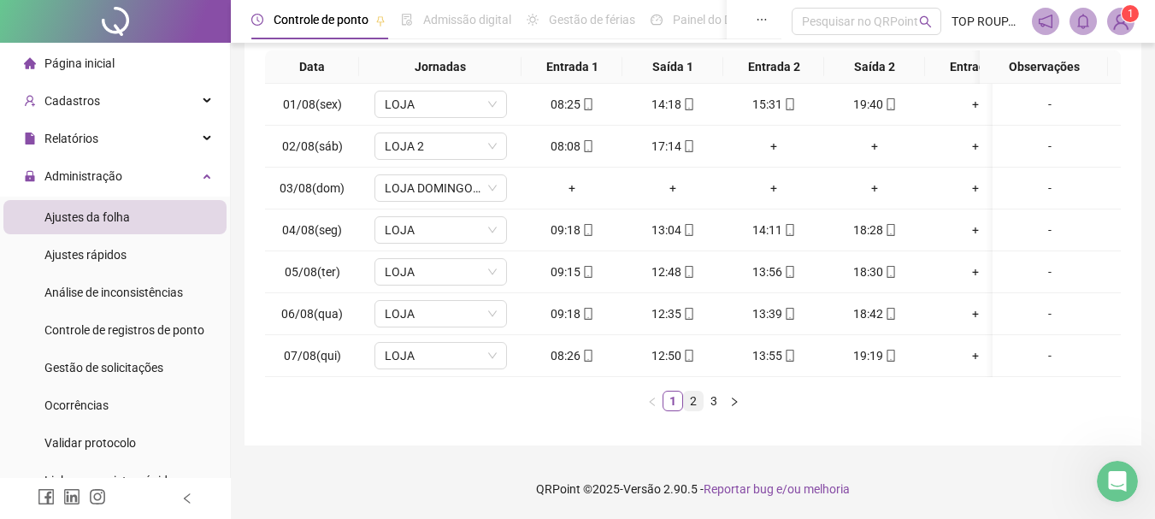
click at [685, 397] on link "2" at bounding box center [693, 400] width 19 height 19
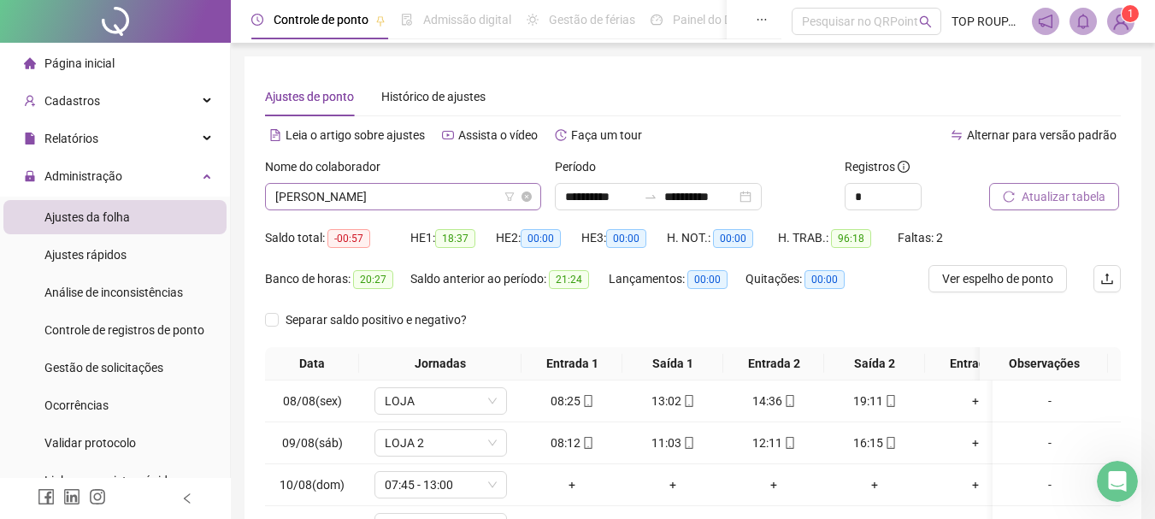
click at [372, 209] on div "[PERSON_NAME]" at bounding box center [403, 196] width 276 height 27
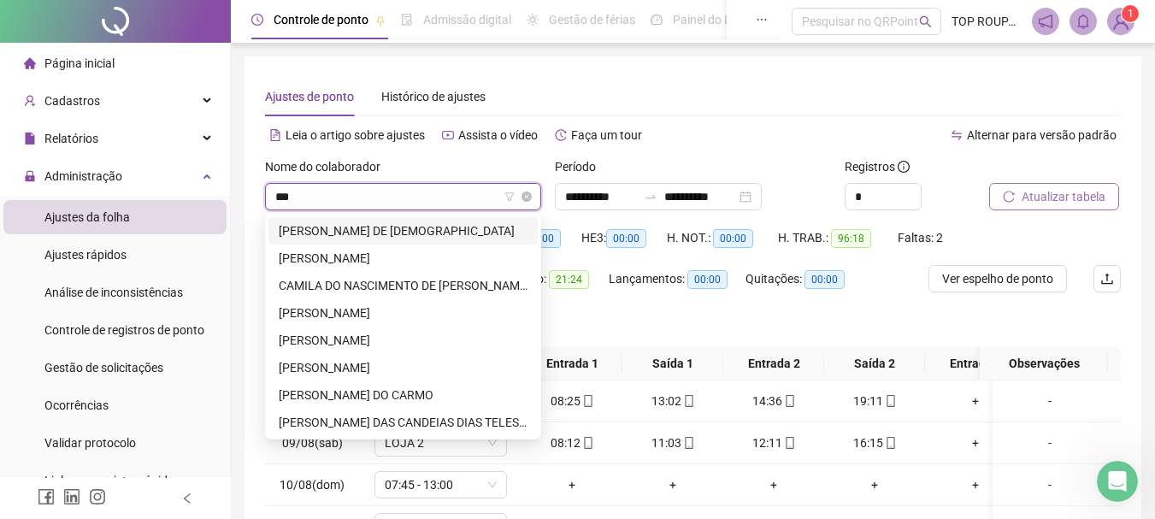
type input "****"
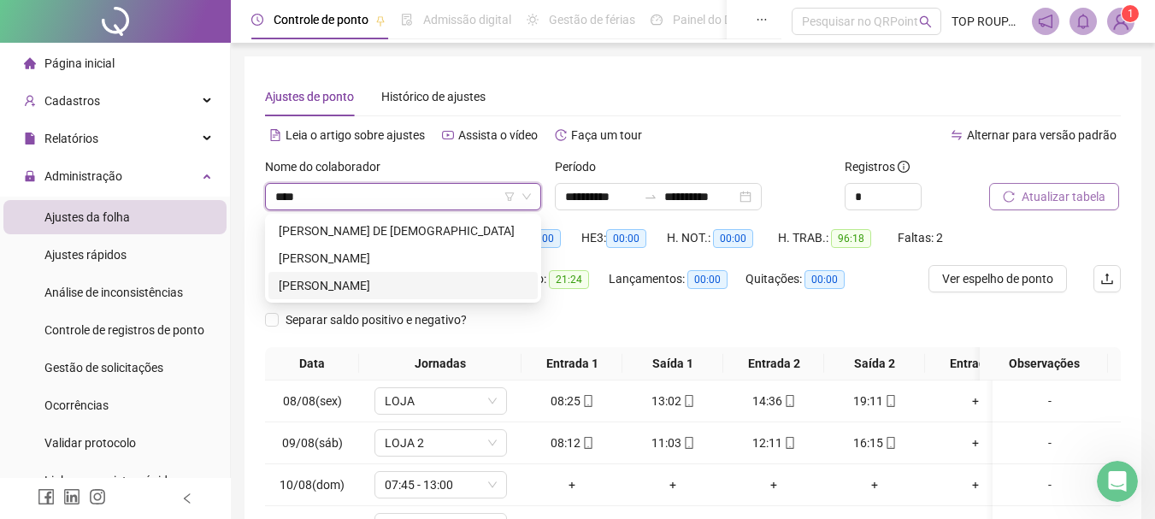
click at [338, 277] on div "[PERSON_NAME]" at bounding box center [403, 285] width 249 height 19
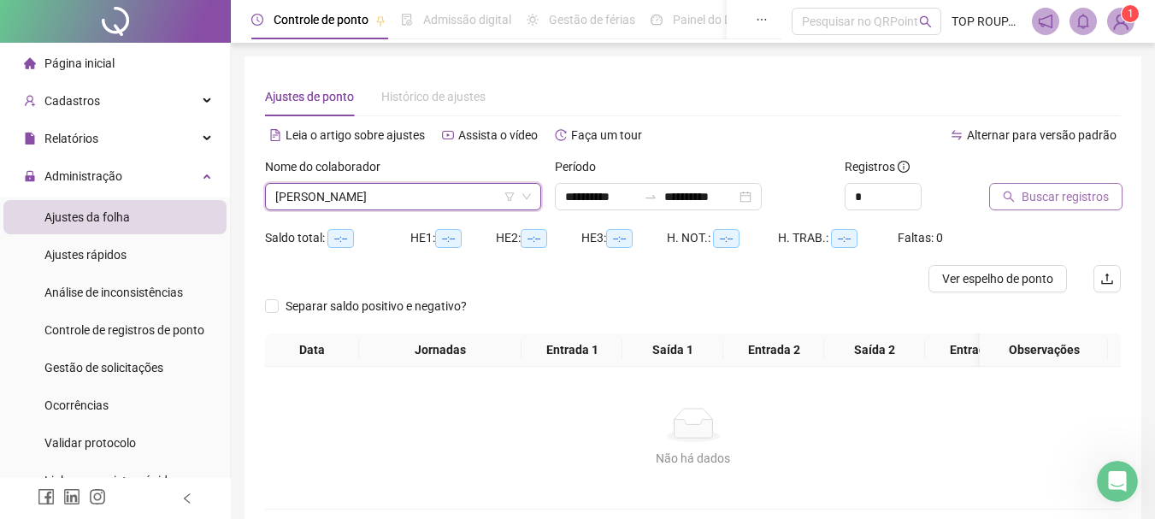
click at [1016, 187] on button "Buscar registros" at bounding box center [1055, 196] width 133 height 27
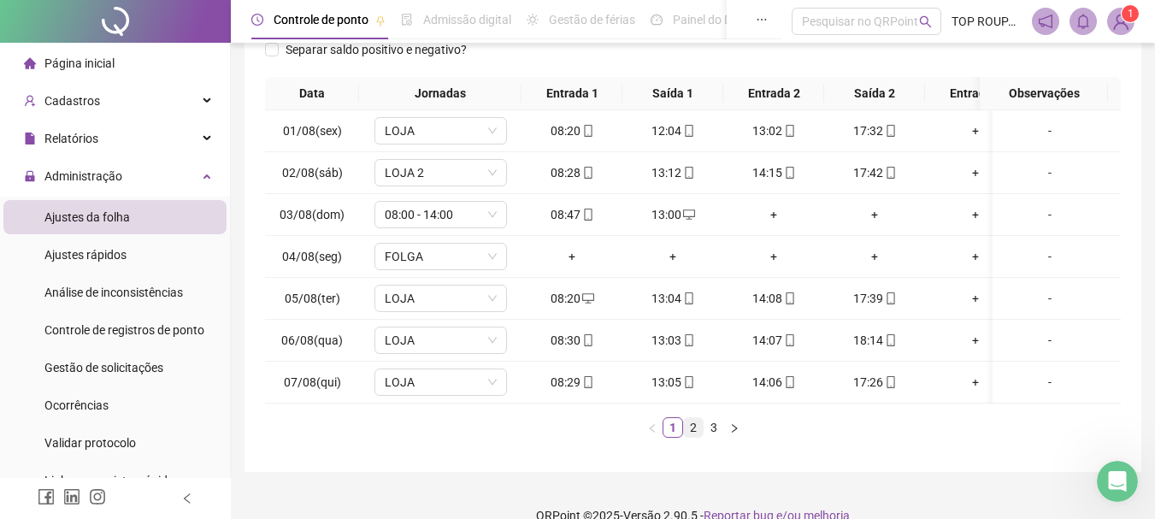
click at [695, 437] on link "2" at bounding box center [693, 427] width 19 height 19
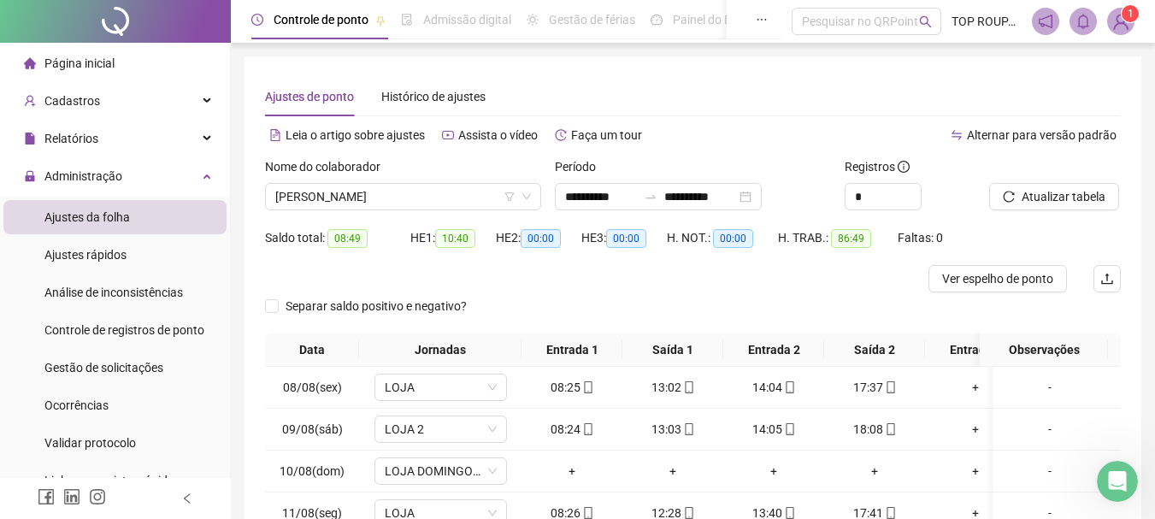
click at [350, 213] on div "Nome do colaborador [PERSON_NAME]" at bounding box center [403, 190] width 290 height 67
click at [339, 198] on span "[PERSON_NAME]" at bounding box center [403, 197] width 256 height 26
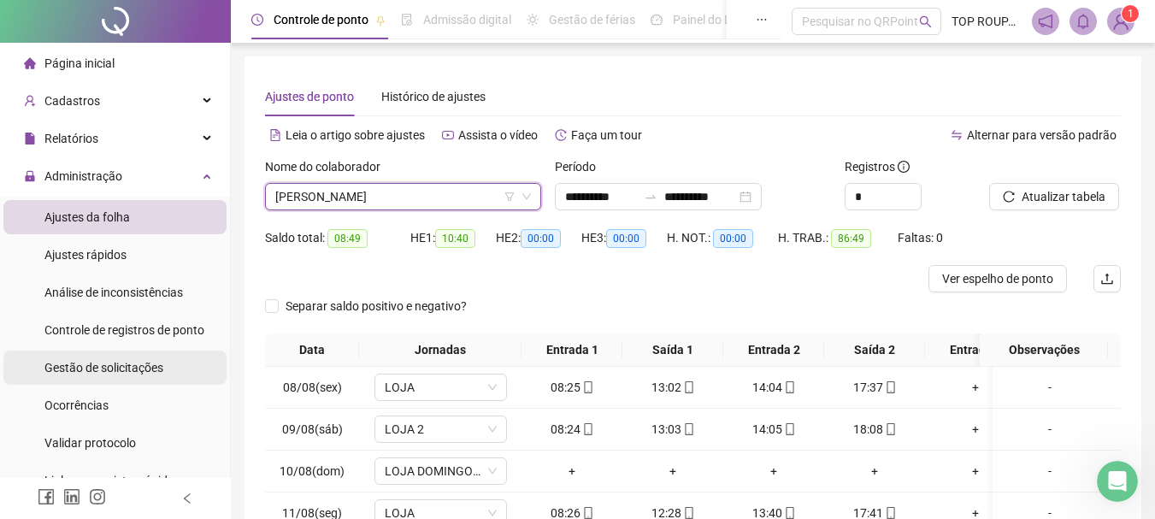
click at [97, 373] on span "Gestão de solicitações" at bounding box center [103, 368] width 119 height 14
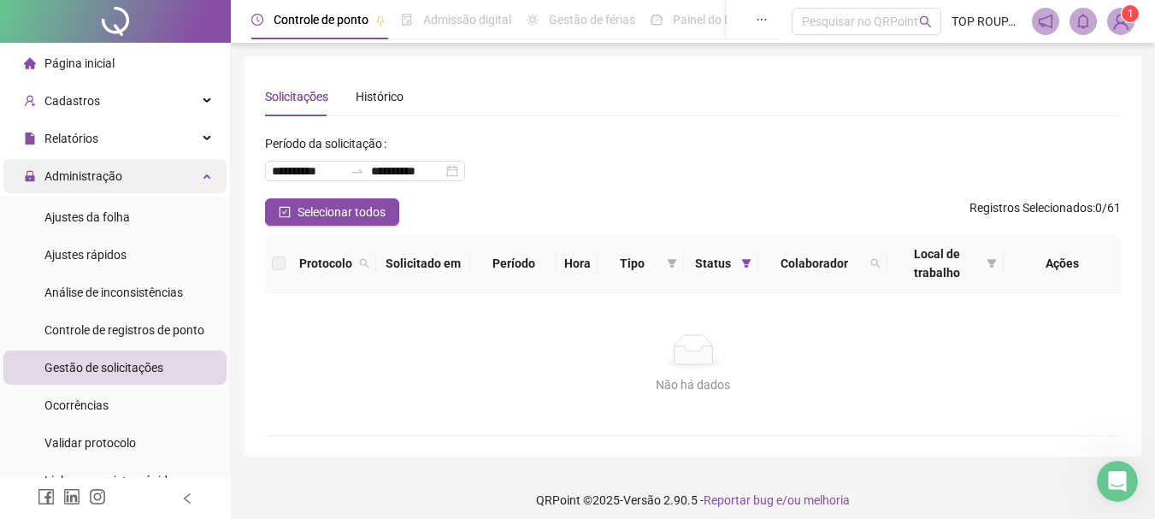
click at [80, 165] on span "Administração" at bounding box center [73, 176] width 98 height 34
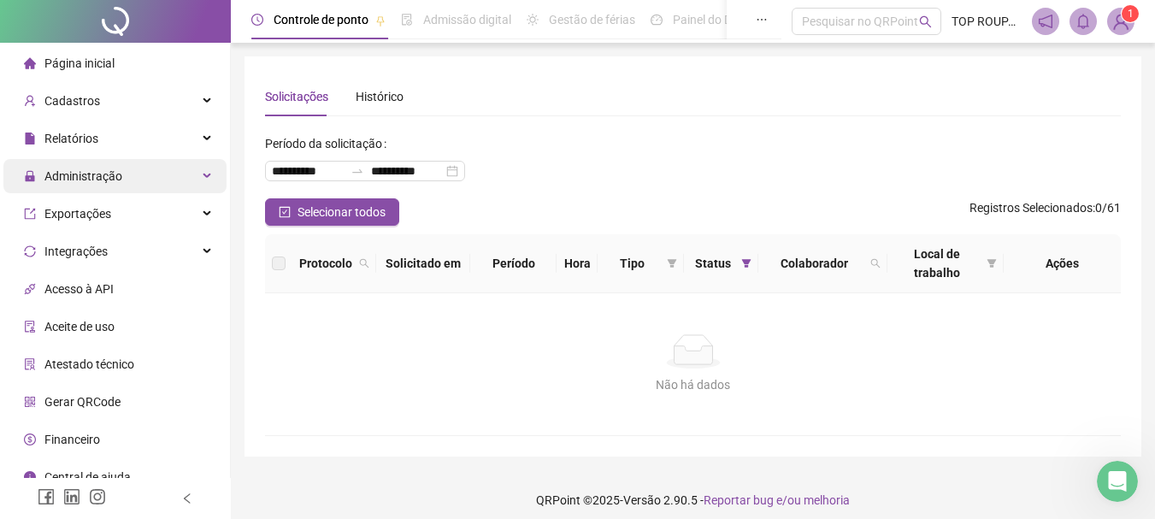
click at [97, 172] on span "Administração" at bounding box center [83, 176] width 78 height 14
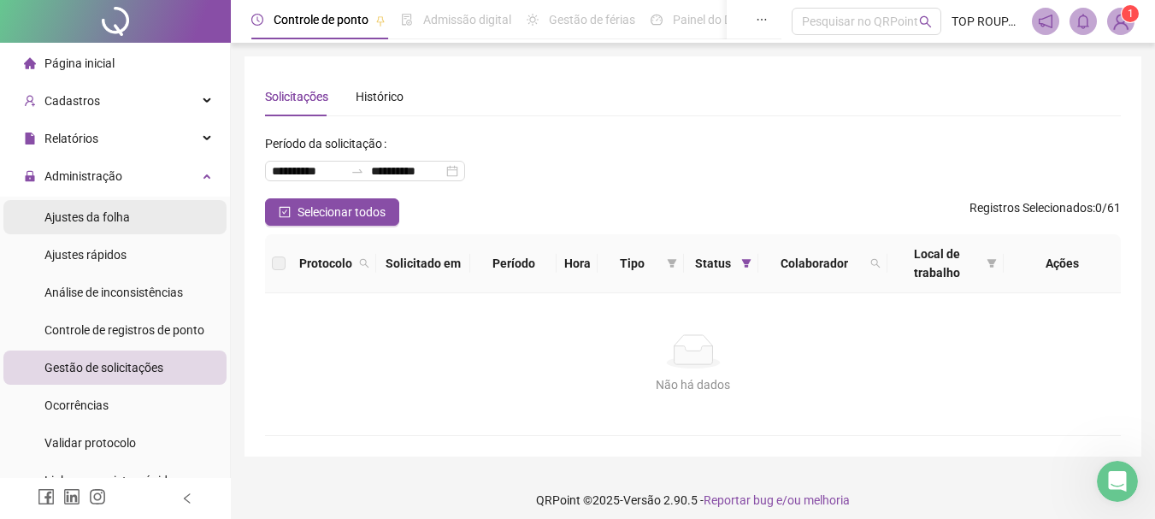
click at [125, 219] on li "Ajustes da folha" at bounding box center [114, 217] width 223 height 34
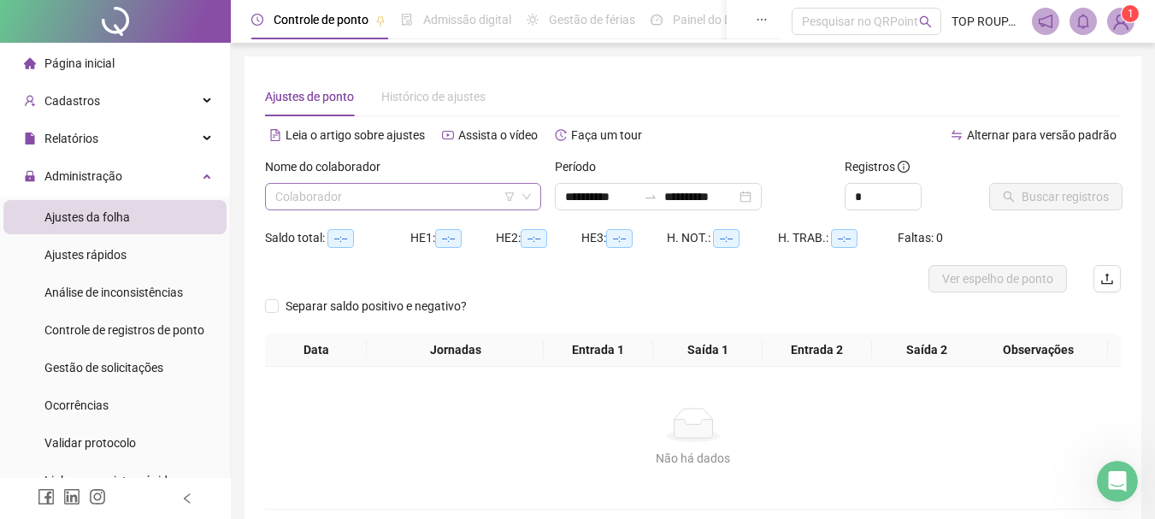
click at [471, 193] on input "search" at bounding box center [395, 197] width 240 height 26
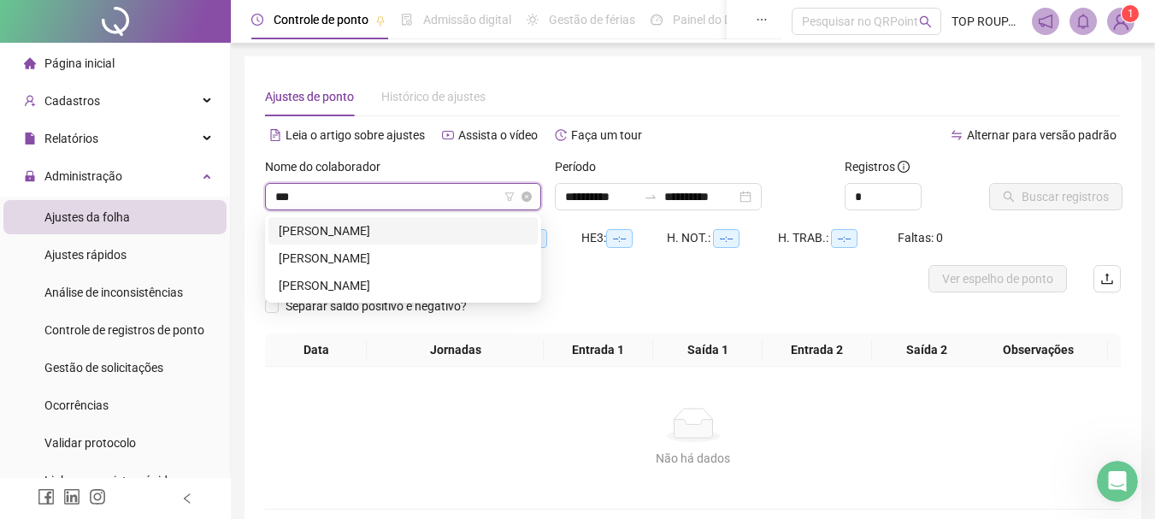
type input "****"
click at [404, 288] on div "[PERSON_NAME]" at bounding box center [403, 285] width 249 height 19
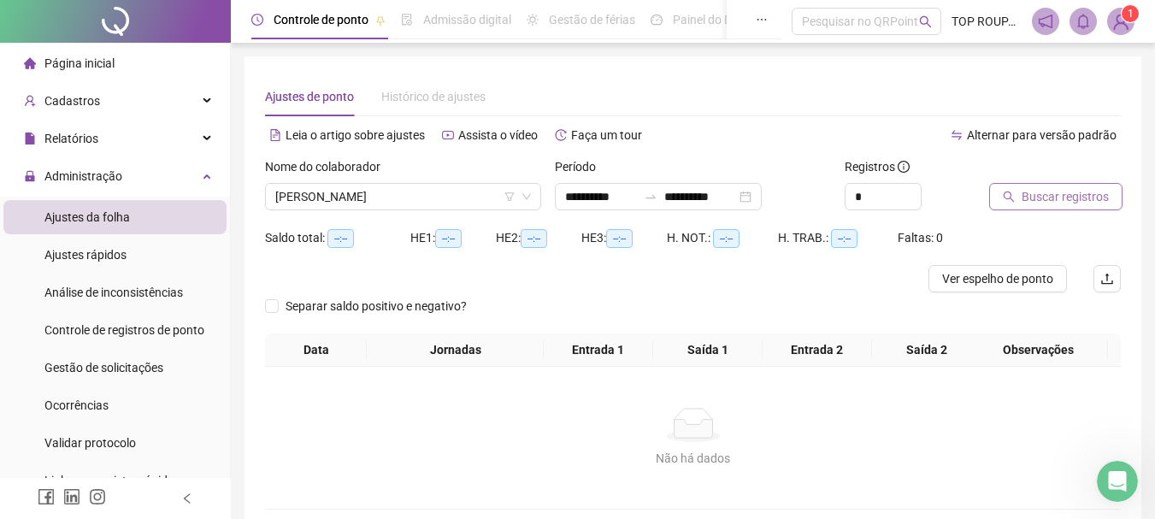
click at [1039, 204] on span "Buscar registros" at bounding box center [1064, 196] width 87 height 19
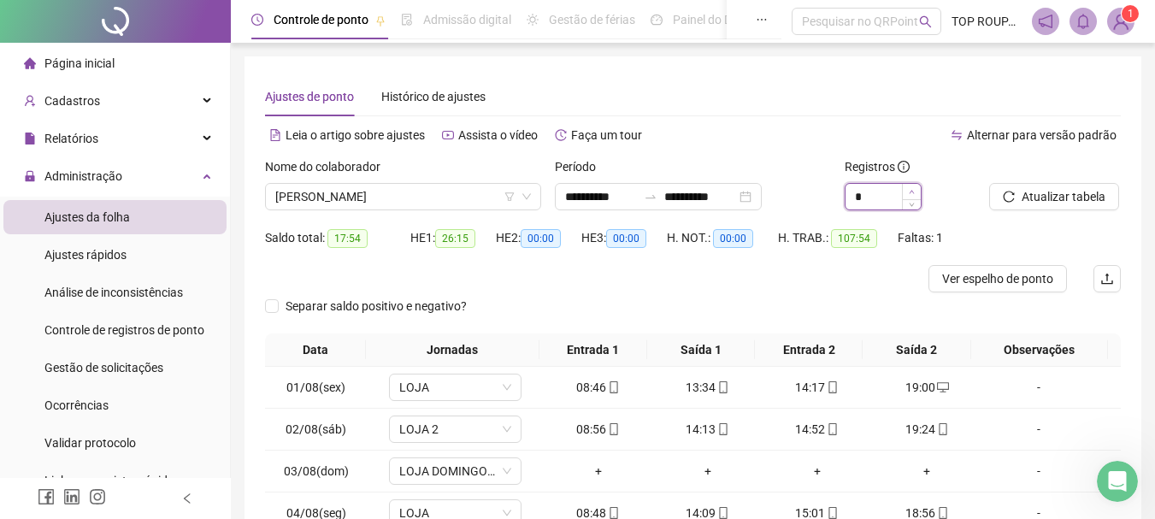
type input "*"
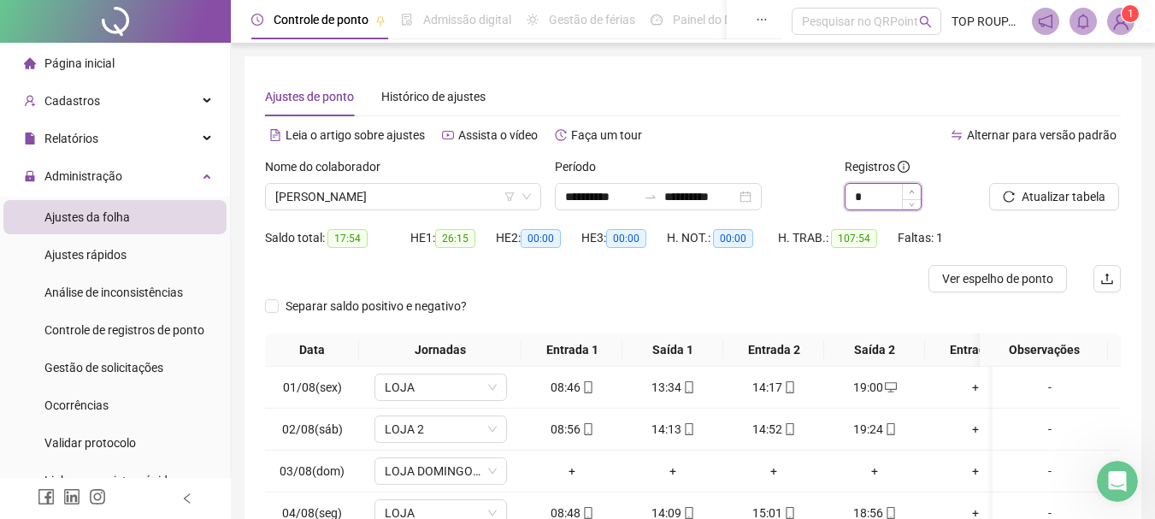
click at [910, 189] on icon "up" at bounding box center [912, 192] width 6 height 6
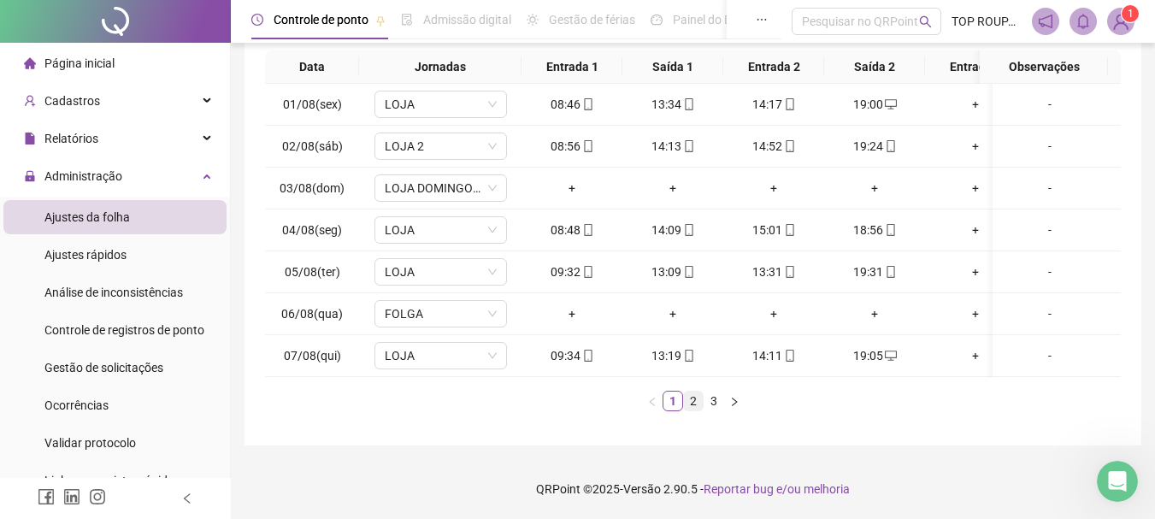
click at [694, 402] on link "2" at bounding box center [693, 400] width 19 height 19
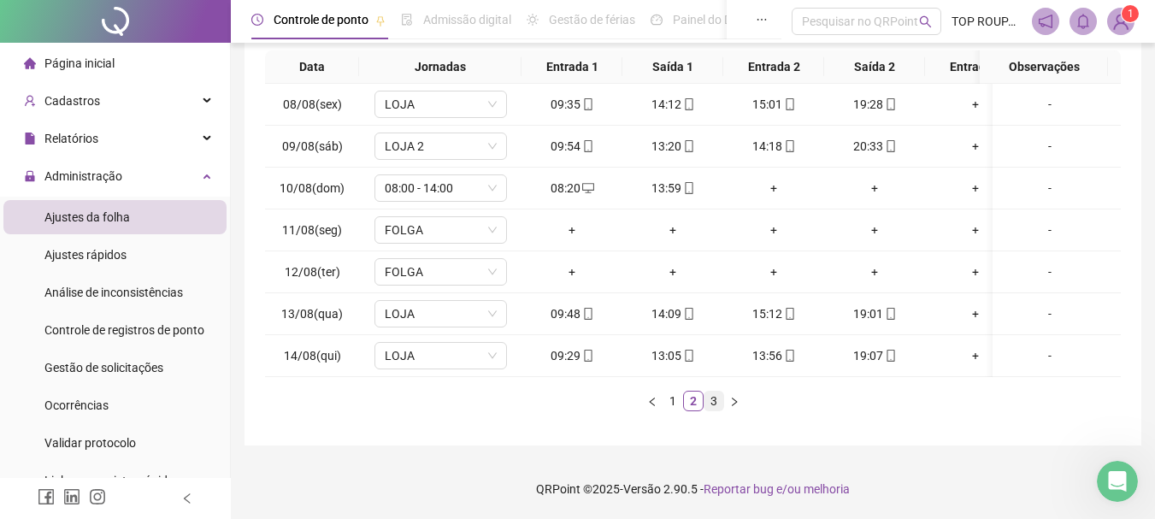
click at [716, 404] on link "3" at bounding box center [713, 400] width 19 height 19
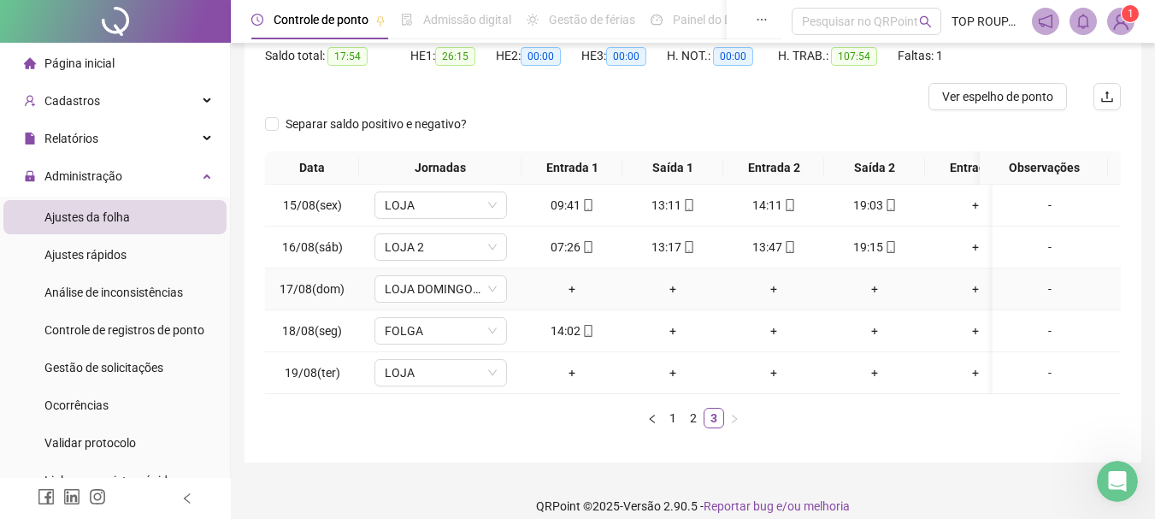
scroll to position [212, 0]
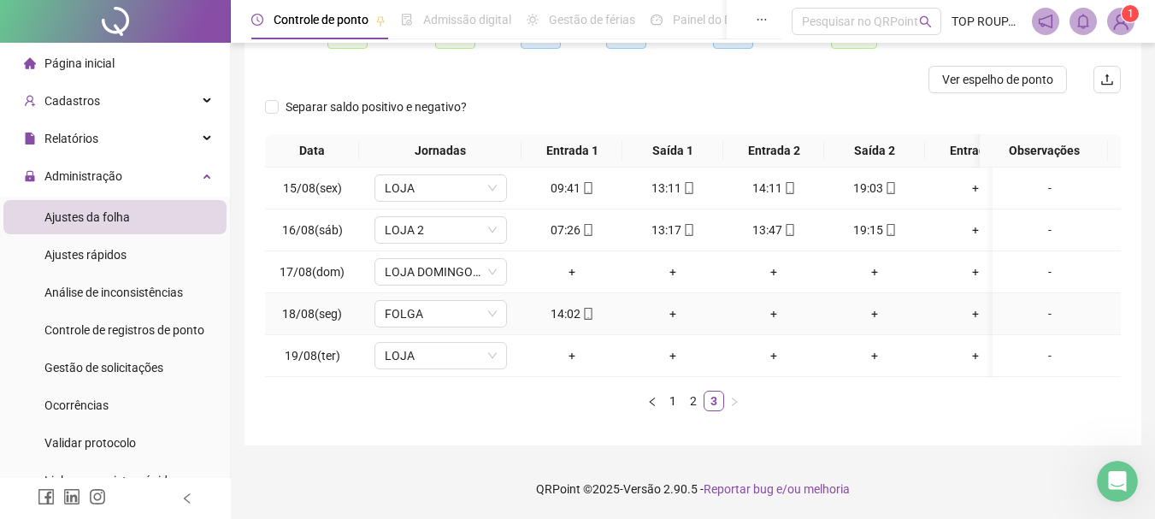
click at [588, 308] on icon "mobile" at bounding box center [588, 314] width 12 height 12
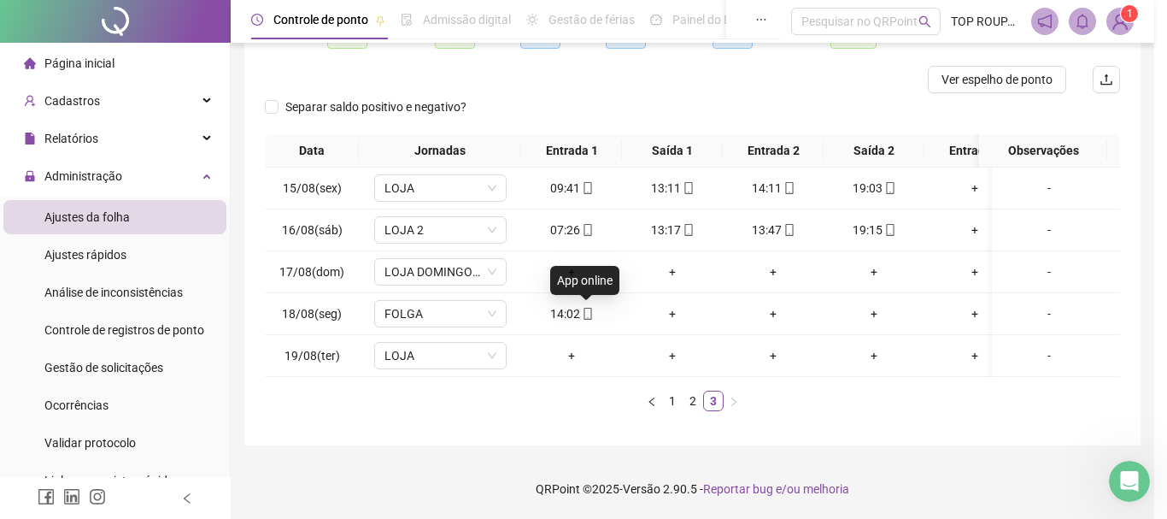
type input "**********"
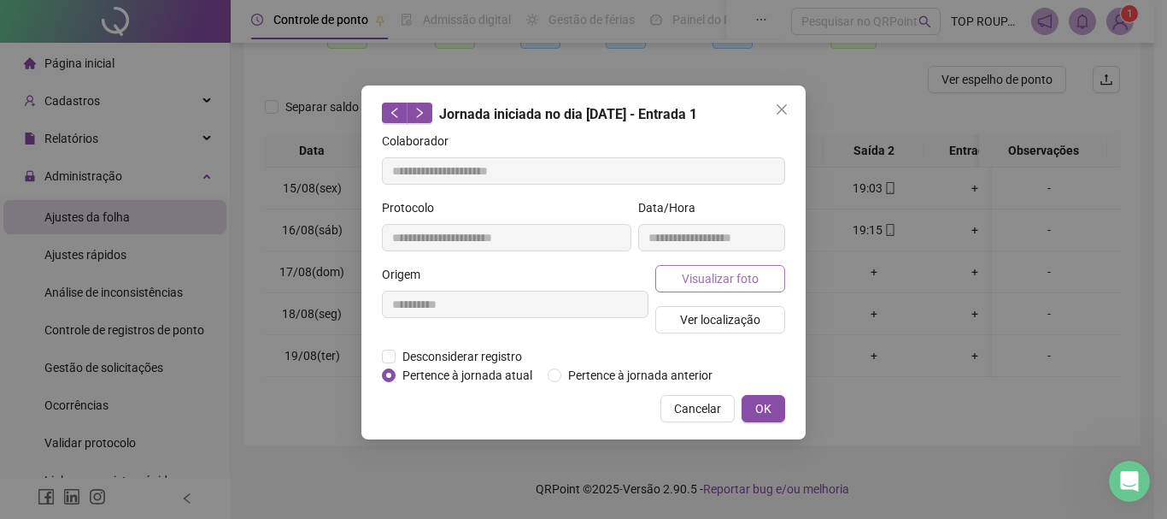
click at [711, 278] on span "Visualizar foto" at bounding box center [720, 278] width 77 height 19
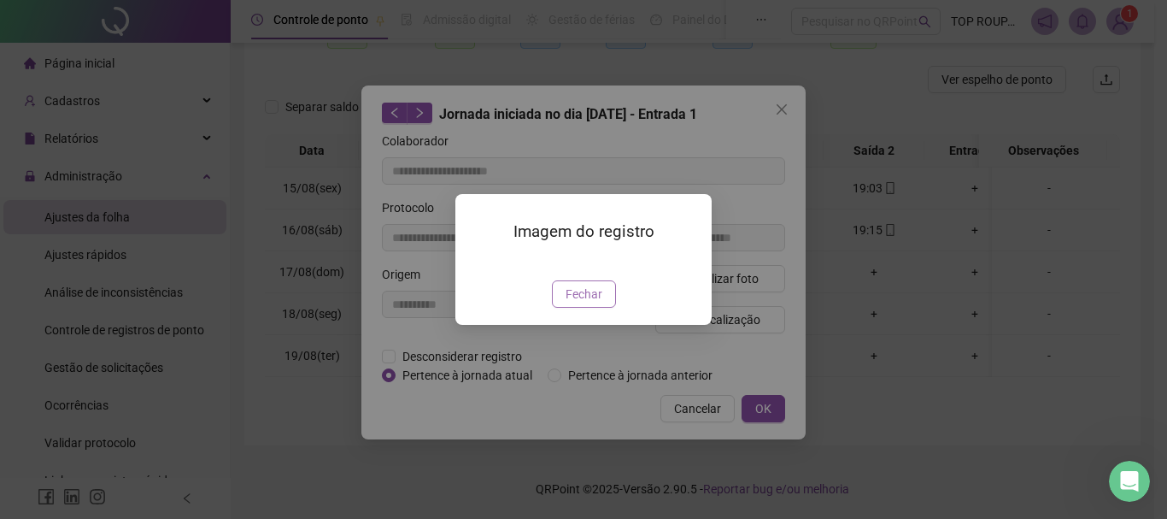
click at [611, 308] on button "Fechar" at bounding box center [584, 293] width 64 height 27
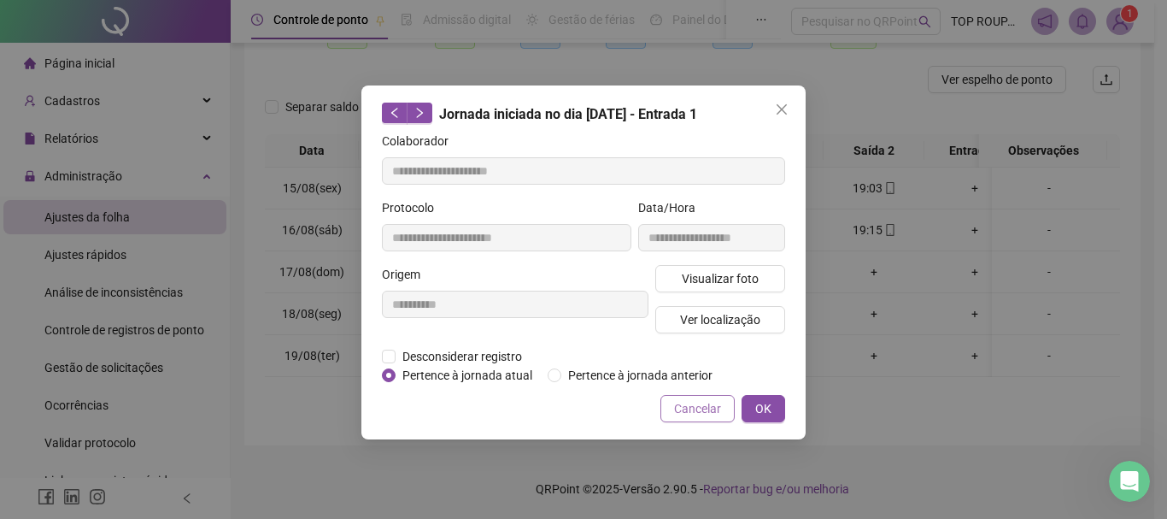
click at [678, 412] on span "Cancelar" at bounding box center [697, 408] width 47 height 19
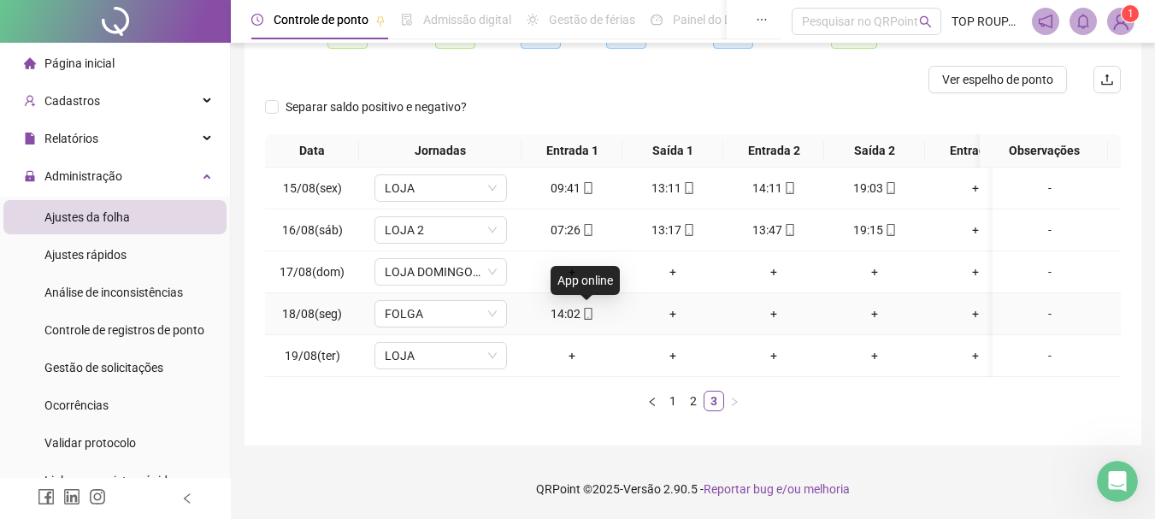
click at [585, 308] on icon "mobile" at bounding box center [588, 314] width 8 height 12
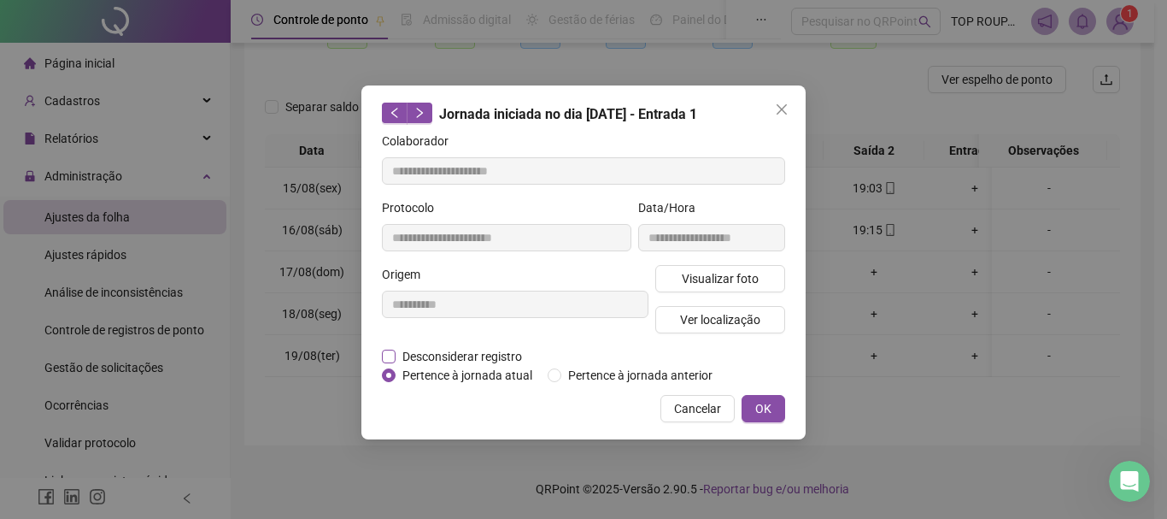
click at [451, 356] on span "Desconsiderar registro" at bounding box center [462, 356] width 133 height 19
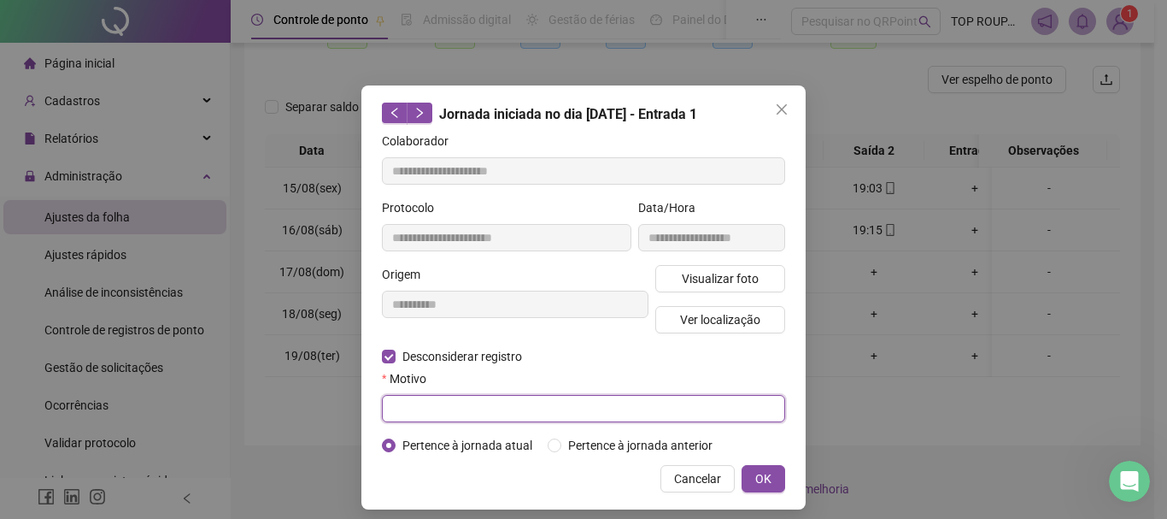
click at [429, 418] on input "text" at bounding box center [583, 408] width 403 height 27
type input "**********"
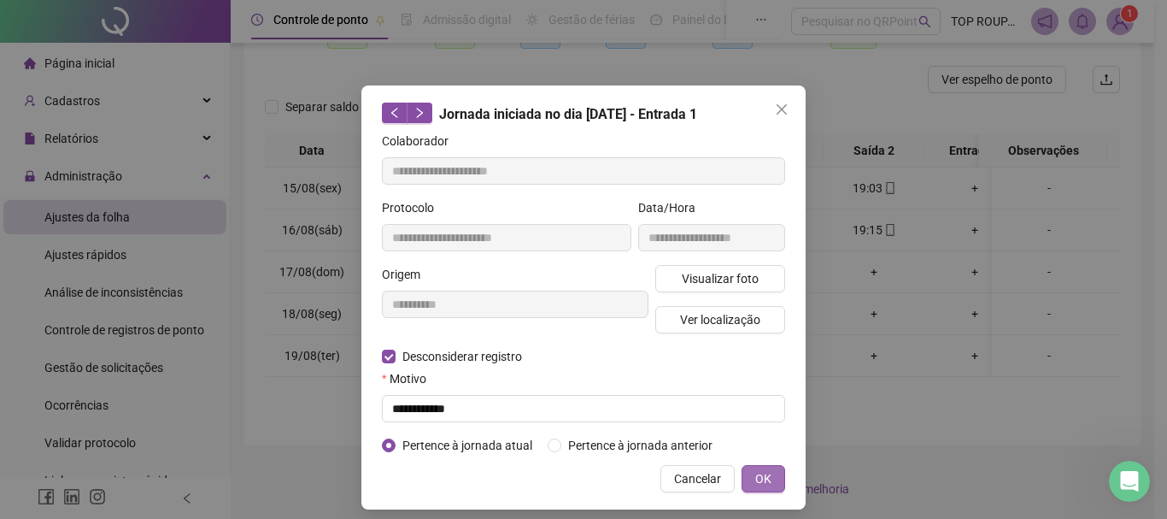
click at [756, 481] on span "OK" at bounding box center [764, 478] width 16 height 19
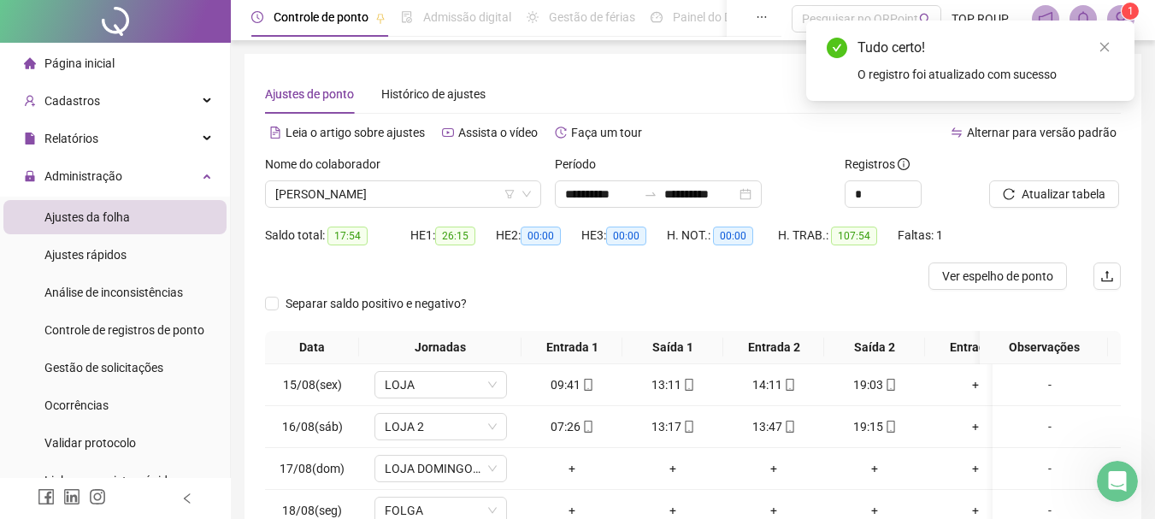
scroll to position [0, 0]
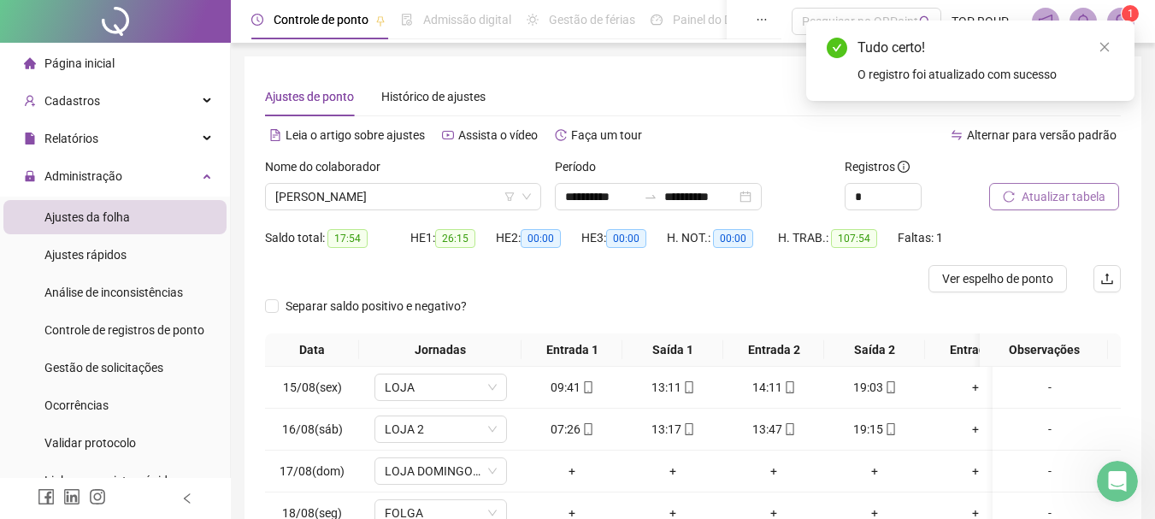
click at [1029, 209] on button "Atualizar tabela" at bounding box center [1054, 196] width 130 height 27
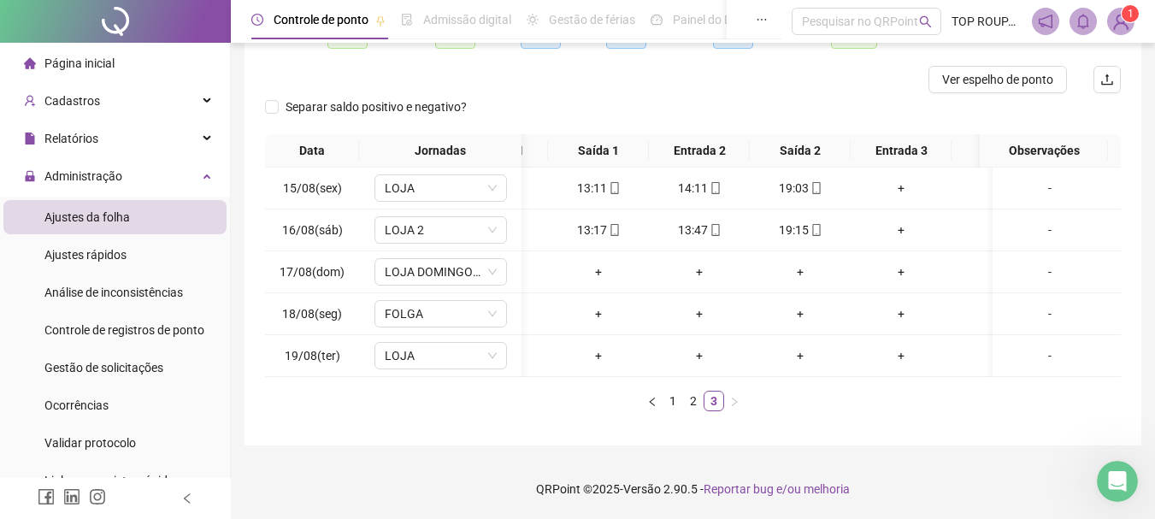
scroll to position [0, 18]
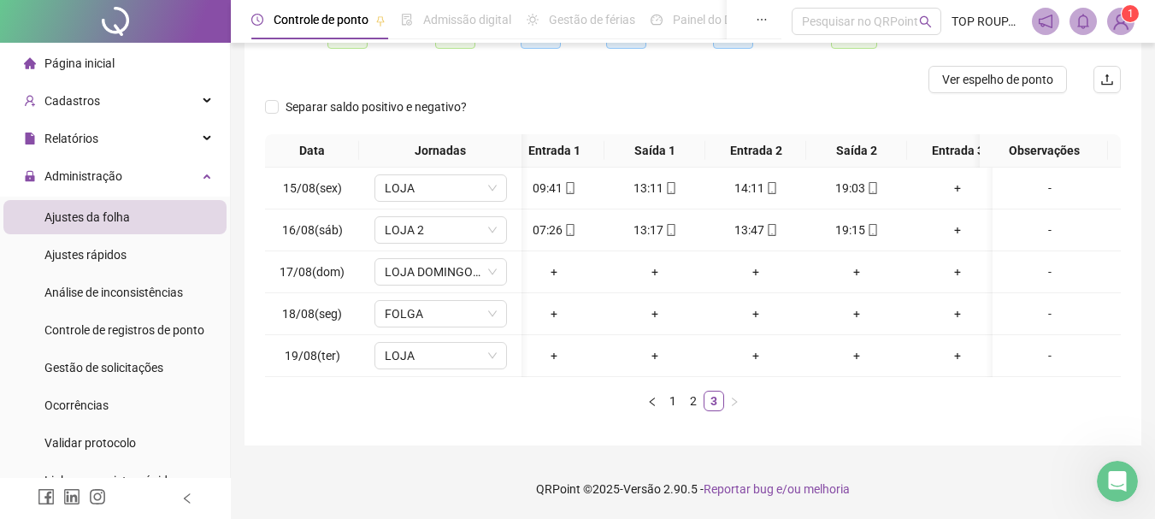
drag, startPoint x: 506, startPoint y: 377, endPoint x: 941, endPoint y: 389, distance: 435.2
click at [1033, 412] on div "Data Jornadas Entrada 1 Saída 1 Entrada 2 Saída 2 Entrada 3 Saída 3 Observações…" at bounding box center [693, 279] width 856 height 291
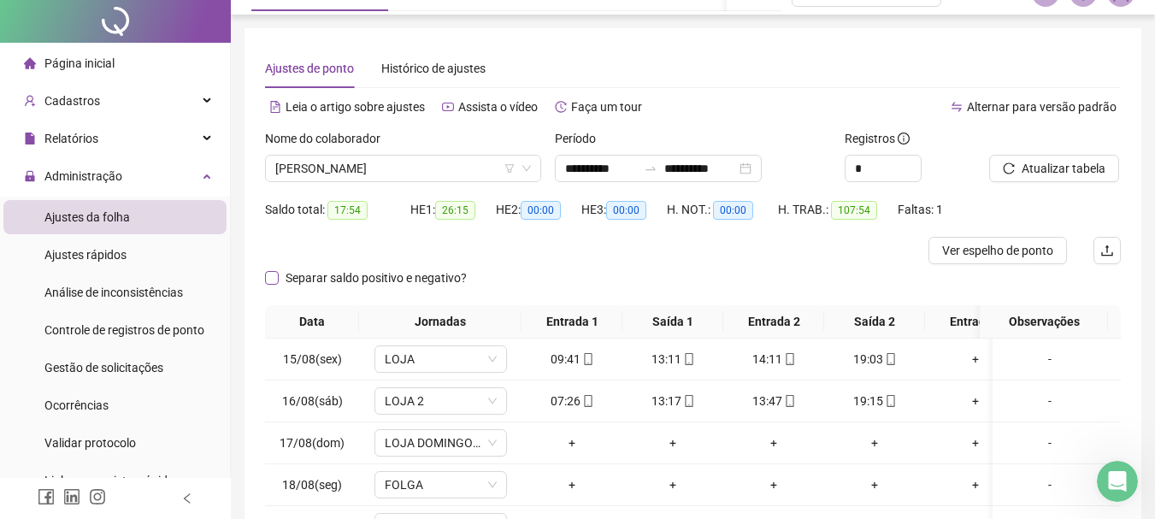
scroll to position [0, 0]
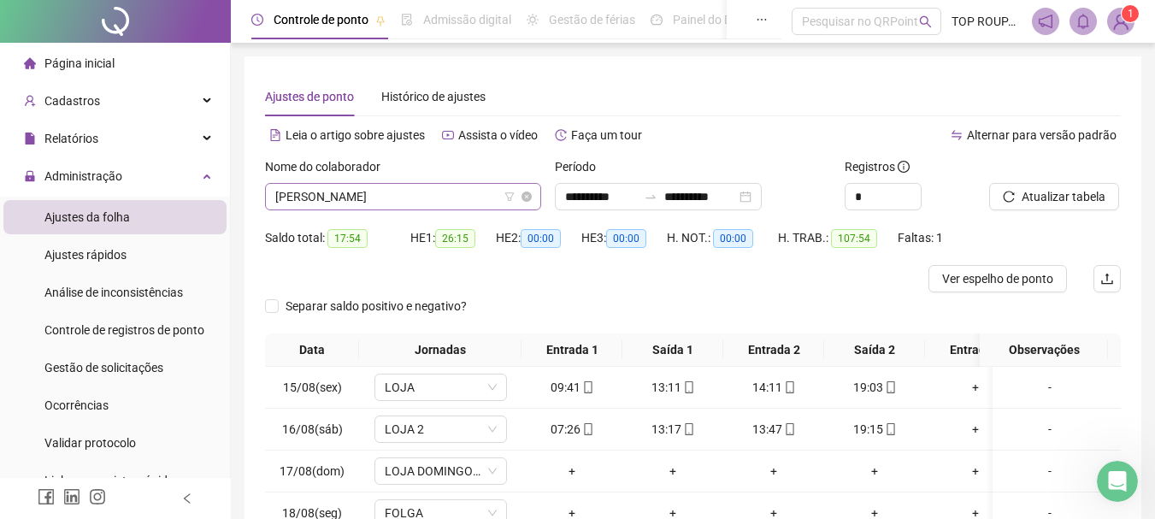
click at [362, 197] on span "[PERSON_NAME]" at bounding box center [403, 197] width 256 height 26
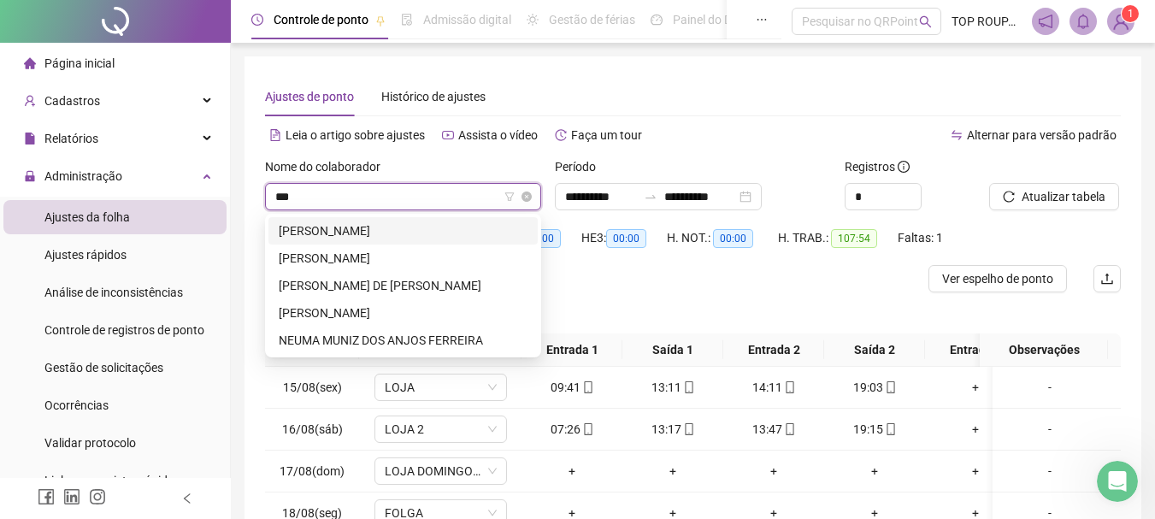
type input "****"
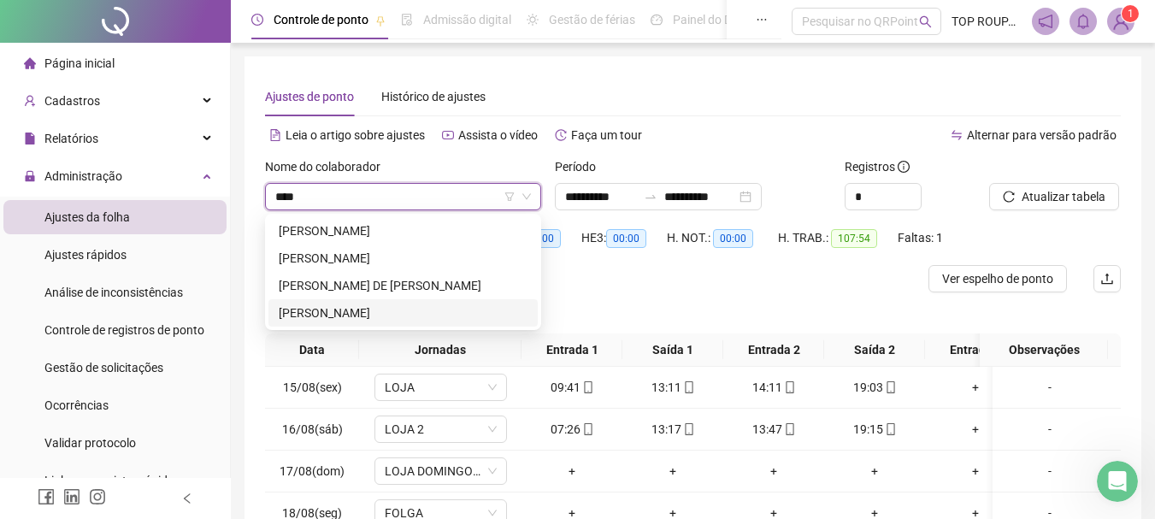
click at [351, 310] on div "[PERSON_NAME]" at bounding box center [403, 312] width 249 height 19
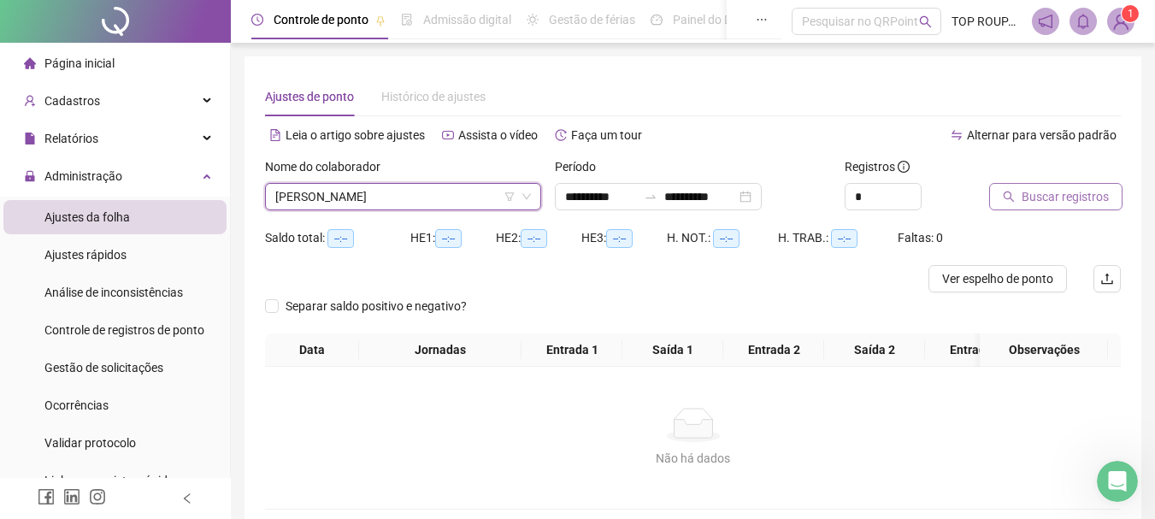
click at [1067, 203] on span "Buscar registros" at bounding box center [1064, 196] width 87 height 19
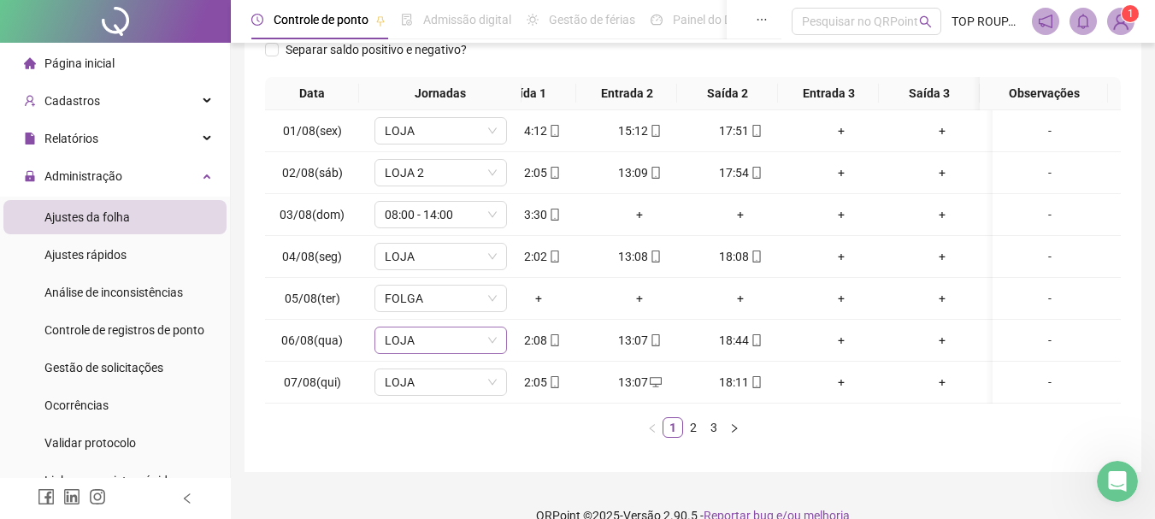
scroll to position [0, 0]
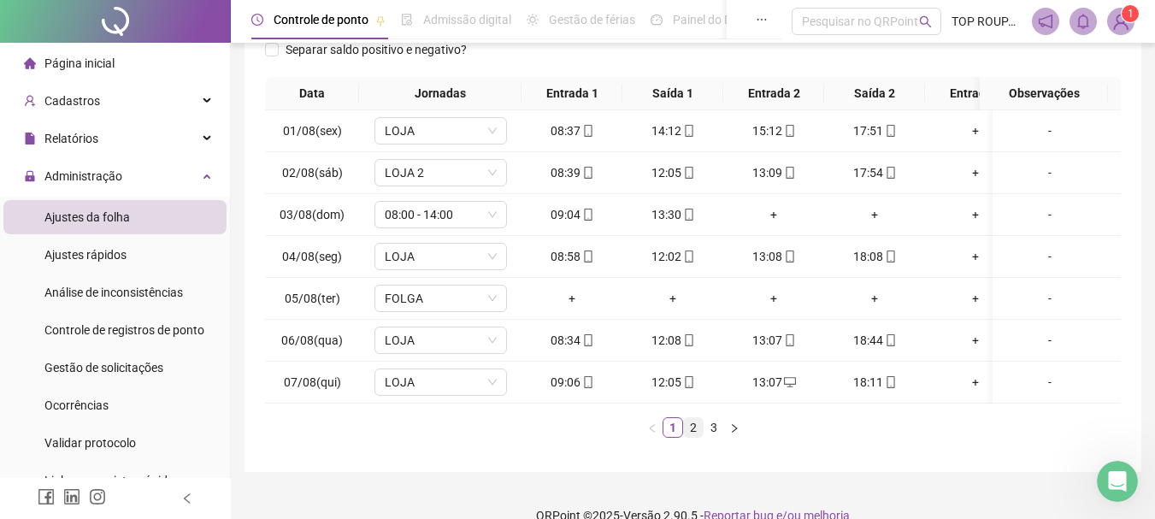
click at [691, 437] on link "2" at bounding box center [693, 427] width 19 height 19
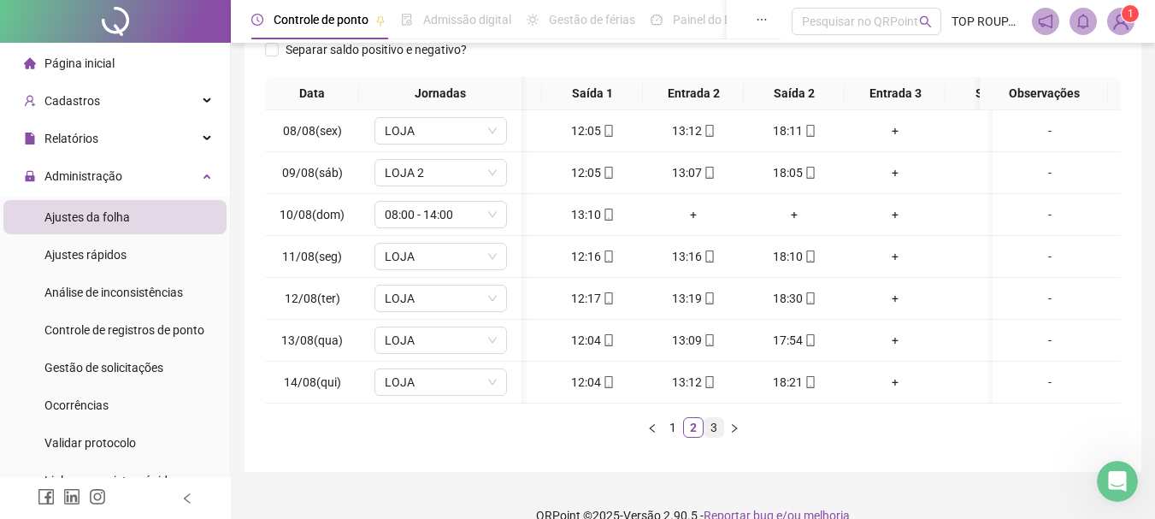
click at [712, 437] on link "3" at bounding box center [713, 427] width 19 height 19
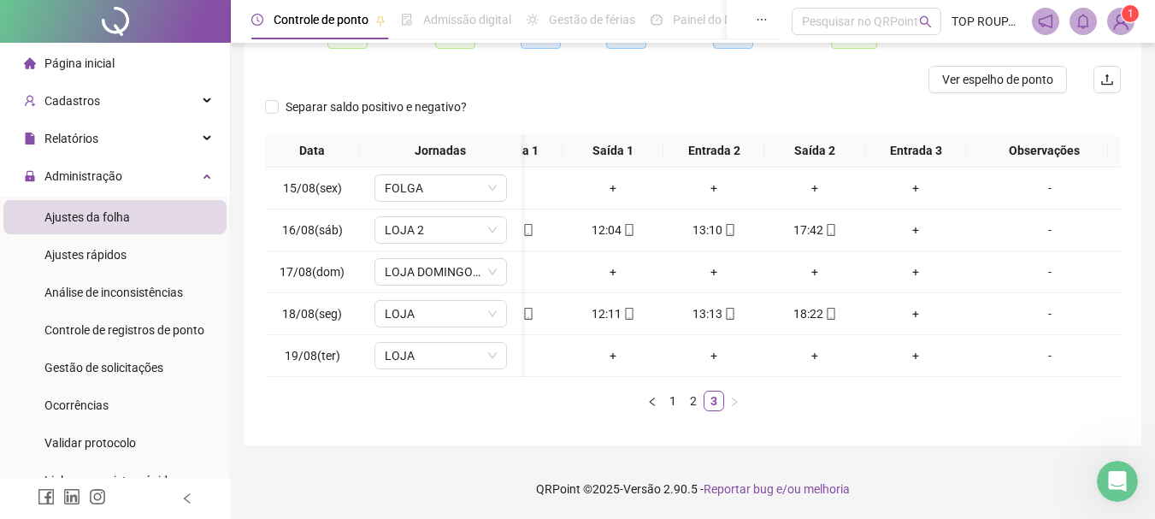
scroll to position [0, 147]
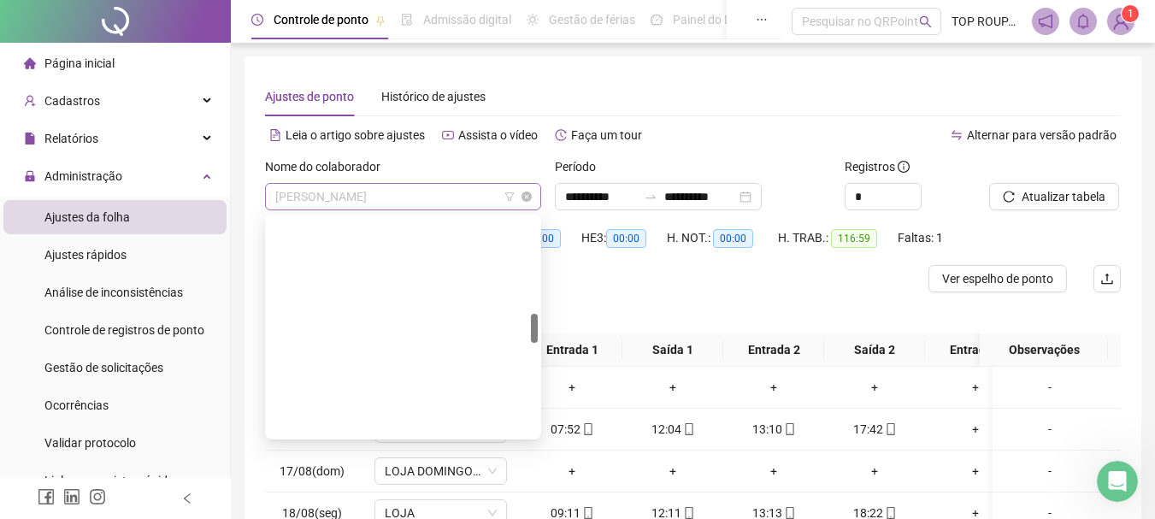
click at [415, 208] on span "[PERSON_NAME]" at bounding box center [403, 197] width 256 height 26
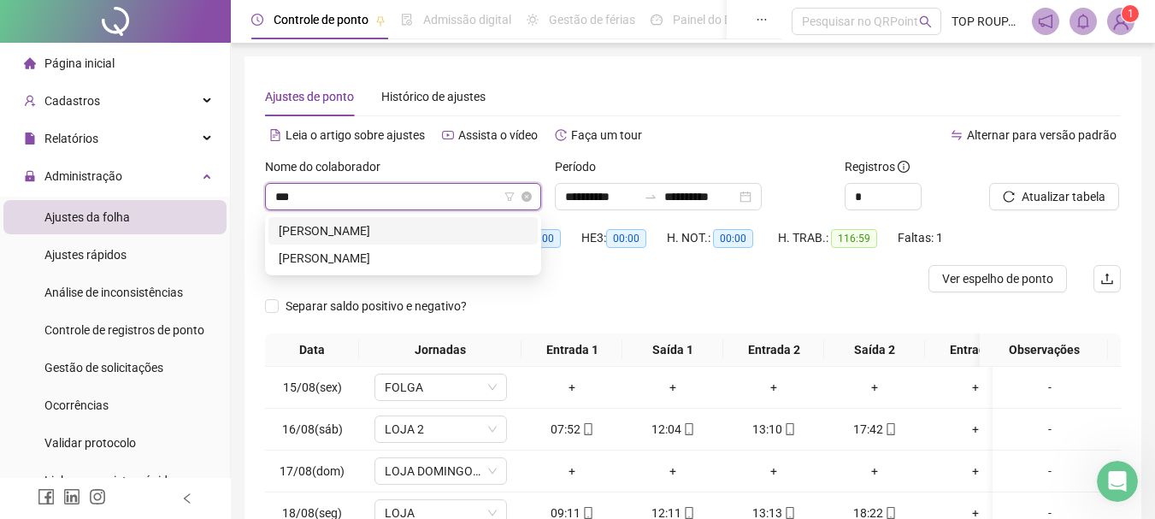
type input "****"
click at [405, 262] on div "[PERSON_NAME]" at bounding box center [403, 258] width 249 height 19
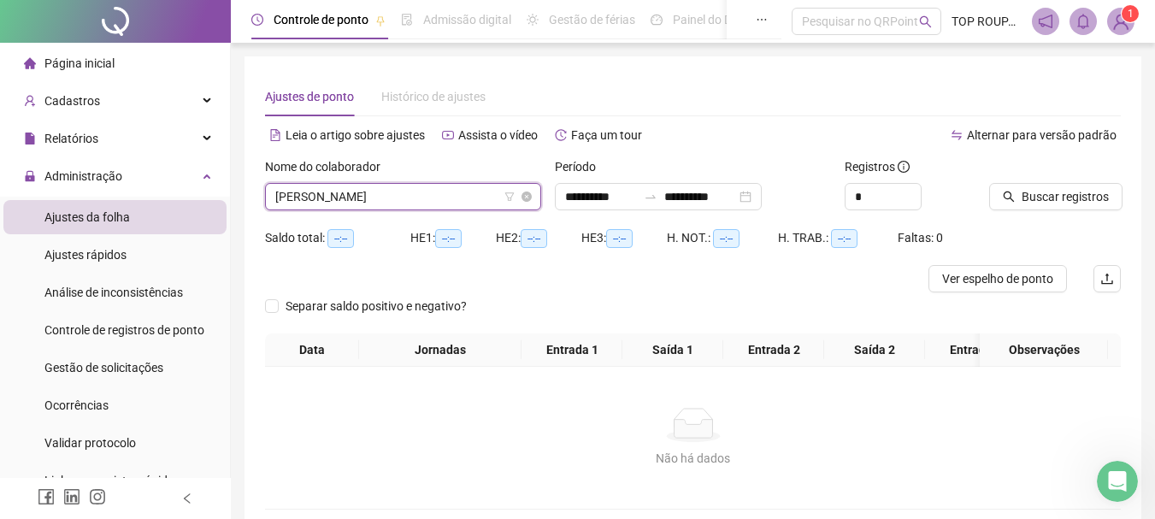
click at [356, 196] on span "[PERSON_NAME]" at bounding box center [403, 197] width 256 height 26
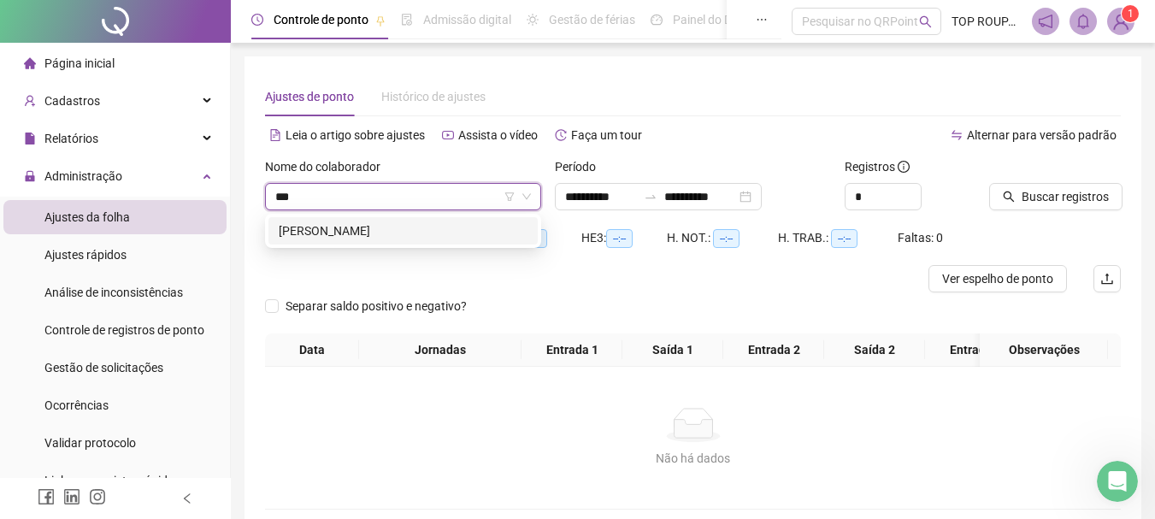
type input "****"
click at [360, 223] on div "[PERSON_NAME]" at bounding box center [403, 230] width 249 height 19
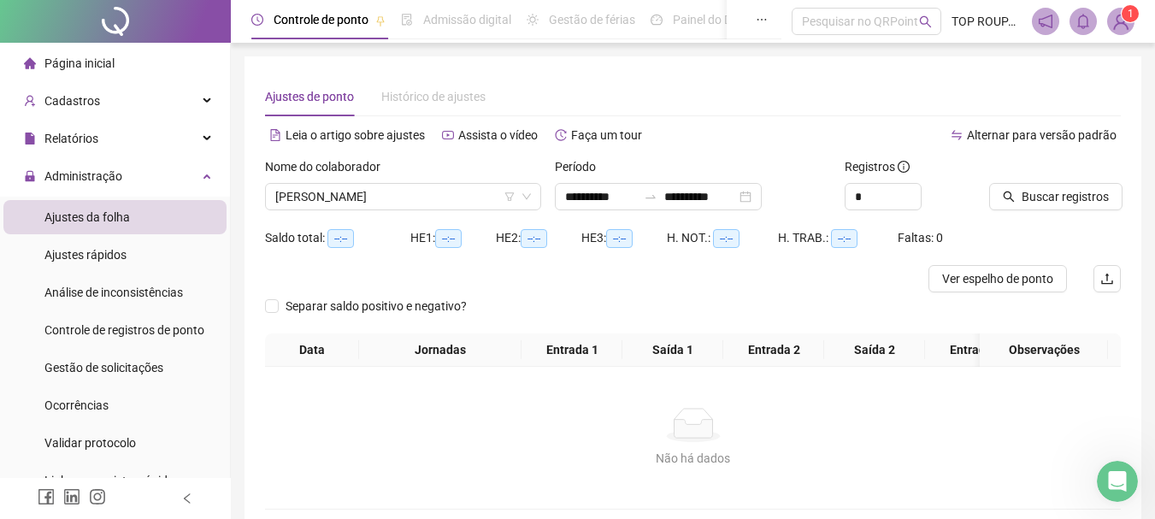
click at [1009, 218] on div "Buscar registros" at bounding box center [1054, 190] width 145 height 67
drag, startPoint x: 1004, startPoint y: 206, endPoint x: 982, endPoint y: 213, distance: 23.2
click at [977, 213] on div "**********" at bounding box center [692, 190] width 869 height 67
click at [1020, 189] on button "Buscar registros" at bounding box center [1055, 196] width 133 height 27
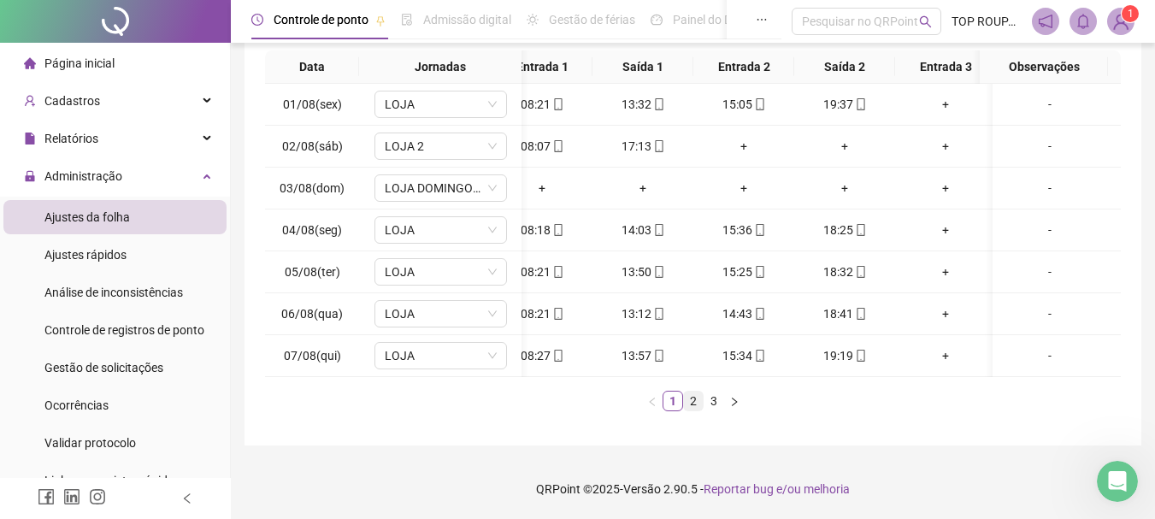
click at [691, 403] on link "2" at bounding box center [693, 400] width 19 height 19
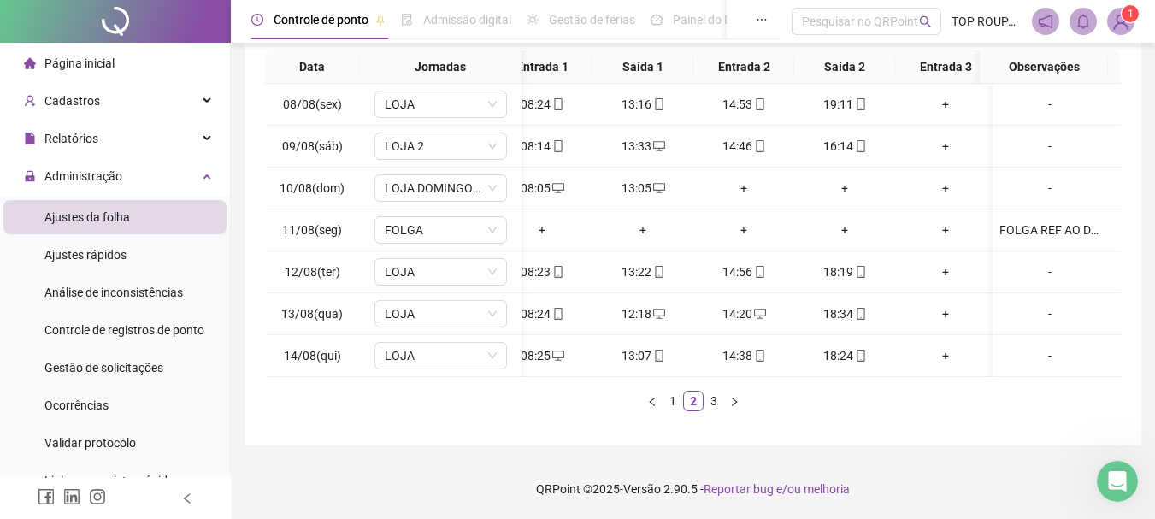
drag, startPoint x: 721, startPoint y: 379, endPoint x: 685, endPoint y: 379, distance: 36.8
click at [685, 379] on div "Data Jornadas Entrada 1 Saída 1 Entrada 2 Saída 2 Entrada 3 Saída 3 Observações…" at bounding box center [693, 230] width 856 height 361
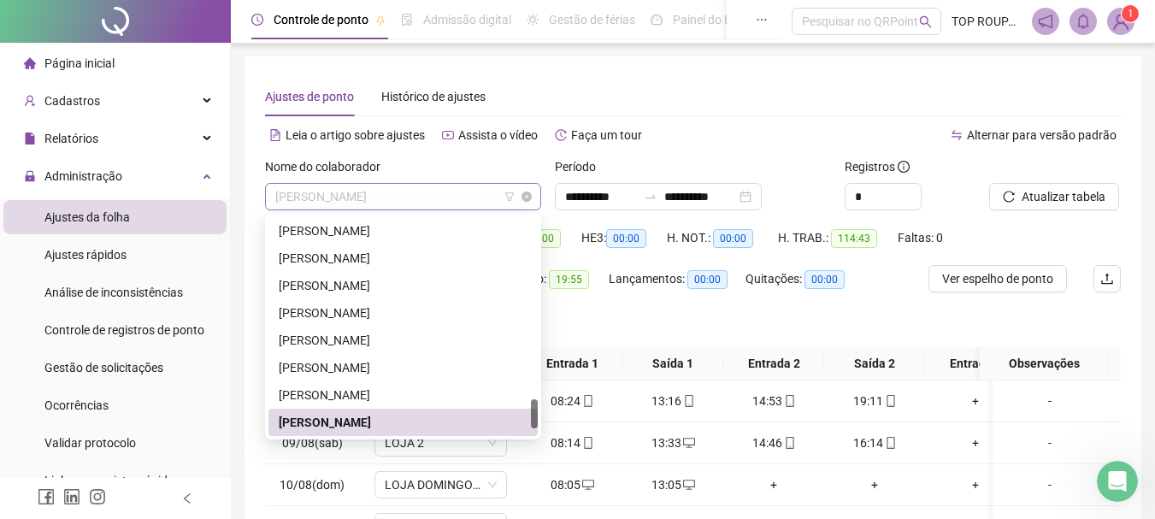
click at [361, 186] on span "[PERSON_NAME]" at bounding box center [403, 197] width 256 height 26
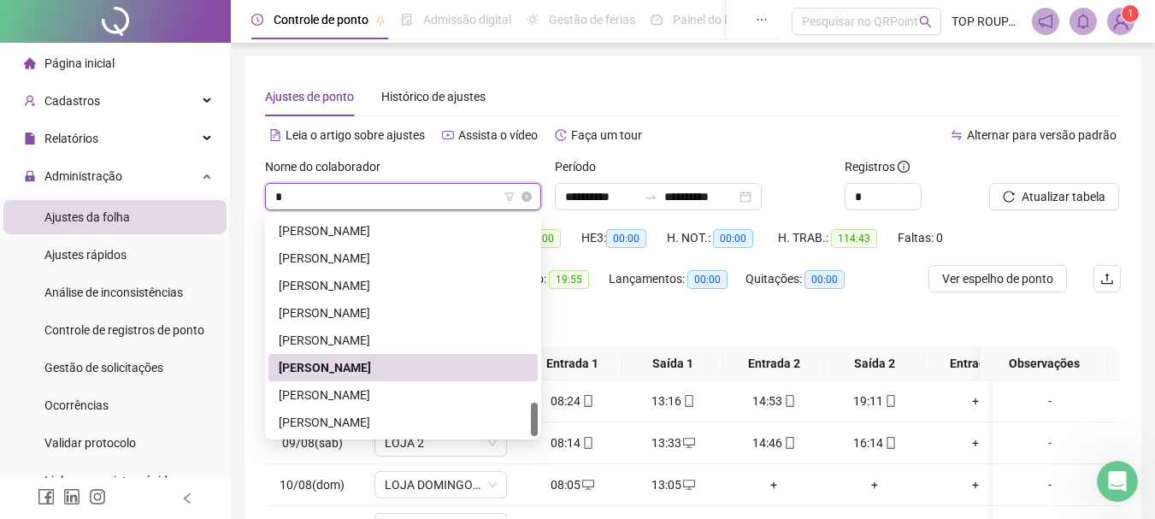
type input "**"
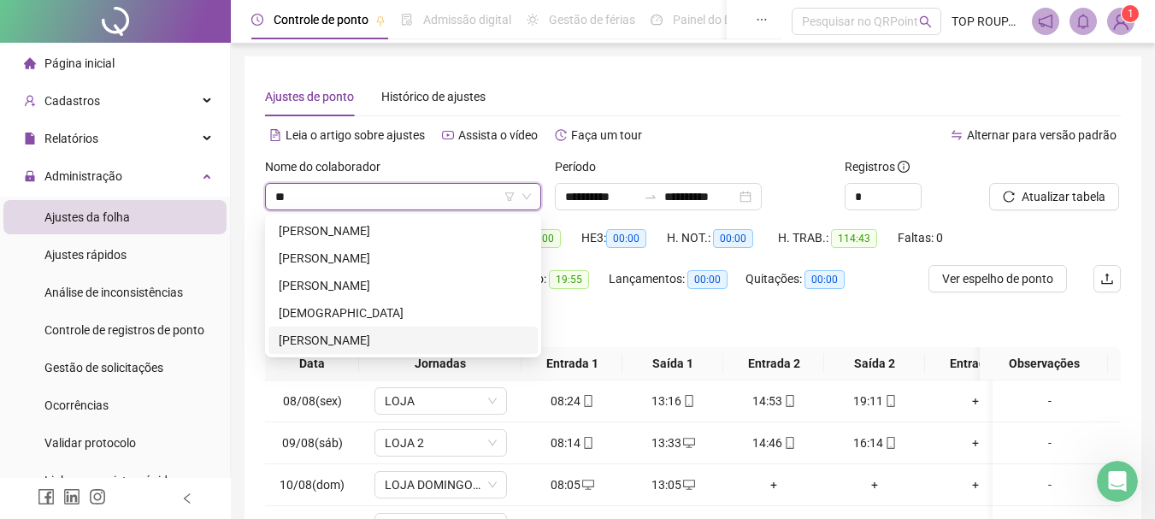
click at [325, 344] on div "[PERSON_NAME]" at bounding box center [403, 340] width 249 height 19
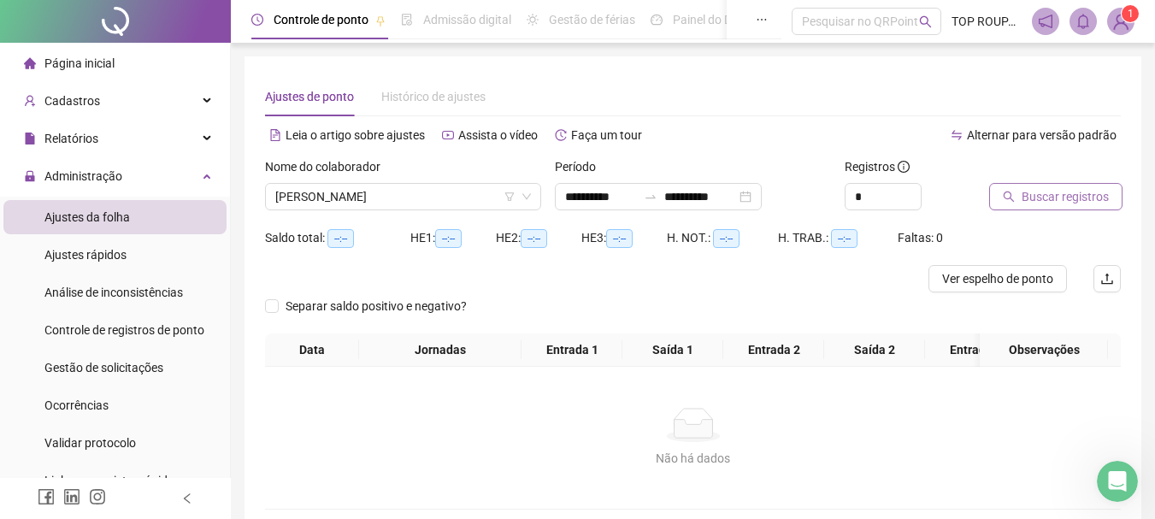
click at [1033, 191] on span "Buscar registros" at bounding box center [1064, 196] width 87 height 19
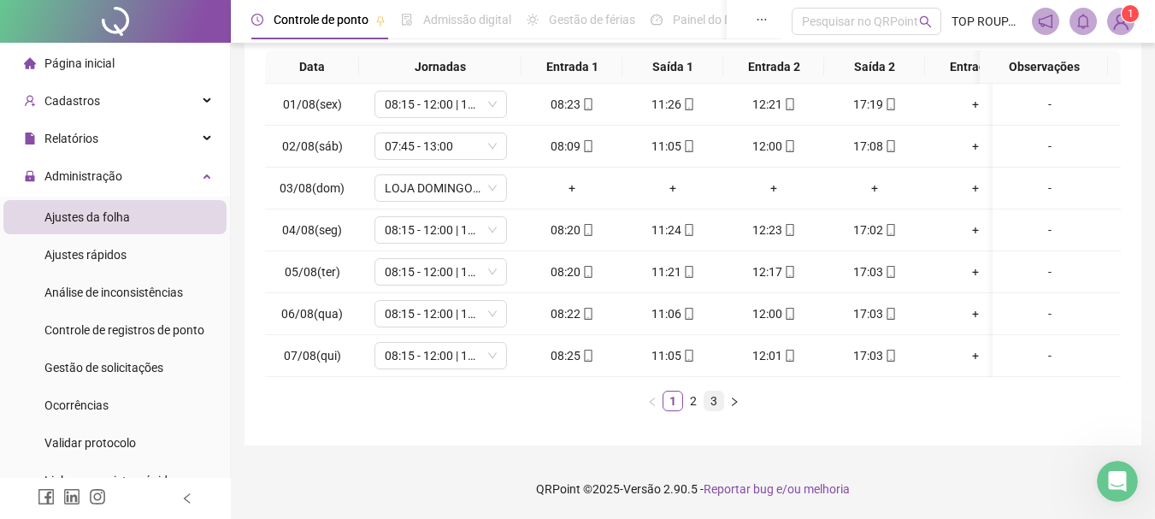
click at [704, 394] on link "3" at bounding box center [713, 400] width 19 height 19
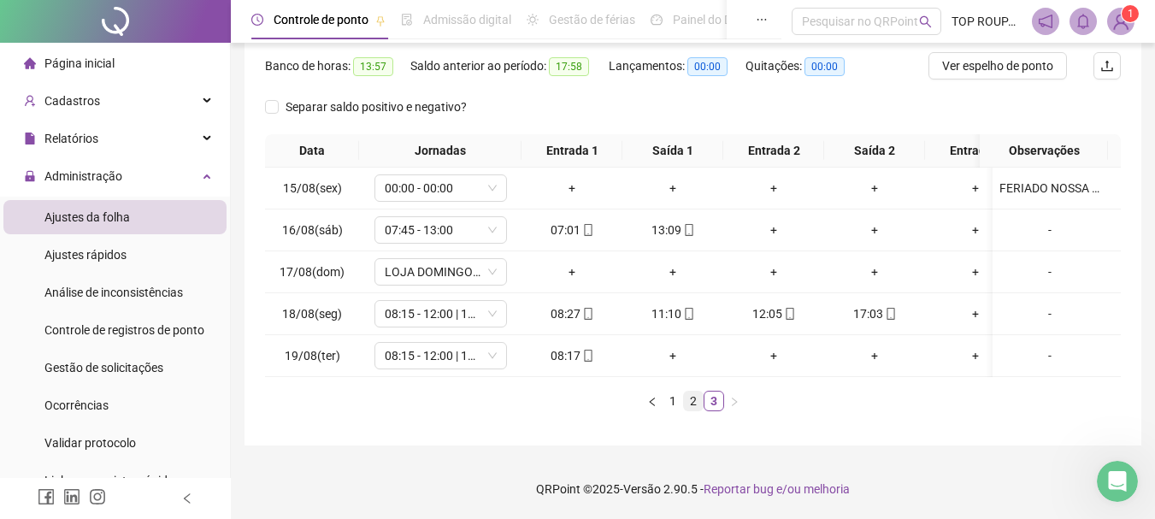
click at [695, 395] on link "2" at bounding box center [693, 400] width 19 height 19
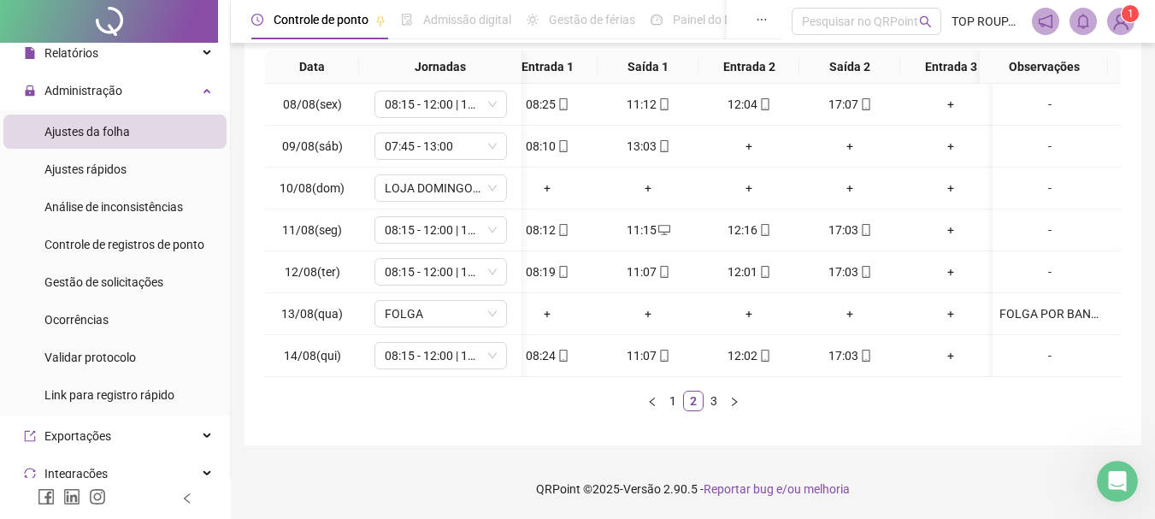
scroll to position [0, 0]
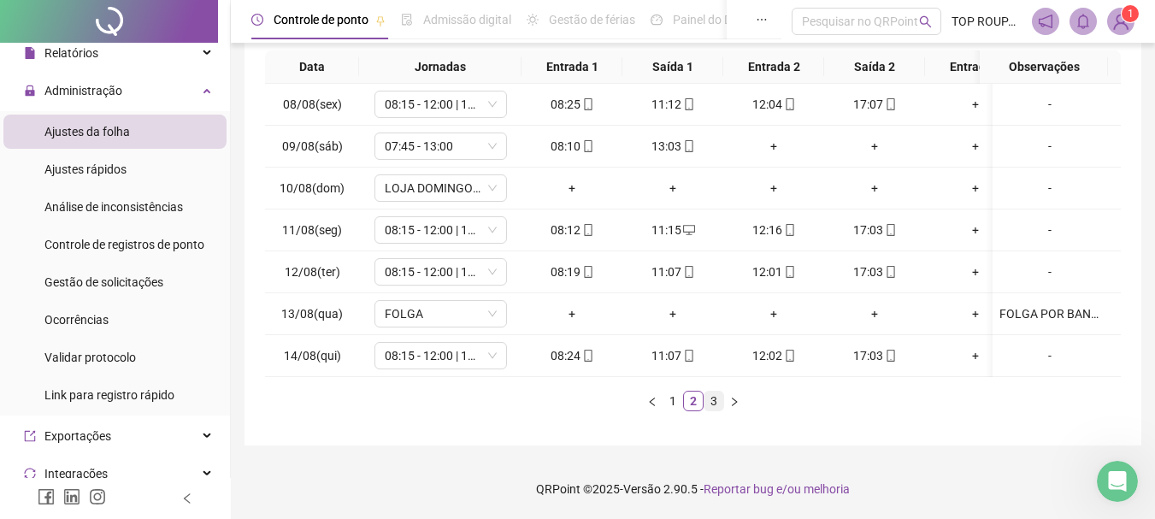
click at [717, 401] on link "3" at bounding box center [713, 400] width 19 height 19
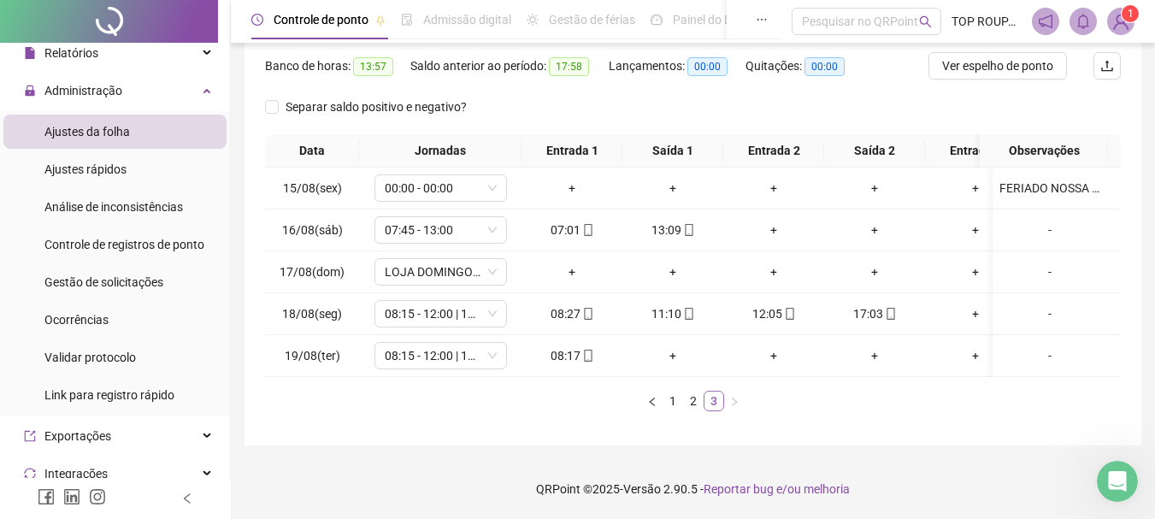
scroll to position [226, 0]
click at [609, 426] on div "**********" at bounding box center [692, 145] width 897 height 602
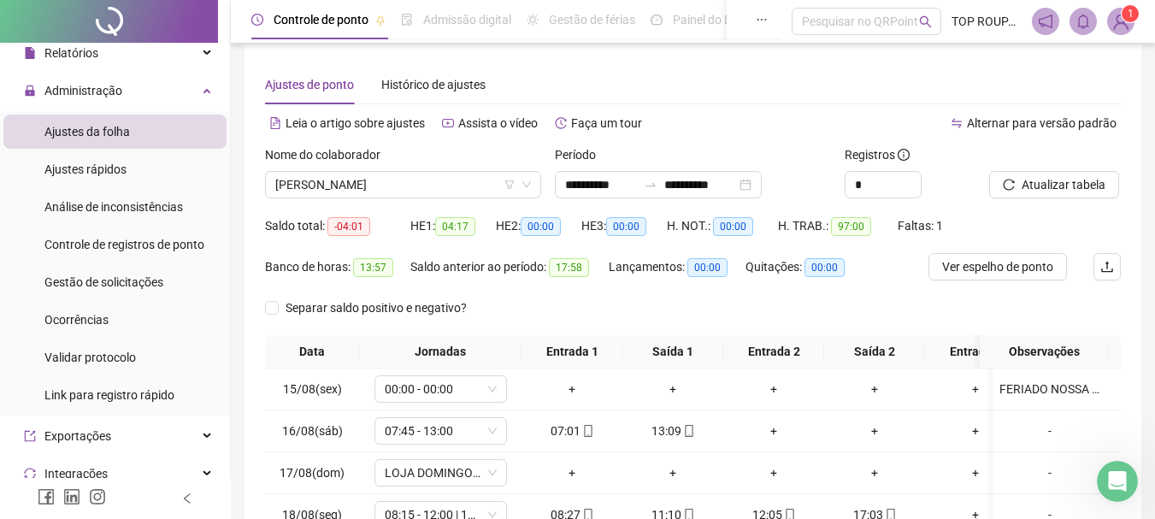
scroll to position [0, 0]
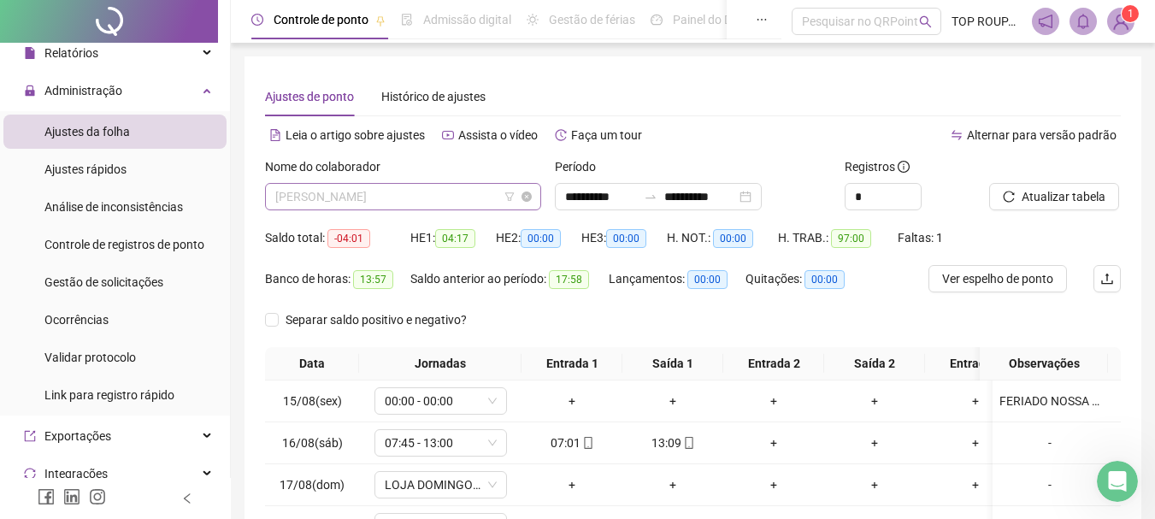
click at [338, 201] on span "[PERSON_NAME]" at bounding box center [403, 197] width 256 height 26
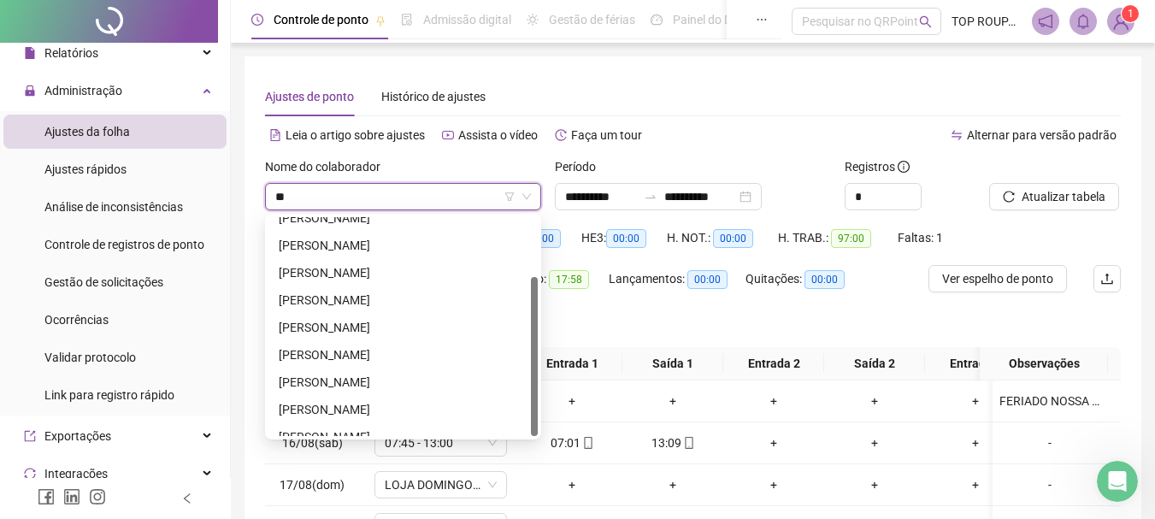
type input "***"
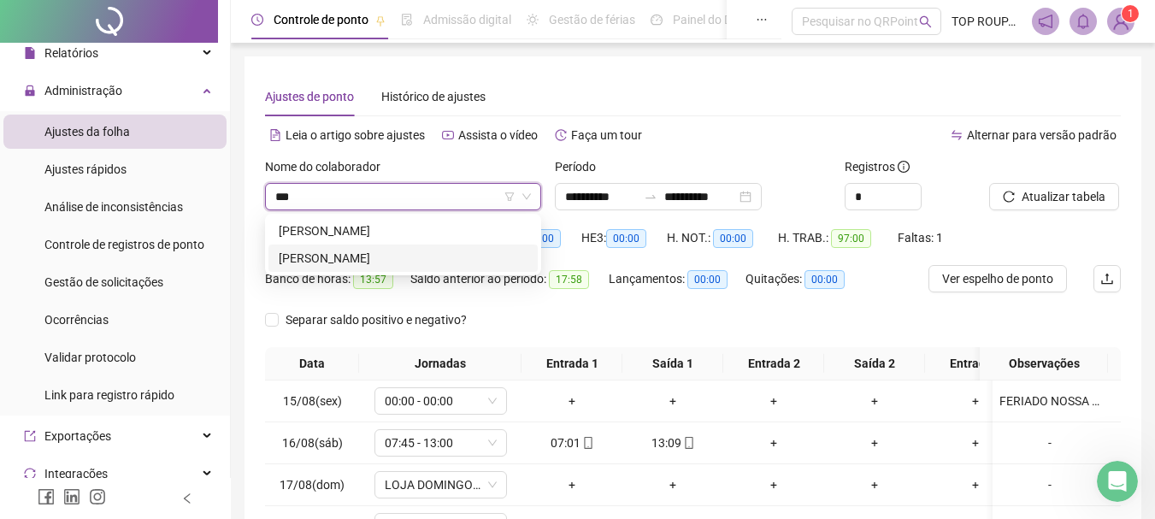
click at [438, 251] on div "[PERSON_NAME]" at bounding box center [403, 258] width 249 height 19
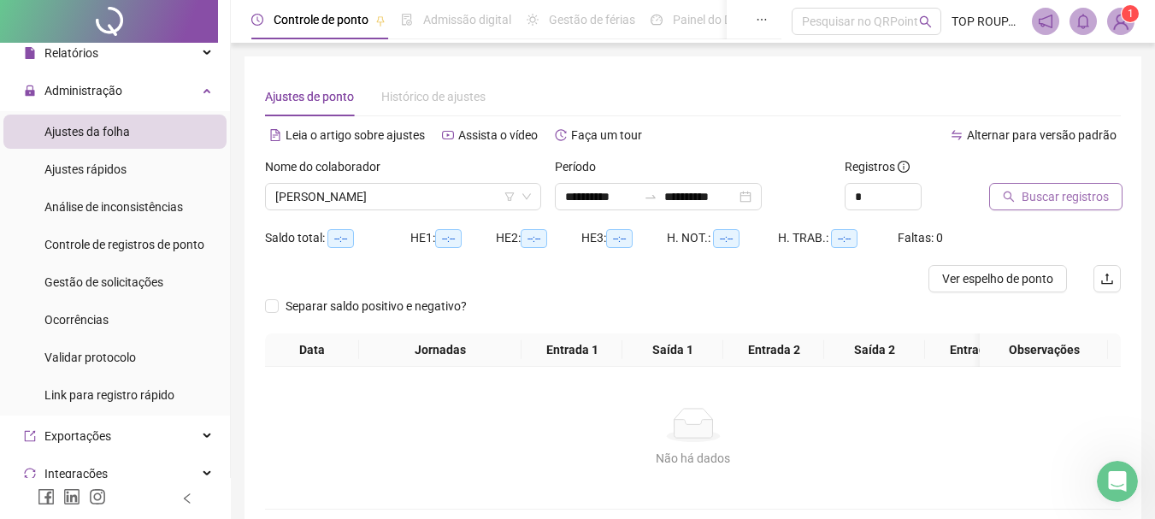
click at [1035, 201] on span "Buscar registros" at bounding box center [1064, 196] width 87 height 19
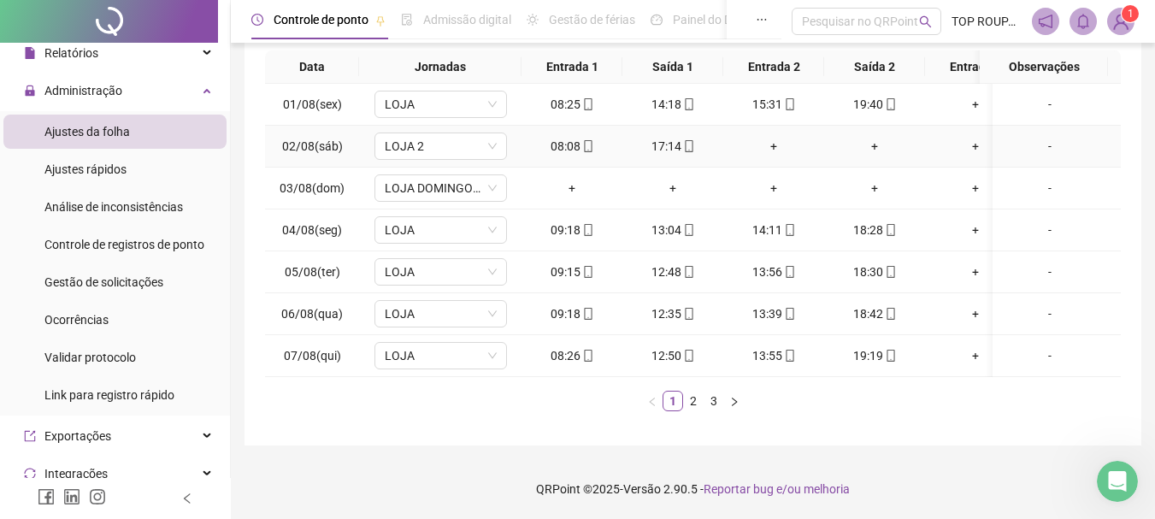
scroll to position [309, 0]
click at [686, 401] on link "2" at bounding box center [693, 400] width 19 height 19
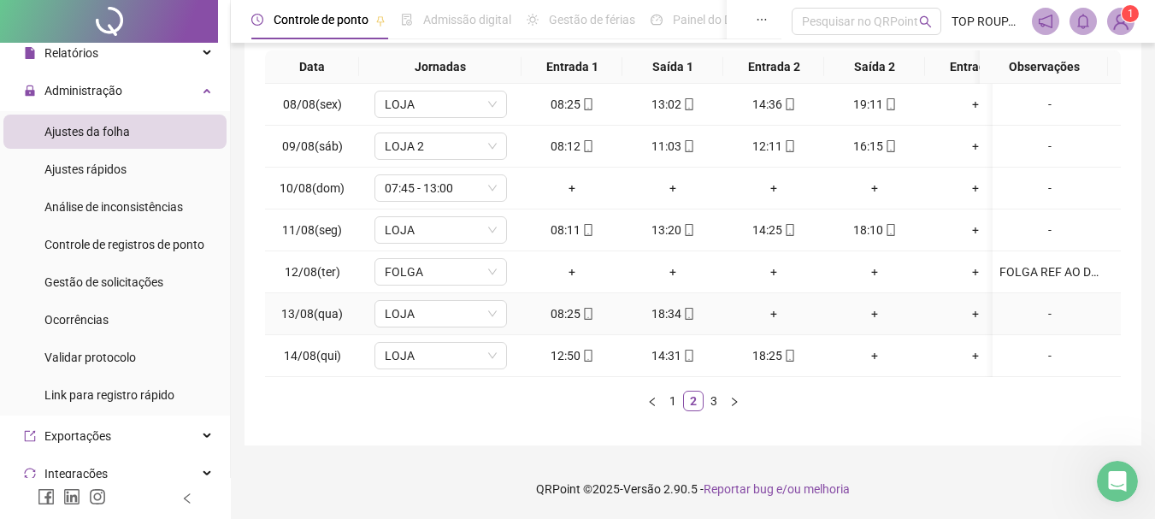
click at [1035, 304] on div "-" at bounding box center [1049, 313] width 101 height 19
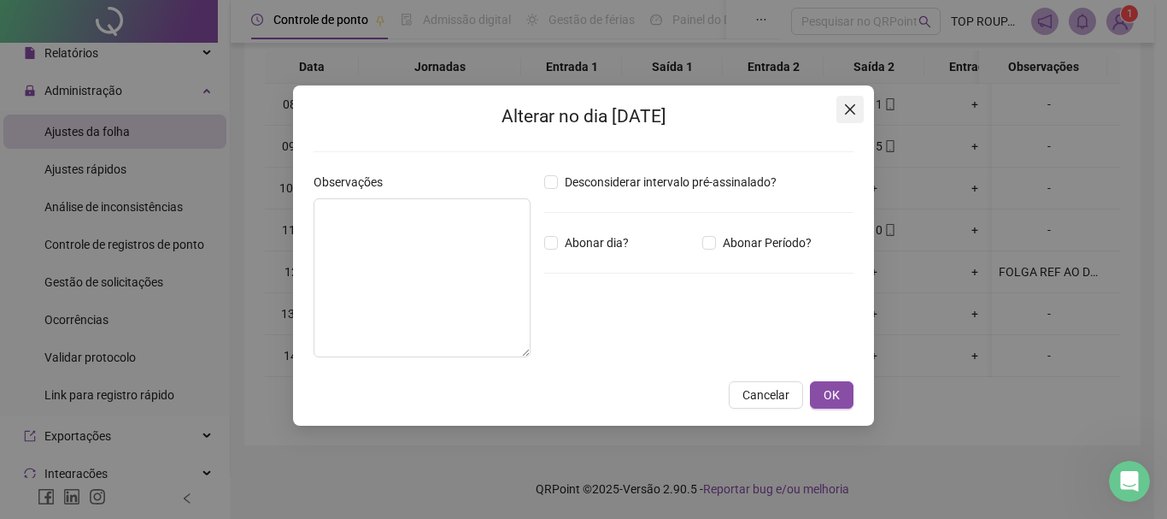
click at [856, 106] on icon "close" at bounding box center [851, 110] width 14 height 14
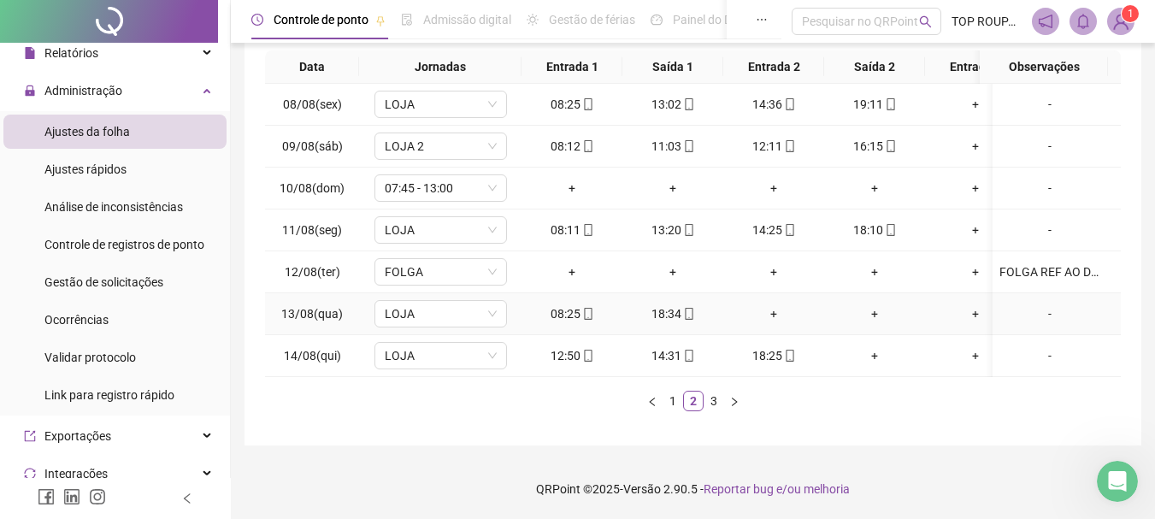
click at [767, 305] on div "+" at bounding box center [773, 313] width 87 height 19
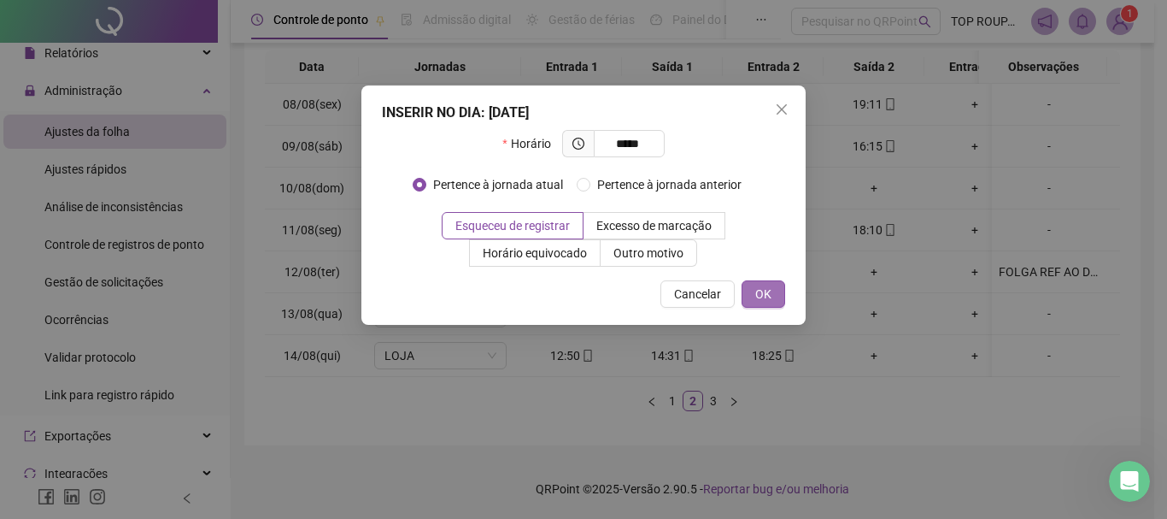
type input "*****"
click at [775, 296] on button "OK" at bounding box center [764, 293] width 44 height 27
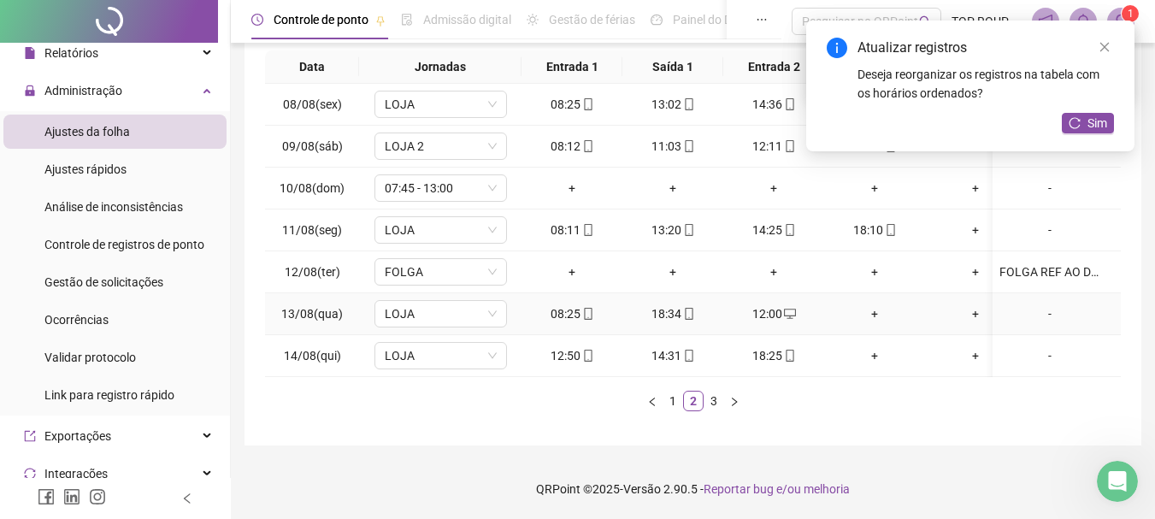
click at [876, 304] on div "+" at bounding box center [874, 313] width 87 height 19
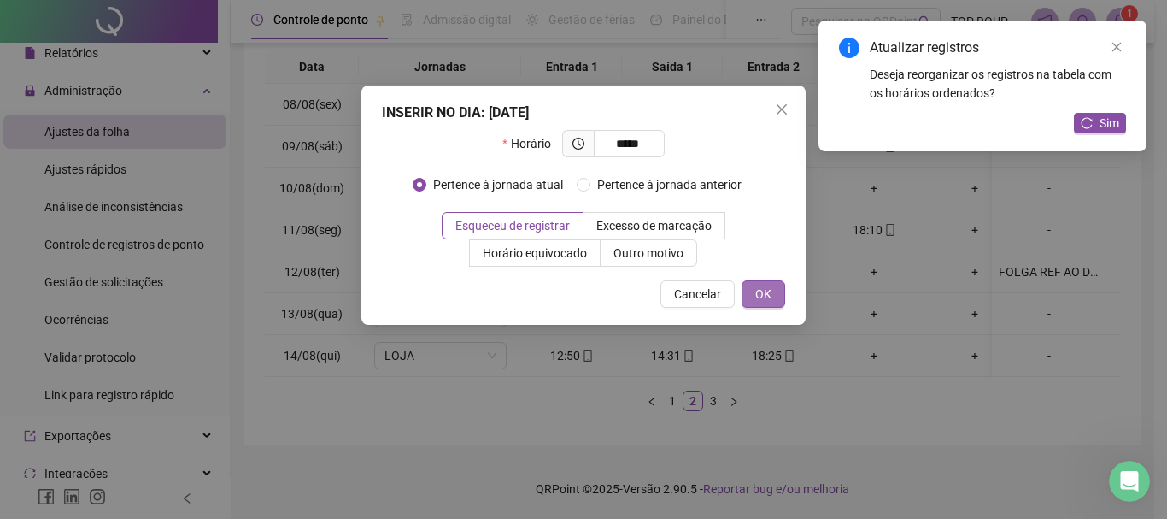
type input "*****"
click at [765, 291] on span "OK" at bounding box center [764, 294] width 16 height 19
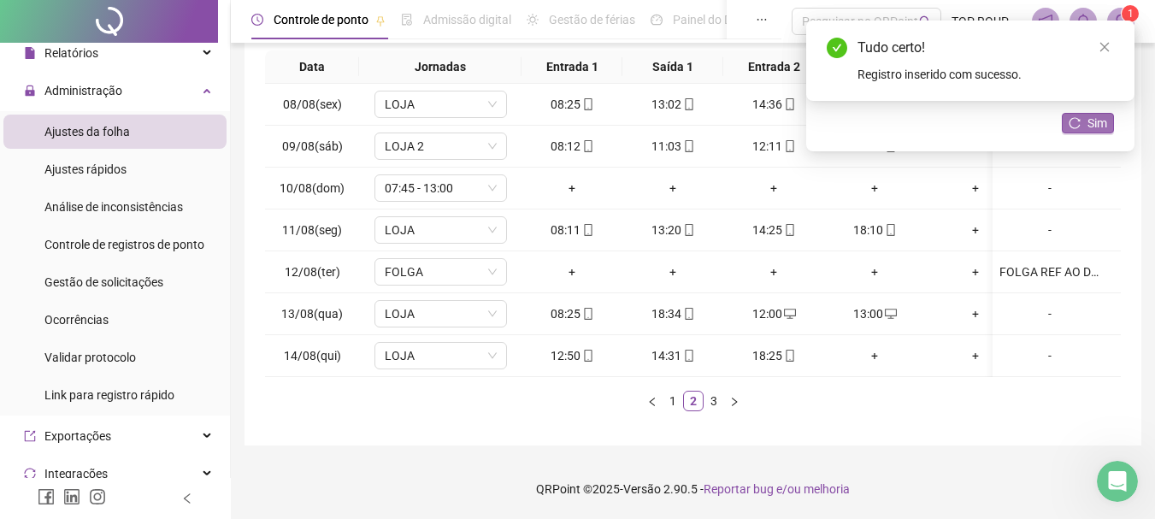
click at [1089, 127] on span "Sim" at bounding box center [1097, 123] width 20 height 19
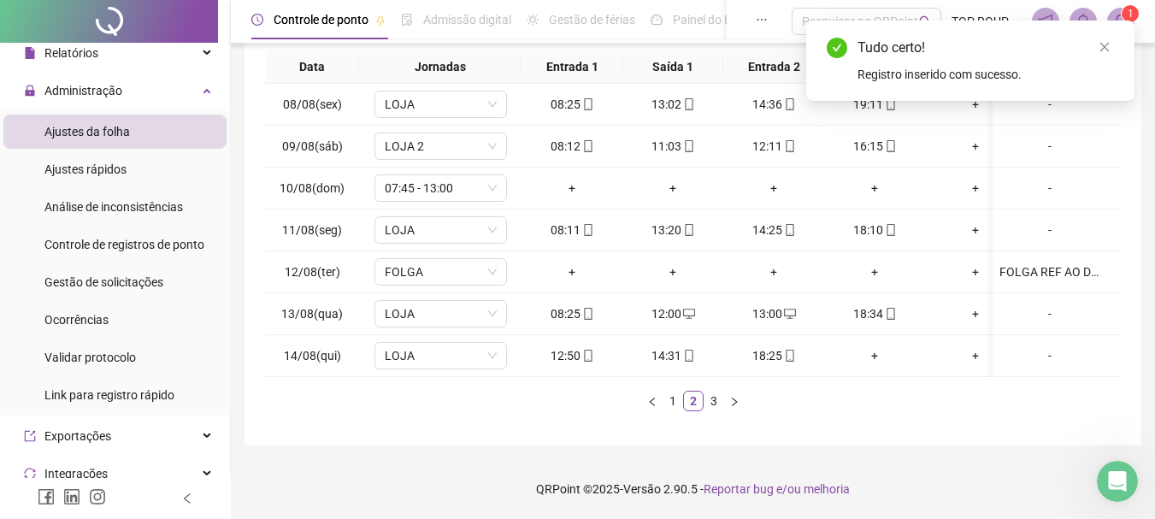
click at [864, 421] on div "Data Jornadas Entrada 1 Saída 1 Entrada 2 Saída 2 Entrada 3 Saída 3 Observações…" at bounding box center [693, 237] width 856 height 374
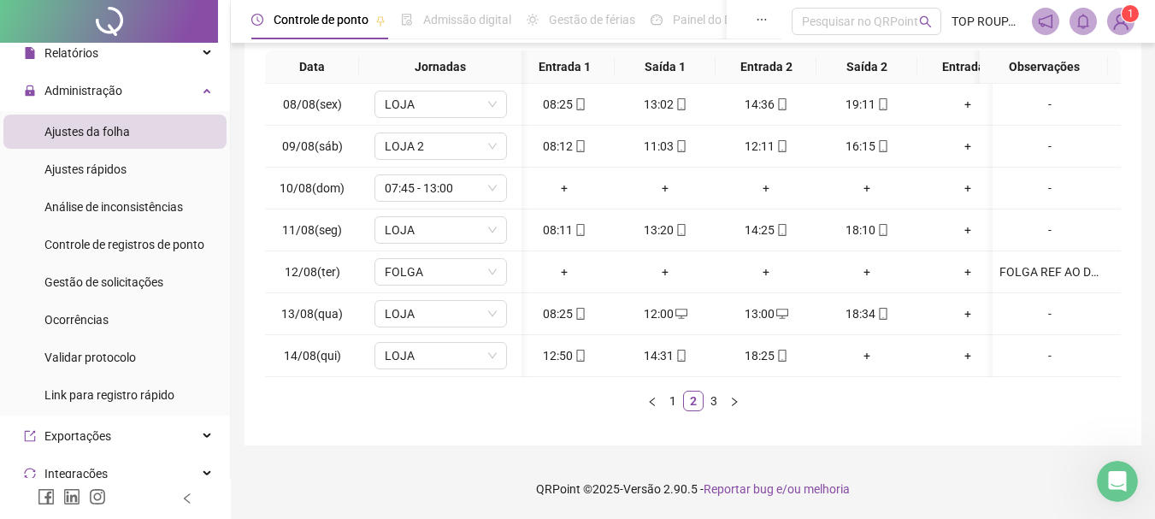
scroll to position [0, 0]
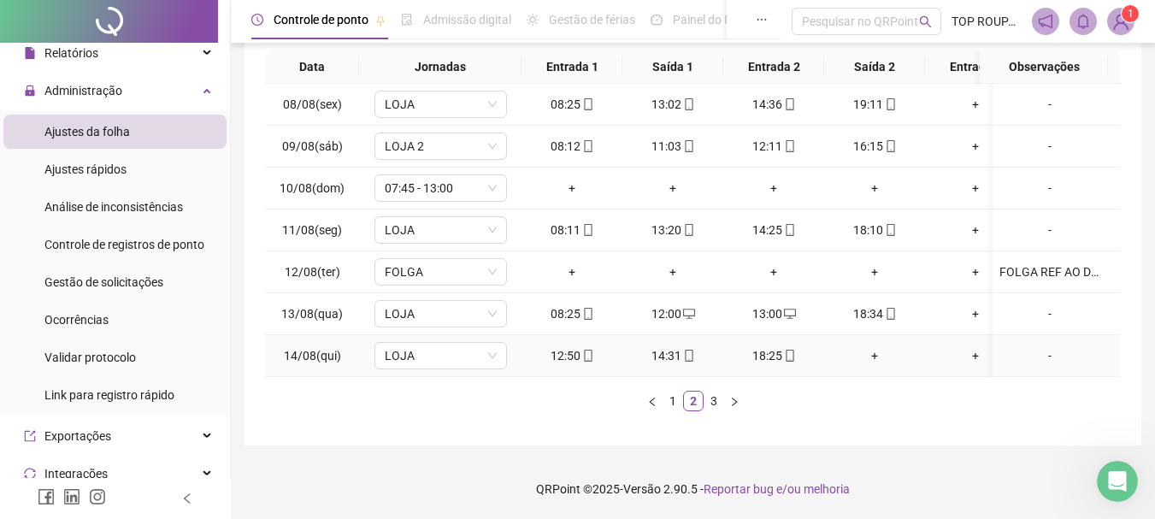
drag, startPoint x: 531, startPoint y: 360, endPoint x: 549, endPoint y: 356, distance: 18.4
click at [549, 356] on td "12:50" at bounding box center [571, 356] width 101 height 42
drag, startPoint x: 573, startPoint y: 362, endPoint x: 590, endPoint y: 356, distance: 17.3
click at [597, 355] on td "12:50" at bounding box center [571, 356] width 101 height 42
click at [547, 385] on div "Data Jornadas Entrada 1 Saída 1 Entrada 2 Saída 2 Entrada 3 Saída 3 Observações…" at bounding box center [693, 230] width 856 height 361
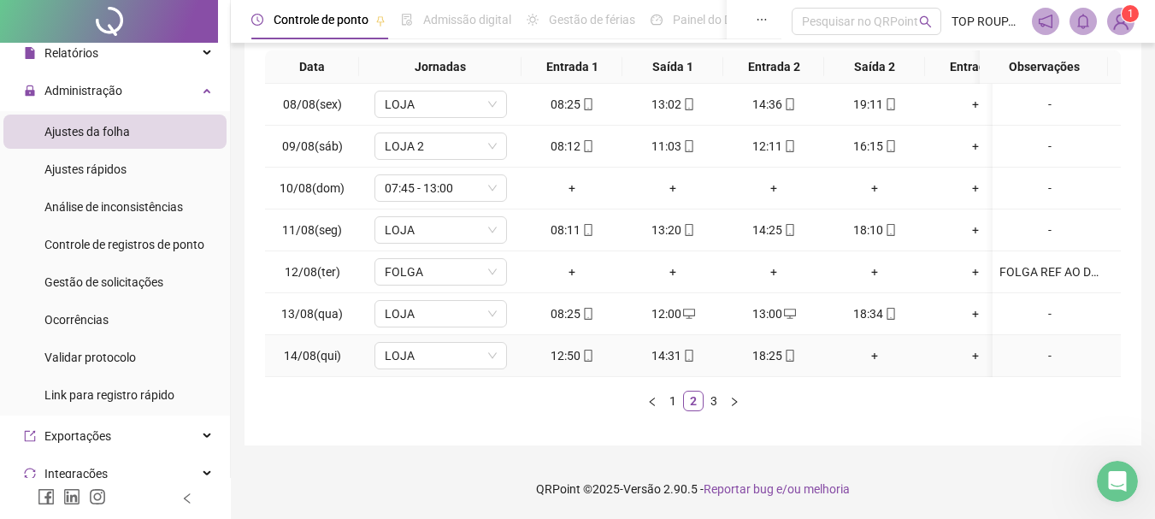
click at [589, 350] on icon "mobile" at bounding box center [588, 356] width 12 height 12
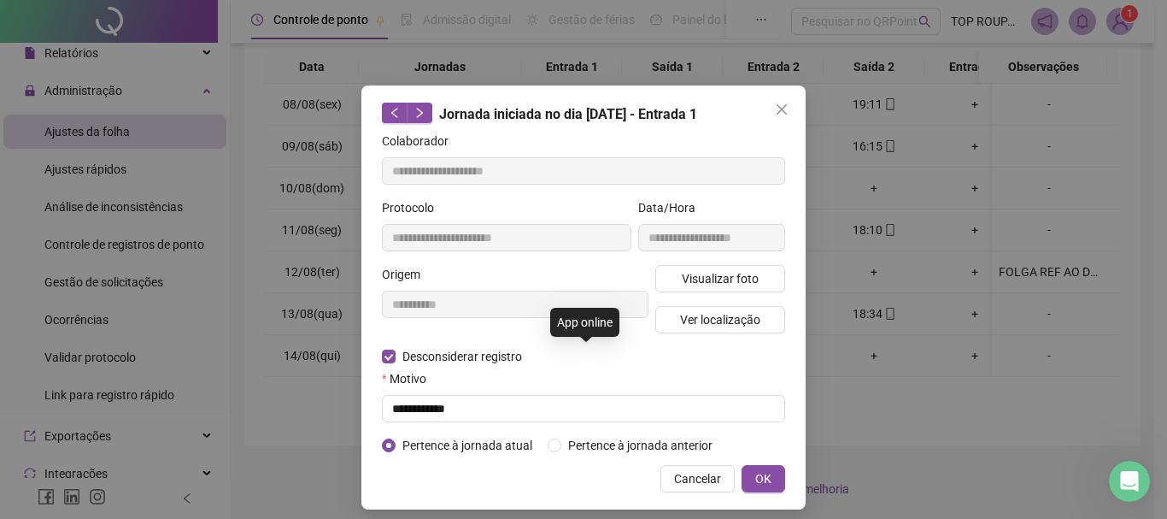
type input "**********"
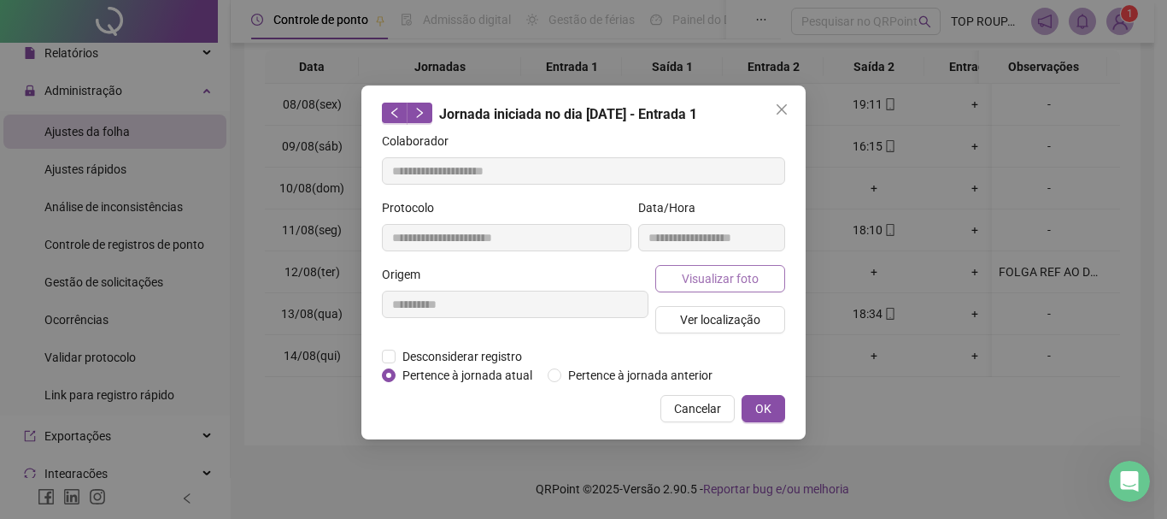
click at [721, 275] on span "Visualizar foto" at bounding box center [720, 278] width 77 height 19
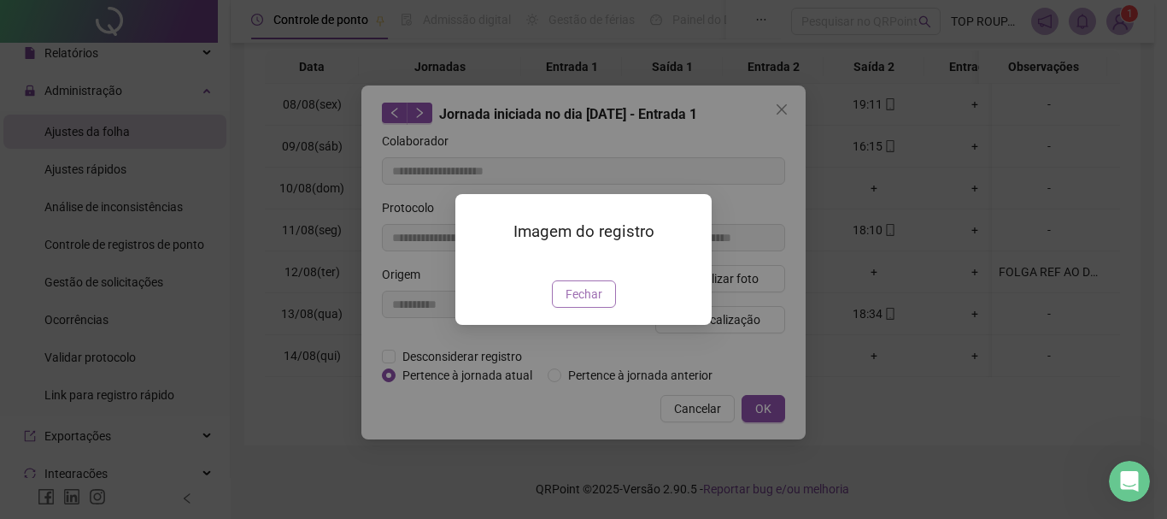
click at [606, 308] on button "Fechar" at bounding box center [584, 293] width 64 height 27
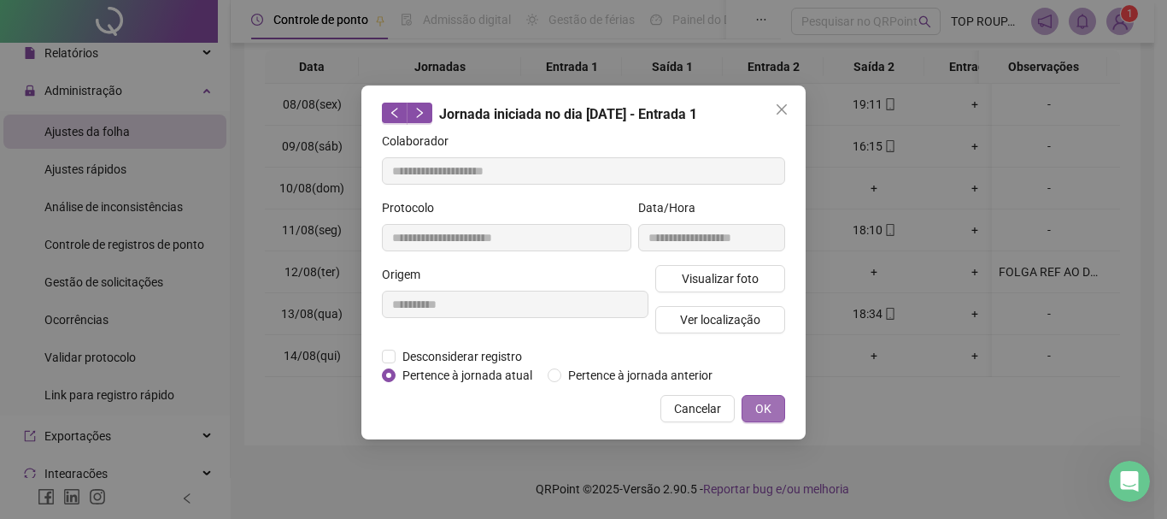
click at [755, 409] on button "OK" at bounding box center [764, 408] width 44 height 27
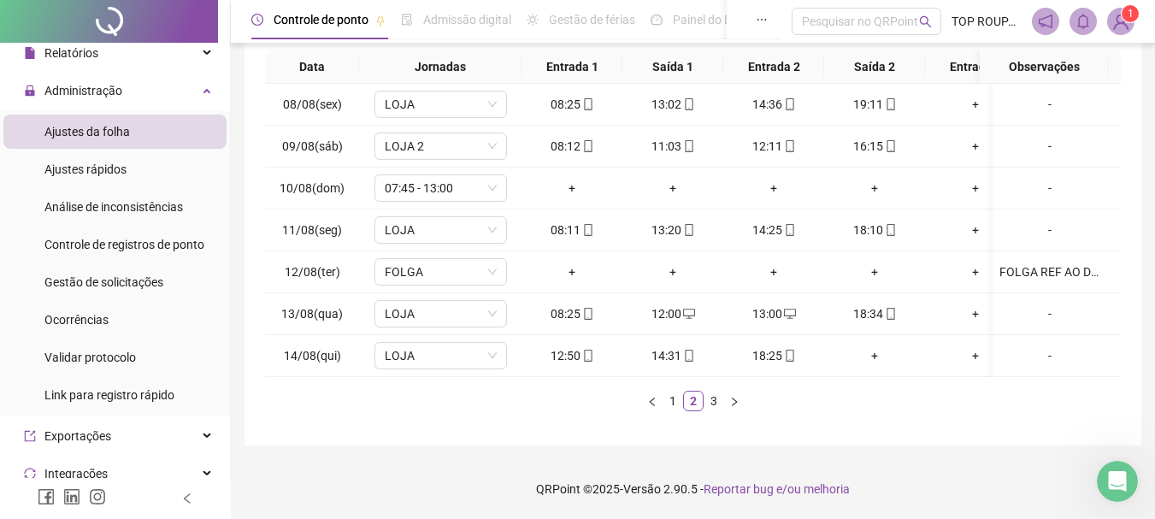
click at [699, 379] on div "Data Jornadas Entrada 1 Saída 1 Entrada 2 Saída 2 Entrada 3 Saída 3 Observações…" at bounding box center [693, 230] width 856 height 361
click at [586, 349] on span at bounding box center [587, 356] width 14 height 14
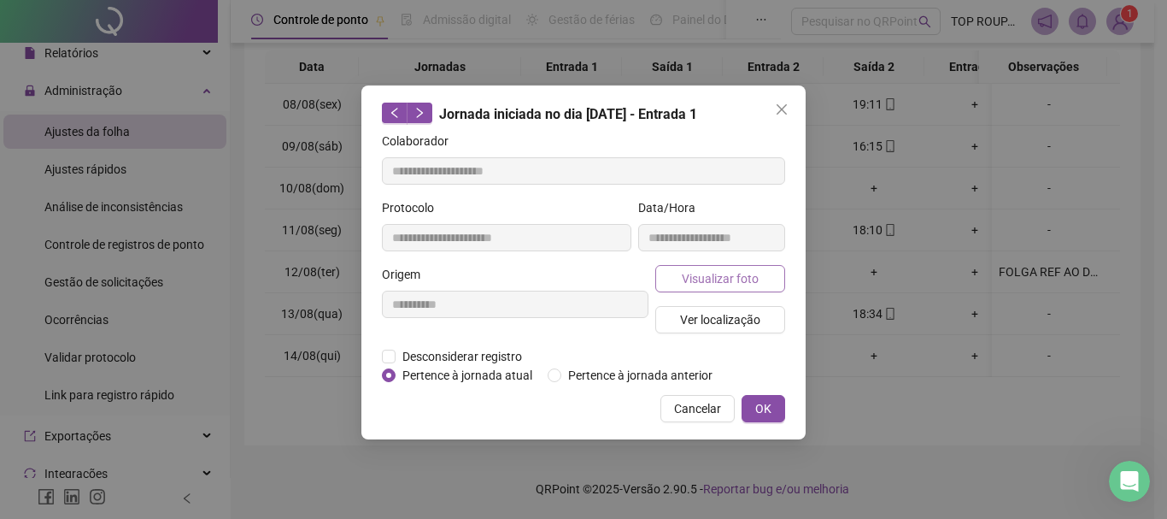
click at [697, 285] on span "Visualizar foto" at bounding box center [720, 278] width 77 height 19
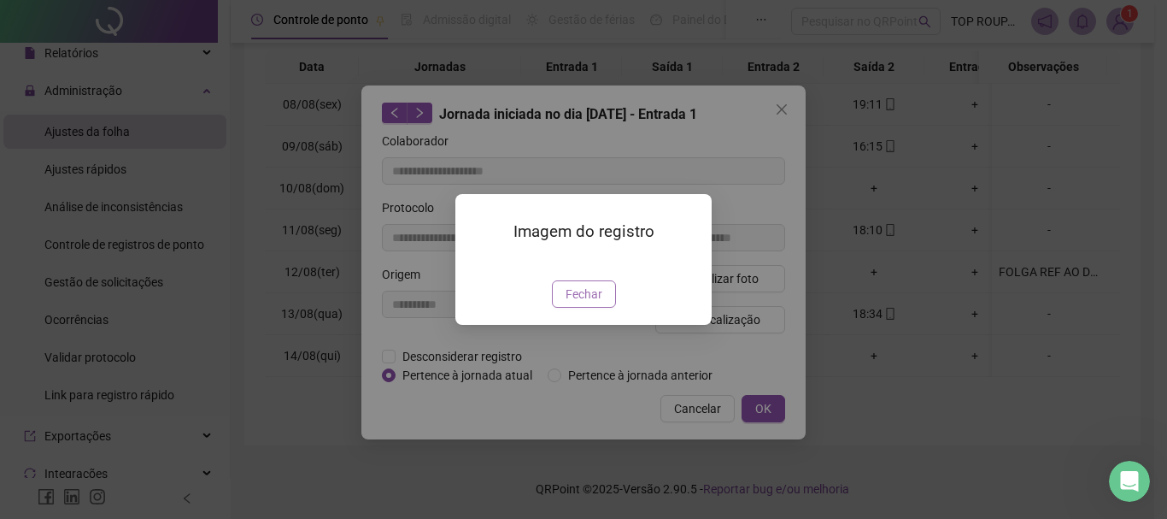
click at [600, 308] on button "Fechar" at bounding box center [584, 293] width 64 height 27
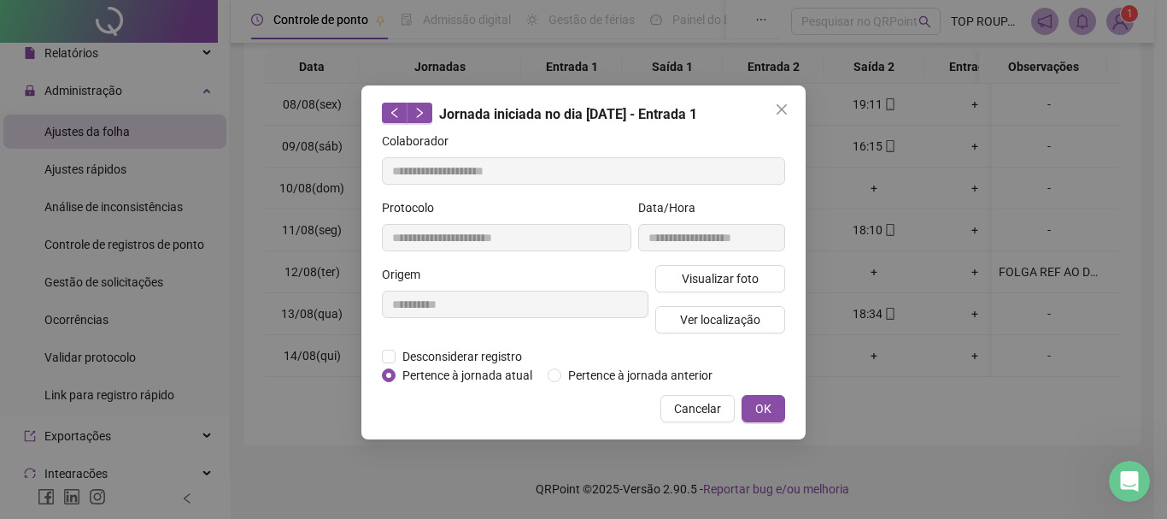
click at [781, 109] on icon "close" at bounding box center [782, 110] width 14 height 14
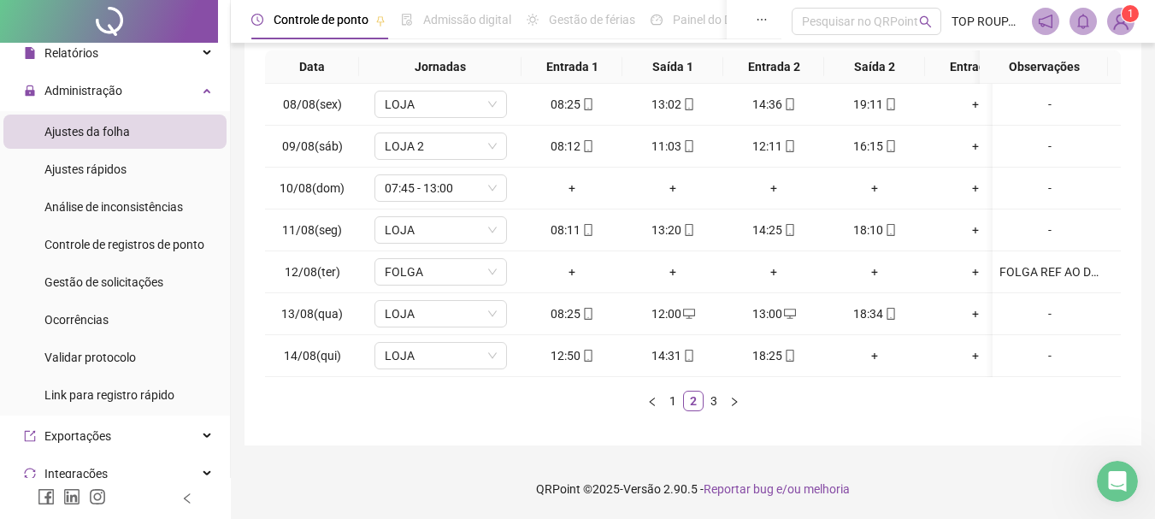
click at [865, 364] on div "08/08(sex) [GEOGRAPHIC_DATA] 08:25 13:02 14:36 19:11 + + - 09/08(sáb) LOJA 2 08…" at bounding box center [693, 230] width 856 height 293
click at [584, 350] on icon "mobile" at bounding box center [588, 356] width 8 height 12
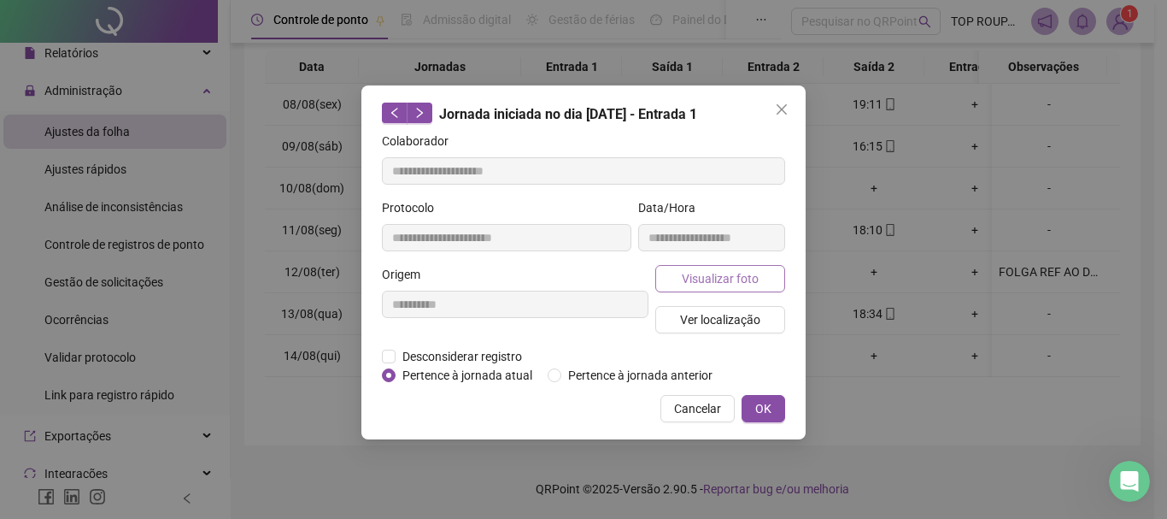
click at [736, 273] on span "Visualizar foto" at bounding box center [720, 278] width 77 height 19
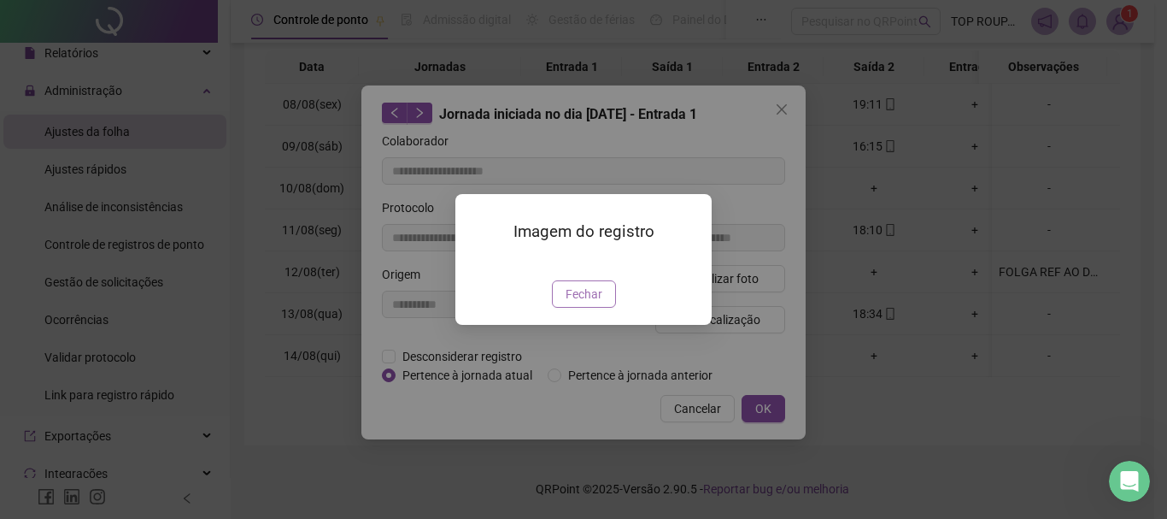
click at [590, 303] on span "Fechar" at bounding box center [584, 294] width 37 height 19
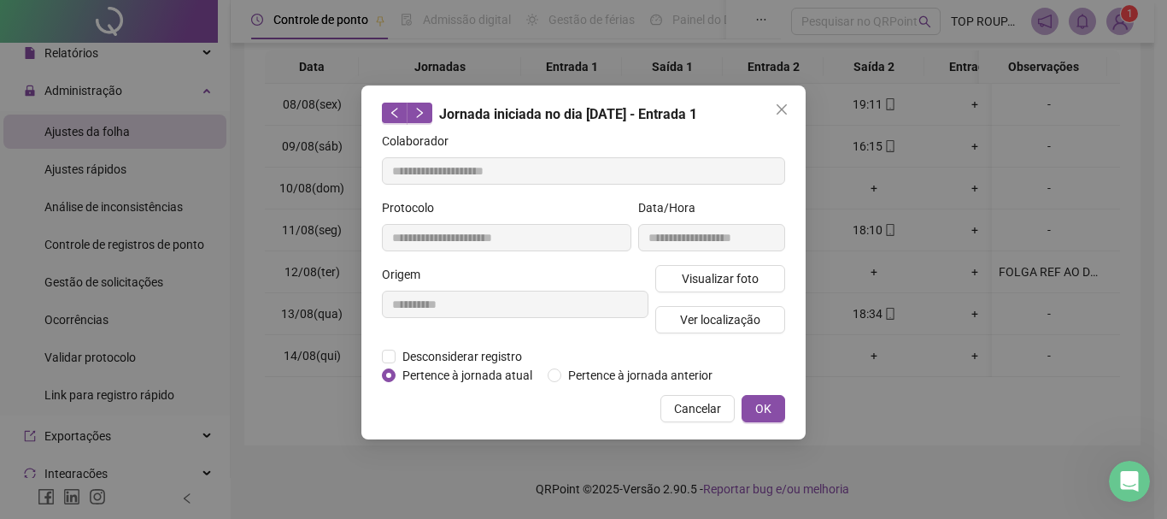
click at [781, 102] on button "Close" at bounding box center [781, 109] width 27 height 27
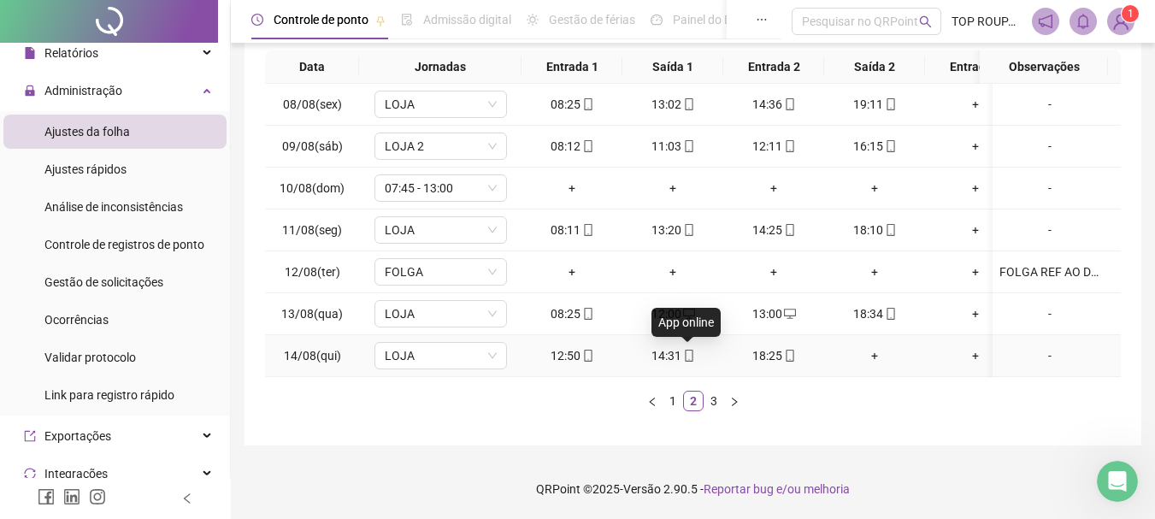
click at [690, 350] on icon "mobile" at bounding box center [689, 356] width 12 height 12
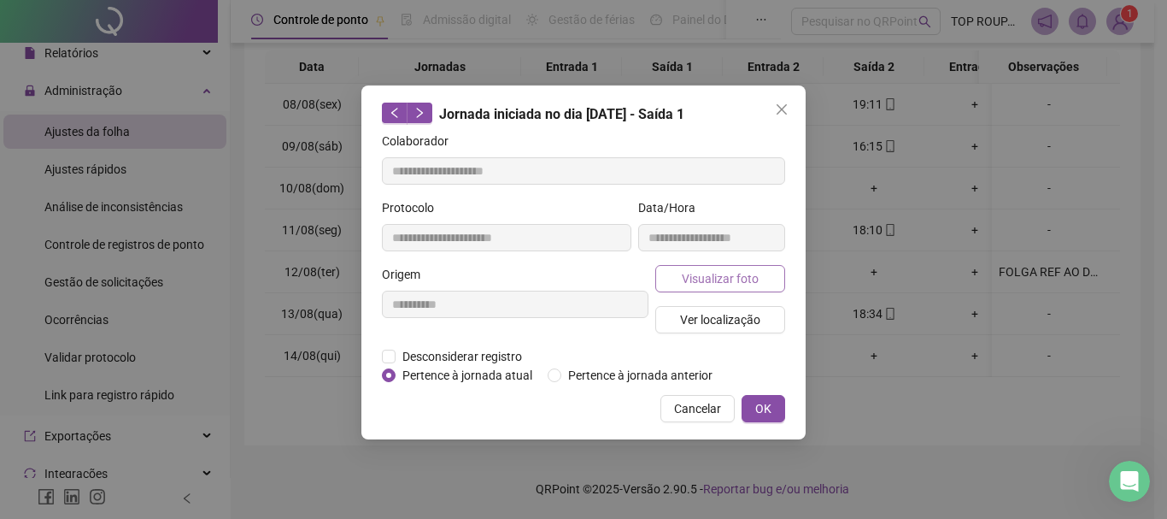
click at [704, 268] on button "Visualizar foto" at bounding box center [721, 278] width 130 height 27
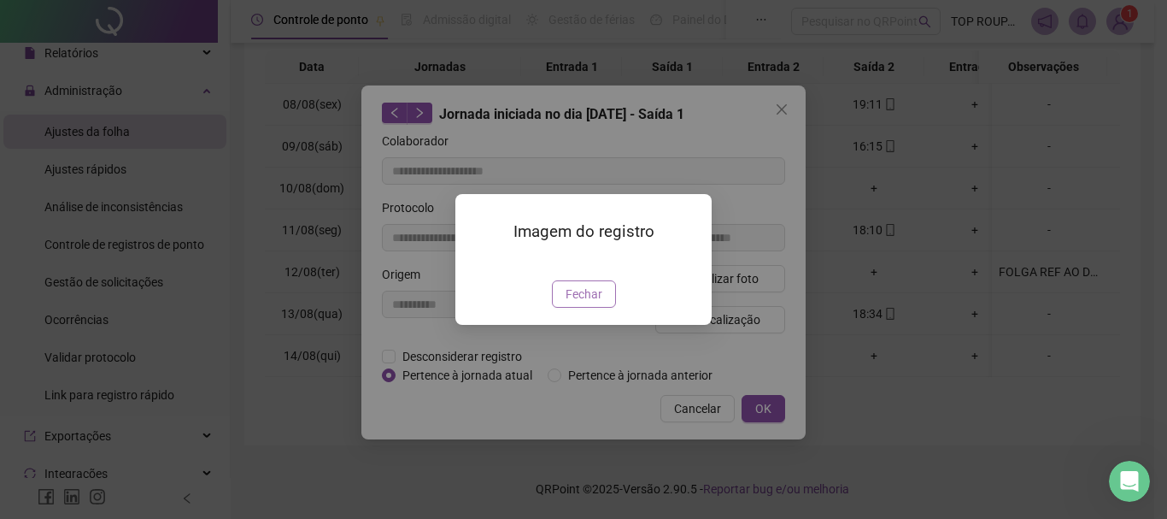
click at [578, 303] on span "Fechar" at bounding box center [584, 294] width 37 height 19
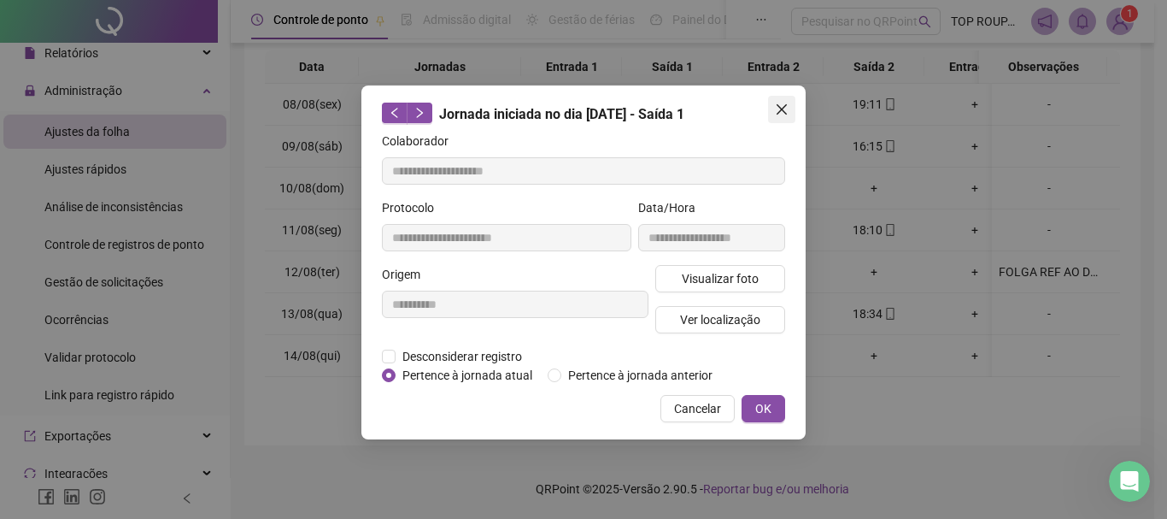
click at [777, 104] on icon "close" at bounding box center [782, 110] width 14 height 14
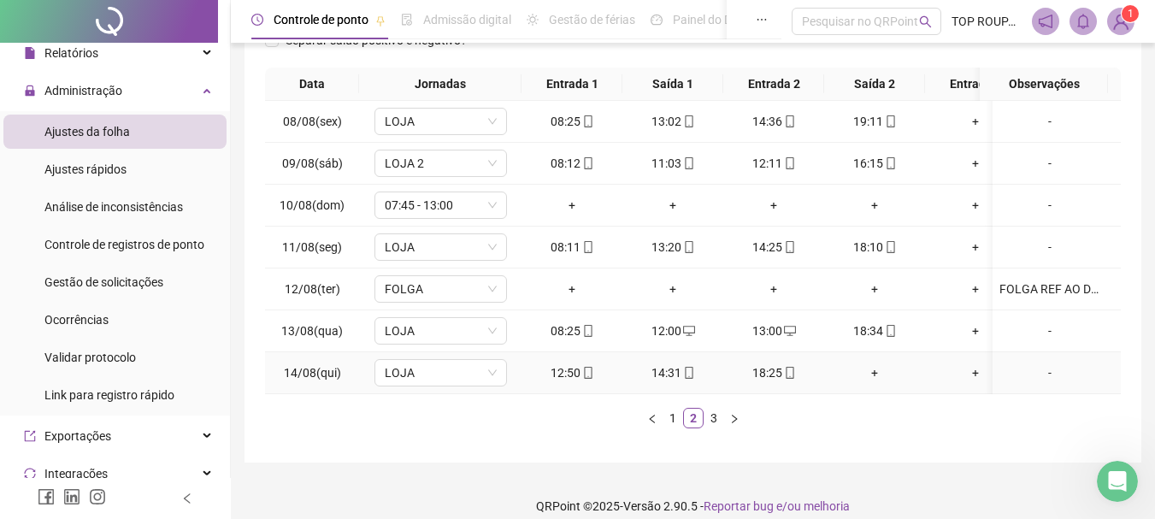
scroll to position [309, 0]
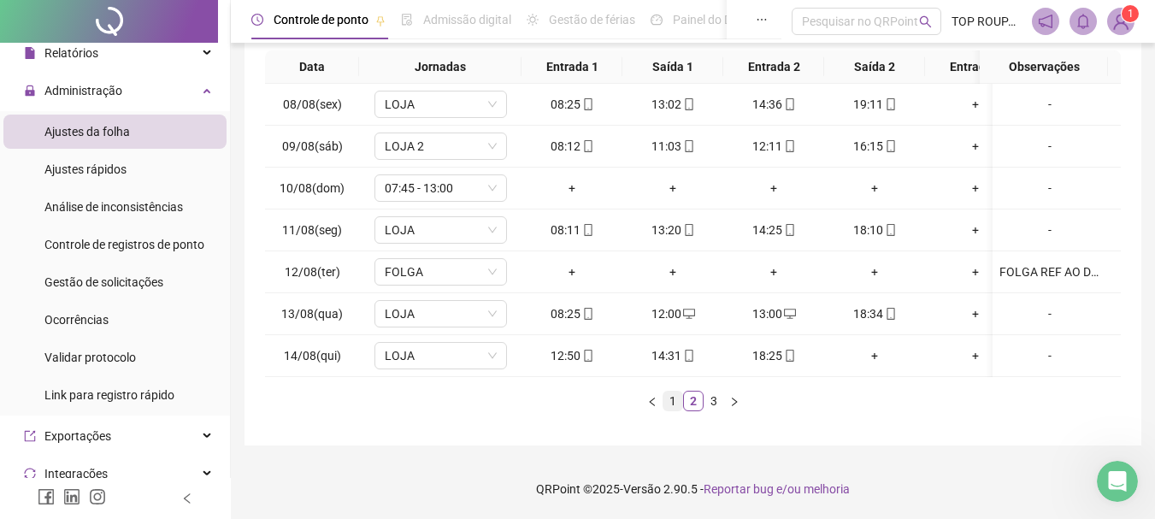
click at [671, 403] on link "1" at bounding box center [672, 400] width 19 height 19
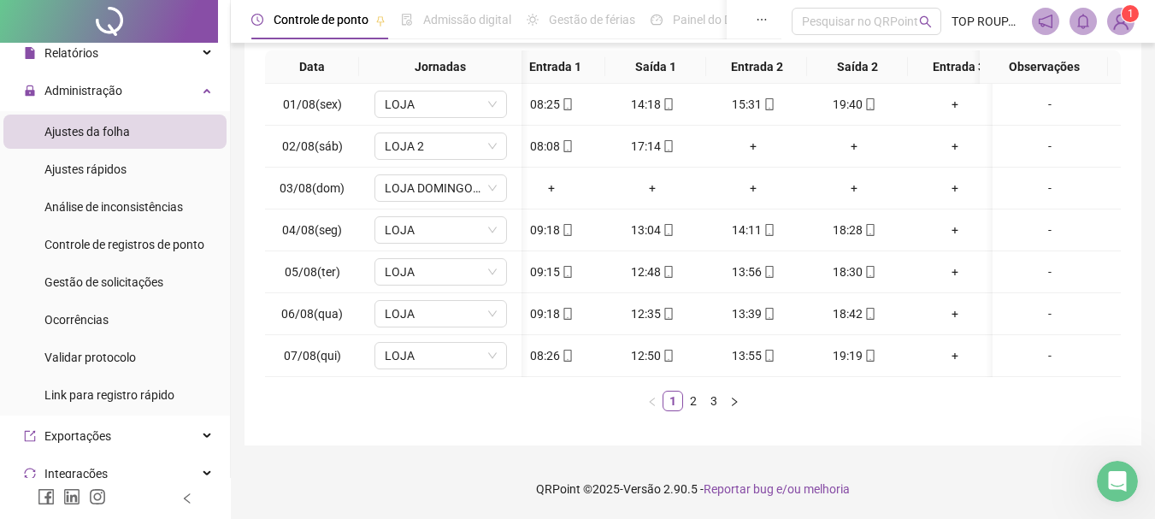
scroll to position [0, 21]
click at [695, 401] on link "2" at bounding box center [693, 400] width 19 height 19
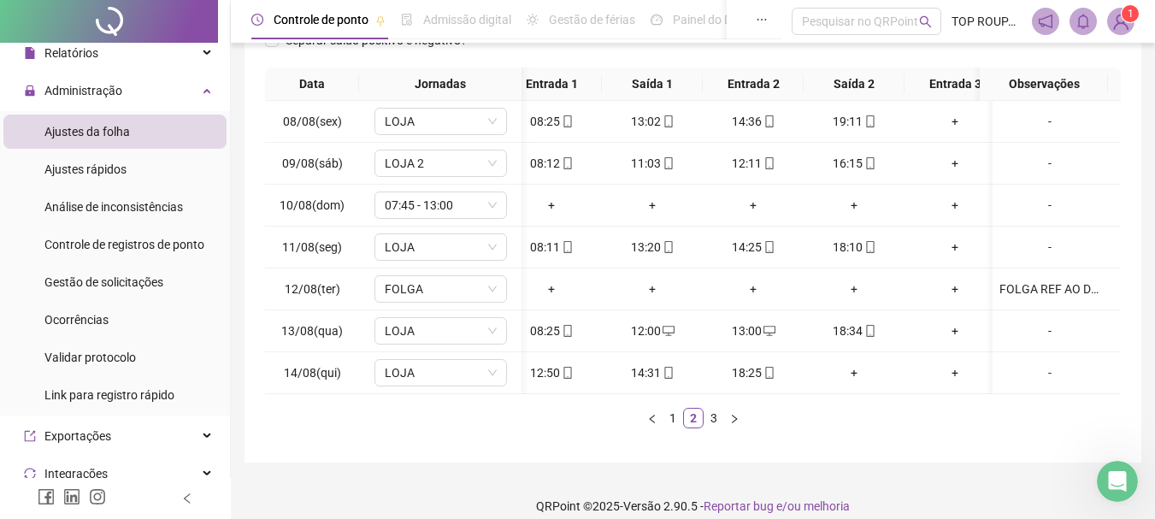
scroll to position [309, 0]
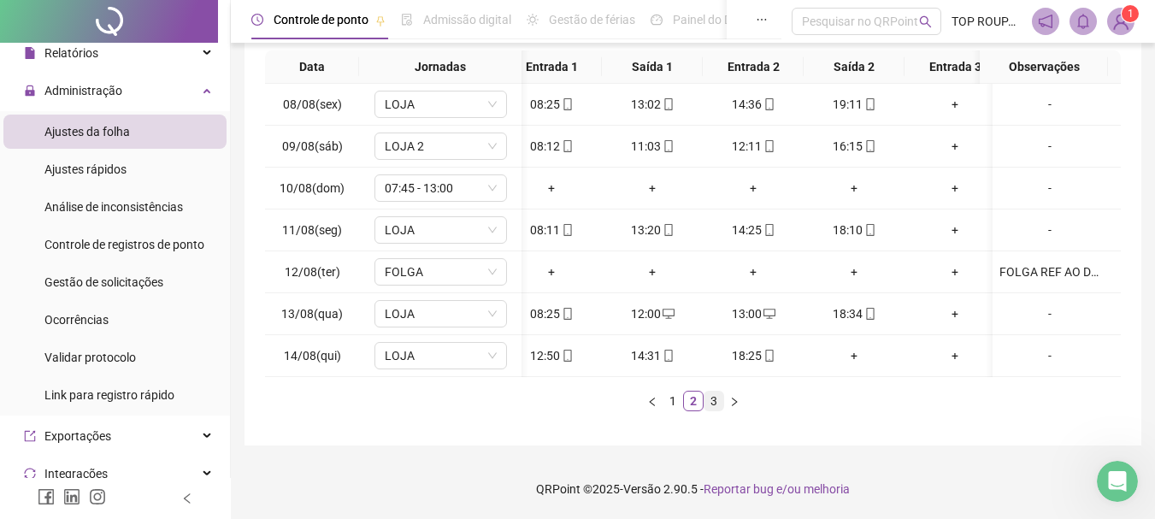
click at [715, 405] on link "3" at bounding box center [713, 400] width 19 height 19
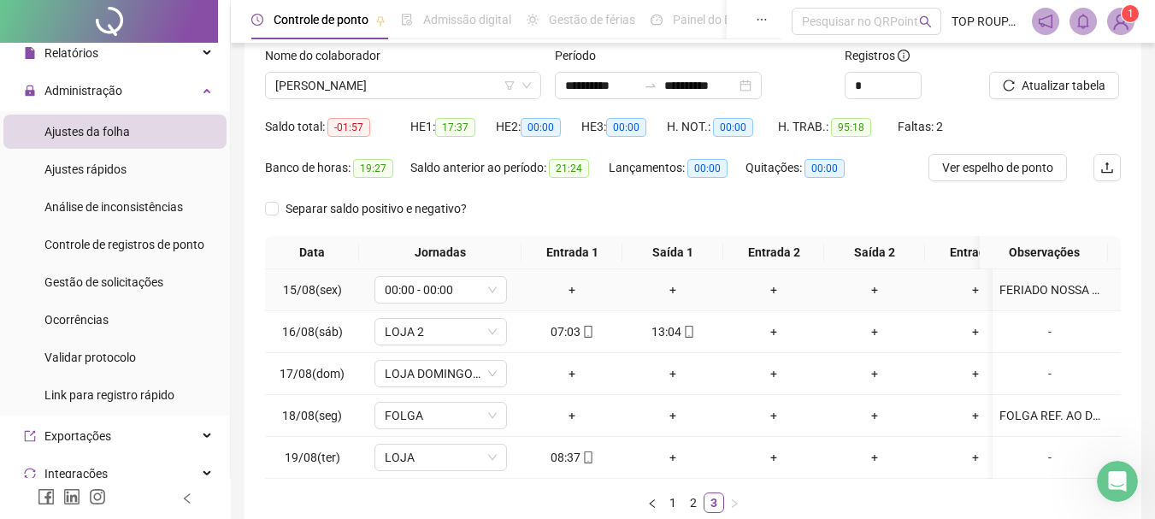
scroll to position [226, 0]
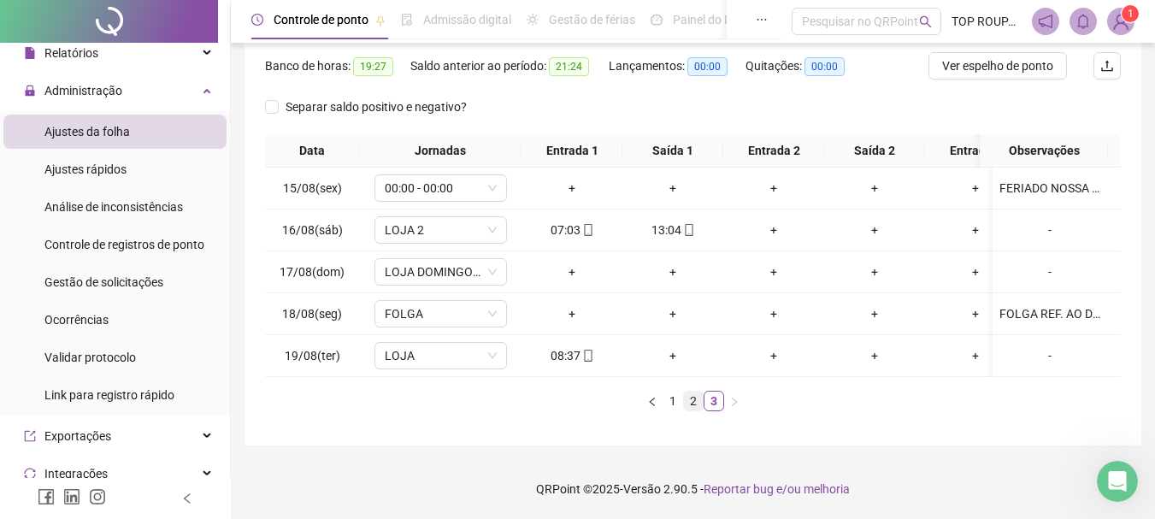
click at [687, 409] on link "2" at bounding box center [693, 400] width 19 height 19
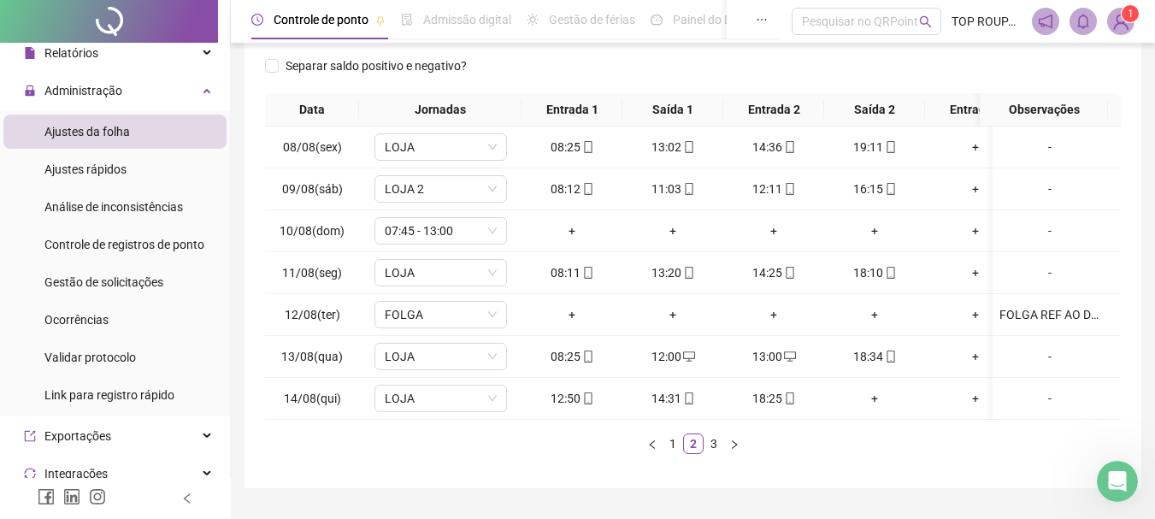
scroll to position [224, 0]
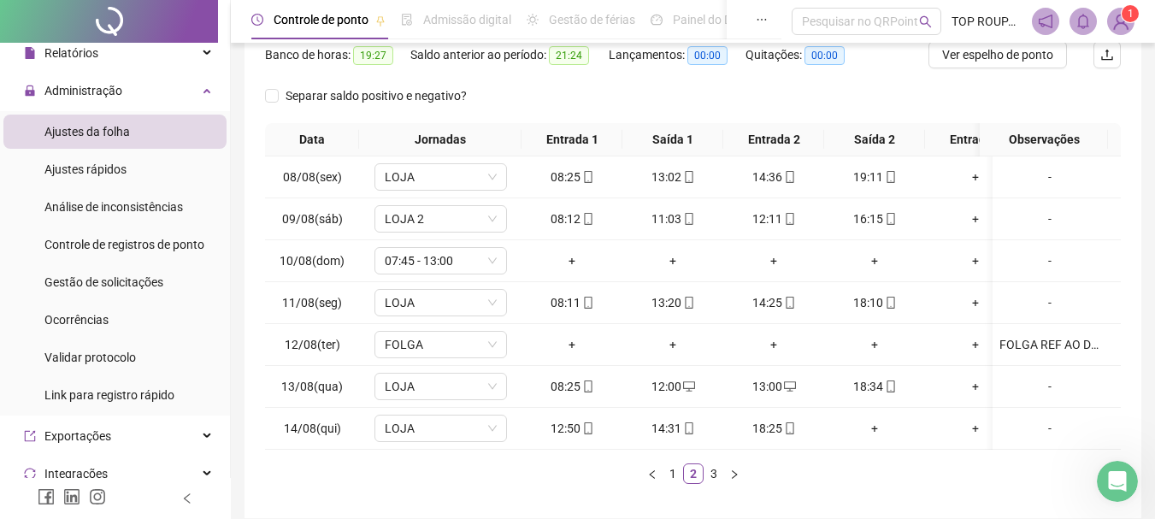
click at [515, 468] on div "Data Jornadas Entrada 1 Saída 1 Entrada 2 Saída 2 Entrada 3 Saída 3 Observações…" at bounding box center [693, 303] width 856 height 361
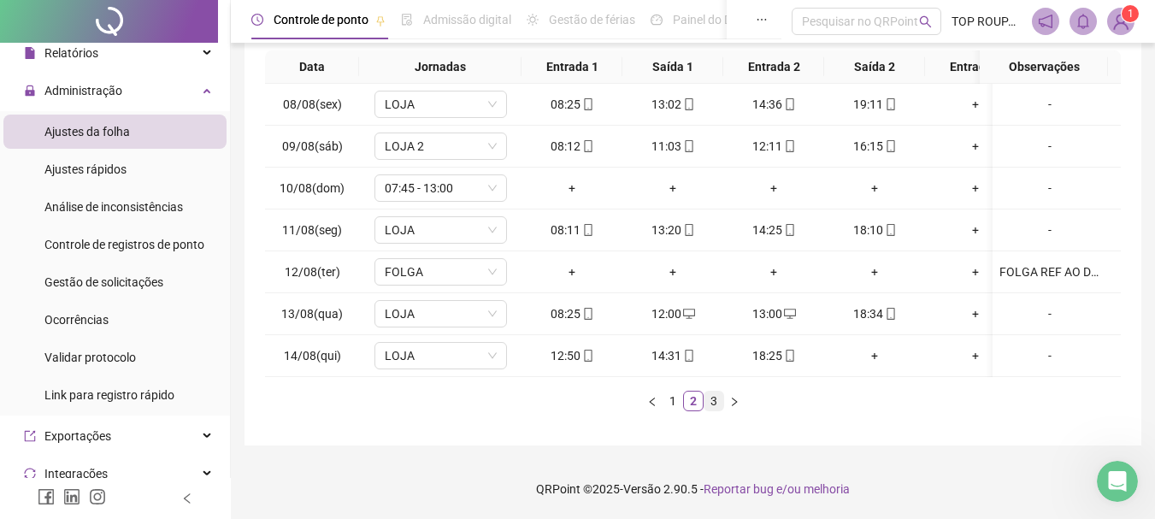
click at [717, 398] on link "3" at bounding box center [713, 400] width 19 height 19
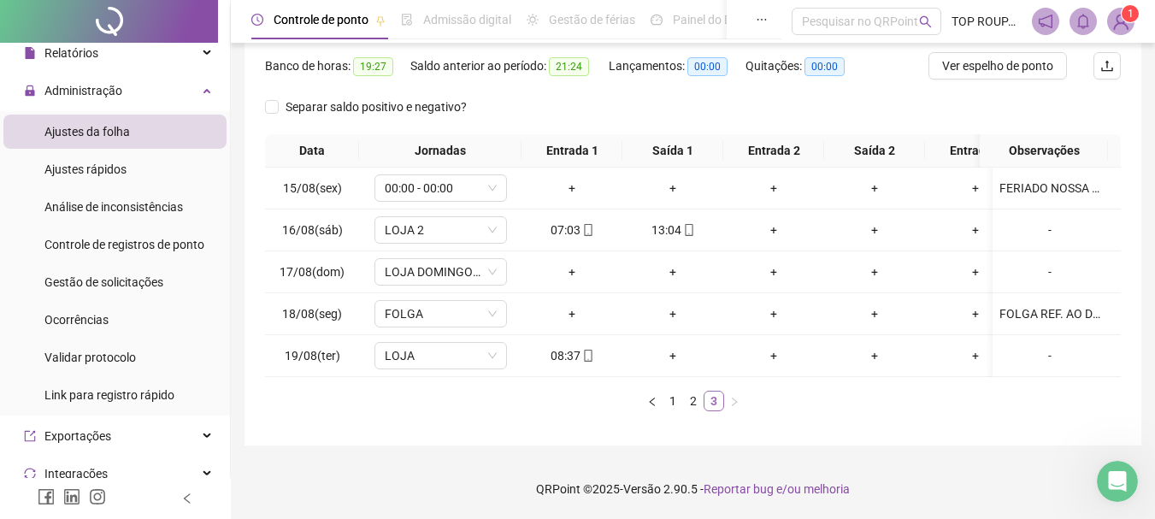
scroll to position [226, 0]
click at [696, 400] on link "2" at bounding box center [693, 400] width 19 height 19
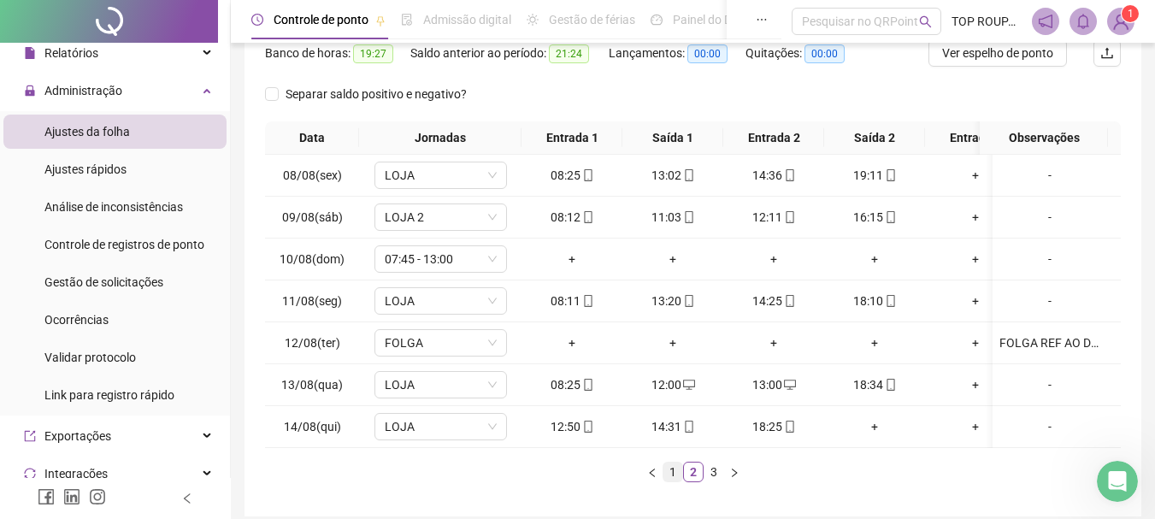
click at [675, 481] on link "1" at bounding box center [672, 471] width 19 height 19
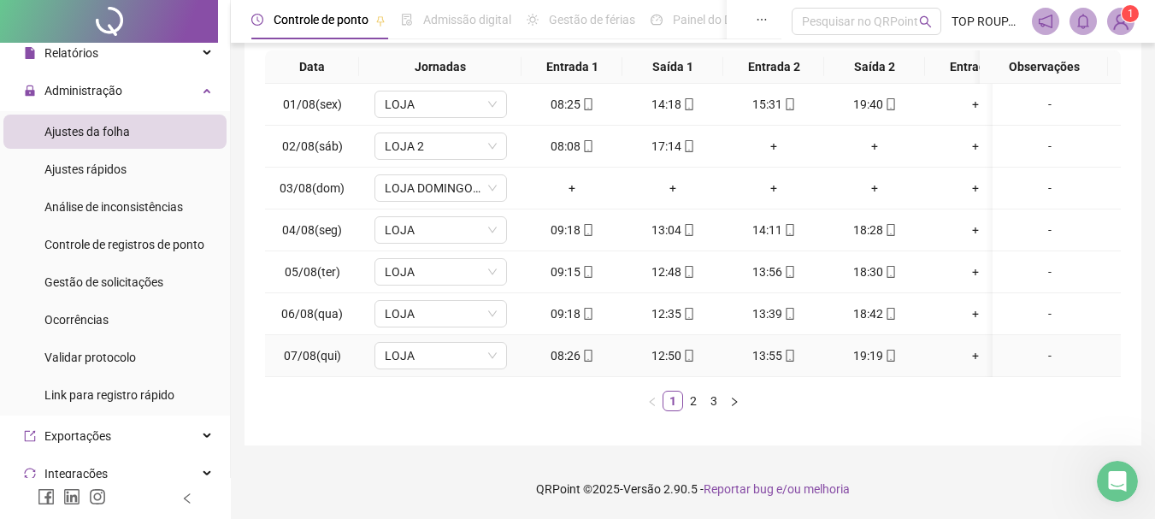
scroll to position [309, 0]
click at [697, 399] on link "2" at bounding box center [693, 400] width 19 height 19
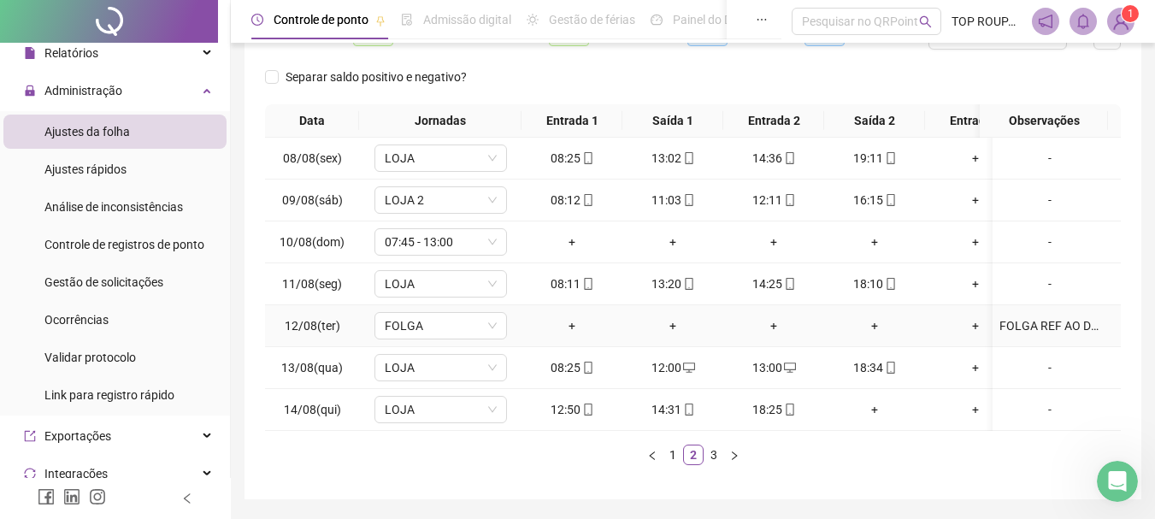
scroll to position [53, 0]
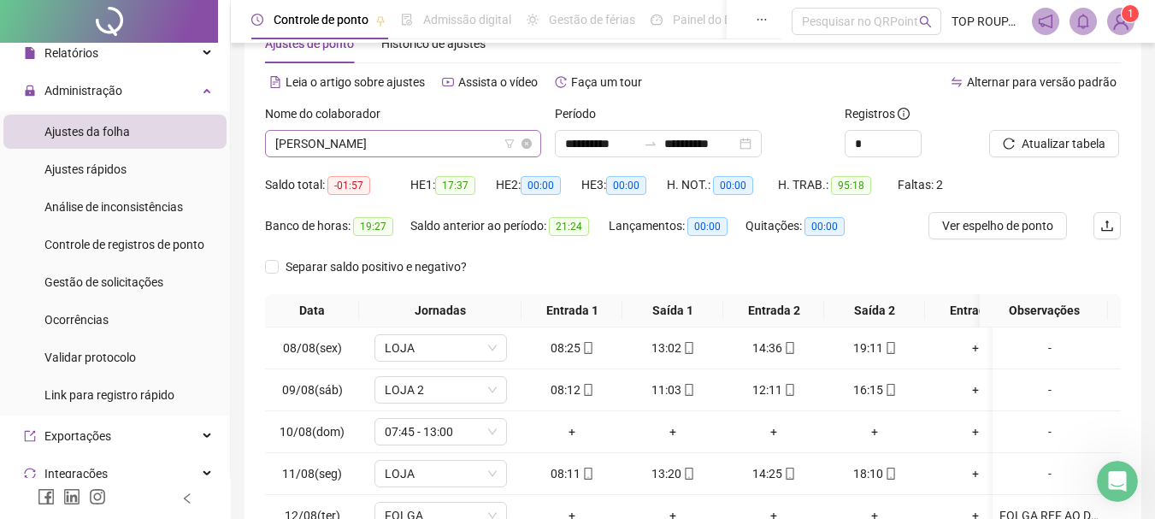
click at [421, 149] on span "[PERSON_NAME]" at bounding box center [403, 144] width 256 height 26
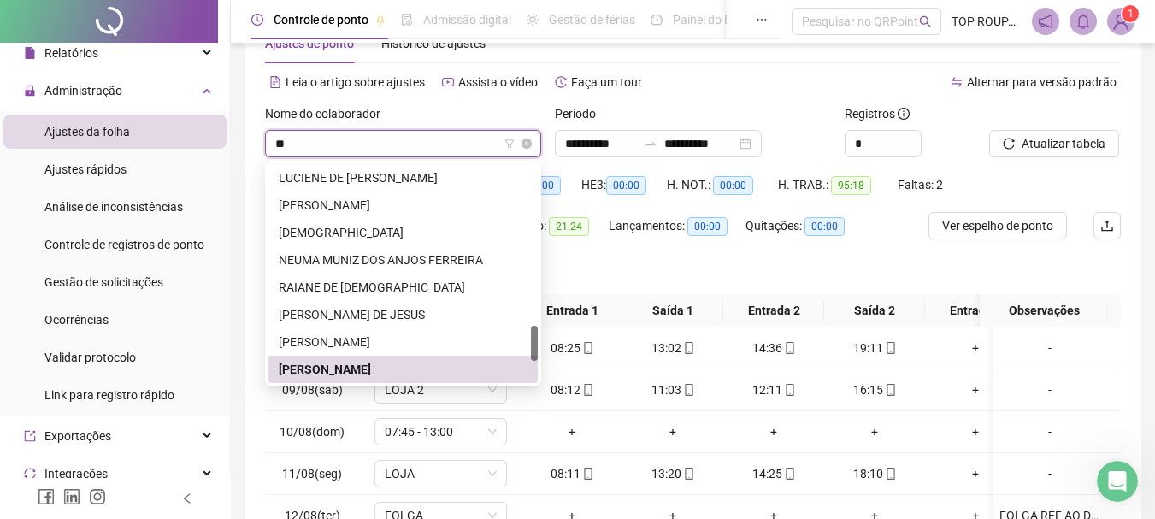
scroll to position [55, 0]
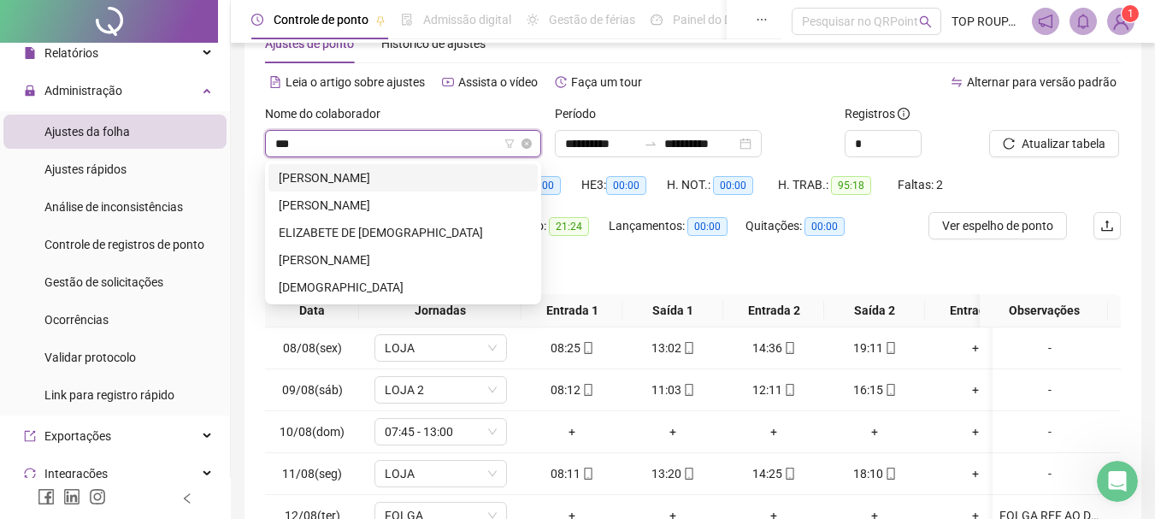
type input "****"
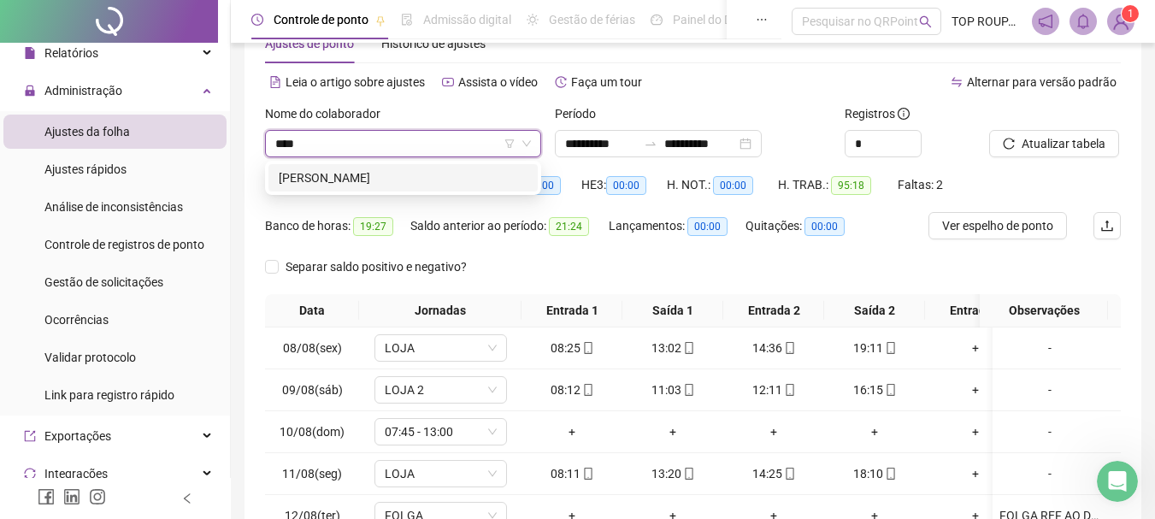
click at [446, 178] on div "[PERSON_NAME]" at bounding box center [403, 177] width 249 height 19
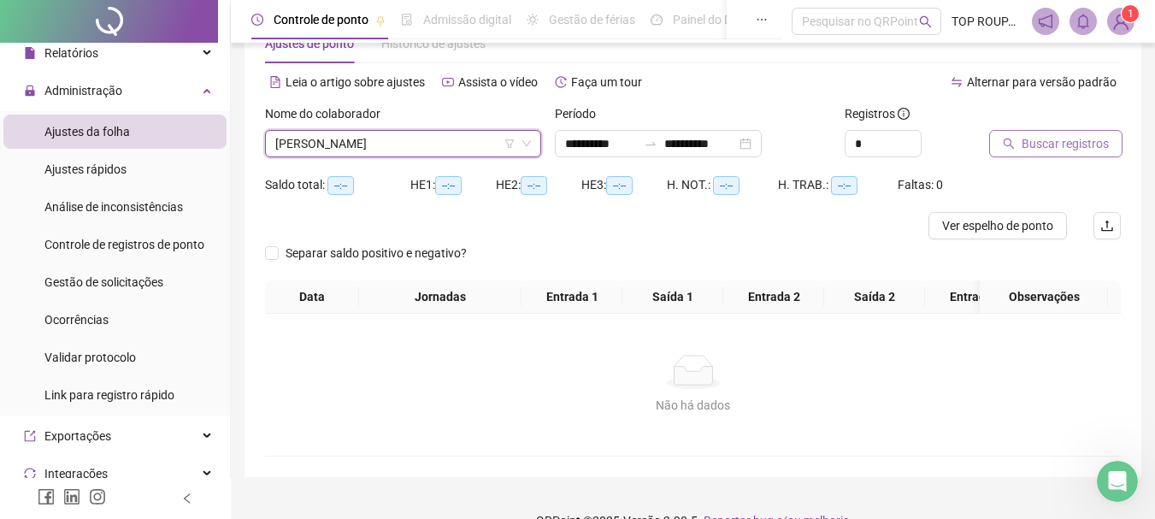
click at [1032, 152] on span "Buscar registros" at bounding box center [1064, 143] width 87 height 19
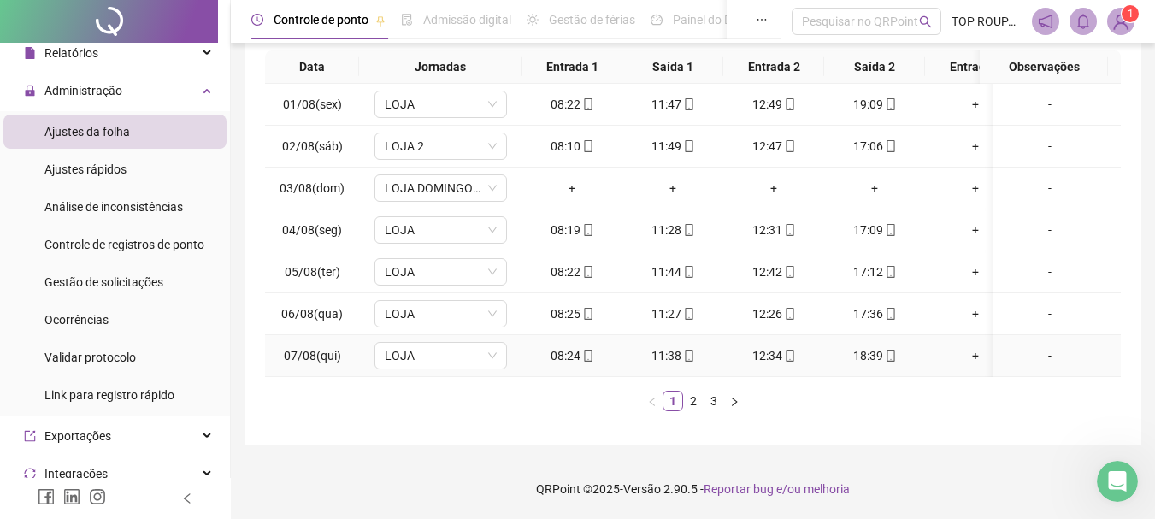
scroll to position [309, 0]
click at [689, 404] on link "2" at bounding box center [693, 400] width 19 height 19
click at [696, 403] on link "2" at bounding box center [693, 400] width 19 height 19
click at [710, 407] on link "3" at bounding box center [713, 400] width 19 height 19
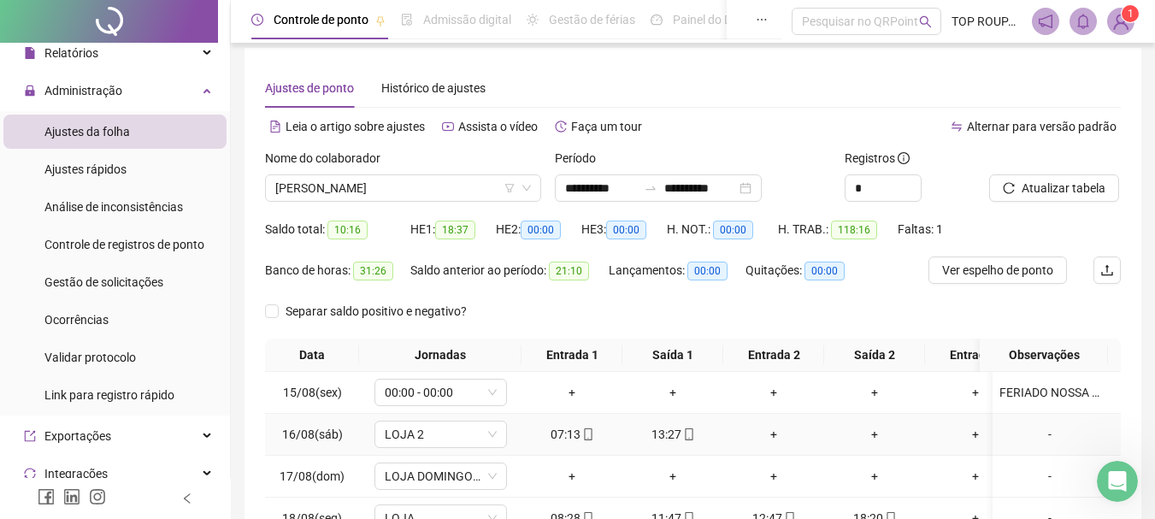
scroll to position [0, 0]
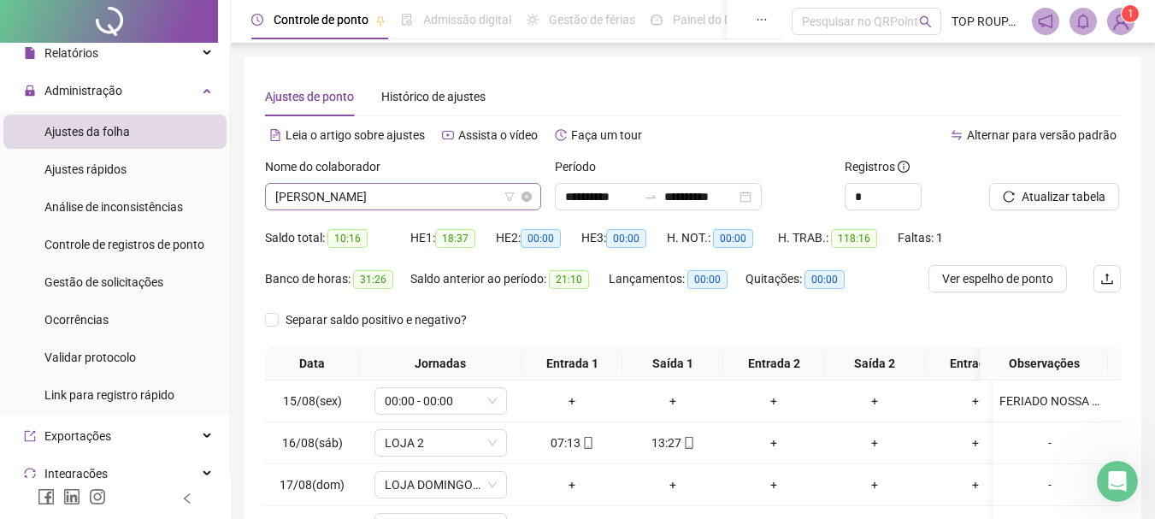
click at [475, 207] on span "[PERSON_NAME]" at bounding box center [403, 197] width 256 height 26
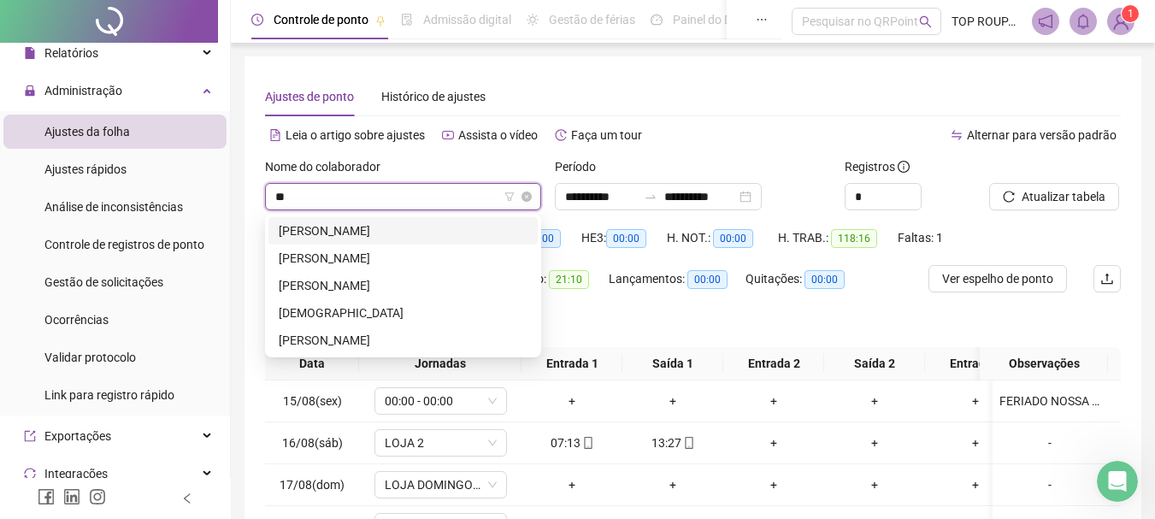
type input "***"
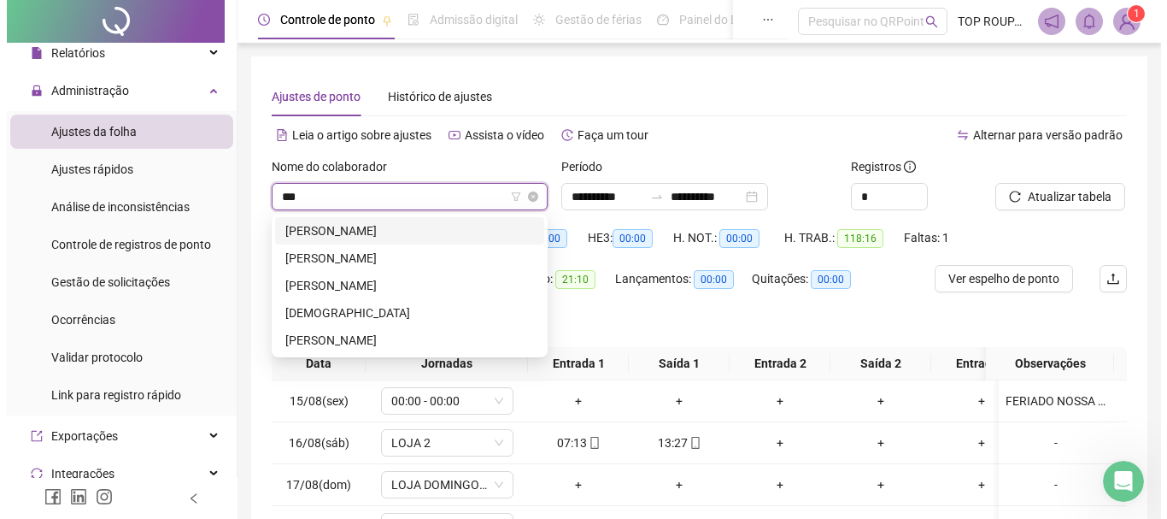
scroll to position [0, 0]
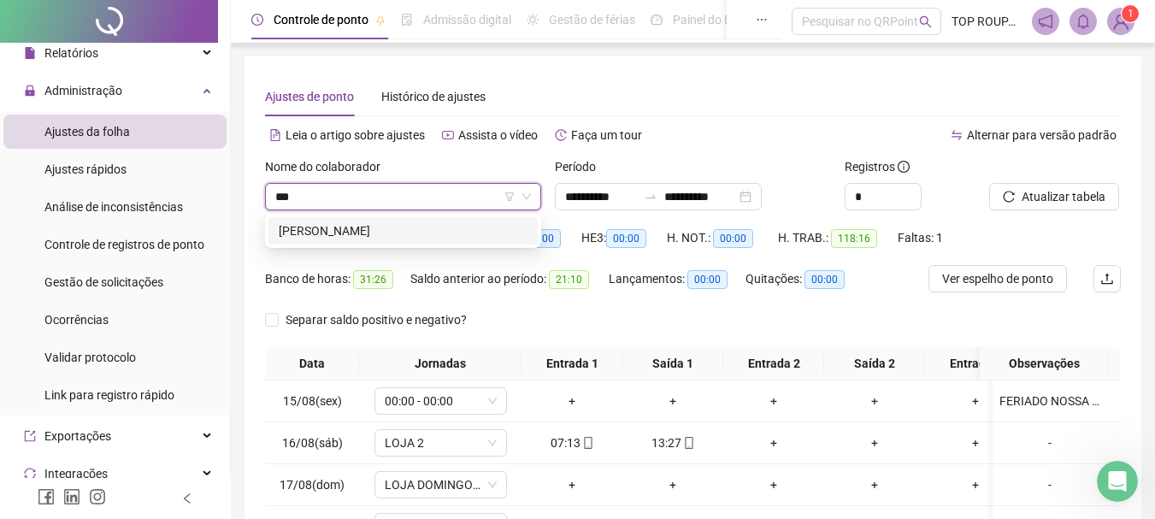
click at [453, 241] on div "[PERSON_NAME]" at bounding box center [402, 230] width 269 height 27
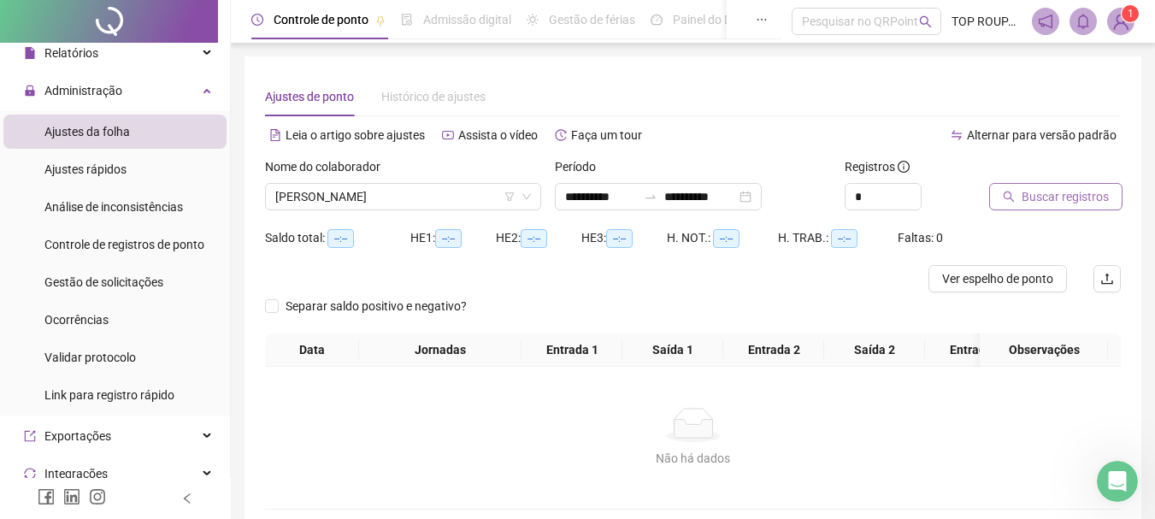
click at [1039, 204] on span "Buscar registros" at bounding box center [1064, 196] width 87 height 19
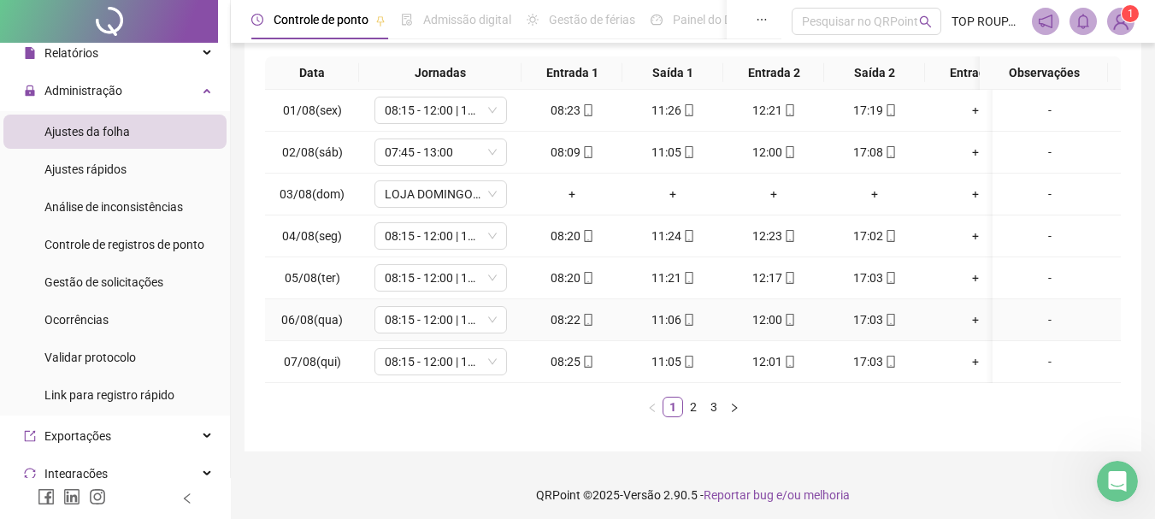
scroll to position [309, 0]
